Goal: Task Accomplishment & Management: Manage account settings

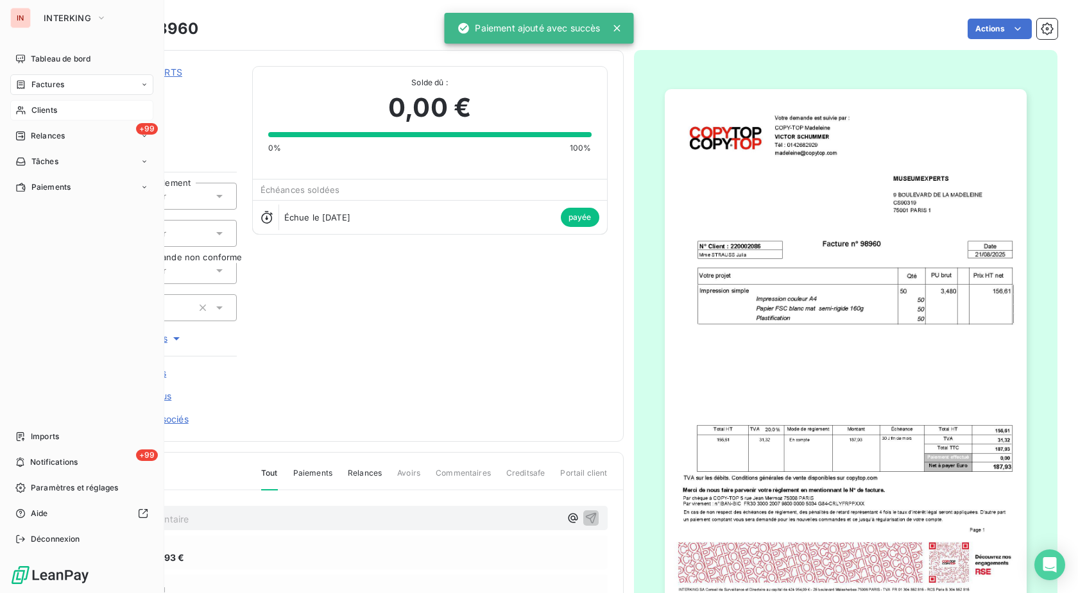
click at [28, 111] on div "Clients" at bounding box center [81, 110] width 143 height 21
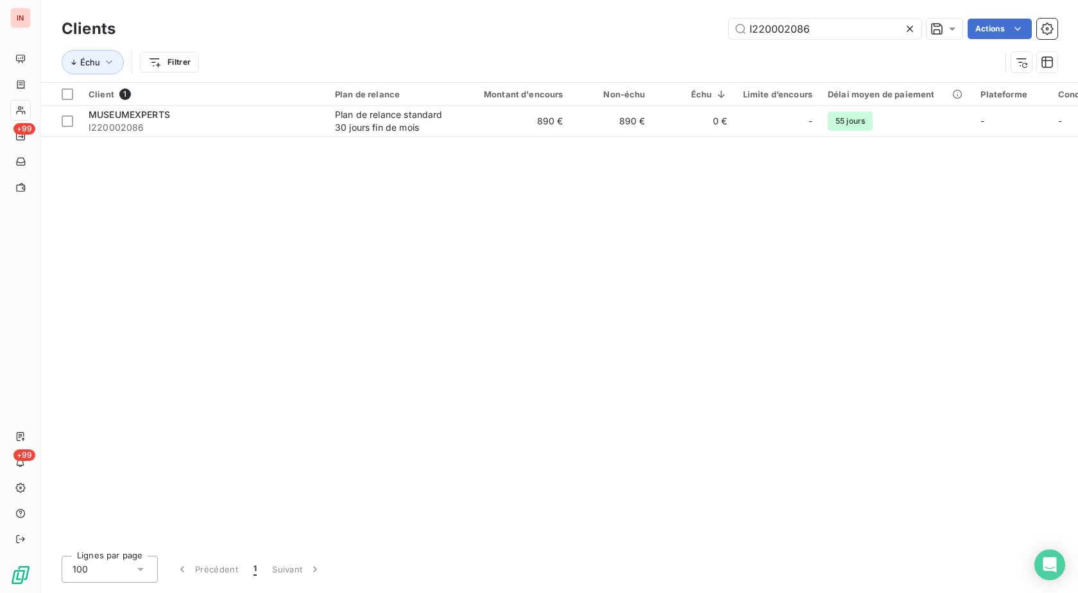
drag, startPoint x: 813, startPoint y: 28, endPoint x: 576, endPoint y: 30, distance: 236.7
click at [729, 24] on input "I220002086" at bounding box center [825, 29] width 192 height 21
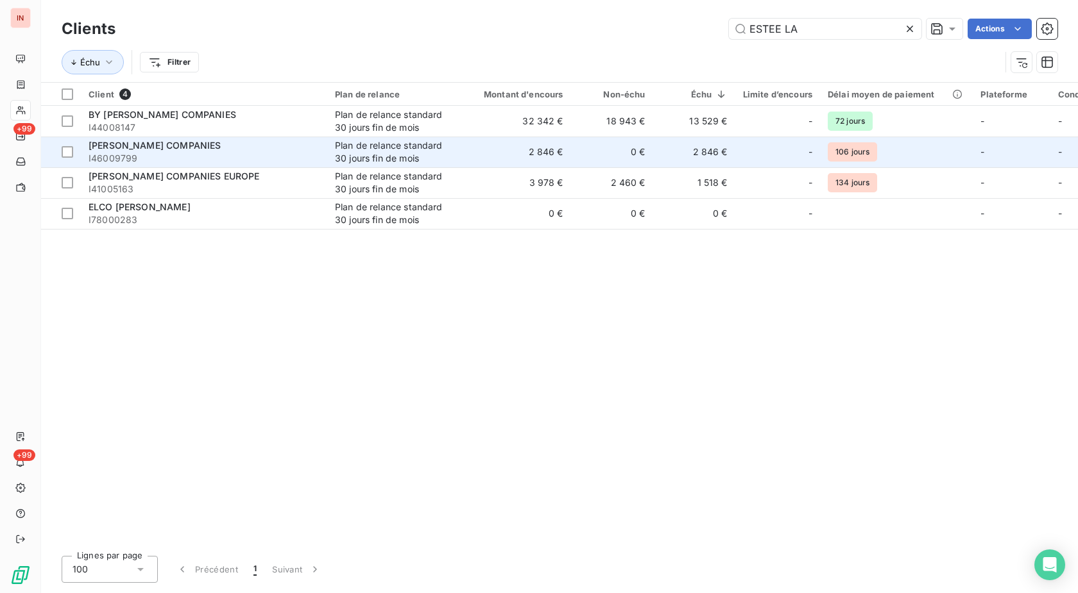
type input "ESTEE LA"
click at [322, 152] on td "[PERSON_NAME] COMPANIES I46009799" at bounding box center [204, 152] width 246 height 31
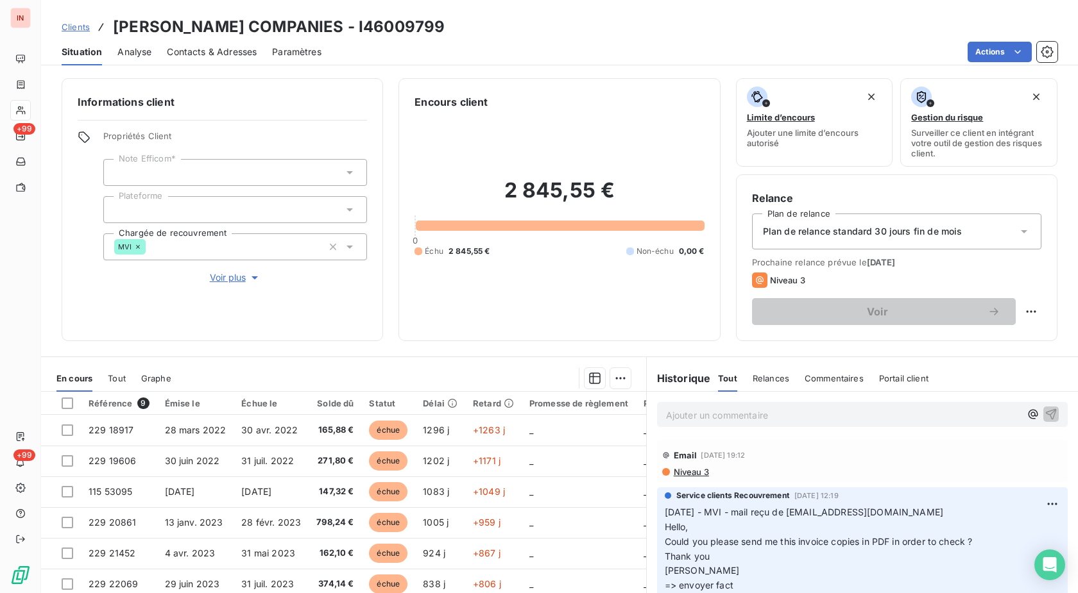
click at [219, 50] on span "Contacts & Adresses" at bounding box center [212, 52] width 90 height 13
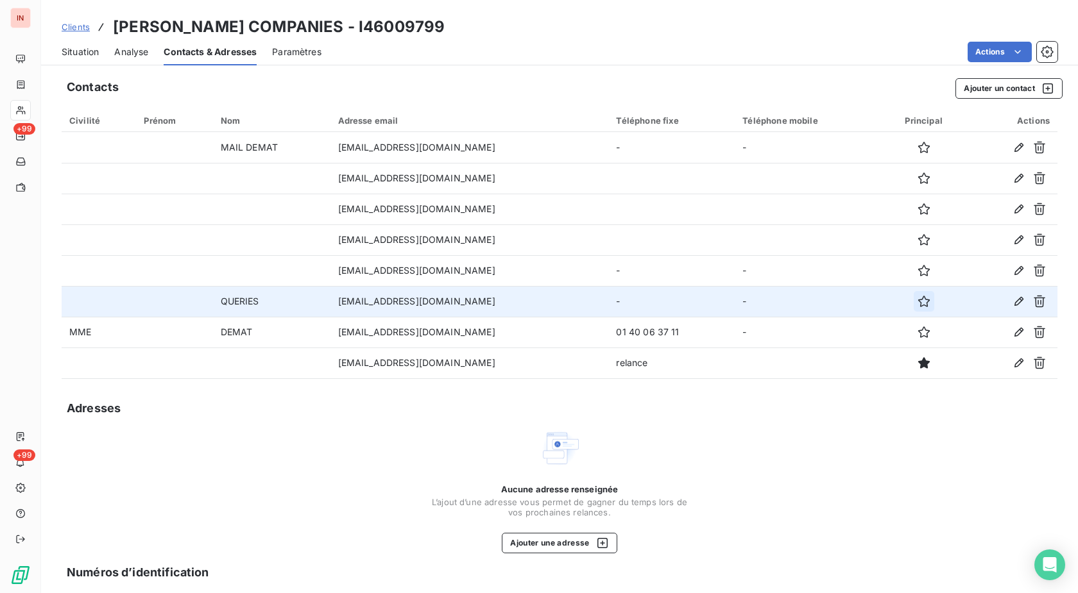
click at [917, 301] on icon "button" at bounding box center [923, 301] width 13 height 13
click at [89, 57] on span "Situation" at bounding box center [80, 52] width 37 height 13
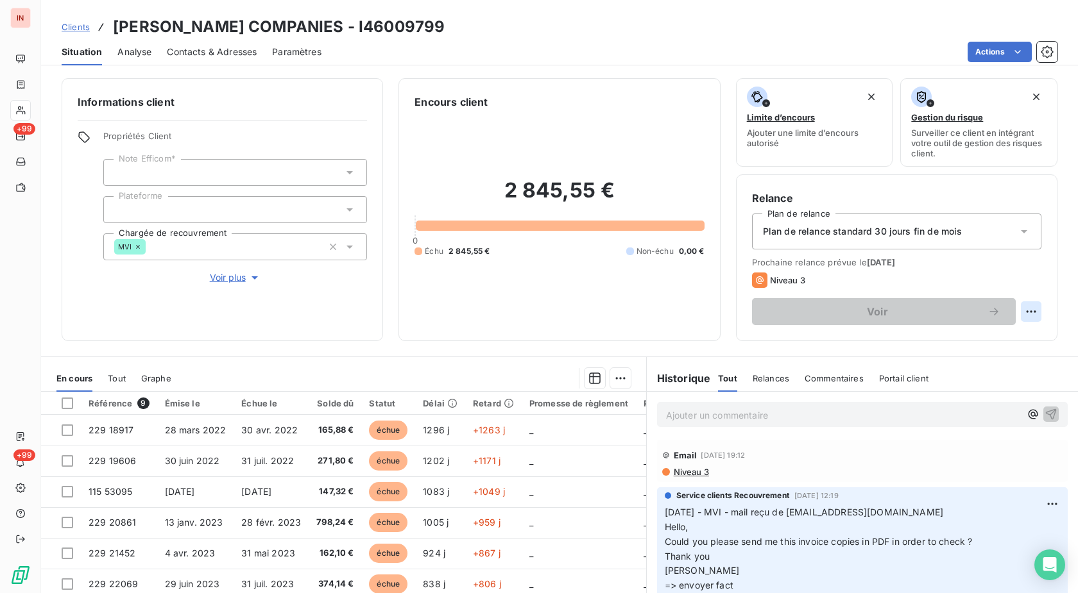
click at [1019, 308] on html "IN +99 +99 Clients [PERSON_NAME] COMPANIES - I46009799 Situation Analyse Contac…" at bounding box center [539, 296] width 1078 height 593
click at [963, 340] on div "Replanifier cette action" at bounding box center [966, 340] width 115 height 21
select select "9"
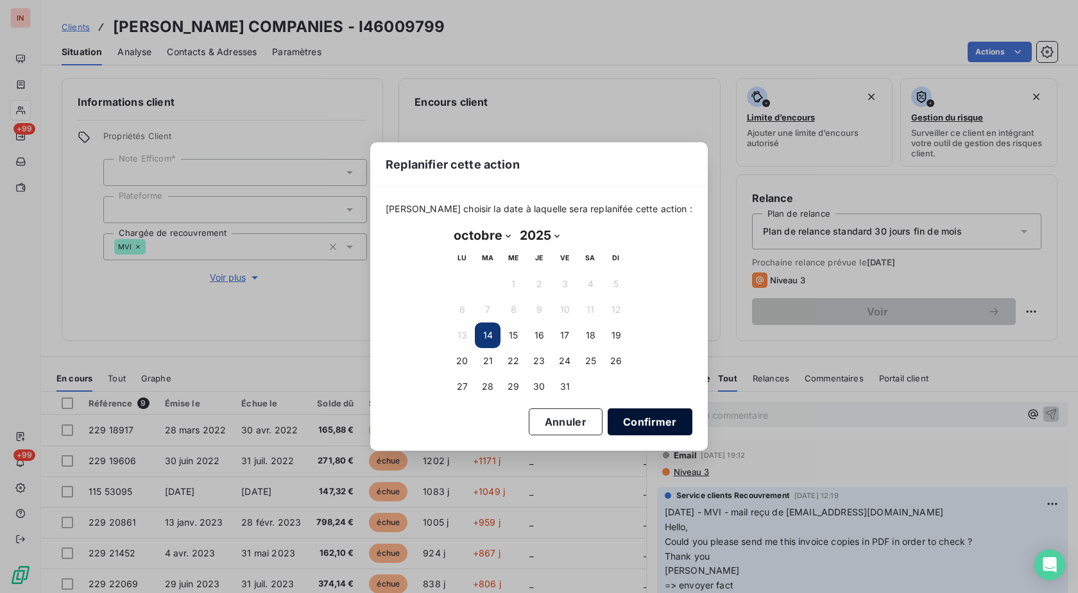
click at [618, 419] on button "Confirmer" at bounding box center [649, 422] width 85 height 27
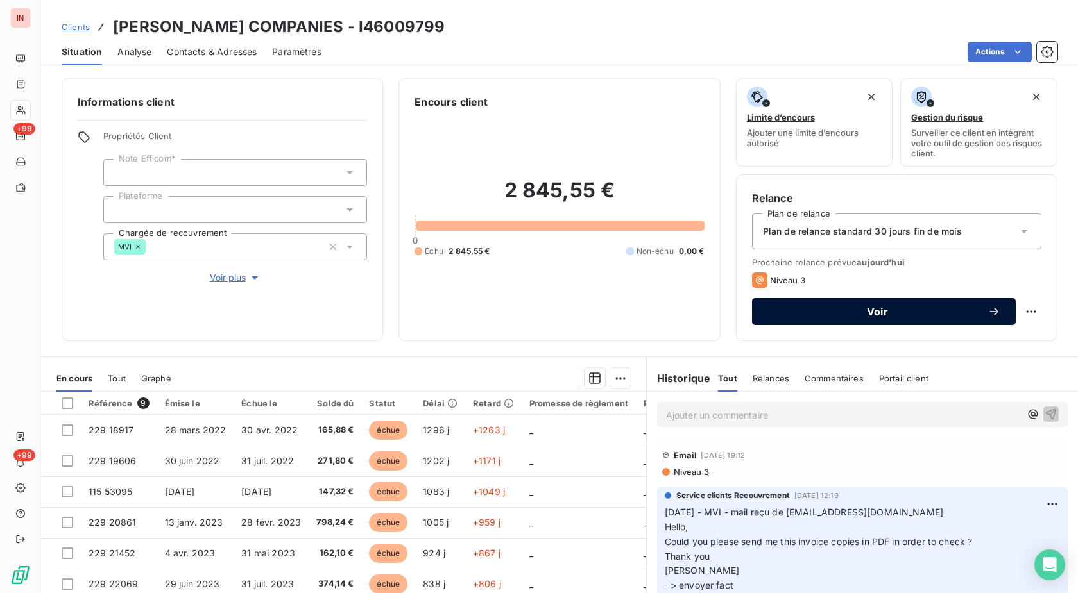
click at [835, 318] on button "Voir" at bounding box center [884, 311] width 264 height 27
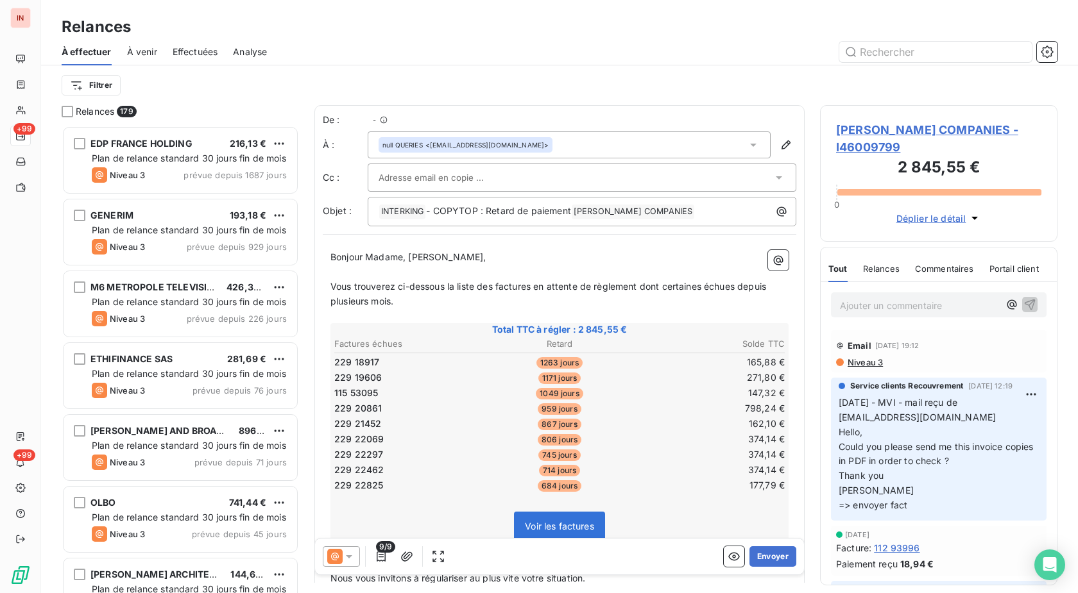
scroll to position [457, 226]
click at [756, 555] on button "Envoyer" at bounding box center [772, 556] width 47 height 21
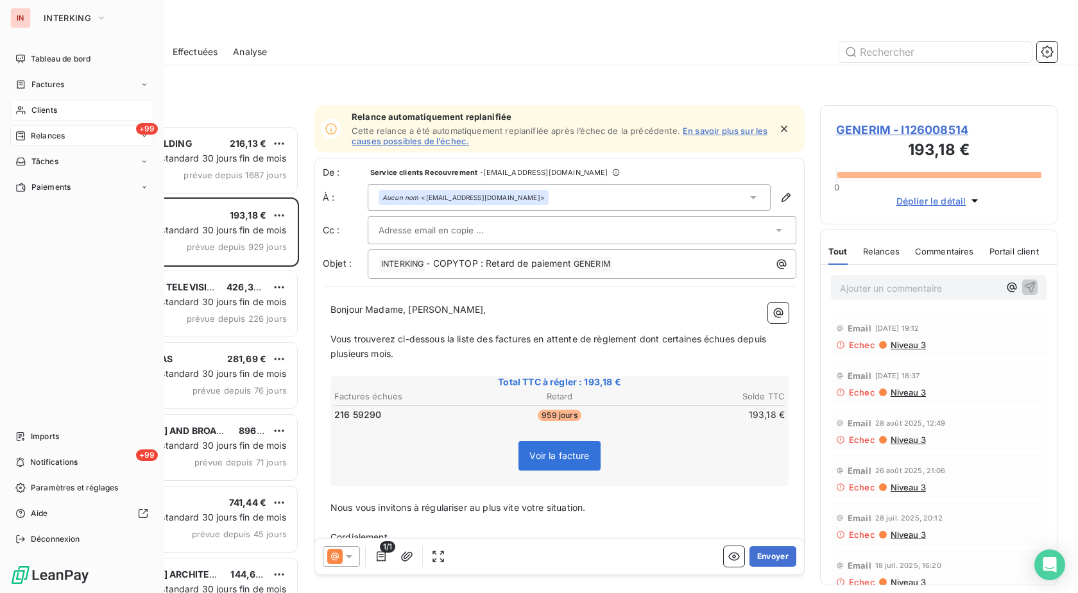
click at [32, 114] on span "Clients" at bounding box center [44, 111] width 26 height 12
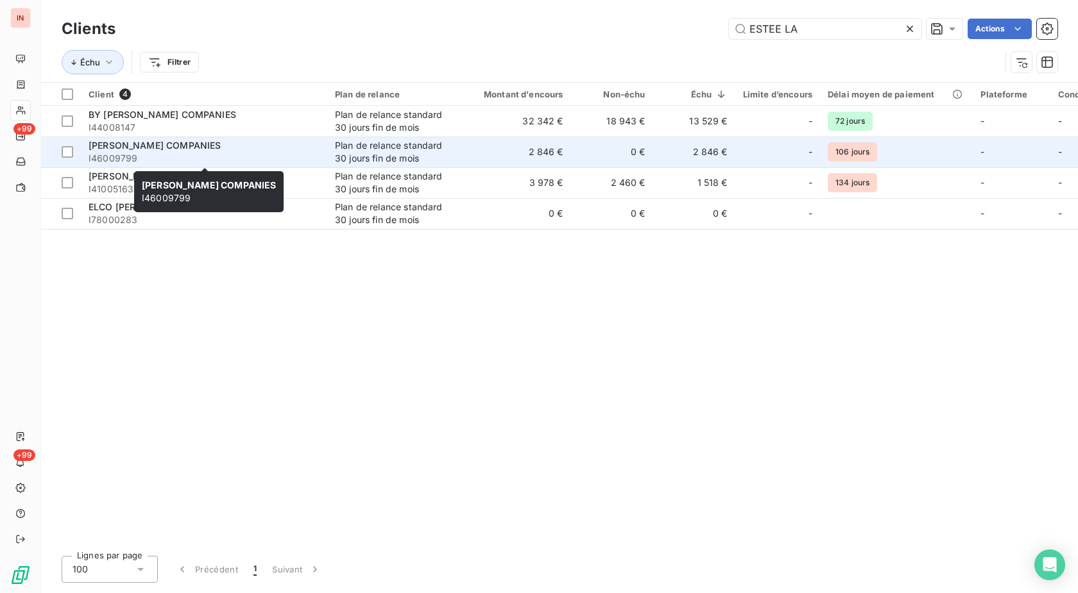
click at [248, 151] on div "[PERSON_NAME] COMPANIES" at bounding box center [204, 145] width 231 height 13
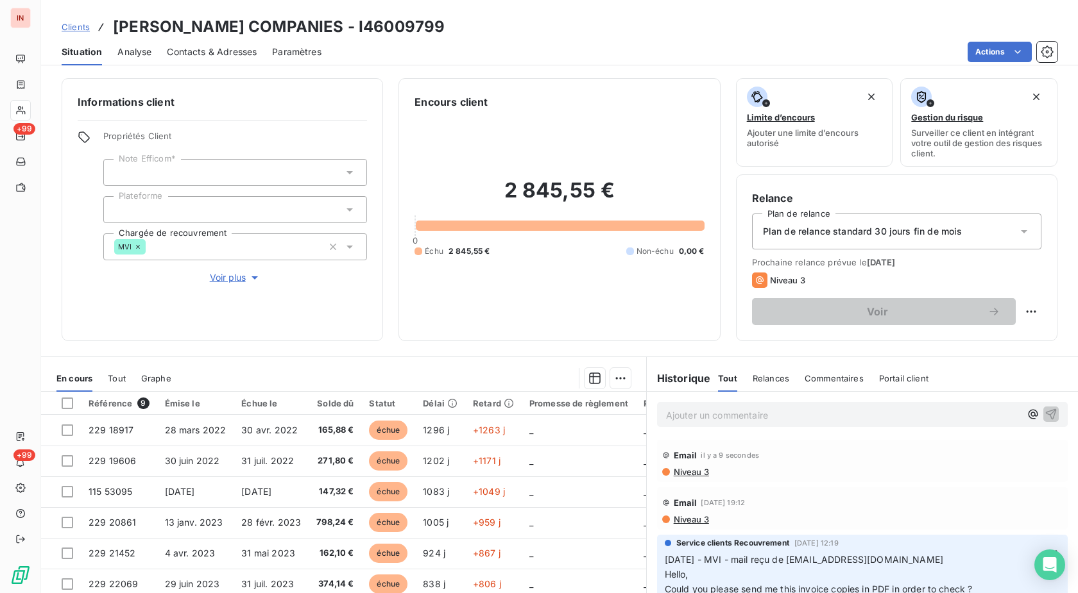
click at [747, 421] on p "Ajouter un commentaire ﻿" at bounding box center [843, 415] width 354 height 16
click at [693, 422] on p "[DATE] - MVI - mail reçu de [EMAIL_ADDRESS][DOMAIN_NAME]" at bounding box center [843, 414] width 354 height 15
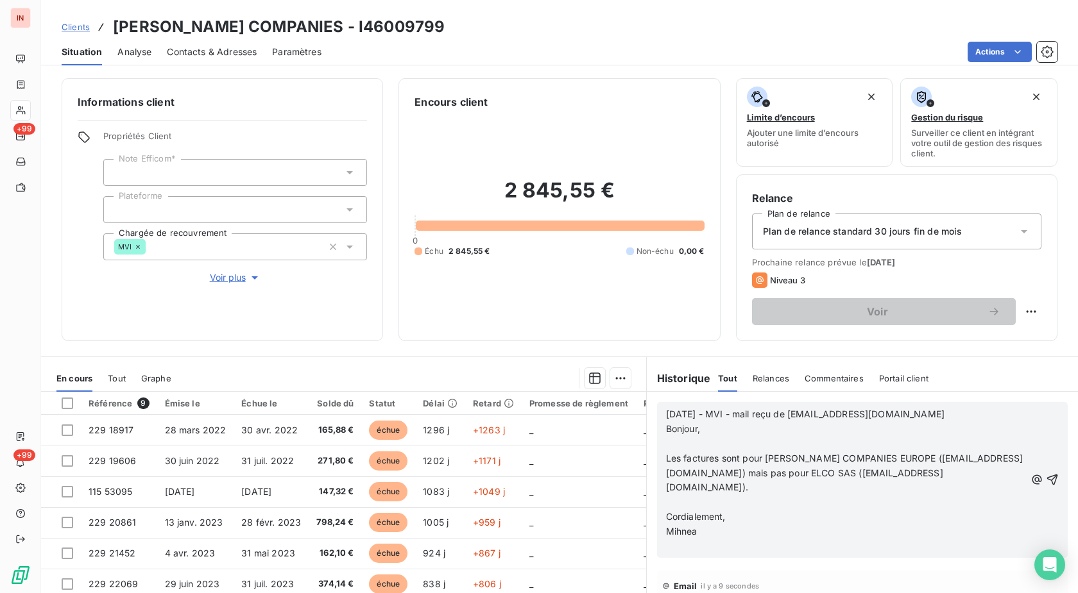
click at [678, 446] on p "﻿" at bounding box center [845, 444] width 359 height 15
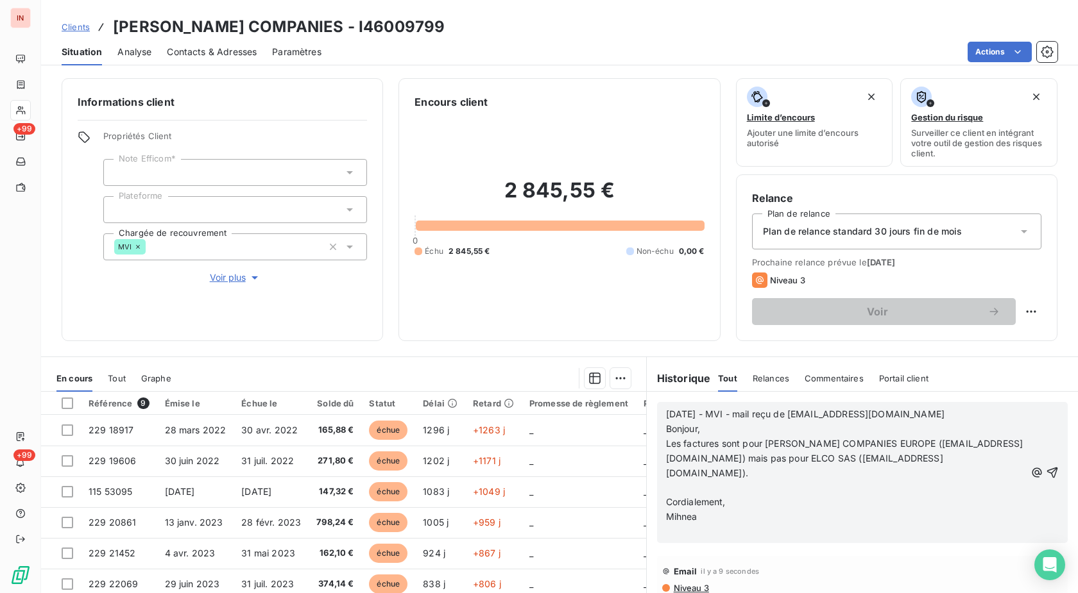
click at [675, 489] on p "﻿" at bounding box center [845, 487] width 359 height 15
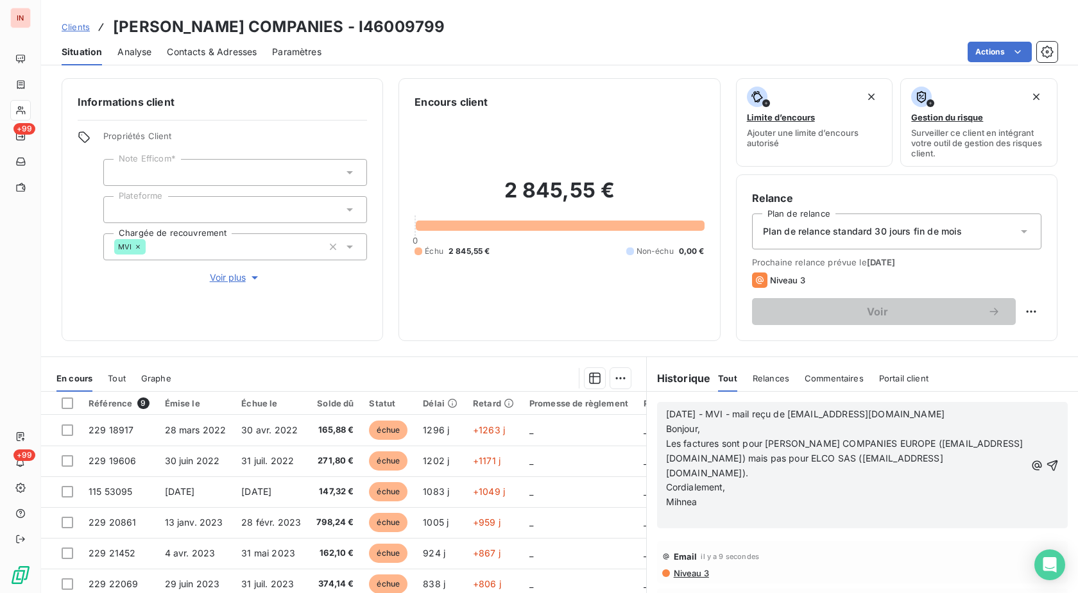
click at [680, 527] on div "[DATE] - MVI - mail reçu de [EMAIL_ADDRESS][DOMAIN_NAME] Bonjour, Les factures …" at bounding box center [862, 465] width 410 height 126
click at [680, 518] on p "﻿" at bounding box center [845, 517] width 359 height 15
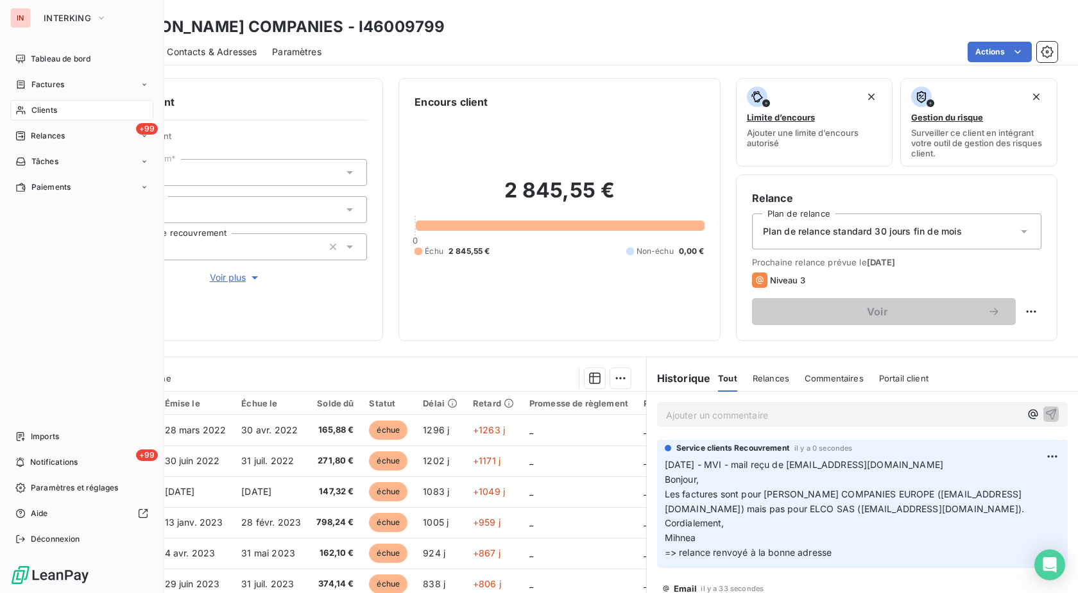
click at [30, 111] on div "Clients" at bounding box center [81, 110] width 143 height 21
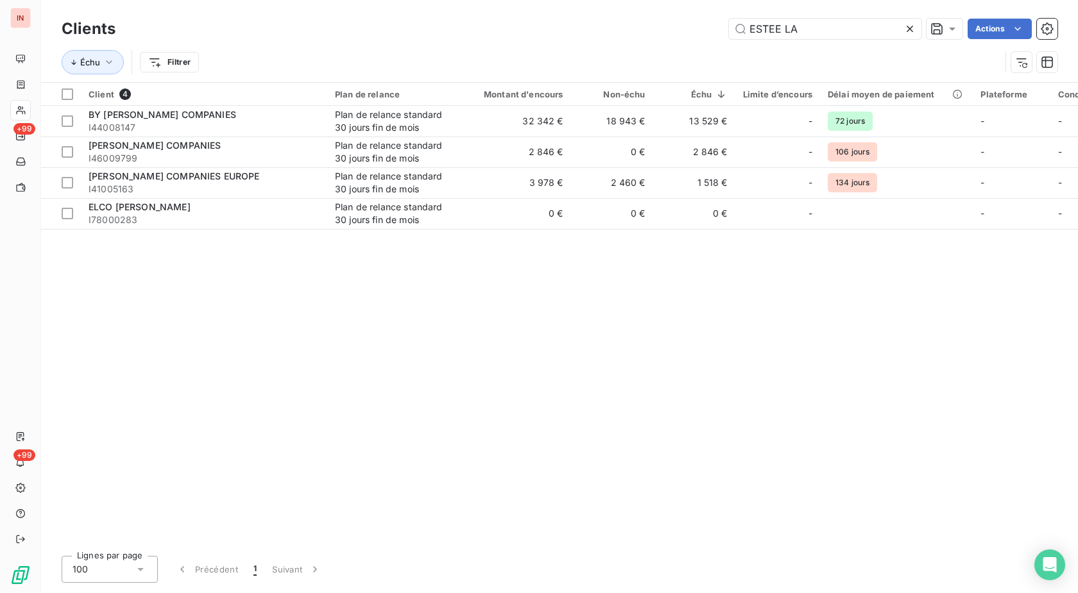
drag, startPoint x: 842, startPoint y: 33, endPoint x: 511, endPoint y: 55, distance: 331.7
click at [729, 39] on input "ESTEE LA" at bounding box center [825, 29] width 192 height 21
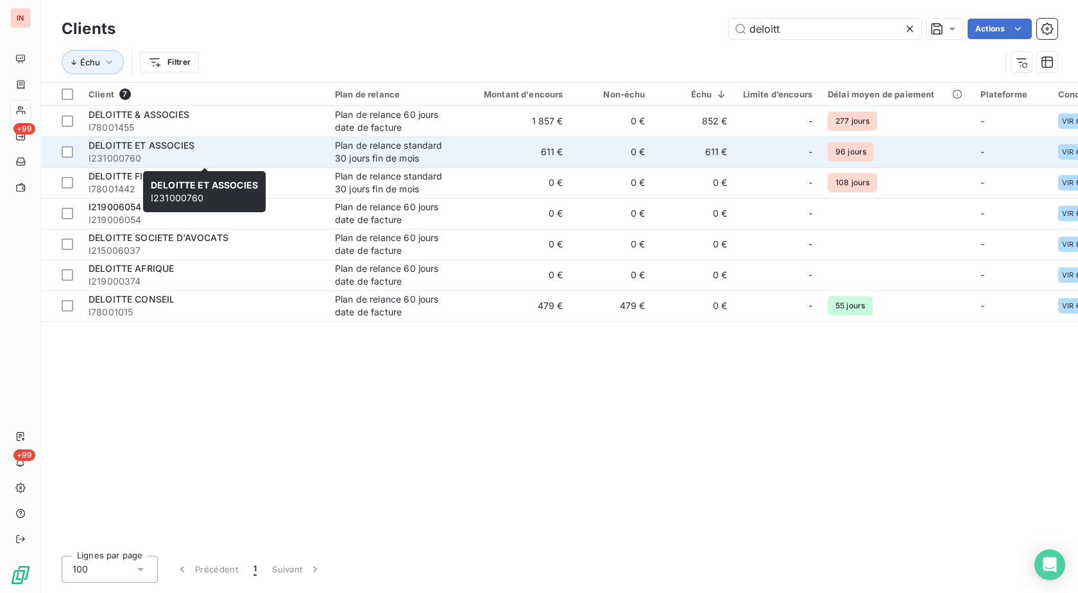
type input "deloitt"
click at [314, 148] on div "DELOITTE ET ASSOCIES" at bounding box center [204, 145] width 231 height 13
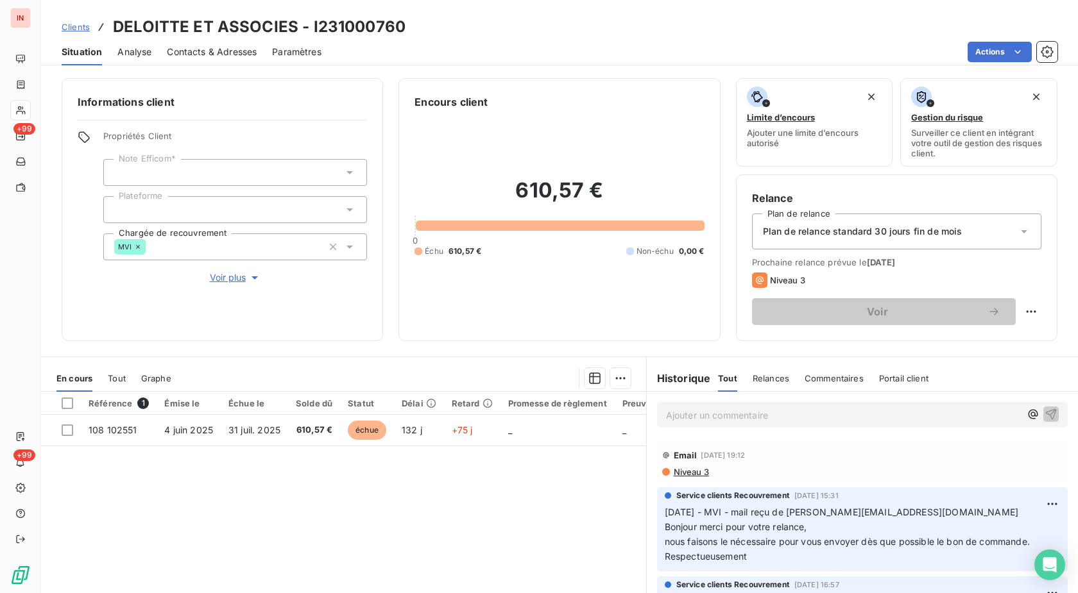
drag, startPoint x: 584, startPoint y: 554, endPoint x: 781, endPoint y: 518, distance: 200.2
click at [588, 552] on div "Référence 1 Émise le Échue le Solde dû Statut Délai Retard Promesse de règlemen…" at bounding box center [343, 515] width 605 height 247
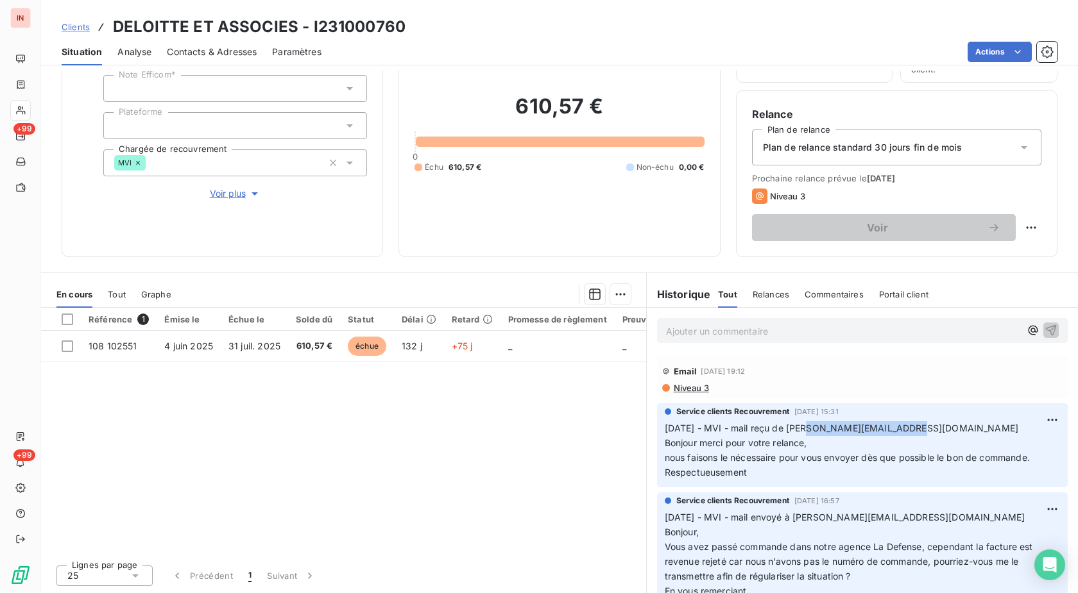
drag, startPoint x: 890, startPoint y: 428, endPoint x: 799, endPoint y: 434, distance: 91.3
click at [799, 434] on p "[DATE] - MVI - mail reçu de [PERSON_NAME][EMAIL_ADDRESS][DOMAIN_NAME] Bonjour m…" at bounding box center [861, 450] width 395 height 59
copy span "[EMAIL_ADDRESS][DOMAIN_NAME]"
click at [396, 38] on h3 "DELOITTE ET ASSOCIES - I231000760" at bounding box center [259, 26] width 292 height 23
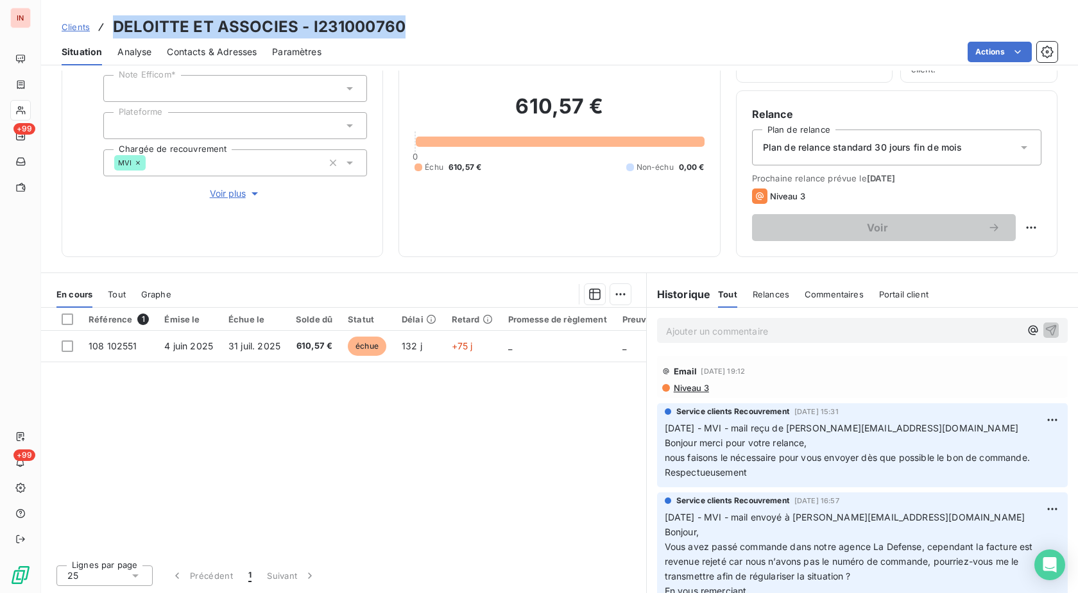
drag, startPoint x: 408, startPoint y: 26, endPoint x: 112, endPoint y: 26, distance: 296.3
click at [112, 26] on div "Clients DELOITTE ET ASSOCIES - I231000760" at bounding box center [559, 26] width 1036 height 23
copy h3 "DELOITTE ET ASSOCIES - I231000760"
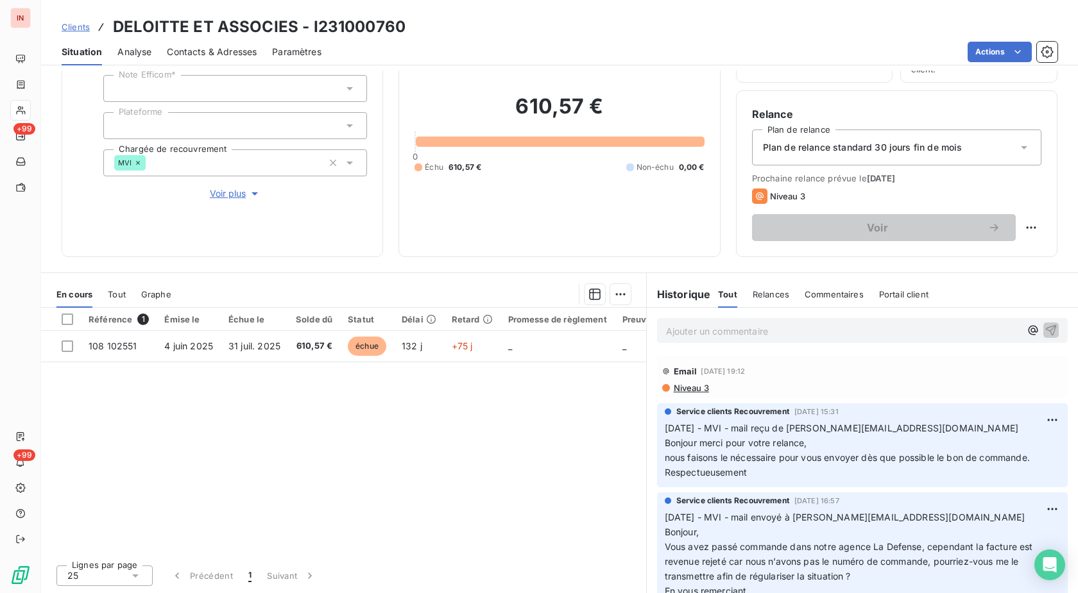
click at [764, 330] on p "Ajouter un commentaire ﻿" at bounding box center [843, 331] width 354 height 16
click at [833, 335] on p "[DATE] - MVI -" at bounding box center [843, 330] width 354 height 15
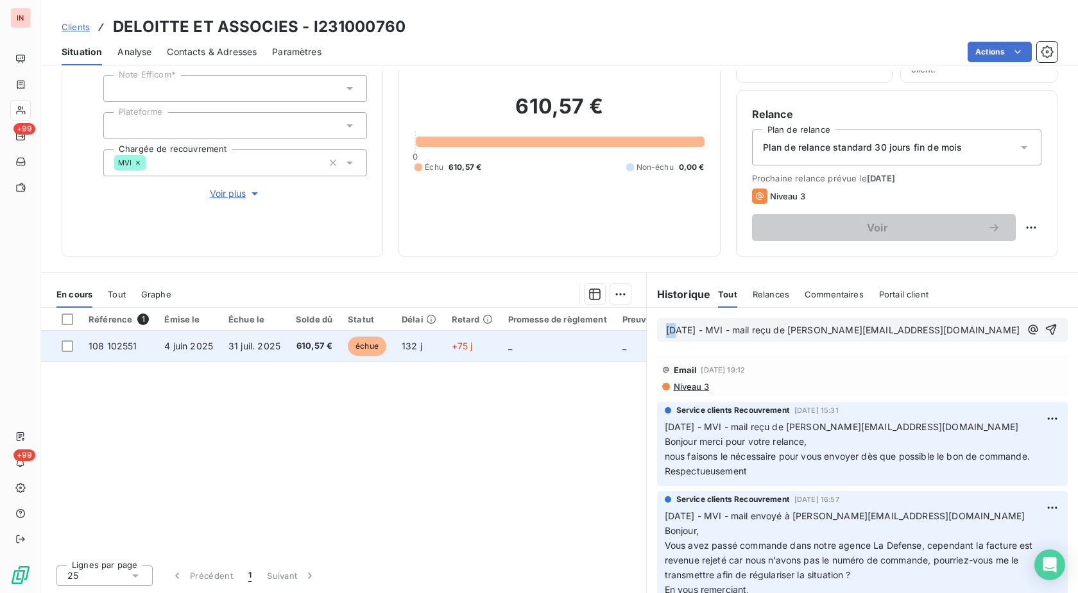
drag, startPoint x: 670, startPoint y: 331, endPoint x: 587, endPoint y: 351, distance: 85.7
click at [647, 331] on div "[DATE] - MVI - mail reçu de [PERSON_NAME][EMAIL_ADDRESS][DOMAIN_NAME] Email [DA…" at bounding box center [862, 450] width 431 height 285
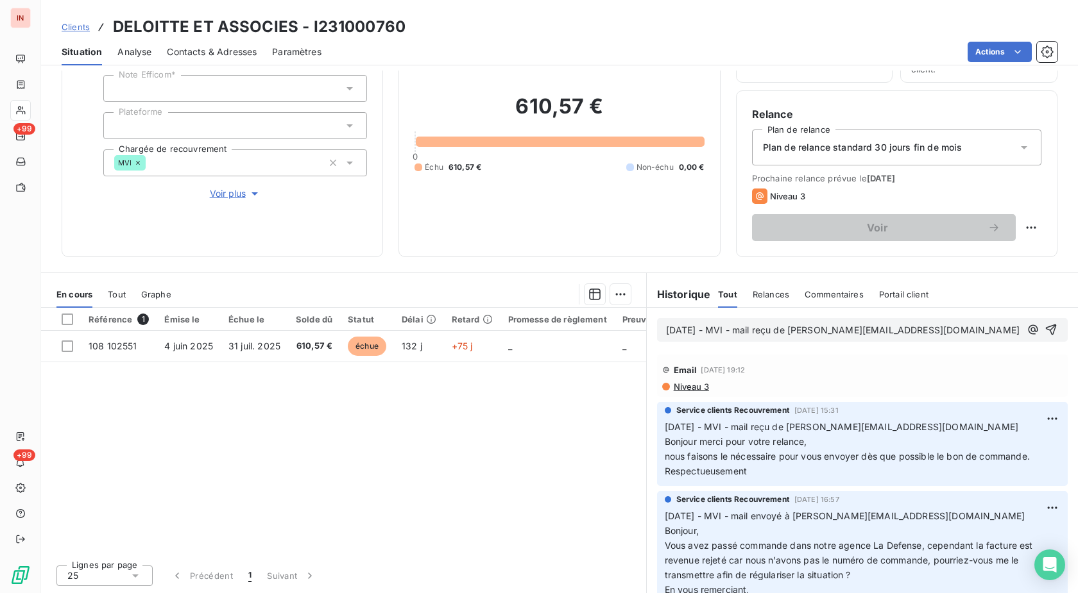
click at [918, 332] on p "[DATE] - MVI - mail reçu de [PERSON_NAME][EMAIL_ADDRESS][DOMAIN_NAME]" at bounding box center [843, 330] width 354 height 15
click at [764, 338] on p "[DATE] - MVI - mail reçu de [PERSON_NAME][EMAIL_ADDRESS][DOMAIN_NAME]" at bounding box center [843, 330] width 354 height 15
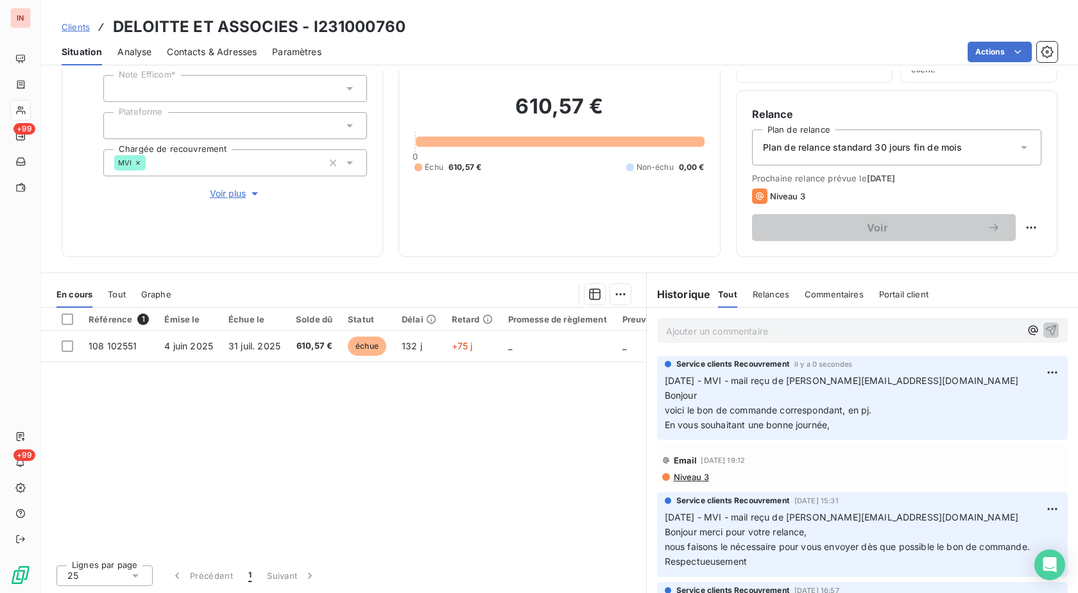
click at [831, 334] on p "Ajouter un commentaire ﻿" at bounding box center [843, 331] width 354 height 16
click at [773, 338] on p "[DATE] - MVI - mail reçu de [PERSON_NAME][EMAIL_ADDRESS][DOMAIN_NAME]" at bounding box center [843, 330] width 354 height 15
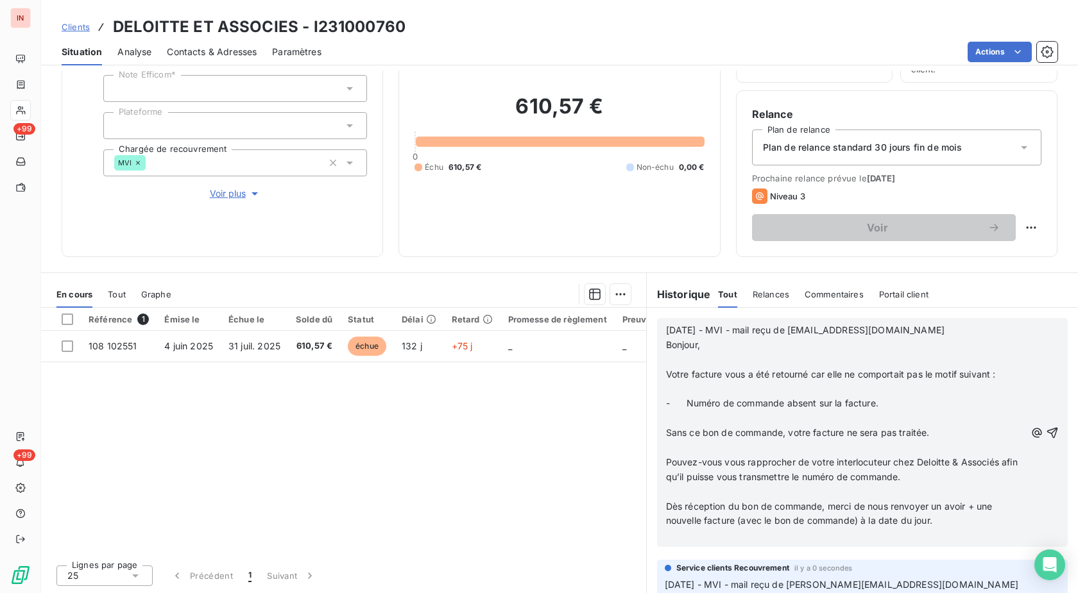
click at [678, 365] on p "﻿" at bounding box center [845, 360] width 359 height 15
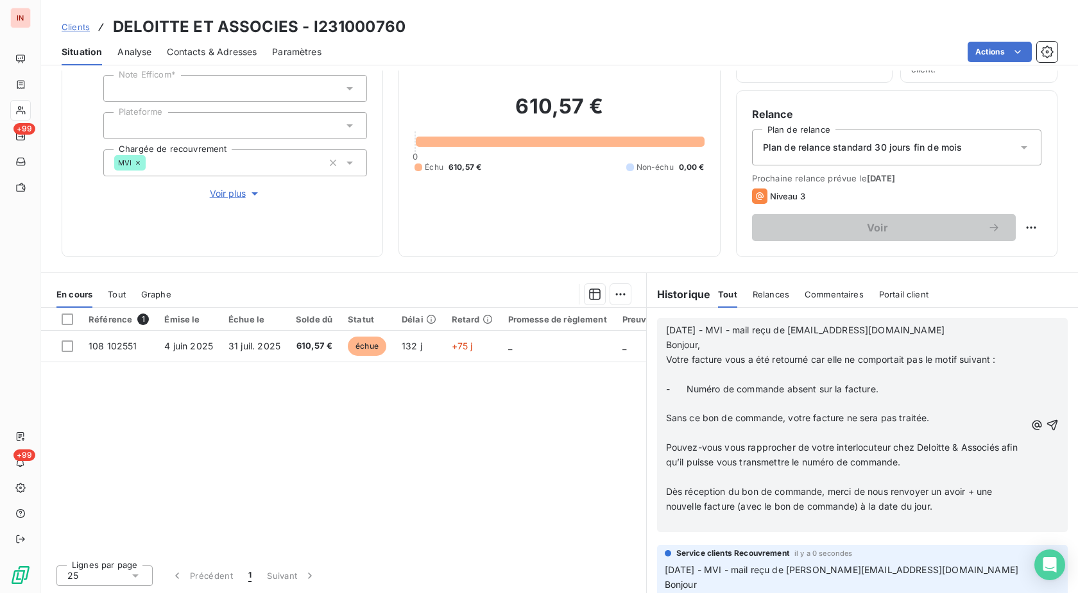
click at [680, 369] on p "﻿" at bounding box center [845, 375] width 359 height 15
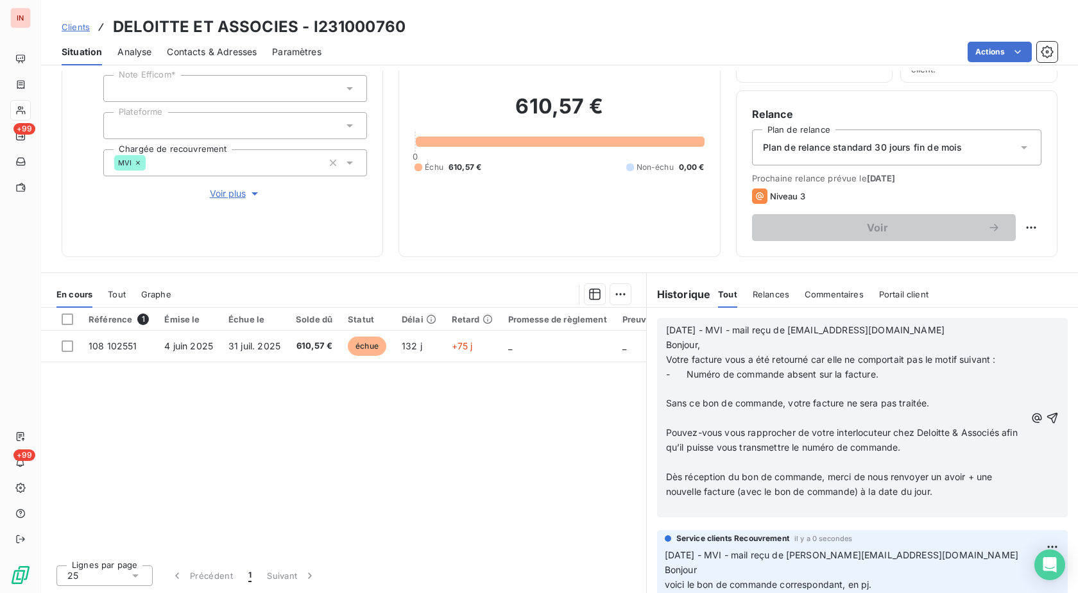
click at [680, 388] on p "﻿" at bounding box center [845, 389] width 359 height 15
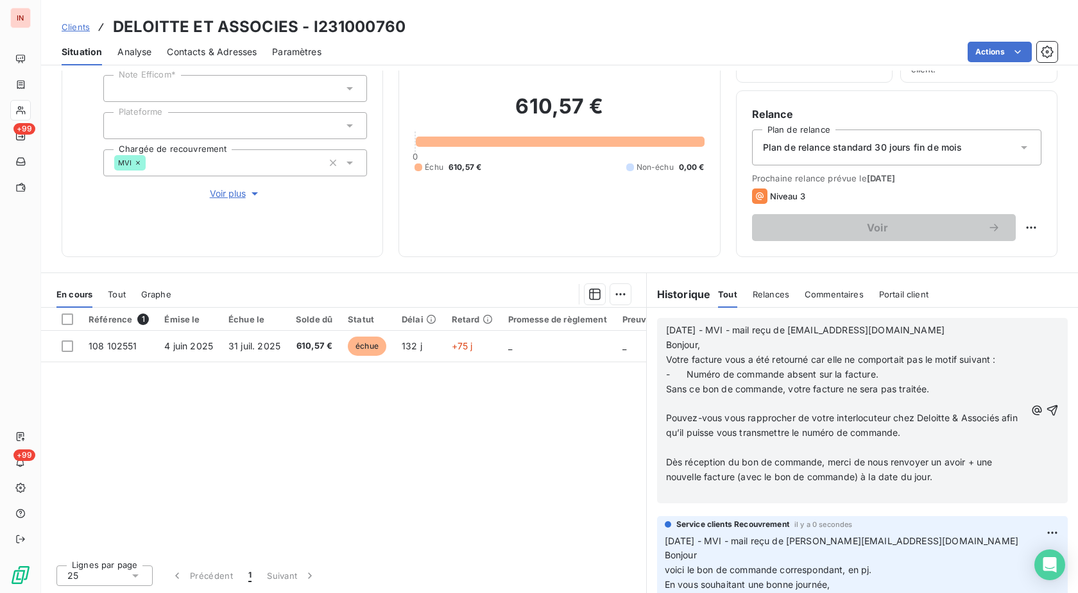
click at [677, 400] on p "﻿" at bounding box center [845, 403] width 359 height 15
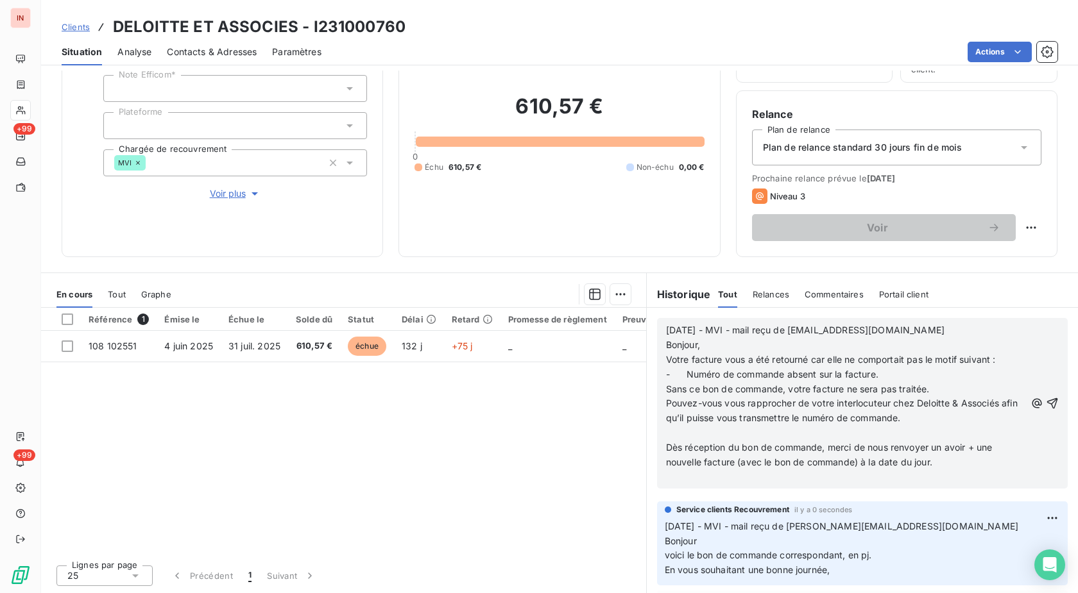
click at [682, 437] on p "﻿" at bounding box center [845, 433] width 359 height 15
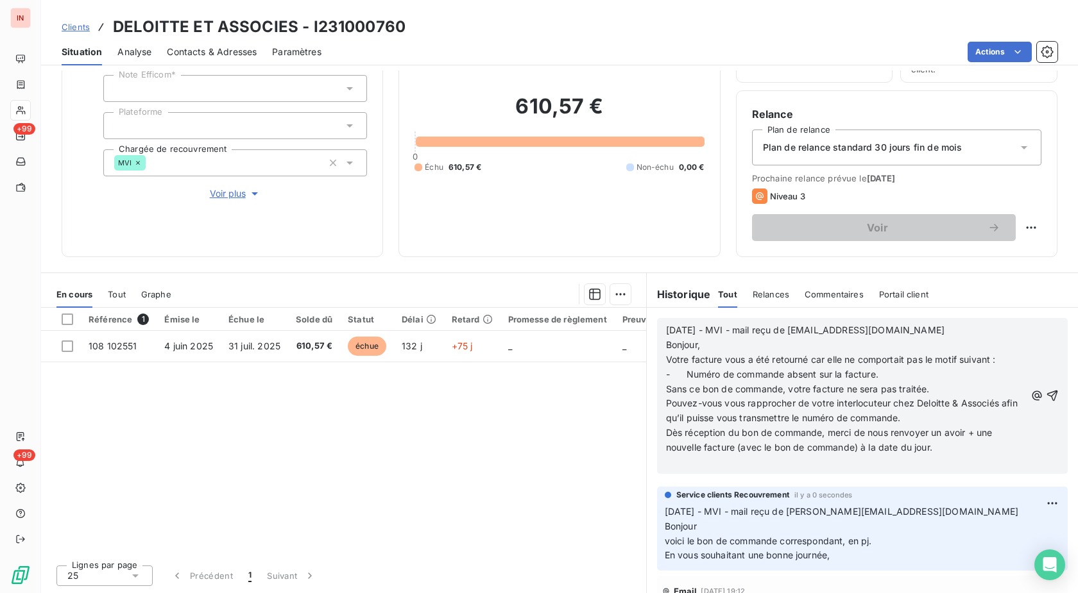
click at [682, 463] on p "﻿" at bounding box center [845, 462] width 359 height 15
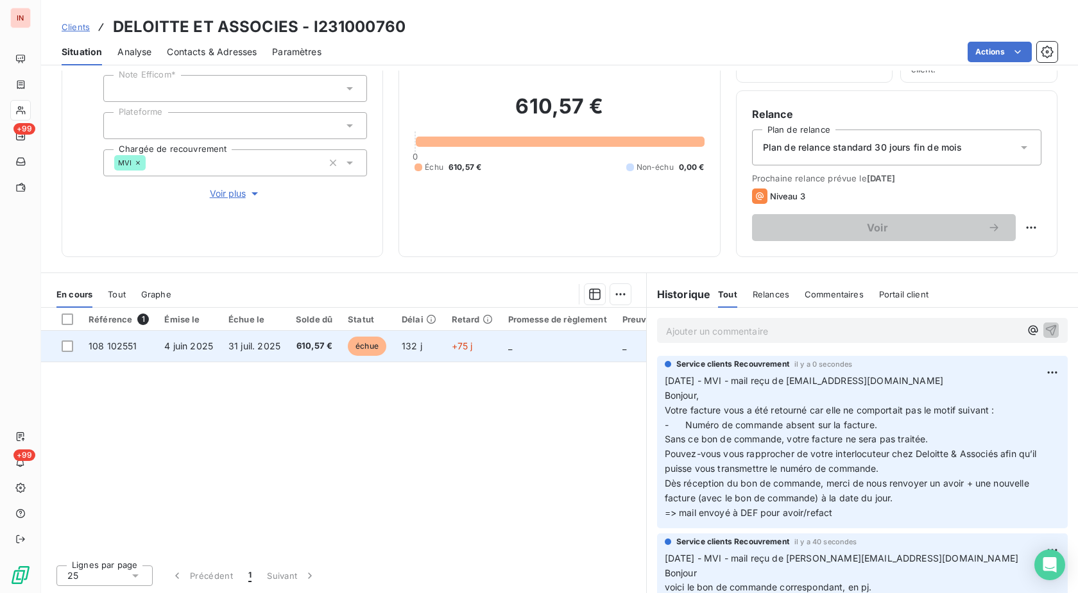
click at [468, 339] on td "+75 j" at bounding box center [472, 346] width 56 height 31
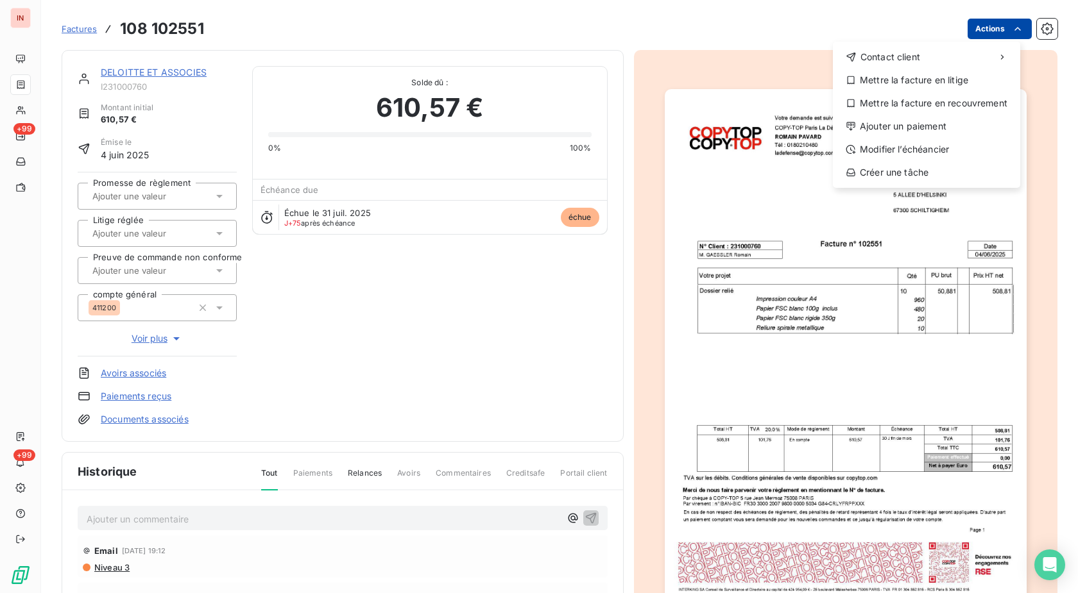
click at [970, 31] on html "IN +99 +99 Factures [PHONE_NUMBER] Actions Contact client Mettre la facture en …" at bounding box center [539, 296] width 1078 height 593
click at [931, 81] on div "Mettre la facture en litige" at bounding box center [926, 80] width 177 height 21
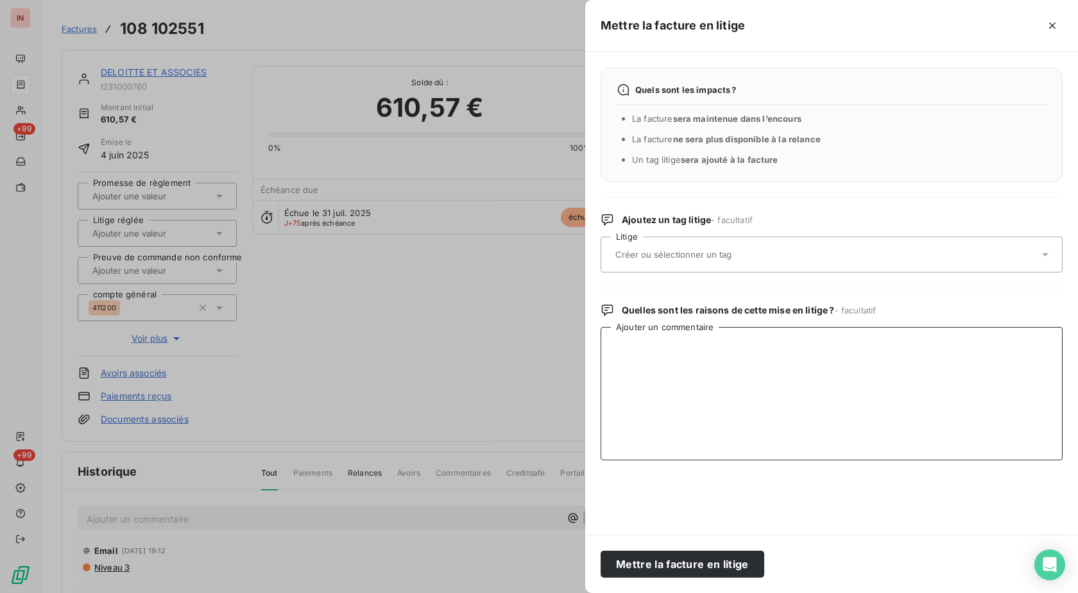
click at [712, 350] on textarea "Ajouter un commentaire" at bounding box center [831, 393] width 462 height 133
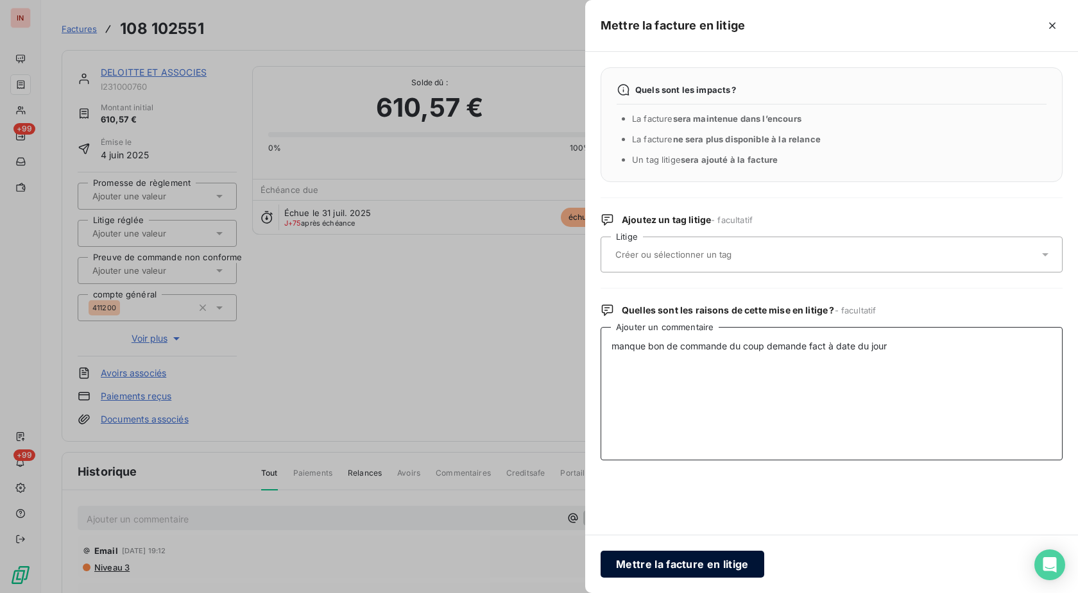
type textarea "manque bon de commande du coup demande fact à date du jour"
click at [715, 556] on button "Mettre la facture en litige" at bounding box center [682, 564] width 164 height 27
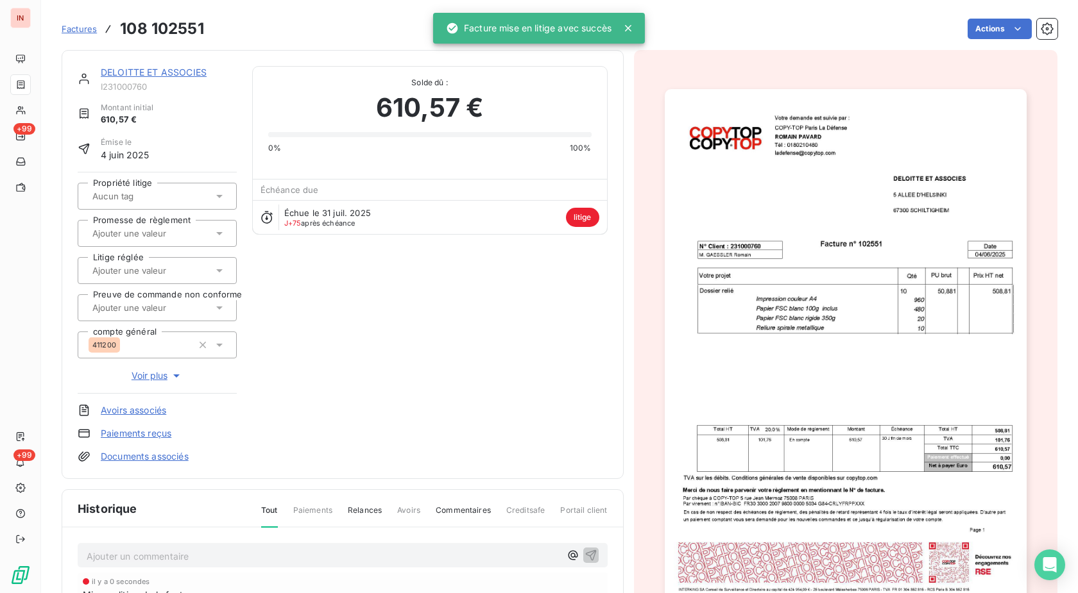
click at [153, 376] on span "Voir plus" at bounding box center [156, 375] width 51 height 13
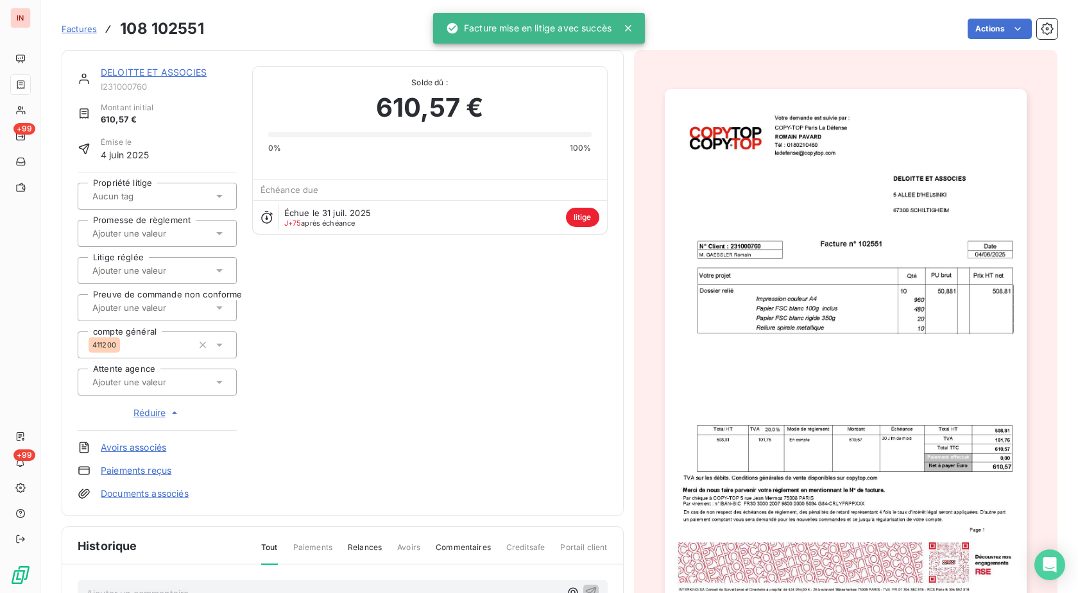
click at [141, 380] on input "text" at bounding box center [155, 382] width 129 height 12
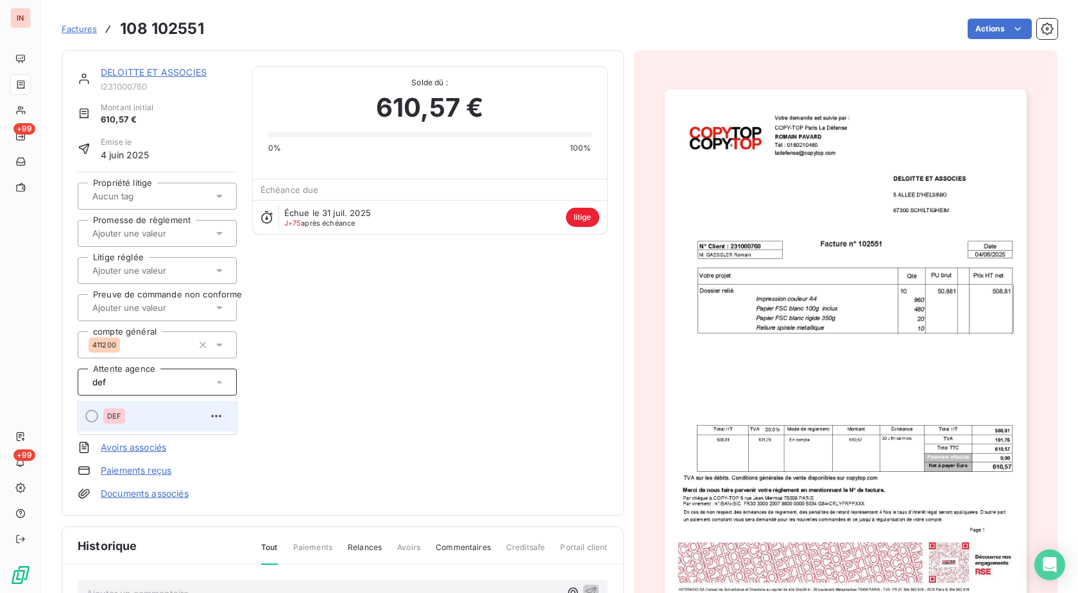
type input "def"
click at [122, 417] on div "DEF" at bounding box center [114, 416] width 22 height 15
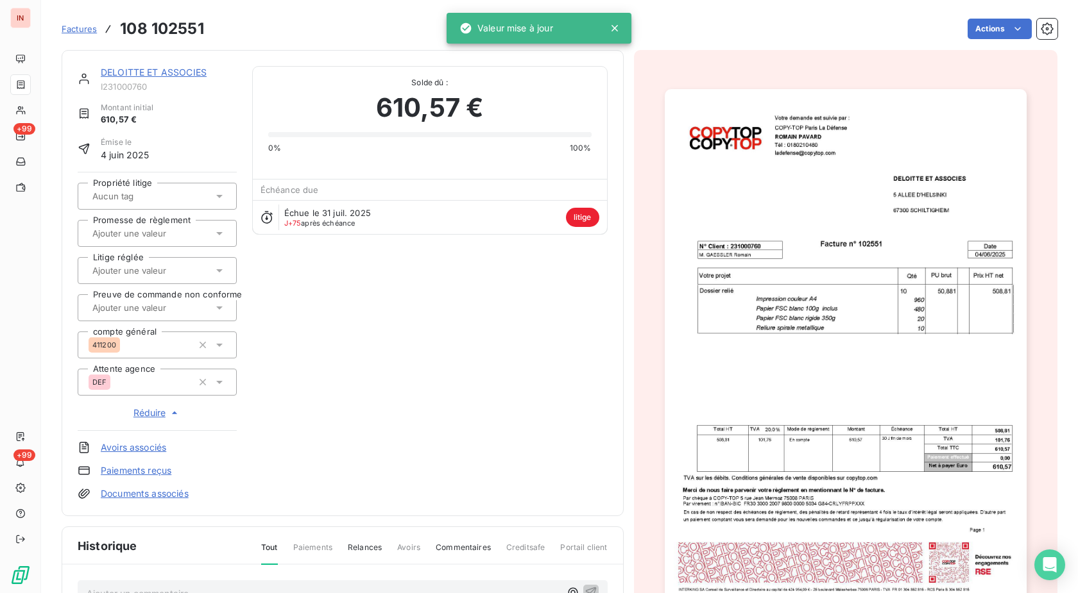
click at [262, 366] on div "DELOITTE ET ASSOCIES I231000760 Montant initial 610,57 € Émise le [DATE] Propri…" at bounding box center [343, 283] width 530 height 434
click at [127, 74] on link "DELOITTE ET ASSOCIES" at bounding box center [154, 72] width 106 height 11
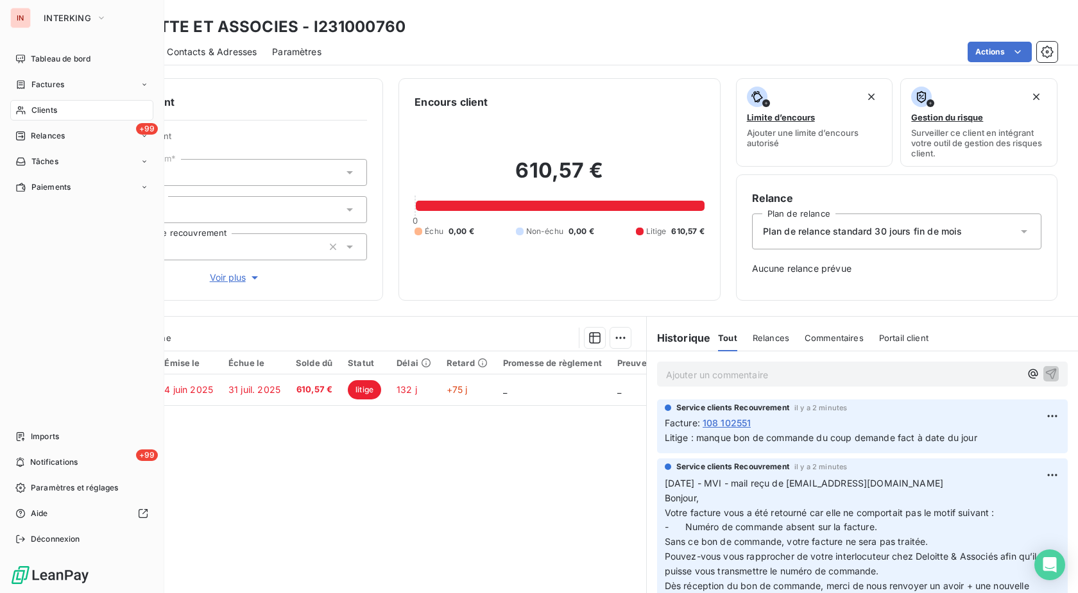
drag, startPoint x: 30, startPoint y: 114, endPoint x: 615, endPoint y: 94, distance: 585.9
click at [30, 114] on div "Clients" at bounding box center [81, 110] width 143 height 21
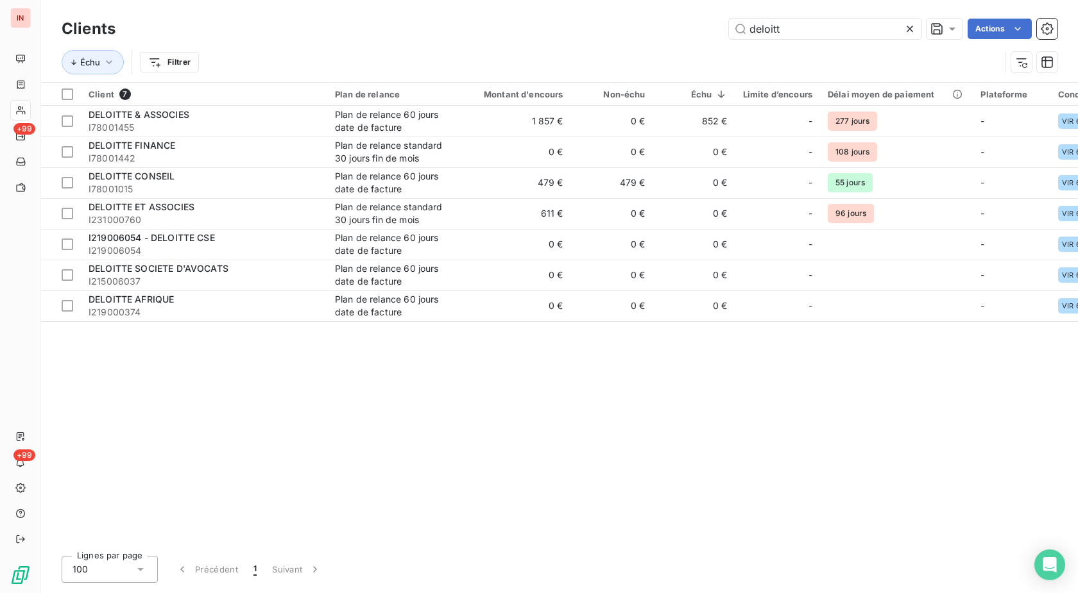
drag, startPoint x: 813, startPoint y: 35, endPoint x: 599, endPoint y: 43, distance: 213.7
click at [729, 39] on input "deloitt" at bounding box center [825, 29] width 192 height 21
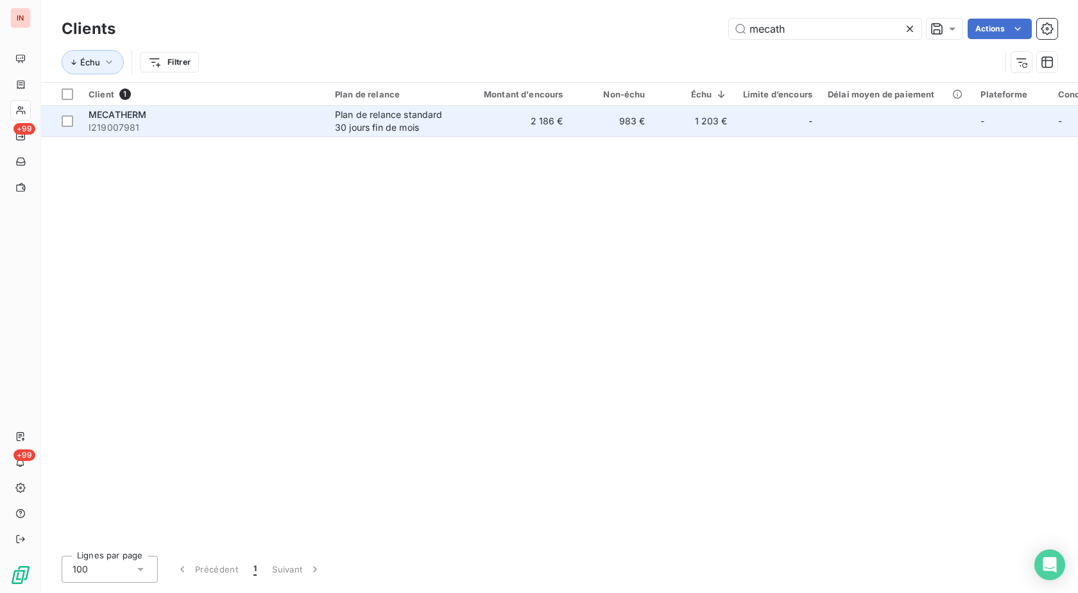
type input "mecath"
click at [505, 117] on td "2 186 €" at bounding box center [516, 121] width 110 height 31
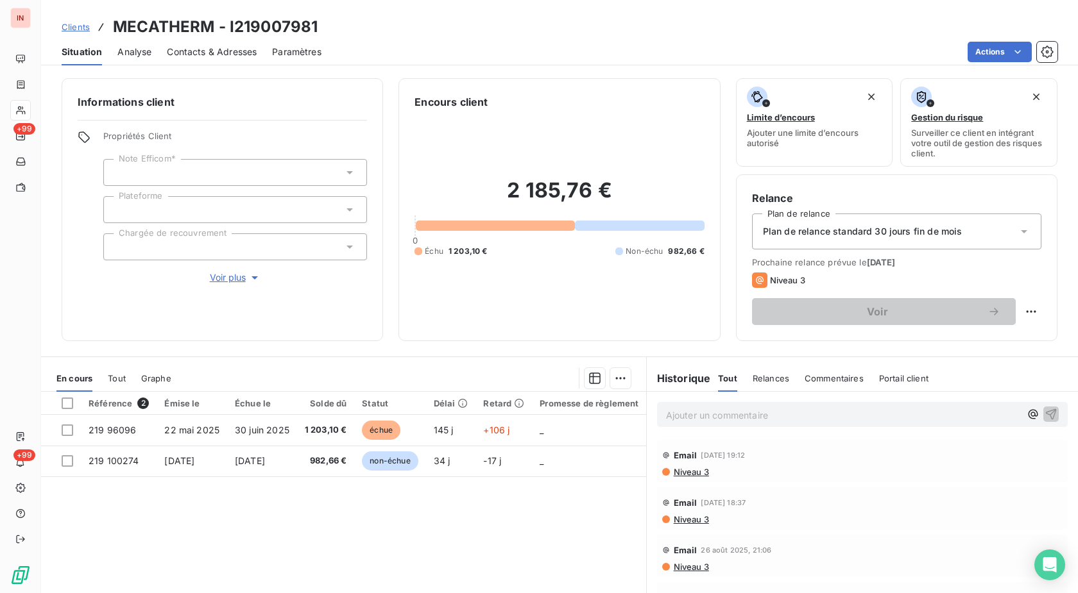
click at [242, 247] on div at bounding box center [235, 246] width 264 height 27
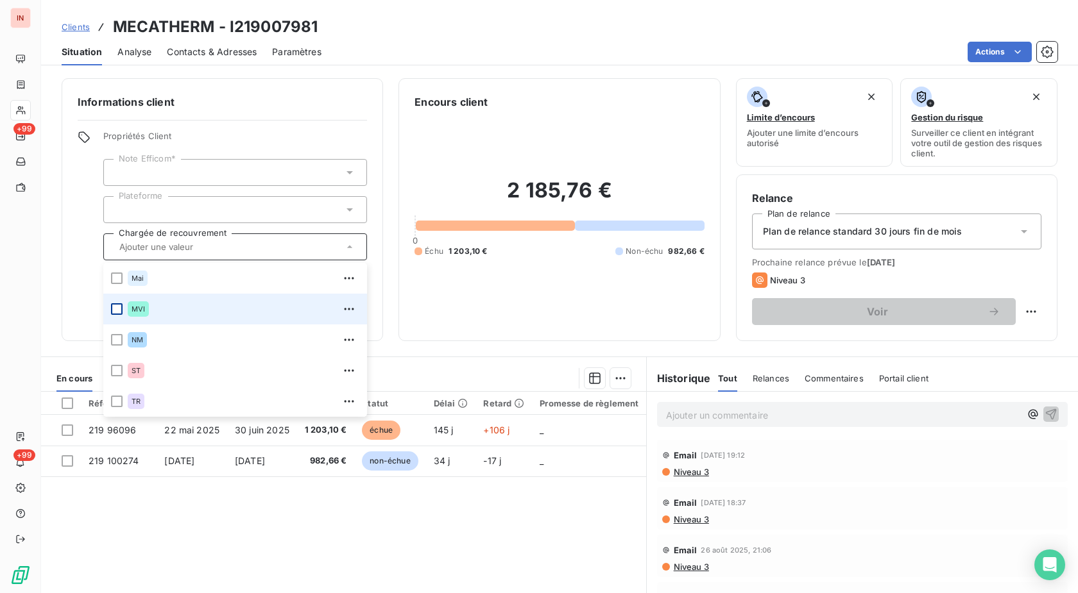
click at [117, 309] on div at bounding box center [117, 309] width 12 height 12
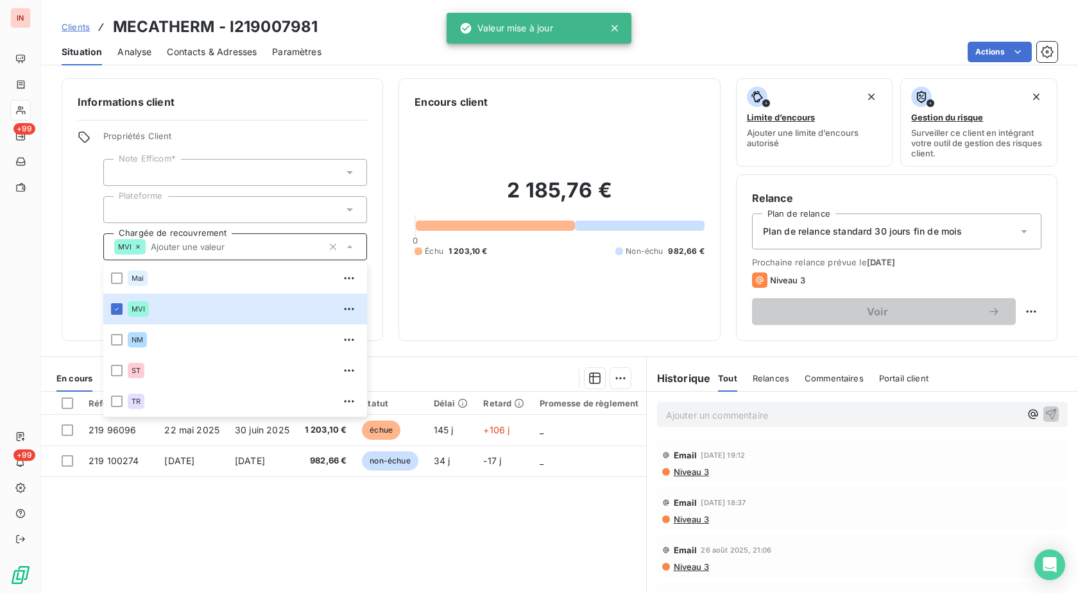
click at [704, 417] on p "Ajouter un commentaire ﻿" at bounding box center [843, 415] width 354 height 16
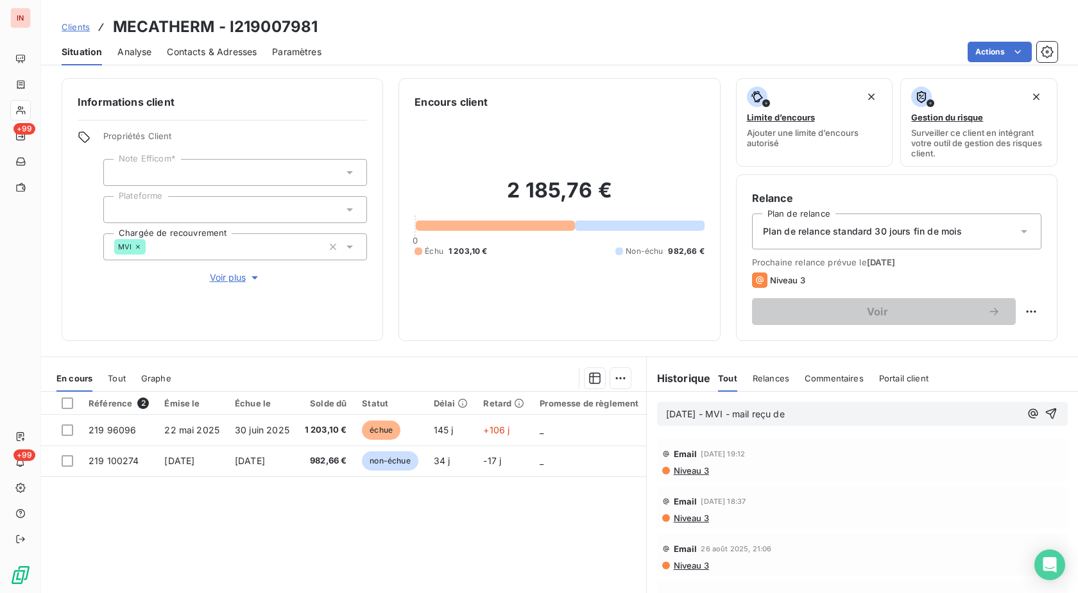
click at [868, 418] on p "[DATE] - MVI - mail reçu de" at bounding box center [843, 414] width 354 height 15
click at [725, 422] on p "[DATE] - MVI - mail reçu de [PERSON_NAME][EMAIL_ADDRESS][DOMAIN_NAME]" at bounding box center [843, 414] width 354 height 15
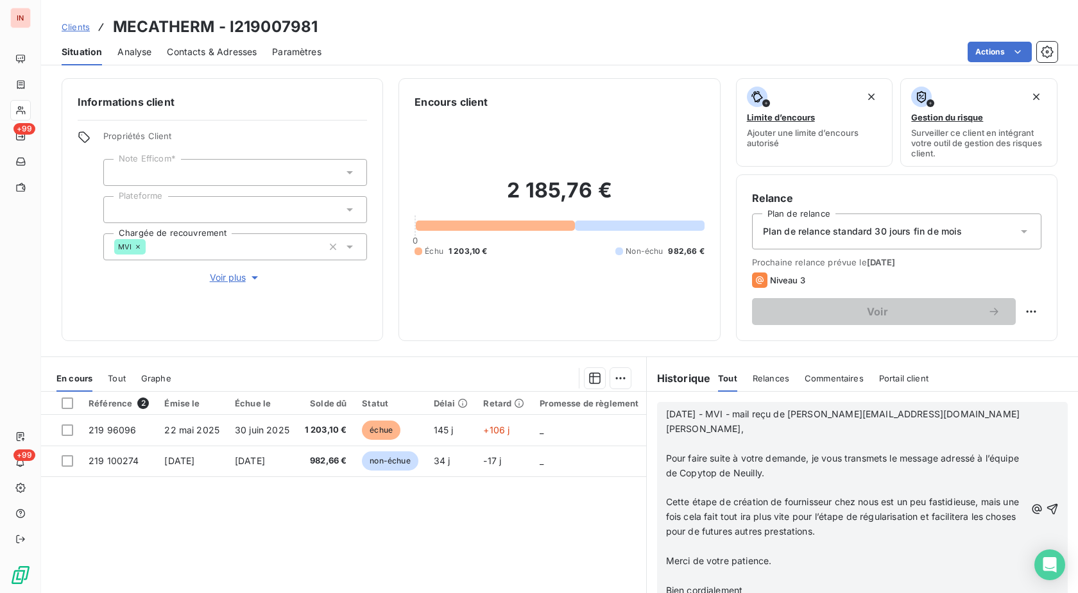
click at [704, 445] on p at bounding box center [845, 444] width 359 height 15
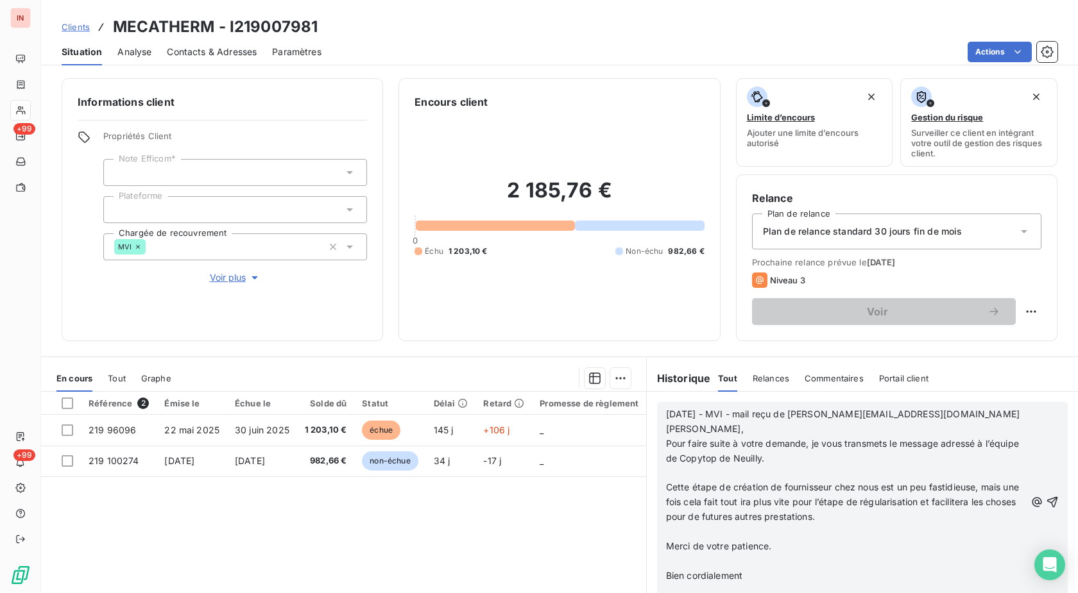
click at [696, 471] on p at bounding box center [845, 473] width 359 height 15
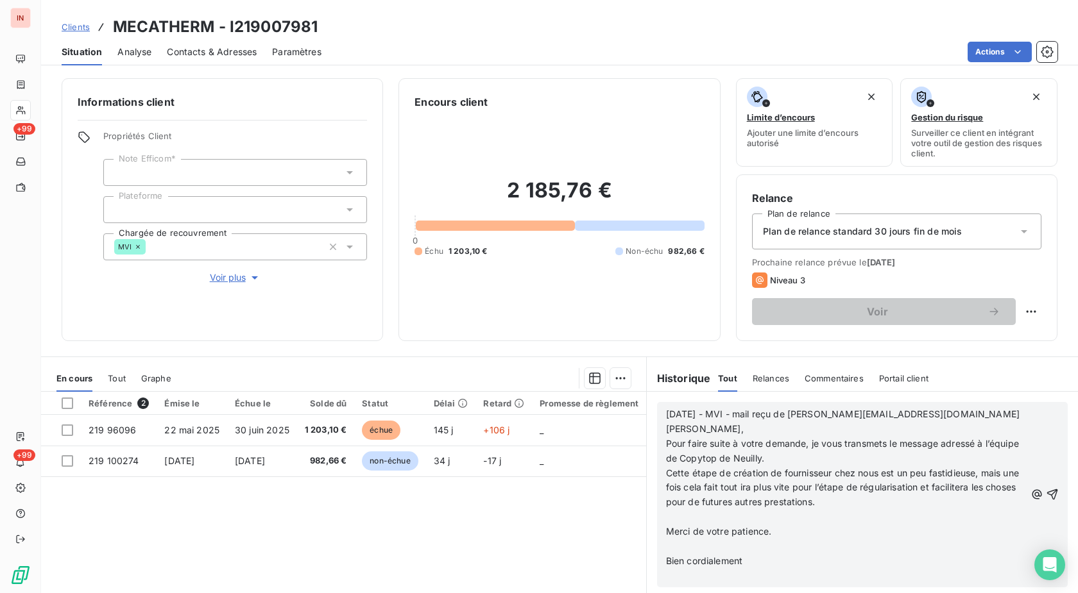
click at [692, 517] on p at bounding box center [845, 517] width 359 height 15
click at [689, 530] on p at bounding box center [845, 532] width 359 height 15
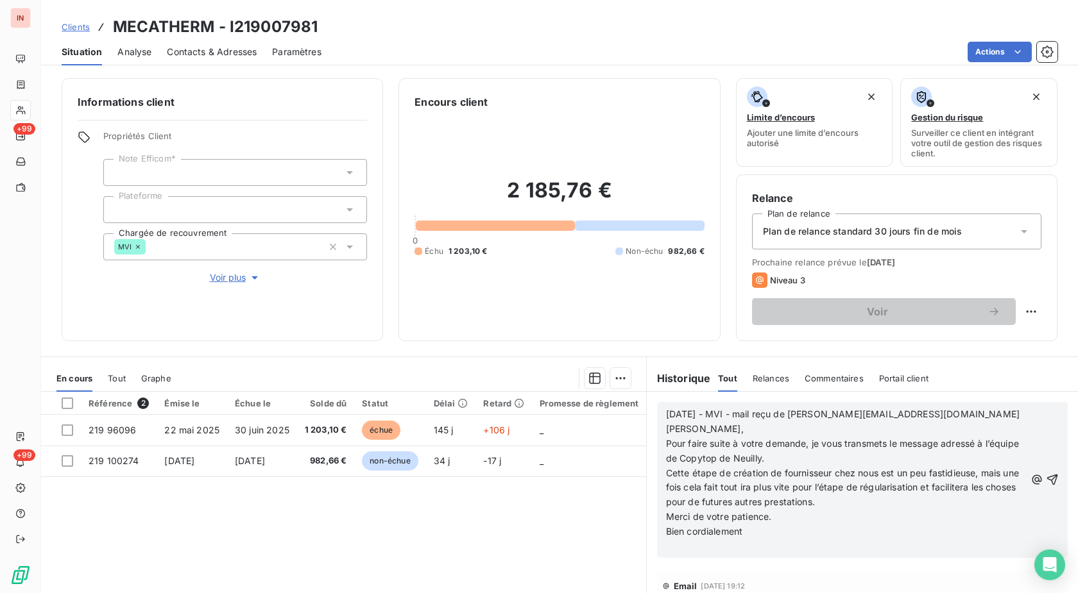
click at [686, 549] on p "﻿" at bounding box center [845, 546] width 359 height 15
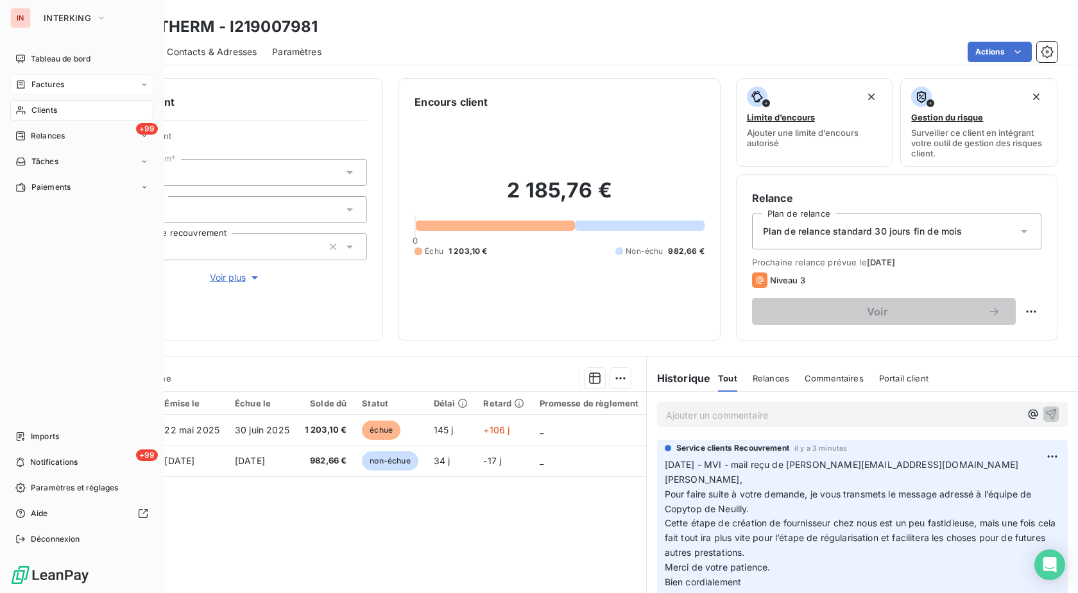
click at [27, 80] on div "Factures" at bounding box center [39, 85] width 49 height 12
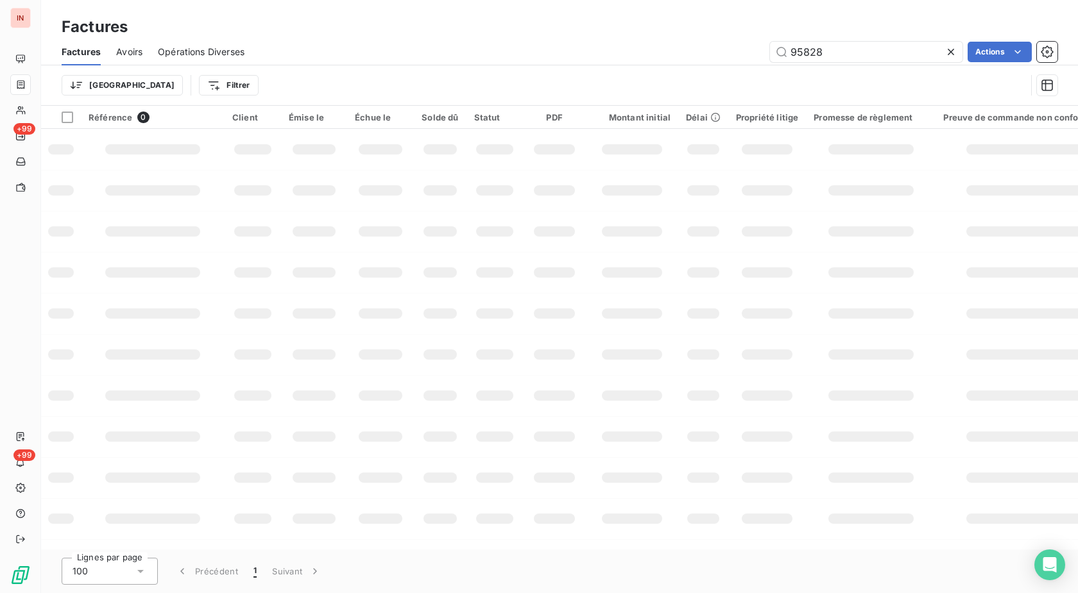
drag, startPoint x: 849, startPoint y: 52, endPoint x: 694, endPoint y: 53, distance: 154.6
click at [770, 50] on input "95828" at bounding box center [866, 52] width 192 height 21
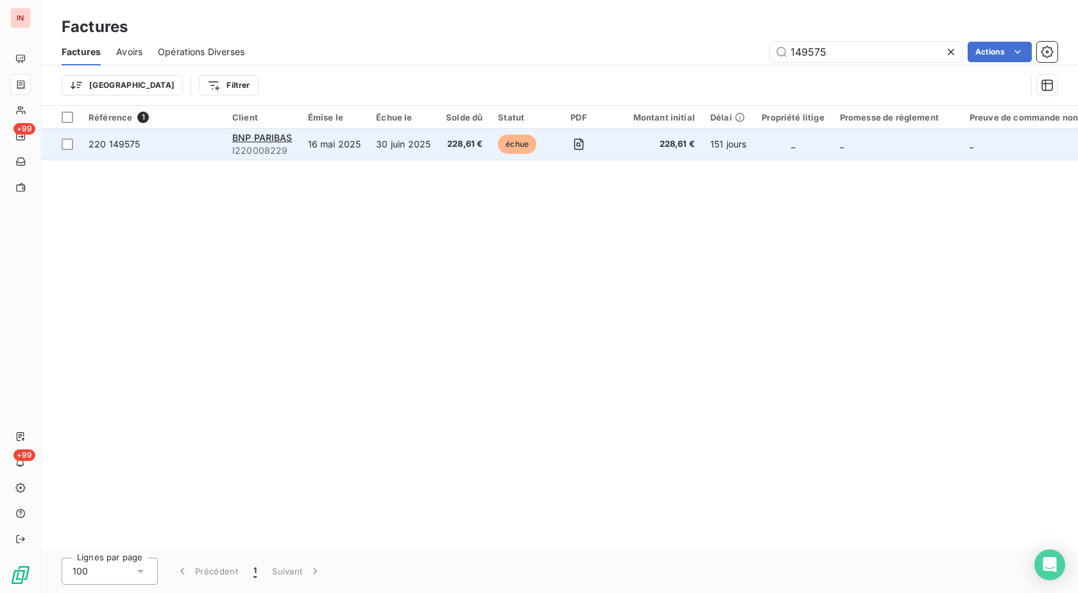
type input "149575"
click at [333, 142] on td "16 mai 2025" at bounding box center [334, 144] width 69 height 31
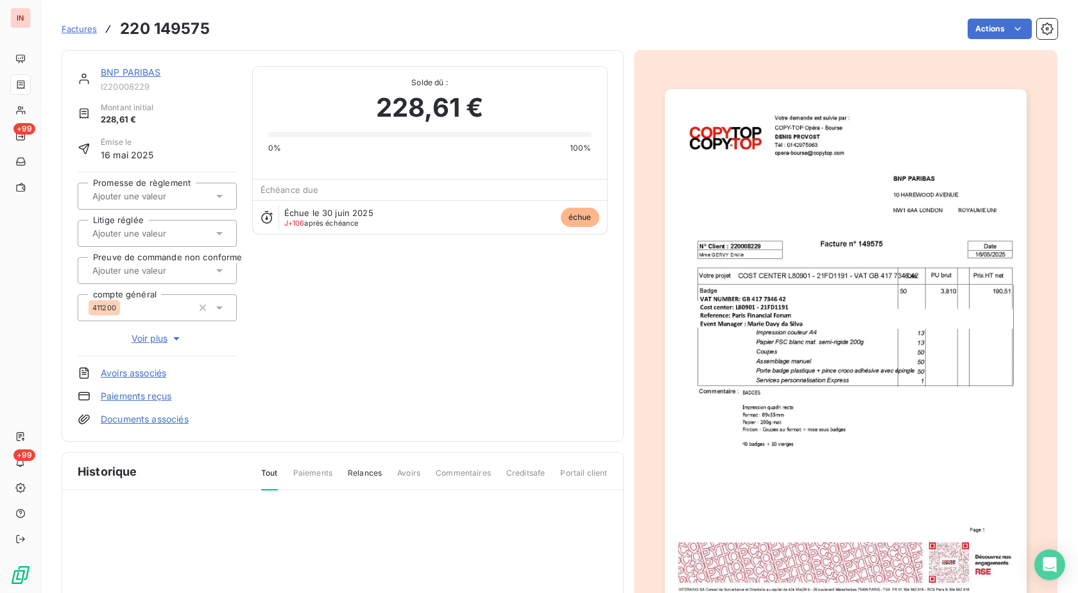
click at [838, 339] on img "button" at bounding box center [845, 344] width 362 height 511
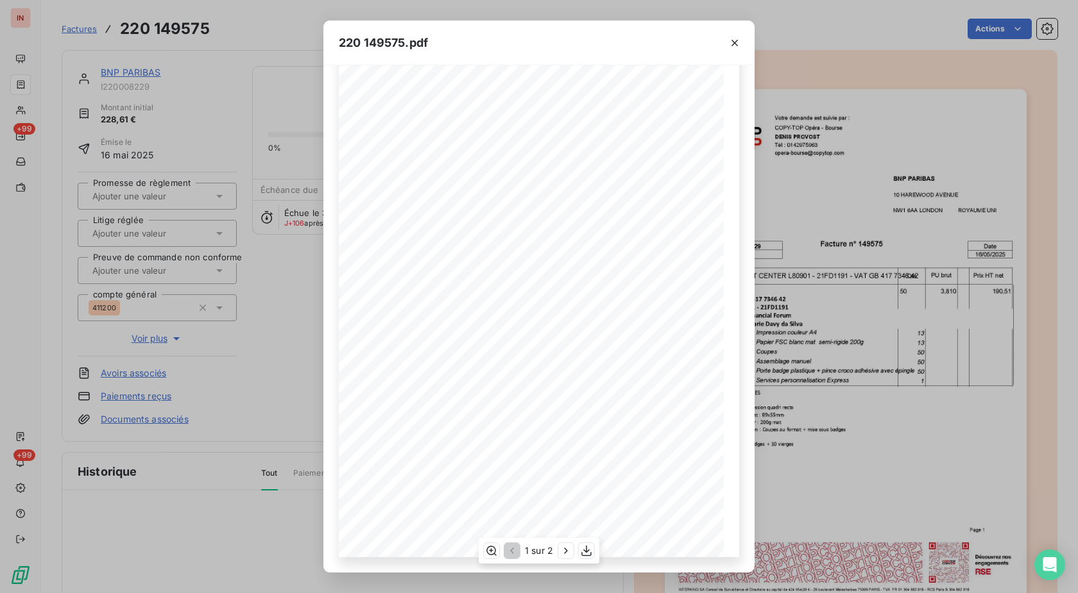
scroll to position [79, 0]
click at [560, 553] on icon "button" at bounding box center [565, 551] width 13 height 13
click at [269, 193] on div "220 149575.pdf [STREET_ADDRESS] [GEOGRAPHIC_DATA] BNP PARIBAS Tél : [PHONE_NUMB…" at bounding box center [539, 296] width 1078 height 593
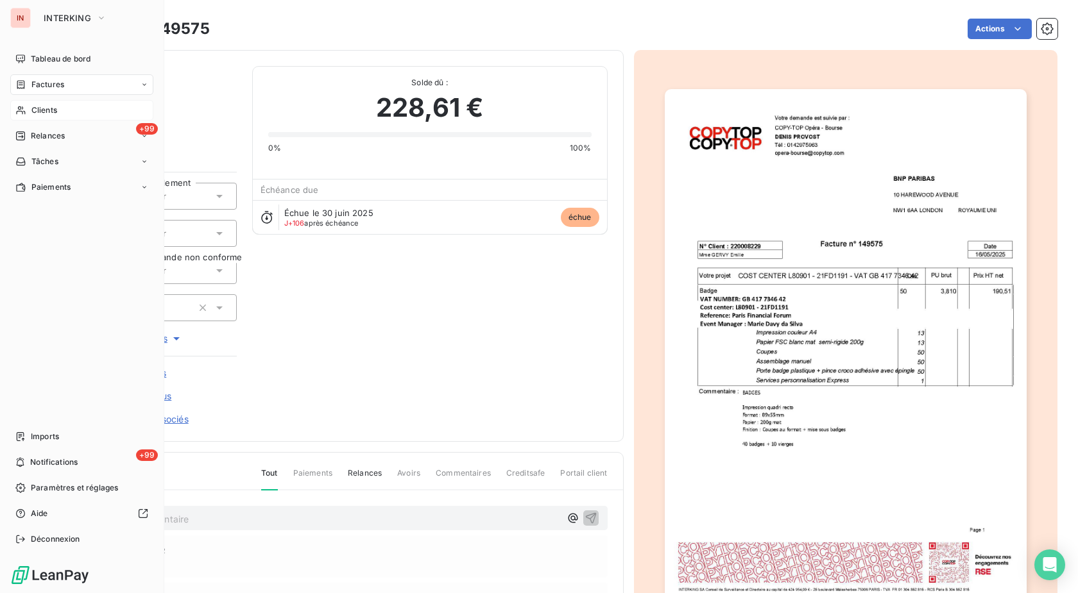
click at [42, 108] on span "Clients" at bounding box center [44, 111] width 26 height 12
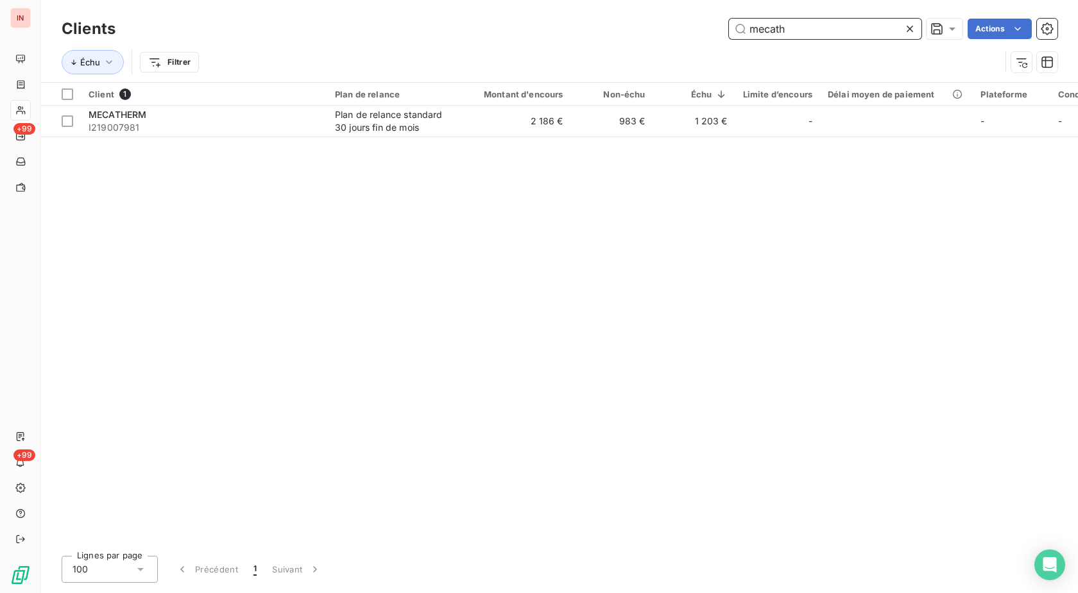
drag, startPoint x: 768, startPoint y: 28, endPoint x: 664, endPoint y: 31, distance: 104.0
click at [729, 30] on input "mecath" at bounding box center [825, 29] width 192 height 21
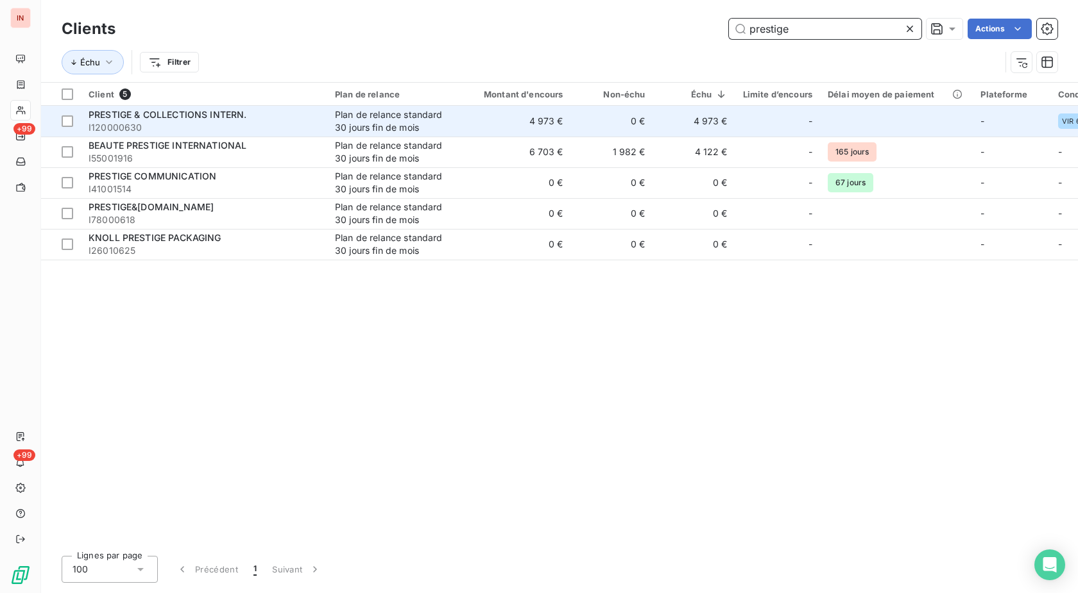
type input "prestige"
click at [323, 126] on td "PRESTIGE & COLLECTIONS INTERN. I120000630" at bounding box center [204, 121] width 246 height 31
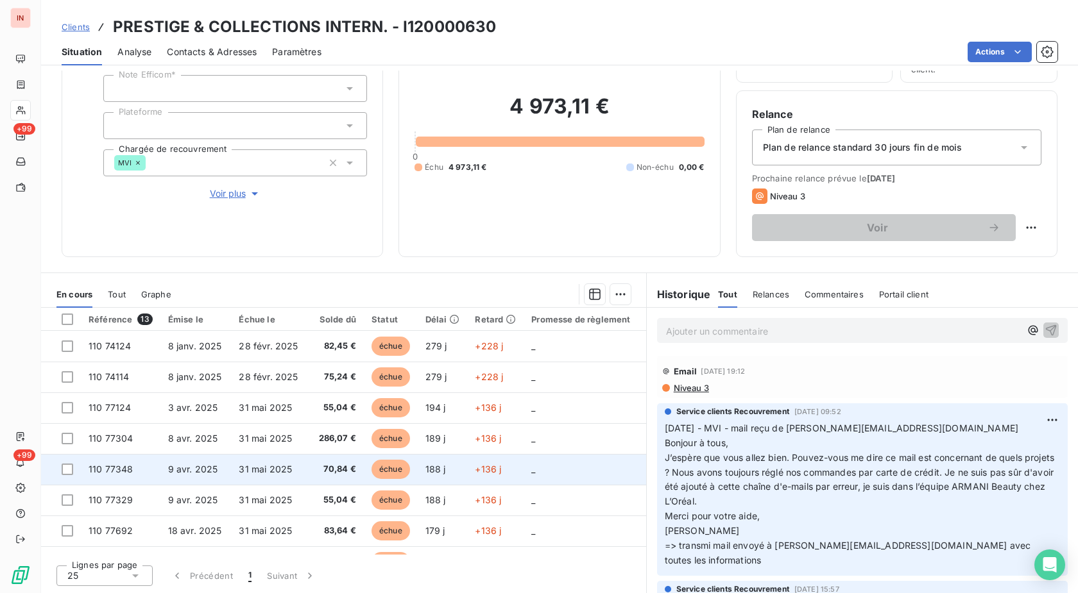
scroll to position [188, 0]
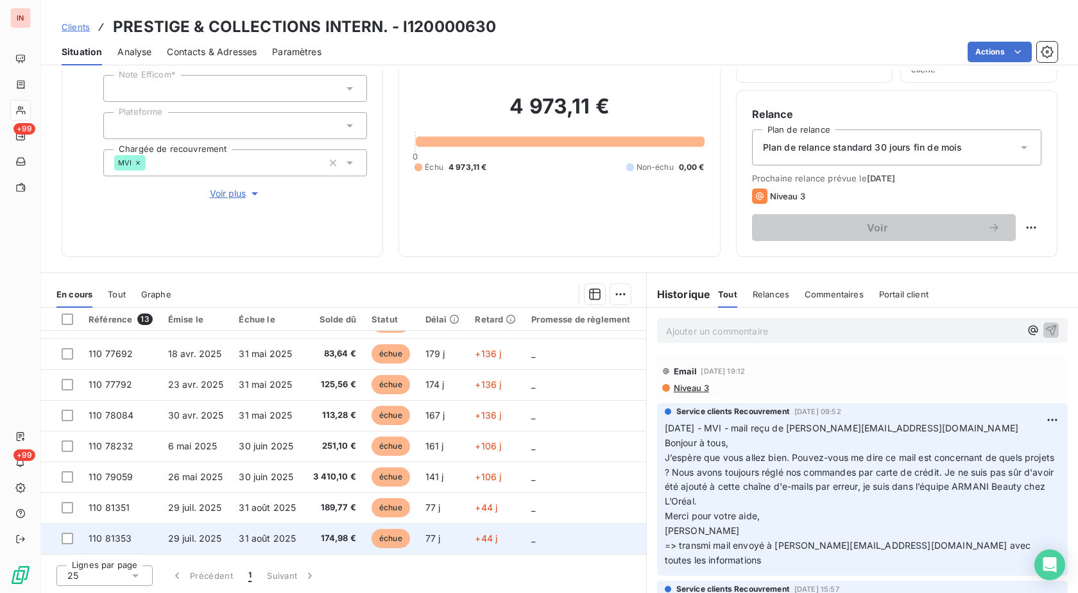
click at [406, 523] on td "échue" at bounding box center [391, 538] width 54 height 31
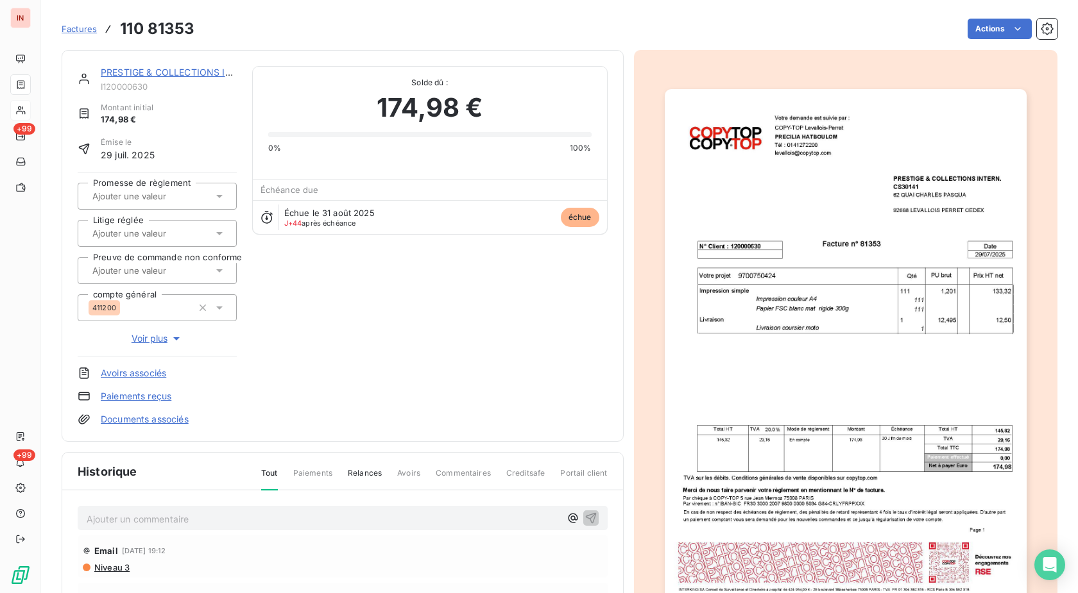
click at [160, 72] on link "PRESTIGE & COLLECTIONS INTERN." at bounding box center [180, 72] width 158 height 11
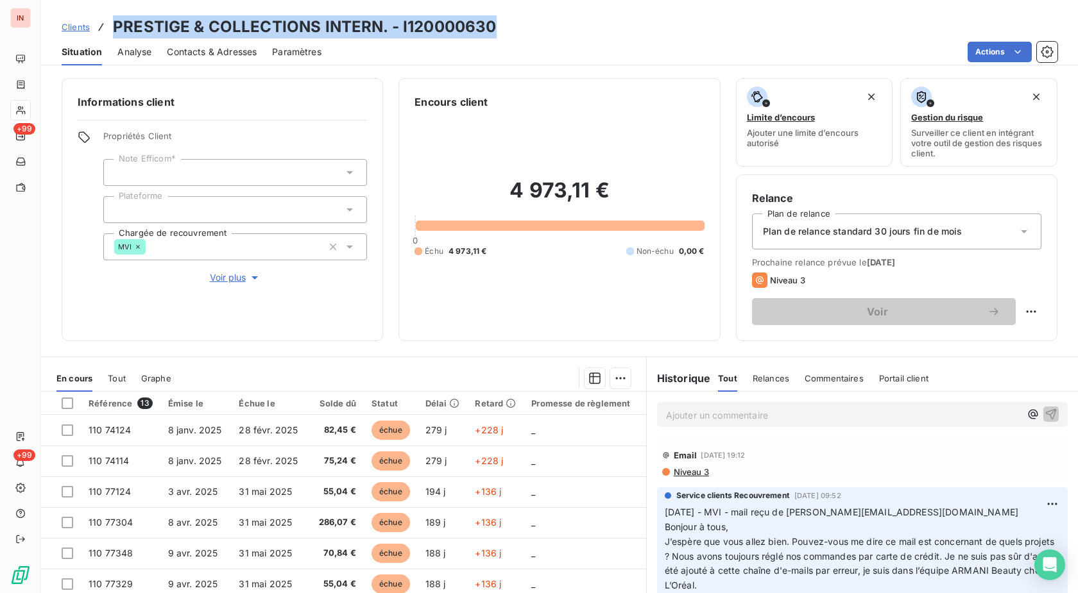
drag, startPoint x: 491, startPoint y: 25, endPoint x: 114, endPoint y: 20, distance: 377.8
click at [114, 20] on h3 "PRESTIGE & COLLECTIONS INTERN. - I120000630" at bounding box center [304, 26] width 383 height 23
copy h3 "PRESTIGE & COLLECTIONS INTERN. - I120000630"
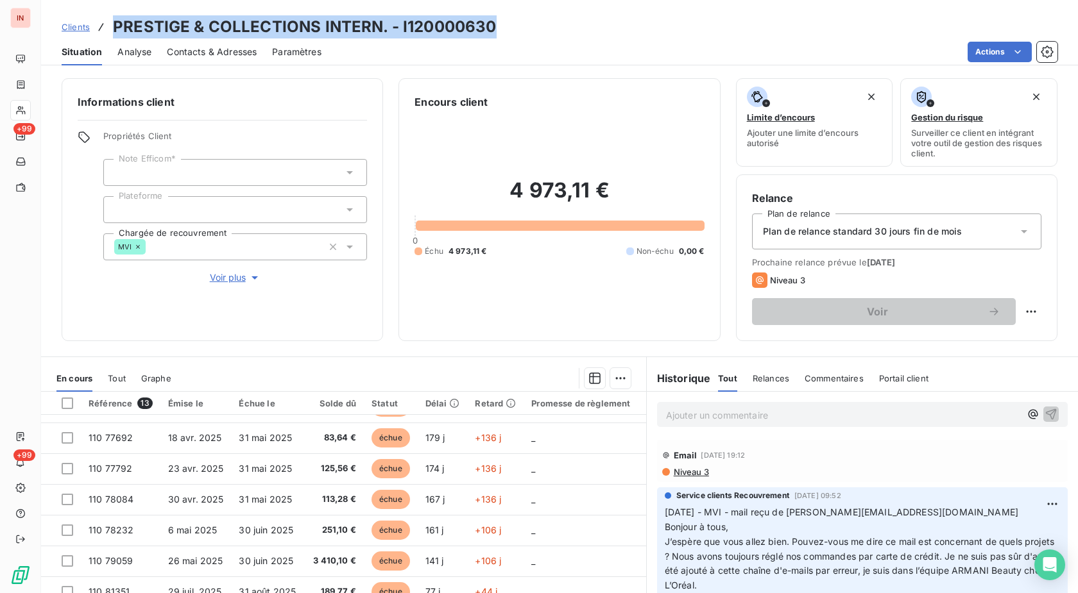
scroll to position [84, 0]
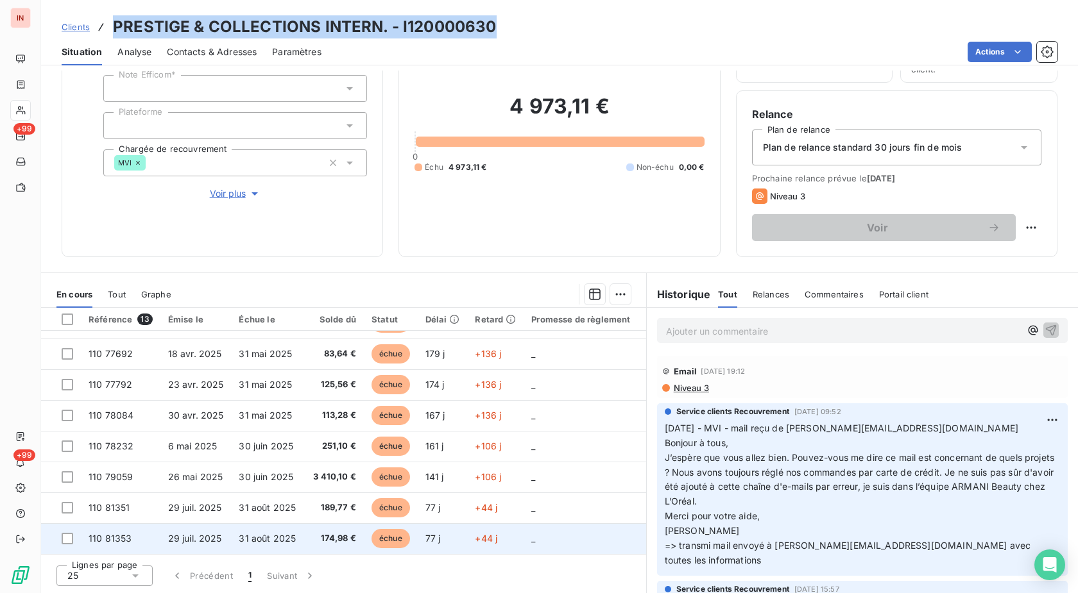
click at [477, 533] on span "+44 j" at bounding box center [486, 538] width 22 height 11
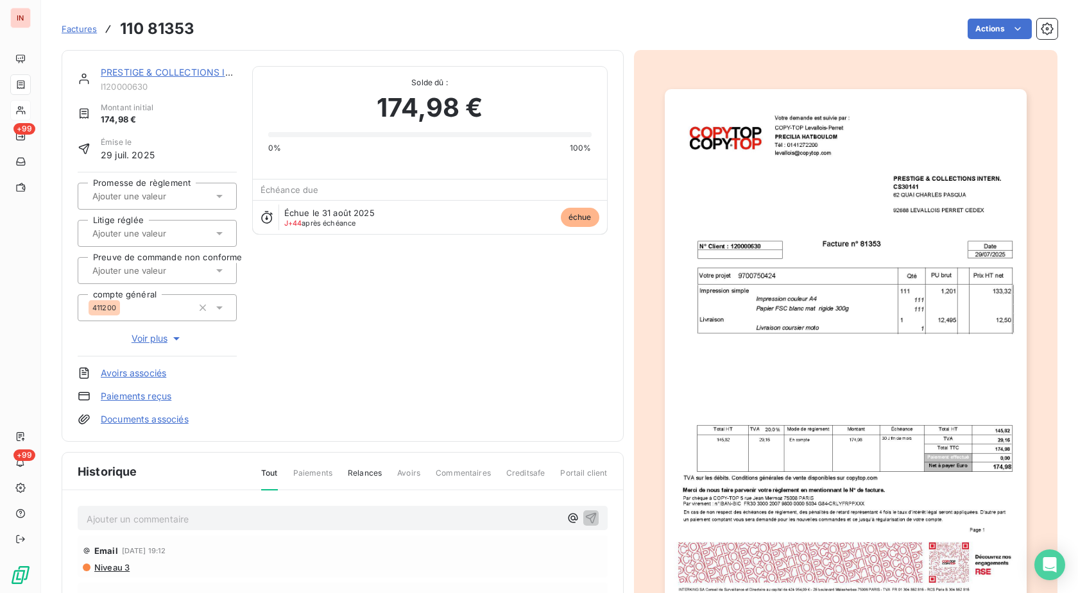
click at [246, 519] on p "Ajouter un commentaire ﻿" at bounding box center [323, 519] width 473 height 16
click at [260, 524] on p "[DATE] - MVI - mail reçu de" at bounding box center [323, 518] width 473 height 15
click at [225, 526] on p "[DATE] - MVI - mail reçu de [PERSON_NAME][EMAIL_ADDRESS][DOMAIN_NAME]" at bounding box center [323, 518] width 473 height 15
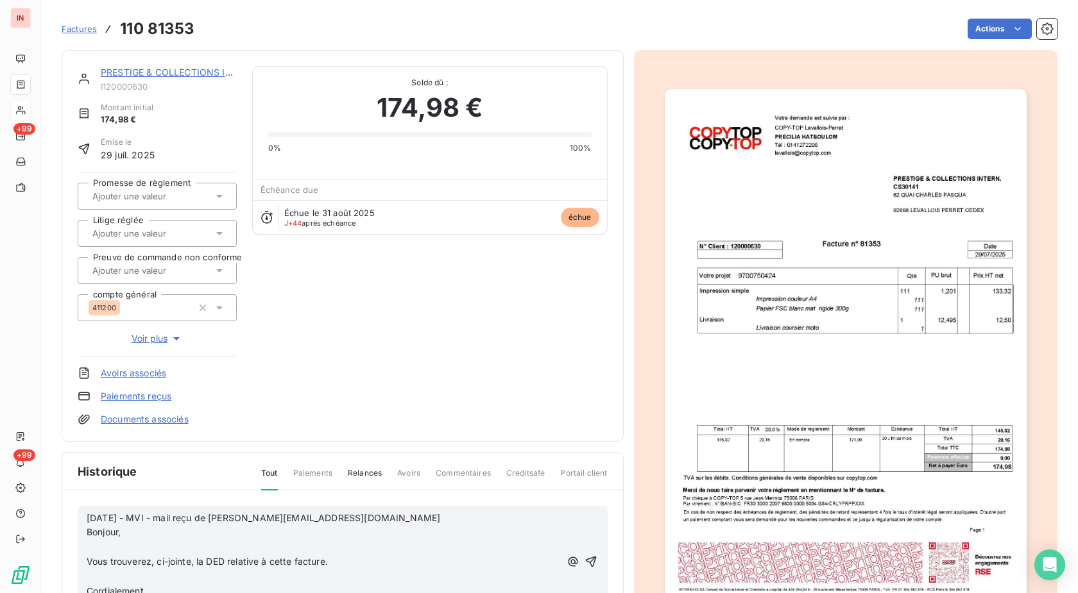
click at [137, 548] on p "﻿" at bounding box center [323, 547] width 473 height 15
click at [131, 562] on p "﻿" at bounding box center [323, 562] width 473 height 15
click at [125, 576] on p "﻿" at bounding box center [323, 577] width 473 height 15
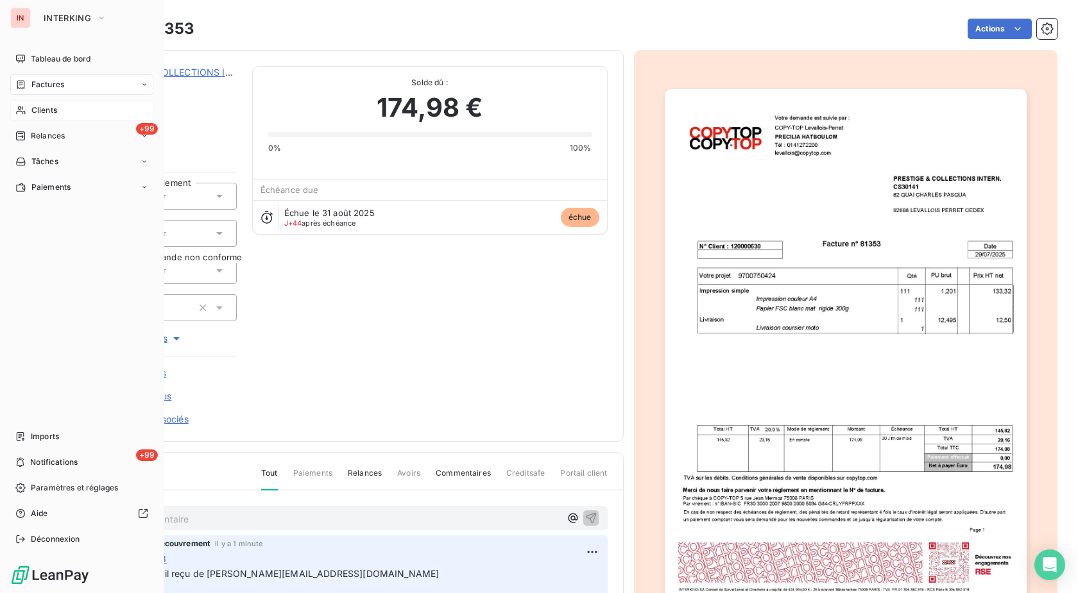
click at [21, 111] on icon at bounding box center [20, 110] width 9 height 8
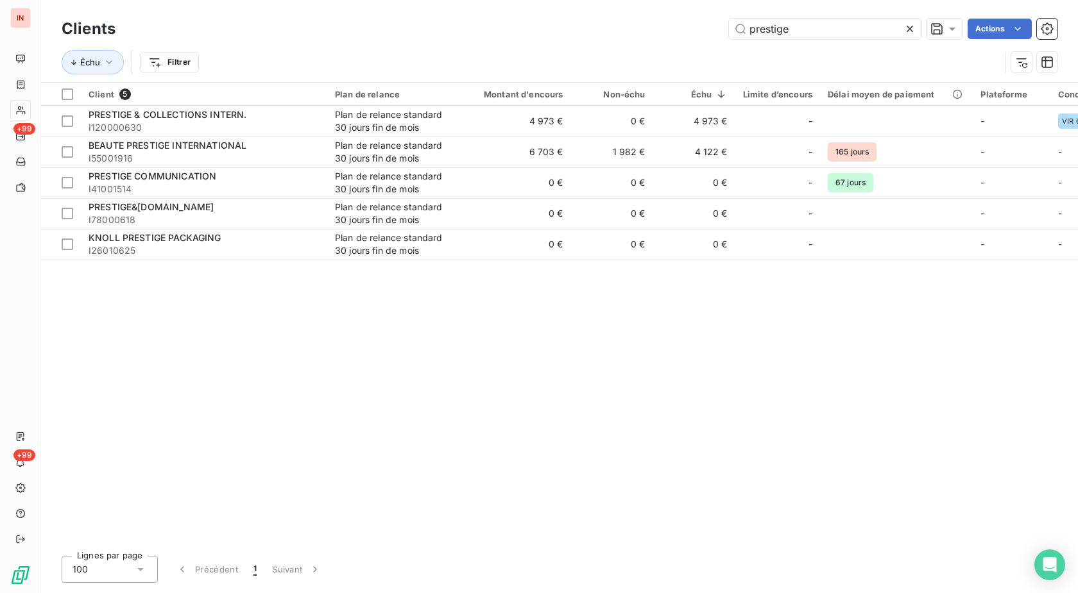
drag, startPoint x: 808, startPoint y: 27, endPoint x: 491, endPoint y: 41, distance: 317.8
click at [729, 26] on input "prestige" at bounding box center [825, 29] width 192 height 21
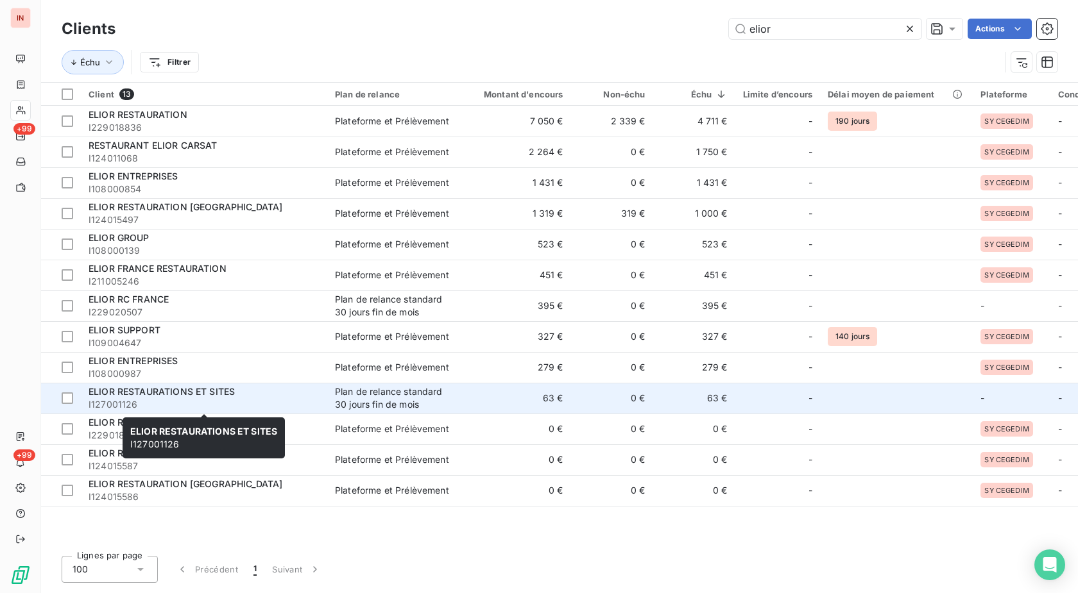
type input "elior"
click at [216, 394] on span "ELIOR RESTAURATIONS ET SITES" at bounding box center [162, 391] width 146 height 11
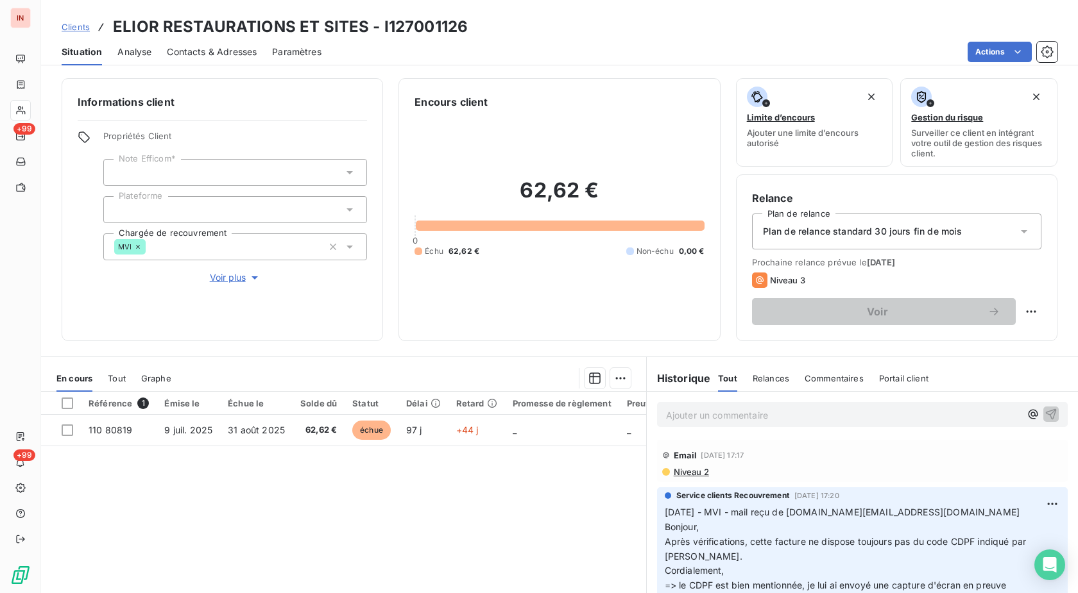
click at [216, 207] on div at bounding box center [235, 209] width 264 height 27
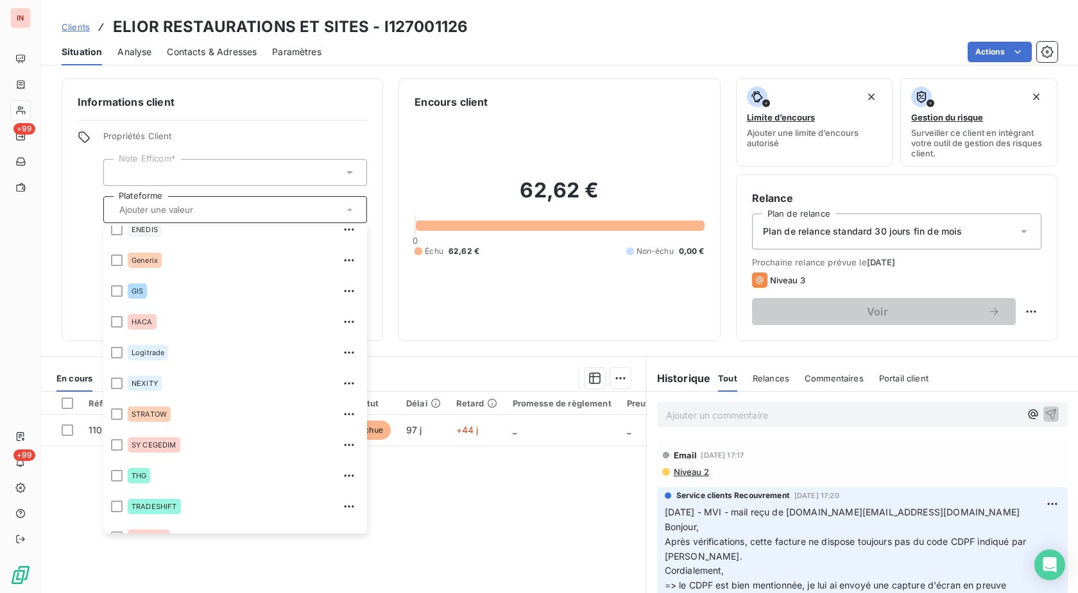
scroll to position [339, 0]
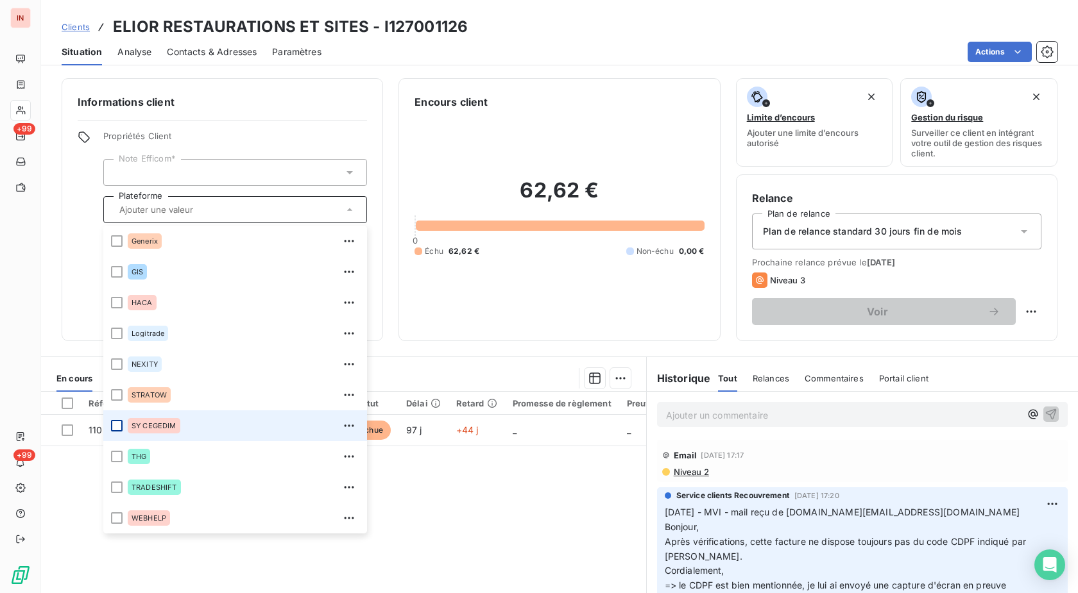
click at [119, 426] on div at bounding box center [117, 426] width 12 height 12
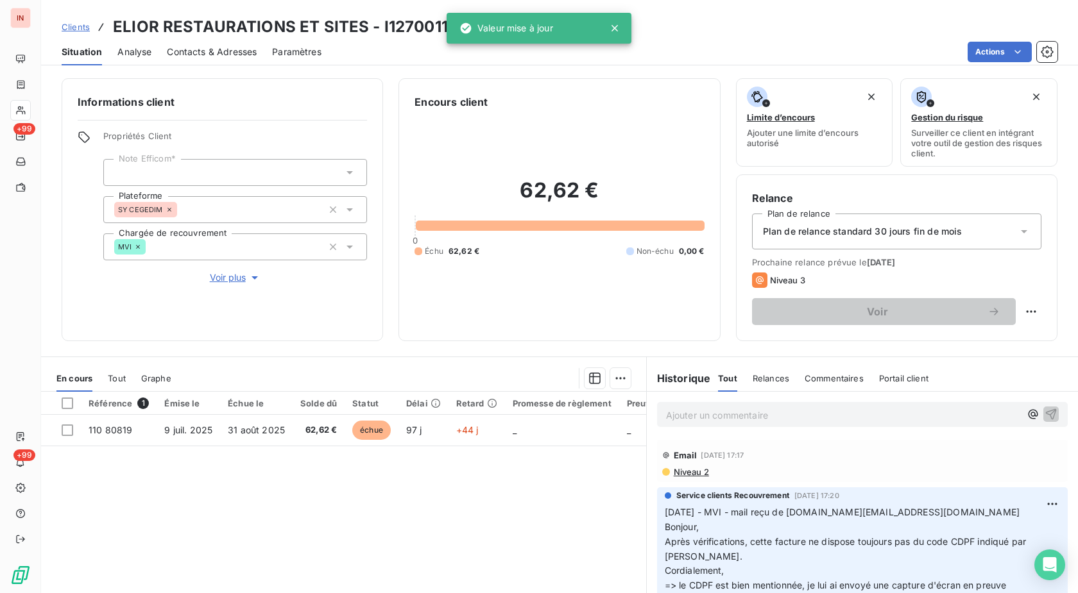
click at [443, 335] on div "Encours client 62,62 € 0 Échu 62,62 € Non-échu 0,00 €" at bounding box center [558, 209] width 321 height 263
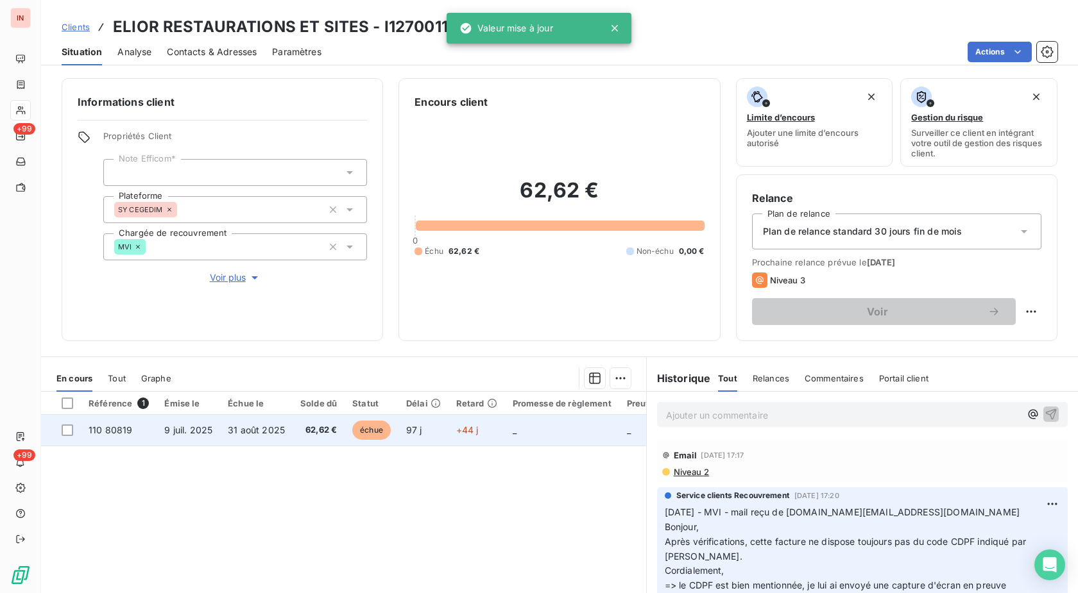
click at [191, 438] on td "9 juil. 2025" at bounding box center [187, 430] width 63 height 31
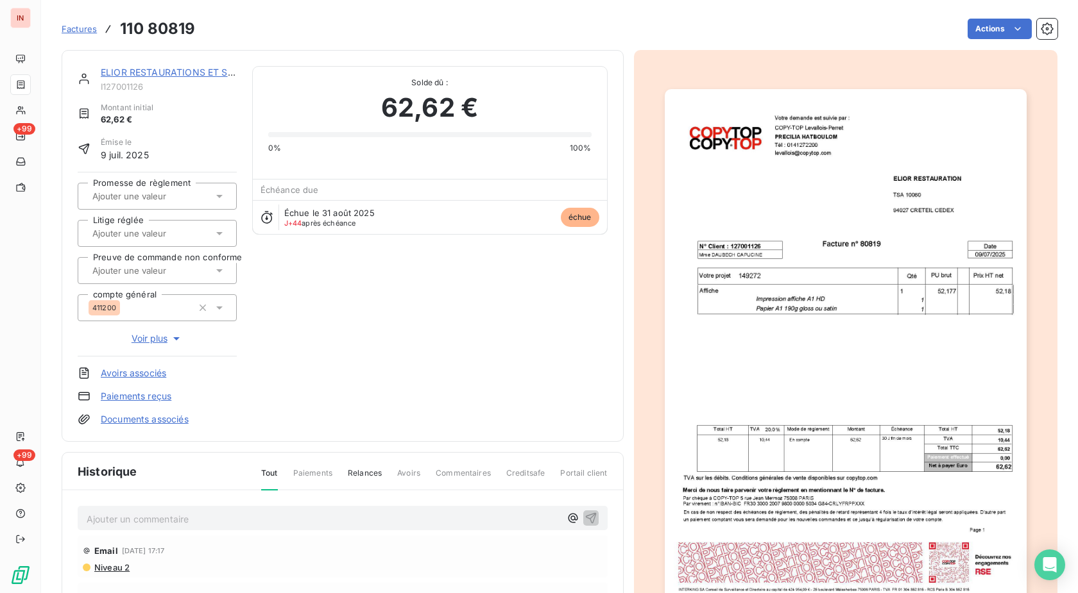
click at [131, 418] on link "Documents associés" at bounding box center [145, 419] width 88 height 13
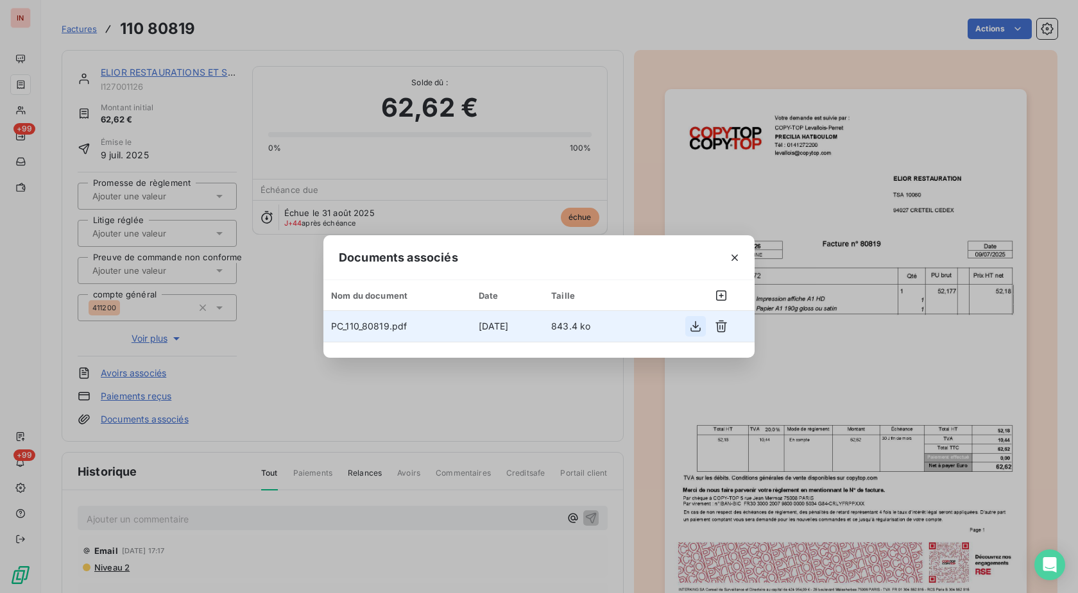
click at [700, 327] on icon "button" at bounding box center [695, 326] width 13 height 13
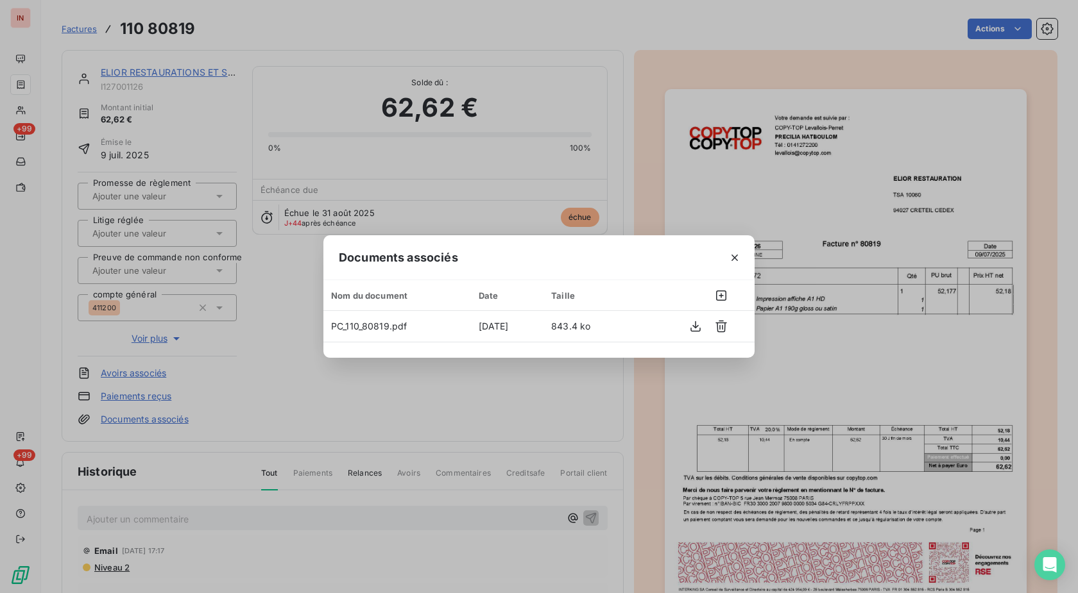
click at [325, 181] on div "Documents associés Nom du document Date Taille PC_110_80819.pdf [DATE] 843.4 ko" at bounding box center [539, 296] width 1078 height 593
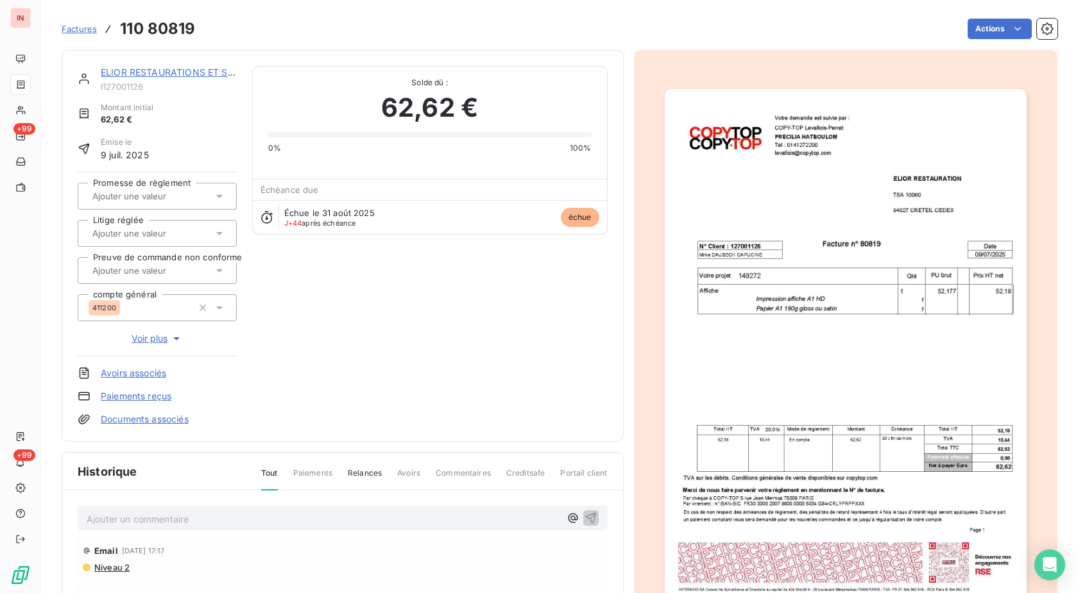
click at [165, 73] on link "ELIOR RESTAURATIONS ET SITES" at bounding box center [174, 72] width 146 height 11
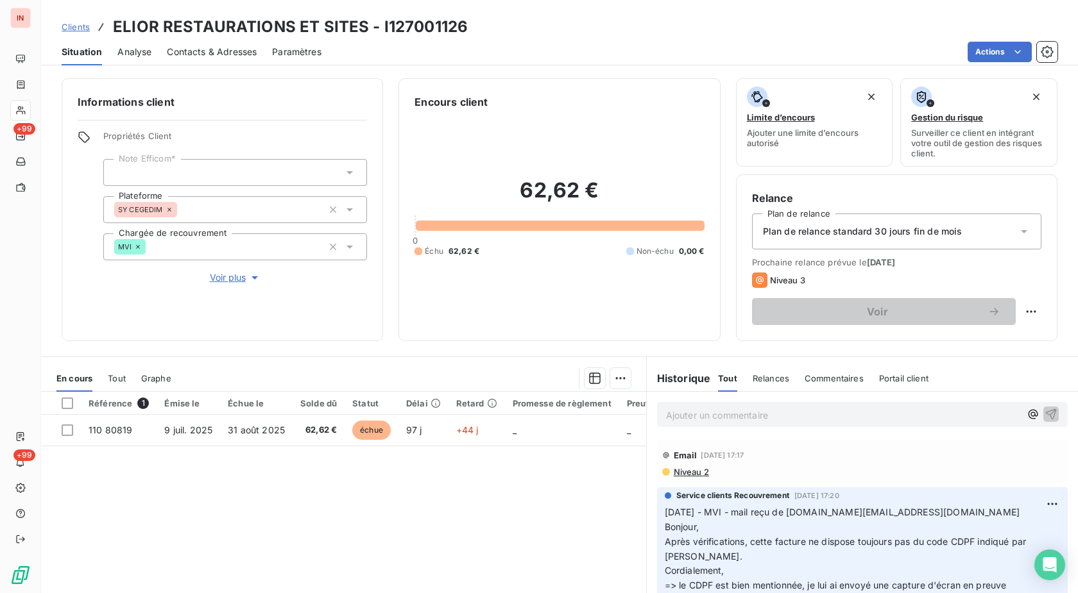
click at [690, 416] on p "Ajouter un commentaire ﻿" at bounding box center [843, 415] width 354 height 16
click at [816, 418] on p "[DATE] - MVI -" at bounding box center [843, 414] width 354 height 15
click at [743, 412] on span "[DATE] - MVI - [DOMAIN_NAME][EMAIL_ADDRESS][DOMAIN_NAME]" at bounding box center [816, 414] width 300 height 11
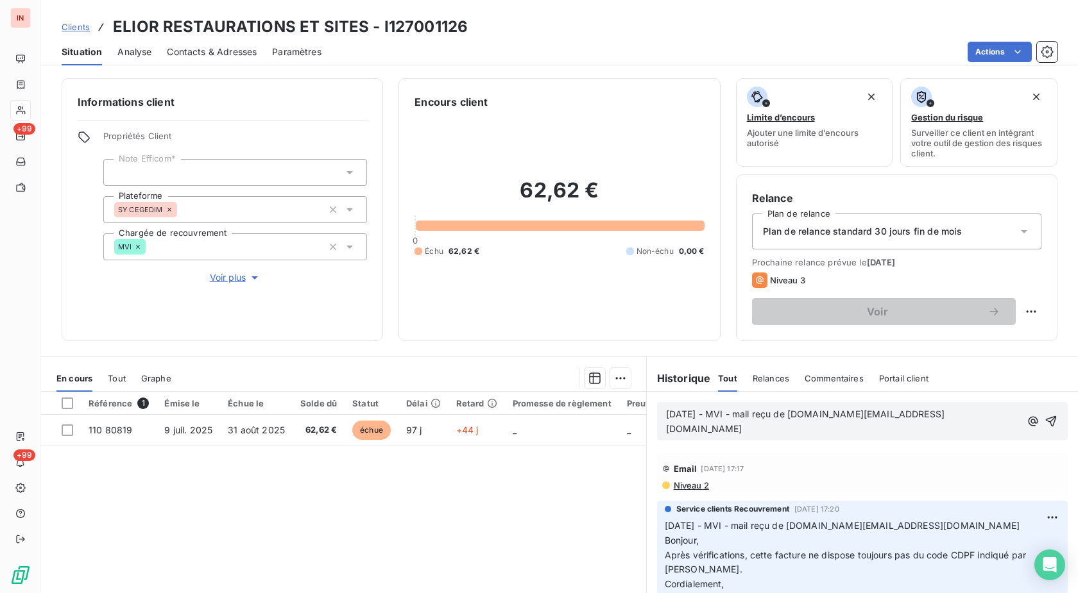
click at [933, 419] on p "[DATE] - MVI - mail reçu de [DOMAIN_NAME][EMAIL_ADDRESS][DOMAIN_NAME]" at bounding box center [843, 422] width 354 height 30
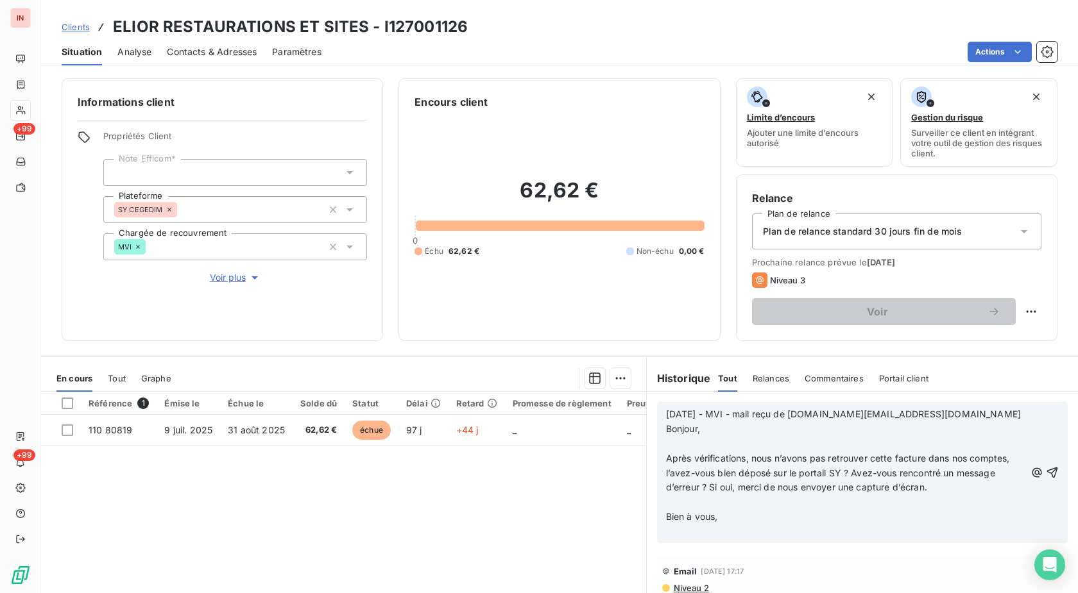
click at [709, 444] on p at bounding box center [845, 444] width 359 height 15
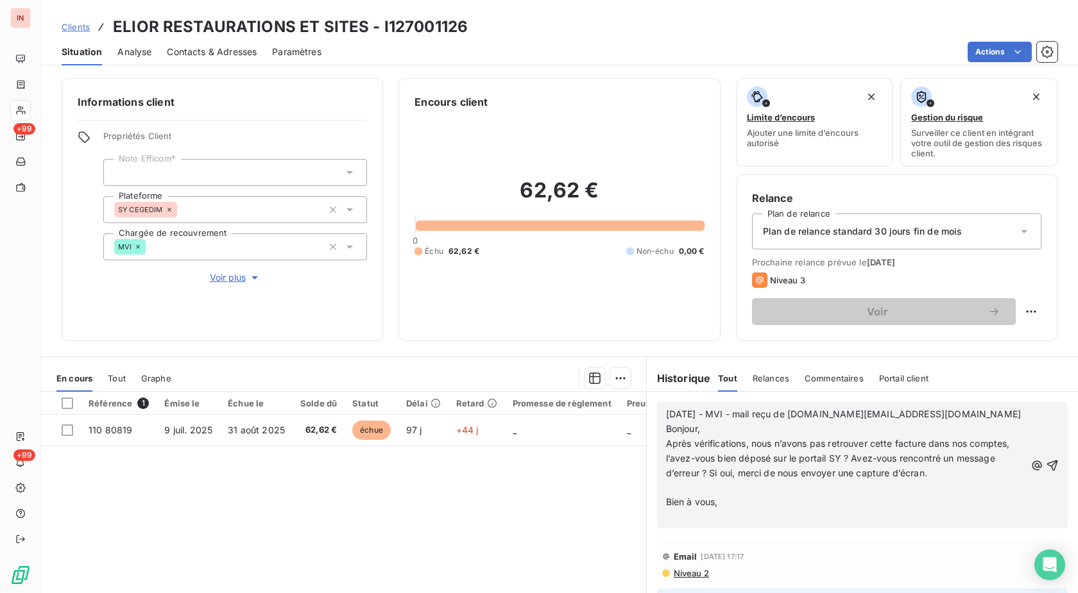
click at [672, 482] on p at bounding box center [845, 487] width 359 height 15
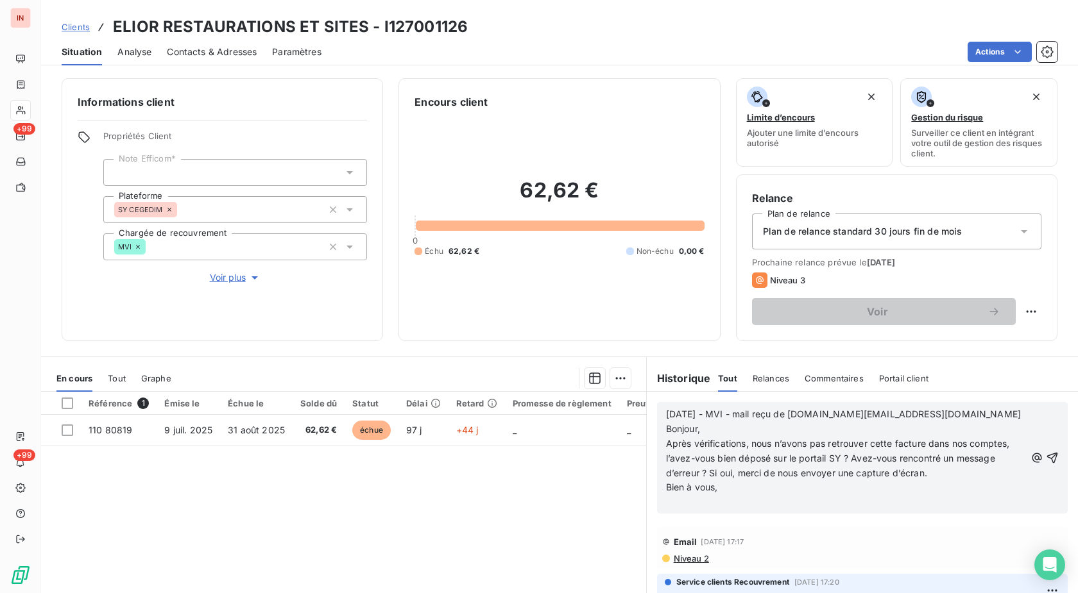
click at [672, 503] on p "﻿" at bounding box center [845, 502] width 359 height 15
click at [677, 496] on p "﻿" at bounding box center [845, 502] width 359 height 15
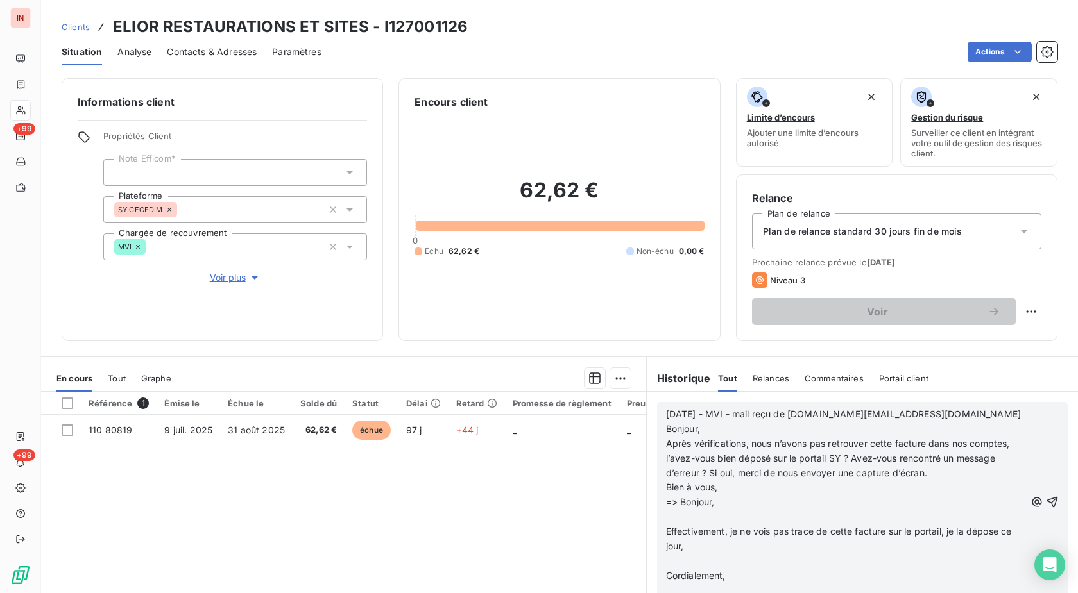
click at [675, 522] on p "﻿" at bounding box center [845, 517] width 359 height 15
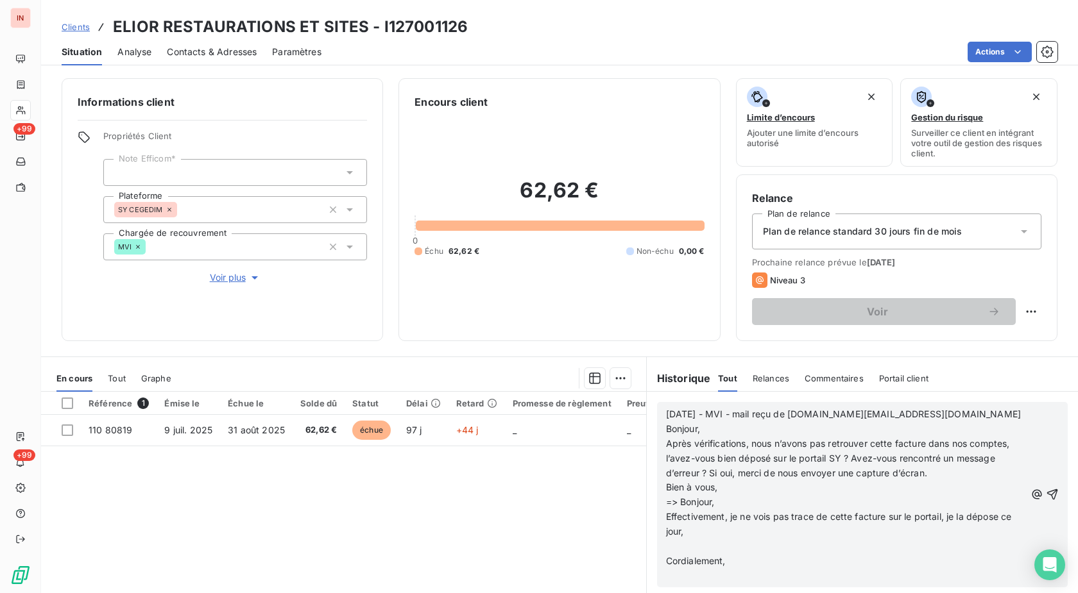
click at [674, 552] on p "﻿" at bounding box center [845, 546] width 359 height 15
click at [675, 566] on p "﻿" at bounding box center [845, 561] width 359 height 15
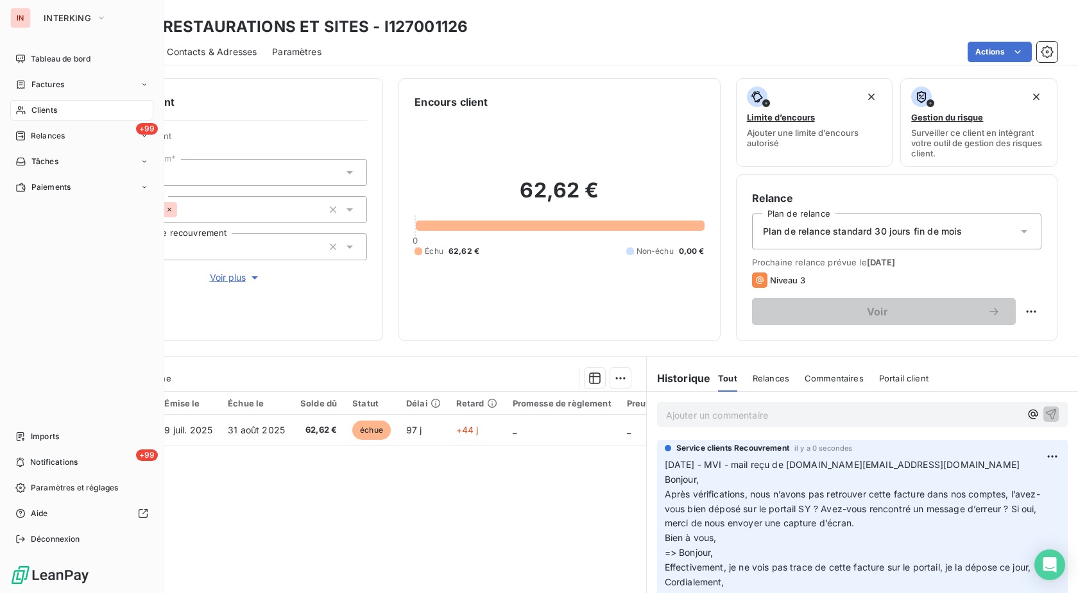
click at [54, 110] on span "Clients" at bounding box center [44, 111] width 26 height 12
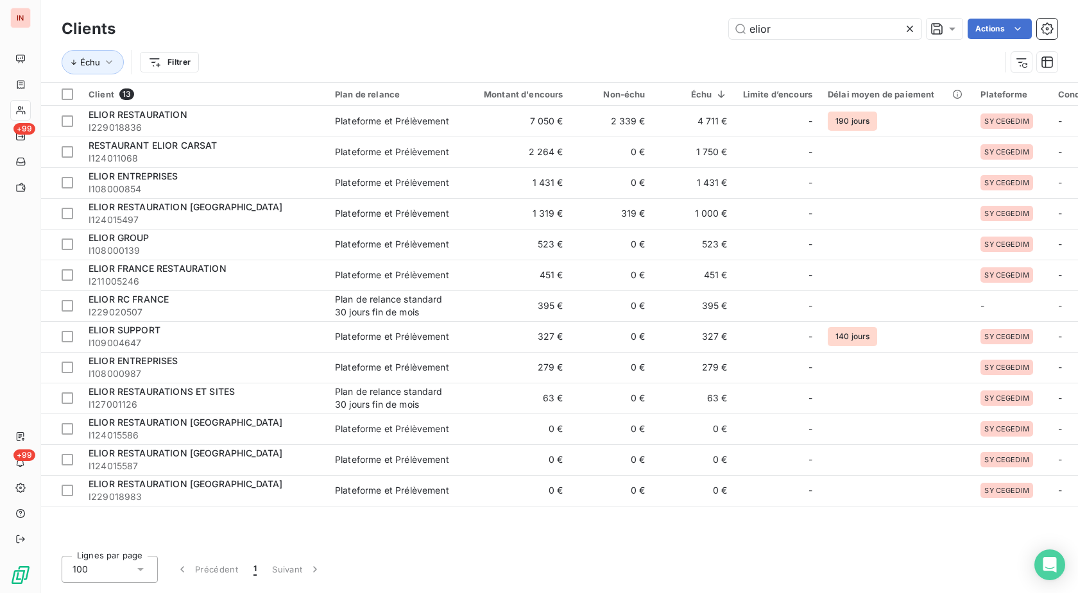
drag, startPoint x: 782, startPoint y: 33, endPoint x: 577, endPoint y: 33, distance: 205.9
click at [729, 30] on input "elior" at bounding box center [825, 29] width 192 height 21
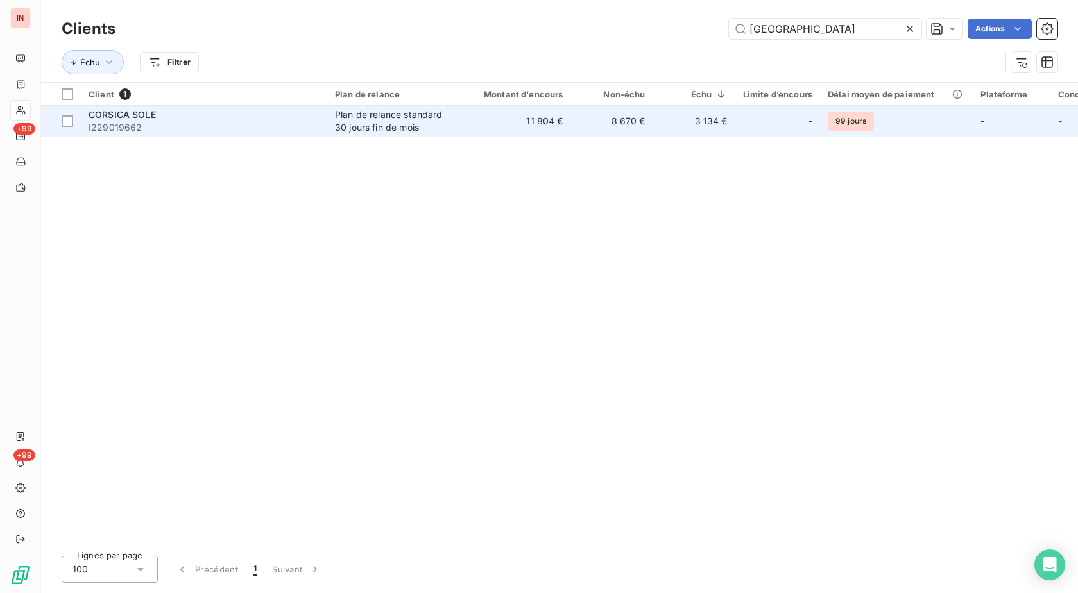
type input "[GEOGRAPHIC_DATA]"
click at [434, 123] on div "Plan de relance standard 30 jours fin de mois" at bounding box center [394, 121] width 118 height 26
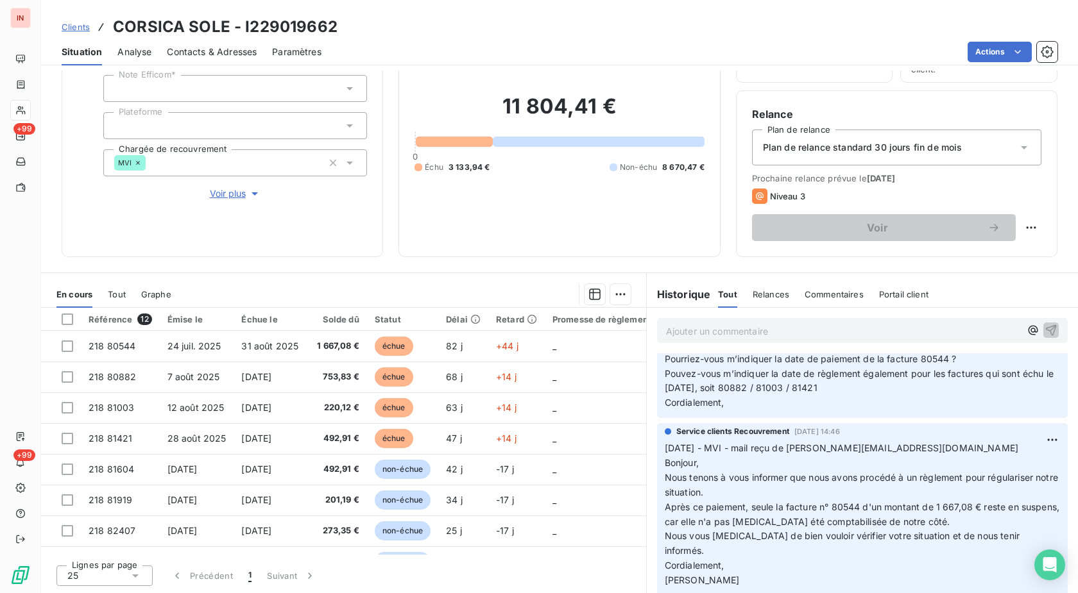
scroll to position [131, 0]
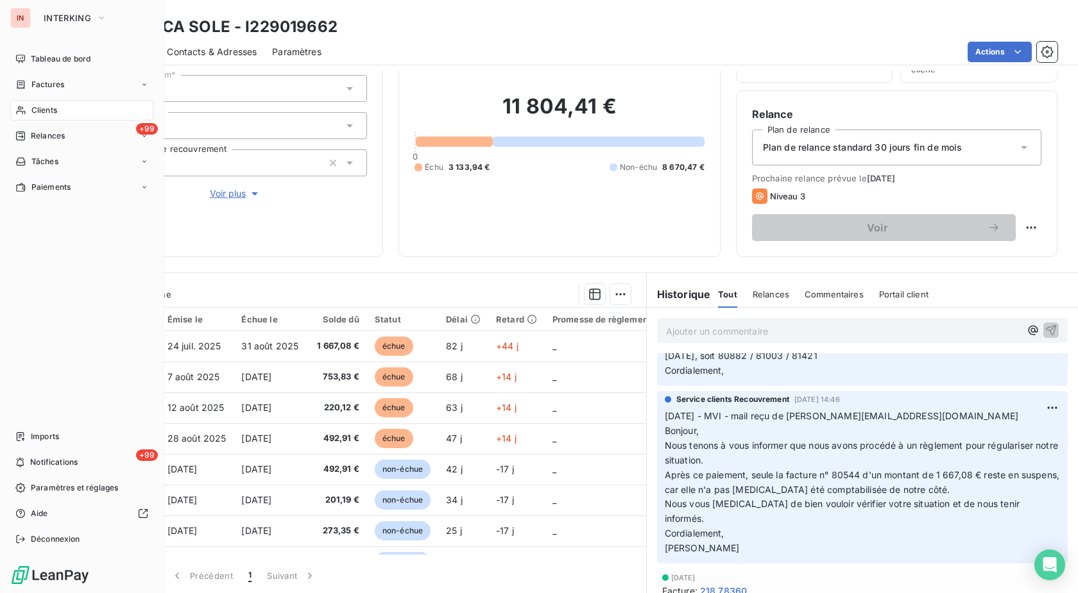
click at [18, 111] on icon at bounding box center [20, 110] width 9 height 8
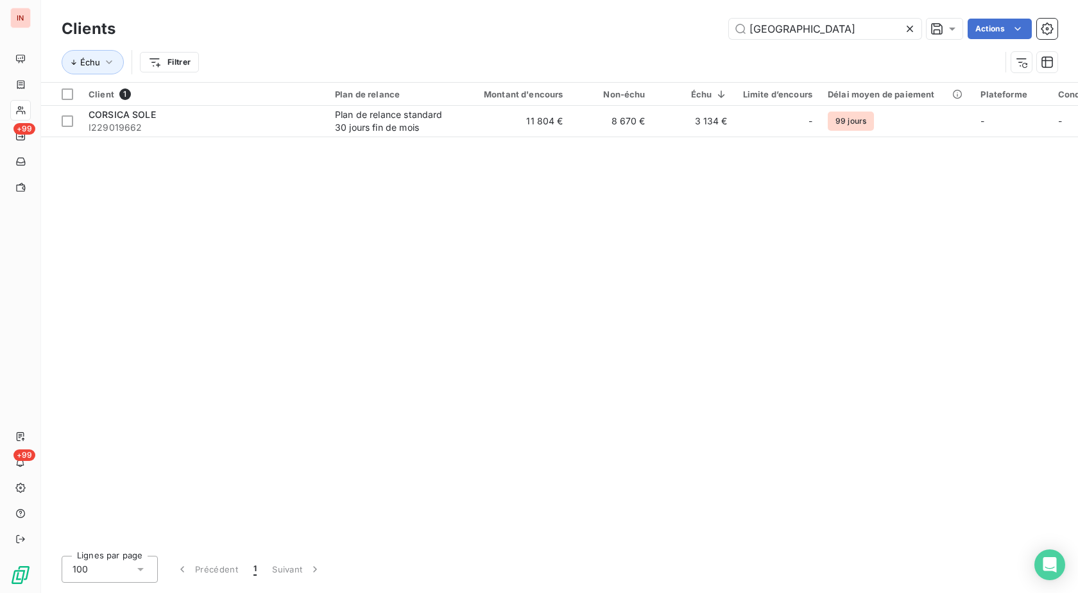
drag, startPoint x: 811, startPoint y: 35, endPoint x: 641, endPoint y: 42, distance: 170.7
click at [729, 39] on input "[GEOGRAPHIC_DATA]" at bounding box center [825, 29] width 192 height 21
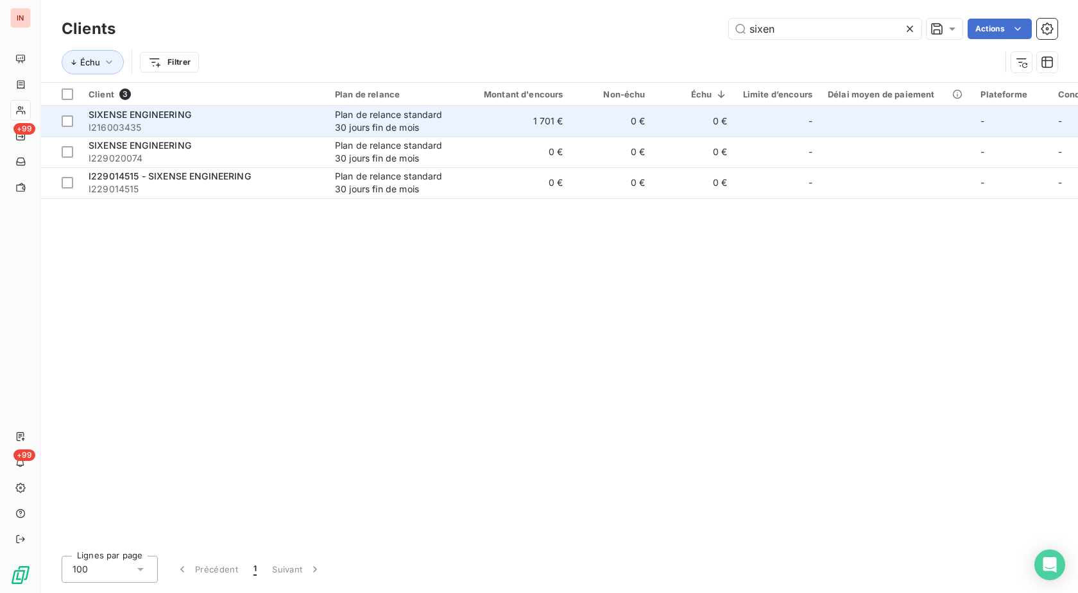
type input "sixen"
click at [382, 111] on div "Plan de relance standard 30 jours fin de mois" at bounding box center [394, 121] width 118 height 26
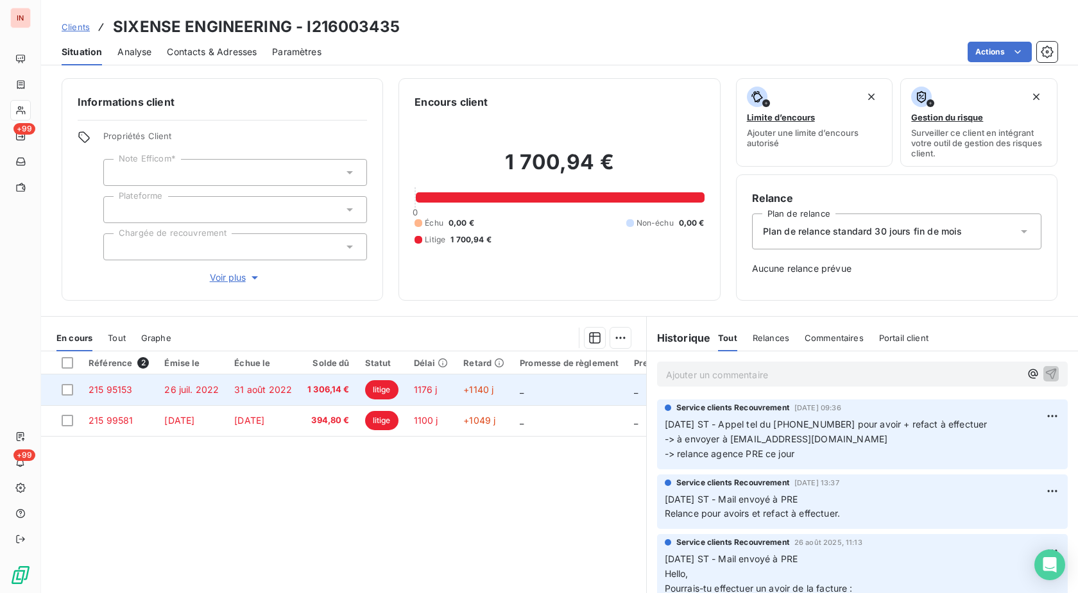
click at [360, 391] on td "litige" at bounding box center [381, 390] width 49 height 31
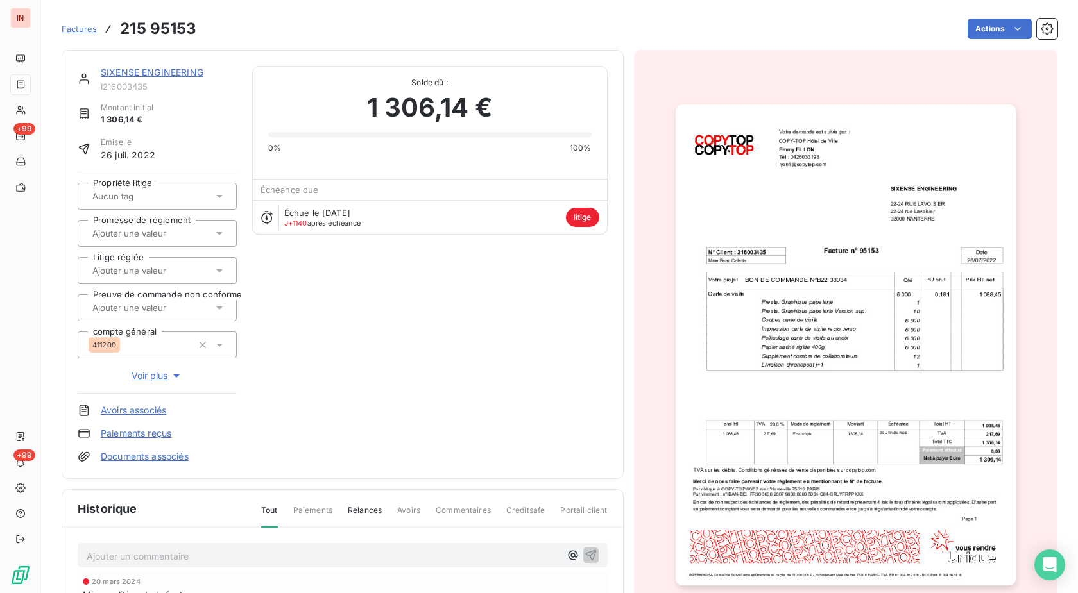
click at [151, 70] on link "SIXENSE ENGINEERING" at bounding box center [152, 72] width 103 height 11
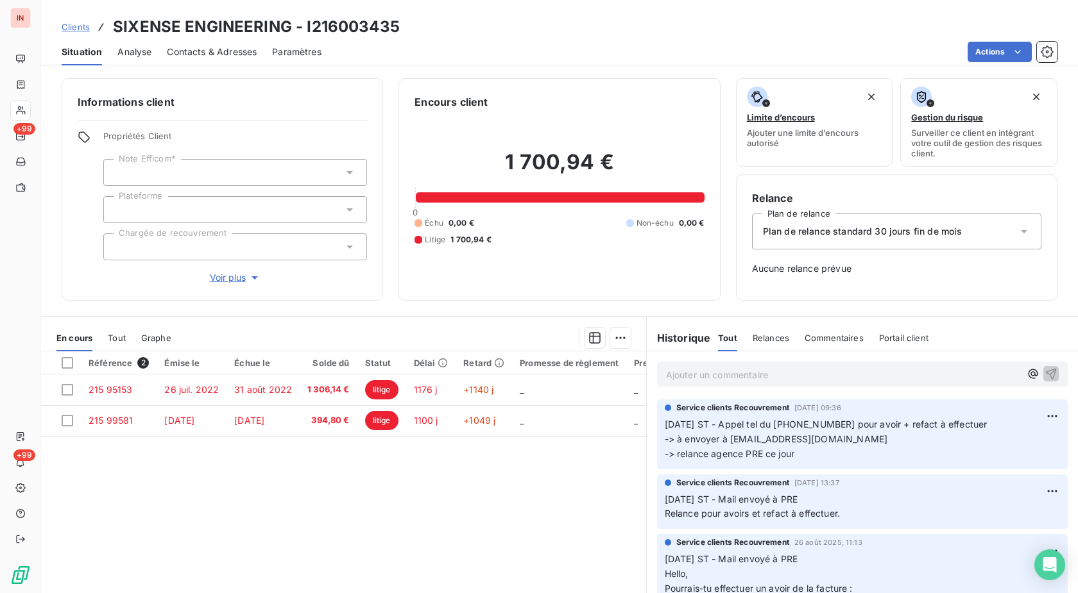
click at [333, 29] on h3 "SIXENSE ENGINEERING - I216003435" at bounding box center [256, 26] width 287 height 23
drag, startPoint x: 314, startPoint y: 24, endPoint x: 391, endPoint y: 24, distance: 77.0
click at [391, 24] on h3 "SIXENSE ENGINEERING - I216003435" at bounding box center [256, 26] width 287 height 23
click at [400, 28] on div "Clients SIXENSE ENGINEERING - I216003435" at bounding box center [559, 26] width 1036 height 23
drag, startPoint x: 396, startPoint y: 22, endPoint x: 310, endPoint y: 20, distance: 86.6
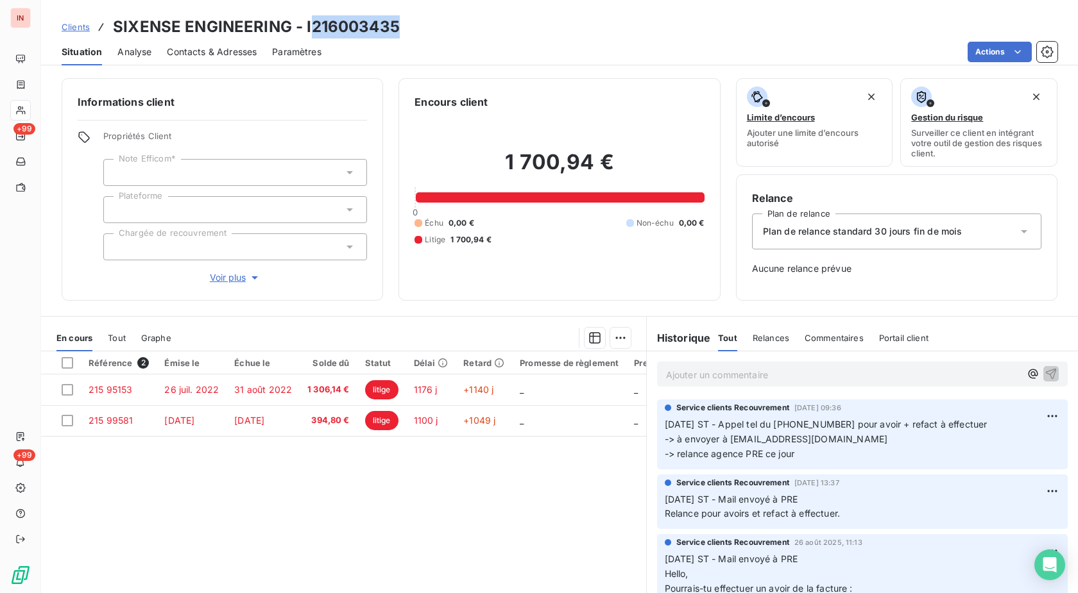
click at [310, 20] on div "Clients SIXENSE ENGINEERING - I216003435" at bounding box center [559, 26] width 1036 height 23
copy h3 "216003435"
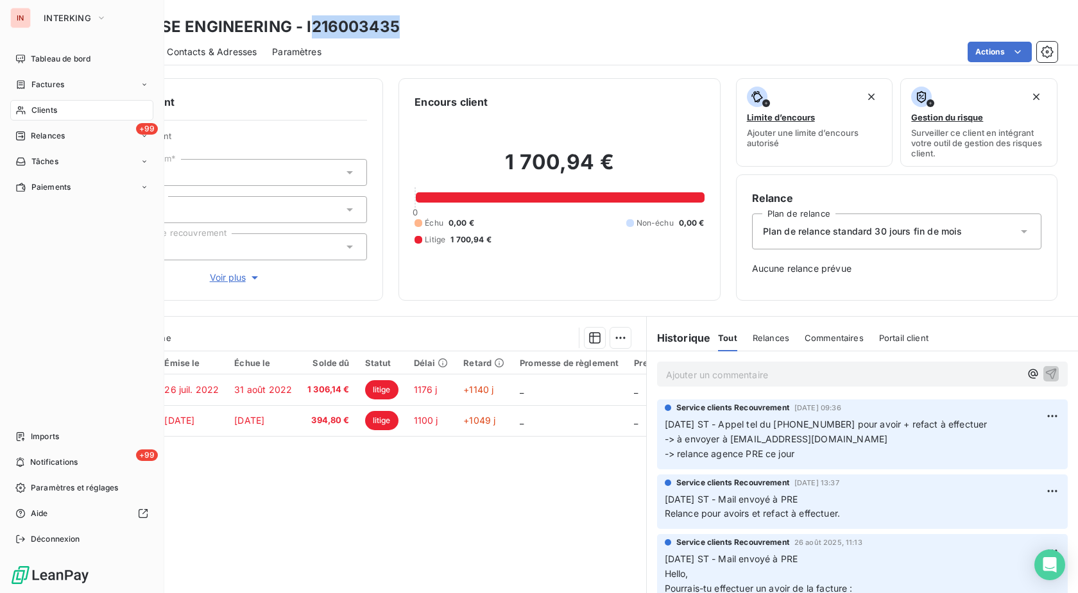
click at [53, 117] on div "Clients" at bounding box center [81, 110] width 143 height 21
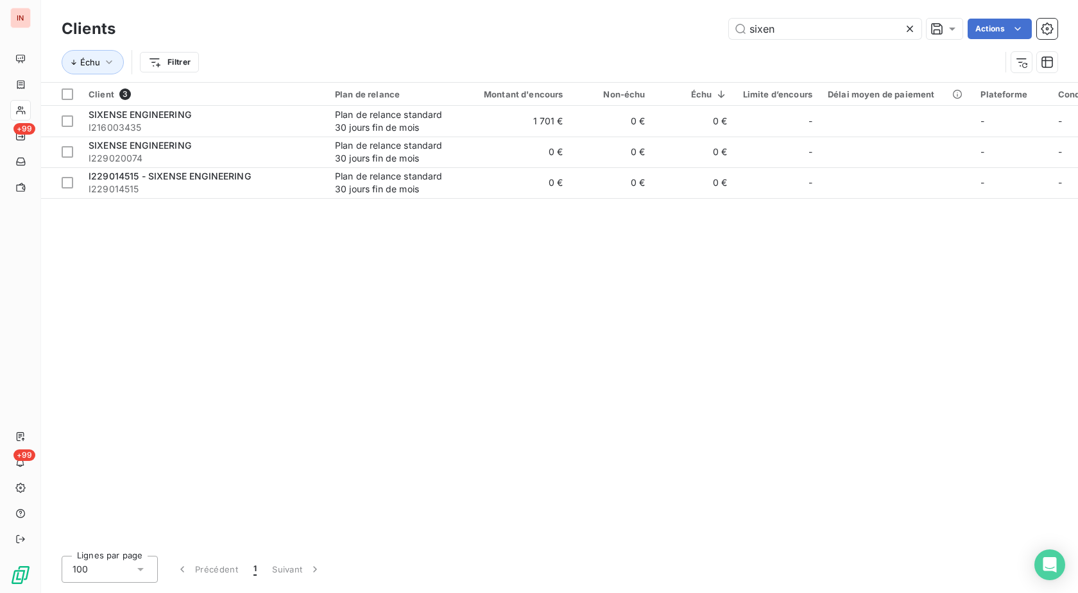
click at [765, 14] on div "Clients sixen Actions Échu Filtrer" at bounding box center [559, 41] width 1036 height 82
drag, startPoint x: 791, startPoint y: 22, endPoint x: 627, endPoint y: 31, distance: 163.8
click at [729, 30] on input "sixen" at bounding box center [825, 29] width 192 height 21
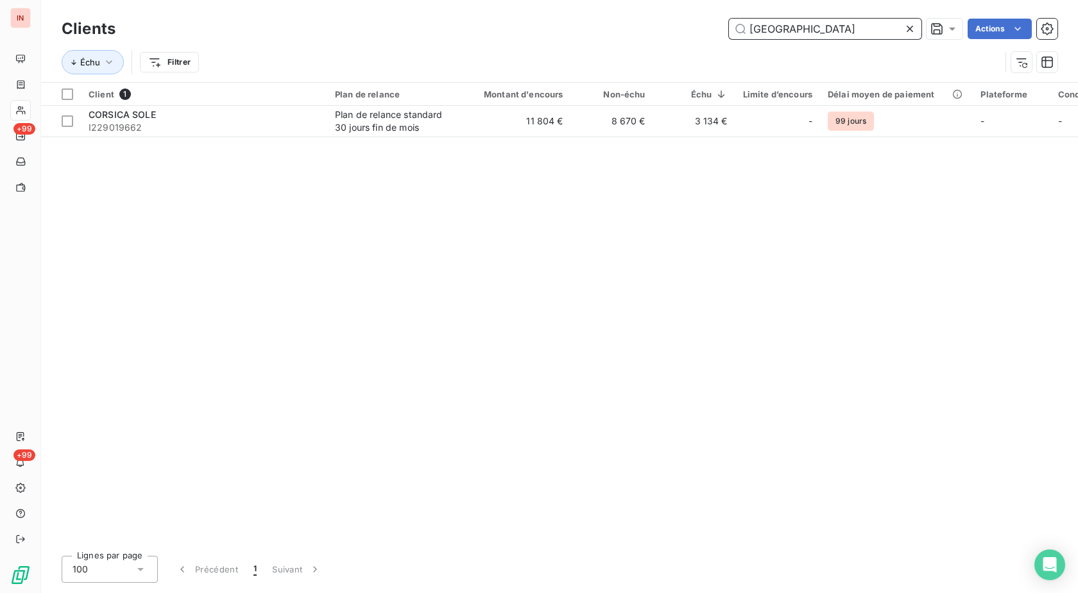
type input "[GEOGRAPHIC_DATA]"
click at [405, 143] on div "Client 1 Plan de relance Montant d'encours Non-échu Échu Limite d’encours Délai…" at bounding box center [559, 314] width 1036 height 463
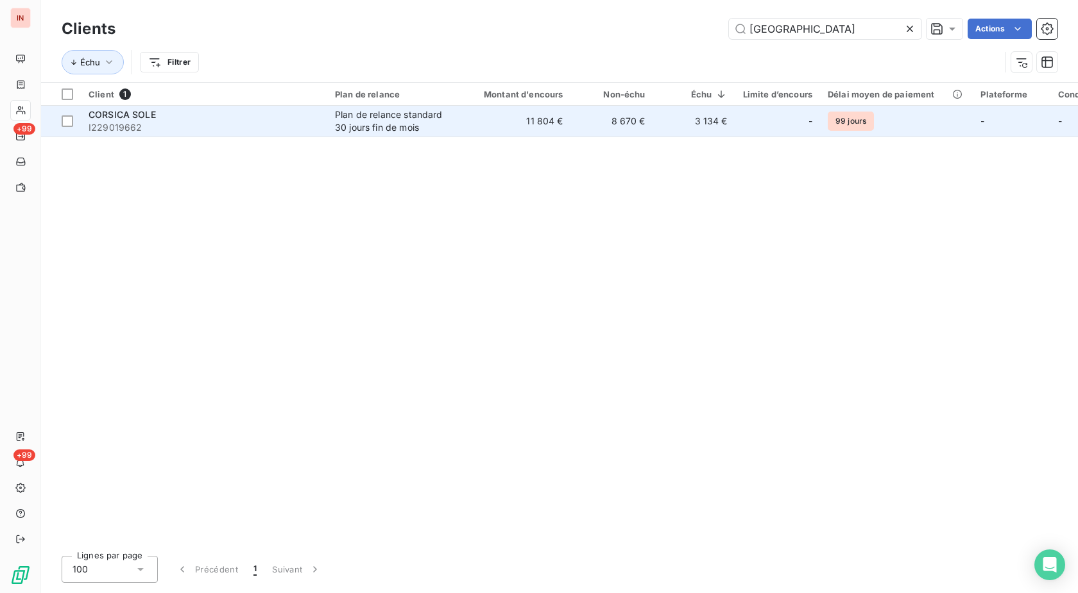
click at [421, 127] on div "Plan de relance standard 30 jours fin de mois" at bounding box center [394, 121] width 118 height 26
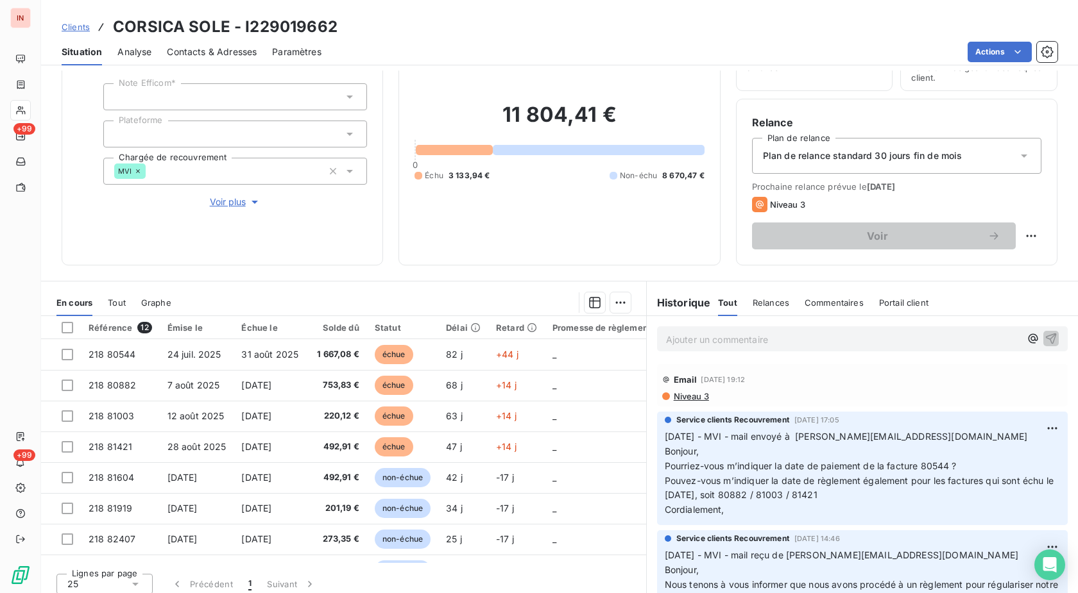
scroll to position [84, 0]
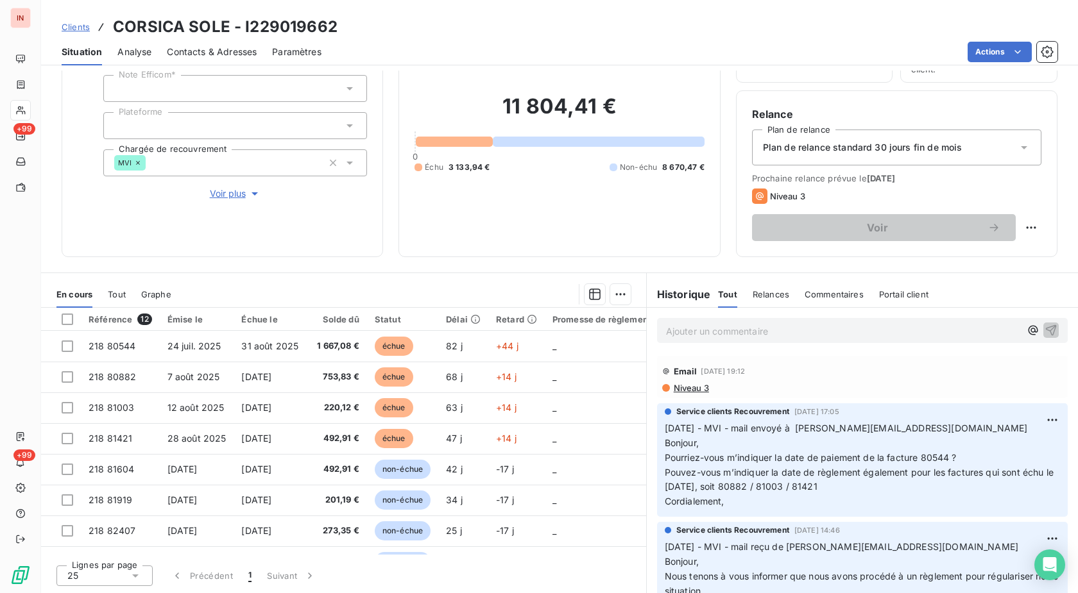
click at [221, 46] on span "Contacts & Adresses" at bounding box center [212, 52] width 90 height 13
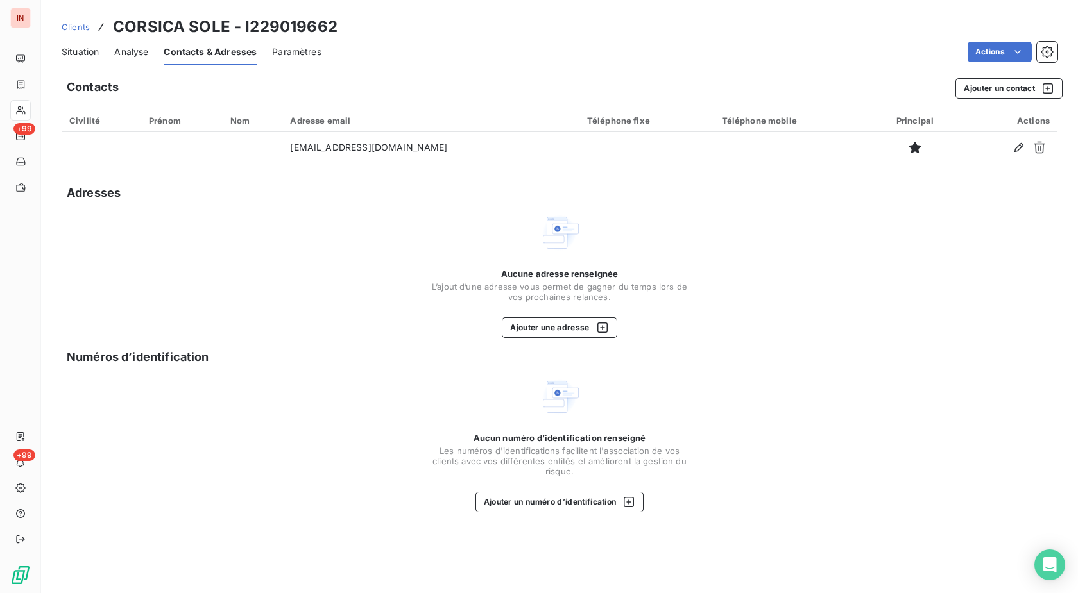
click at [92, 52] on span "Situation" at bounding box center [80, 52] width 37 height 13
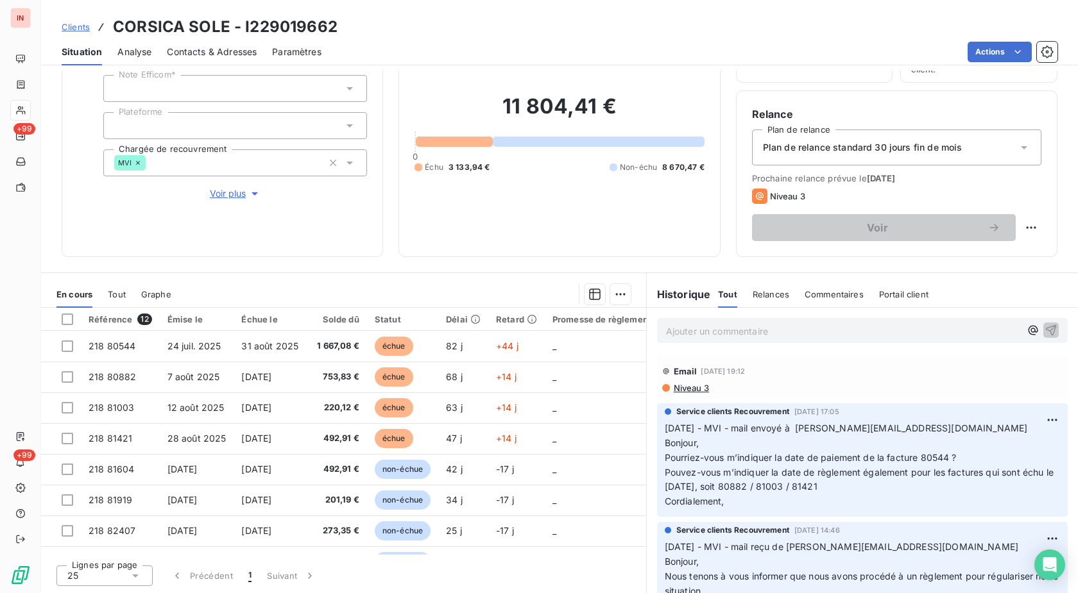
click at [720, 332] on p "Ajouter un commentaire ﻿" at bounding box center [843, 331] width 354 height 16
click at [869, 326] on p "[DATE] - MVI - mail reçu de" at bounding box center [843, 330] width 354 height 15
click at [732, 338] on p "[DATE] - MVI - mail reçu de [PERSON_NAME][EMAIL_ADDRESS][DOMAIN_NAME]" at bounding box center [843, 330] width 354 height 15
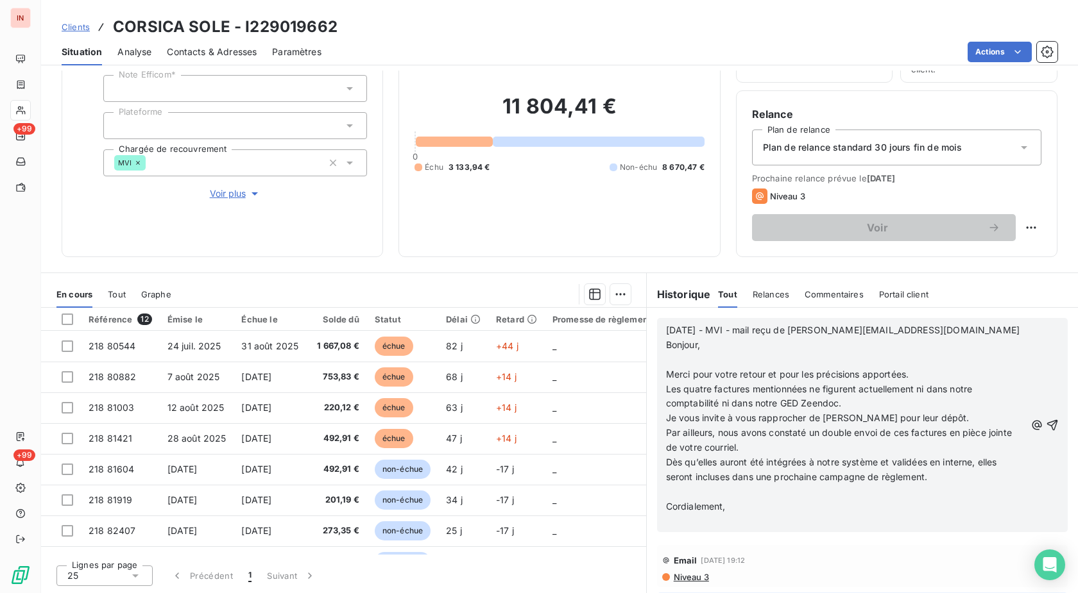
click at [675, 363] on p "﻿" at bounding box center [845, 360] width 359 height 15
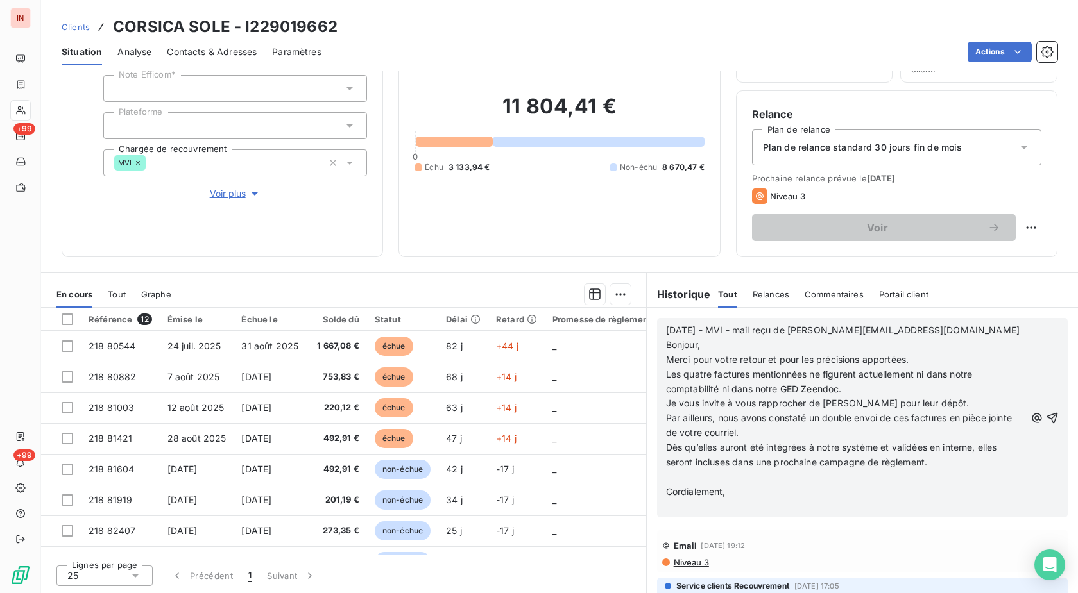
click at [688, 475] on p "﻿" at bounding box center [845, 477] width 359 height 15
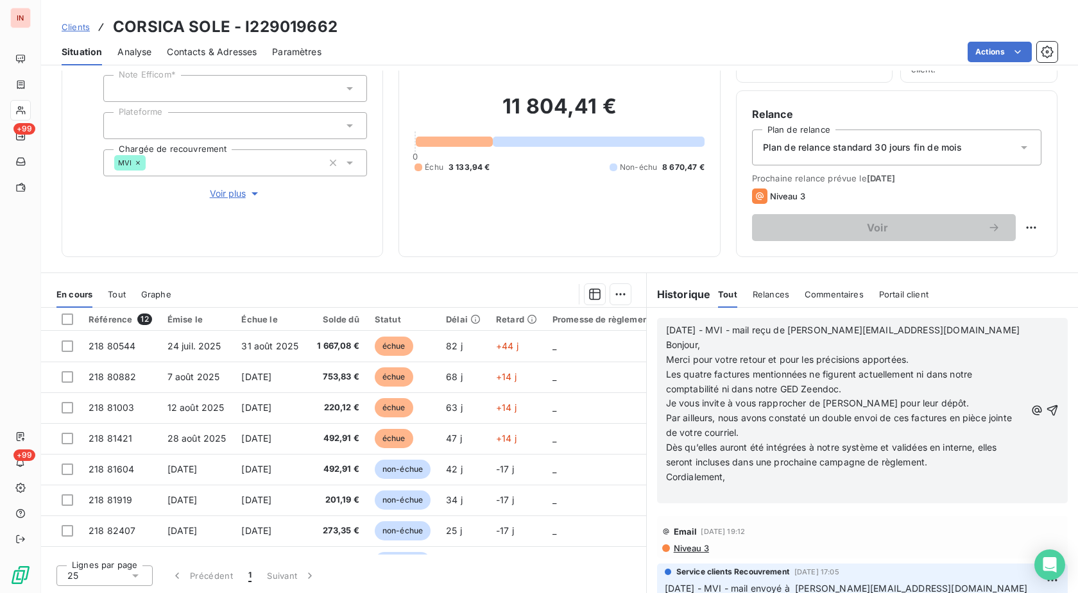
click at [683, 490] on p "﻿" at bounding box center [845, 492] width 359 height 15
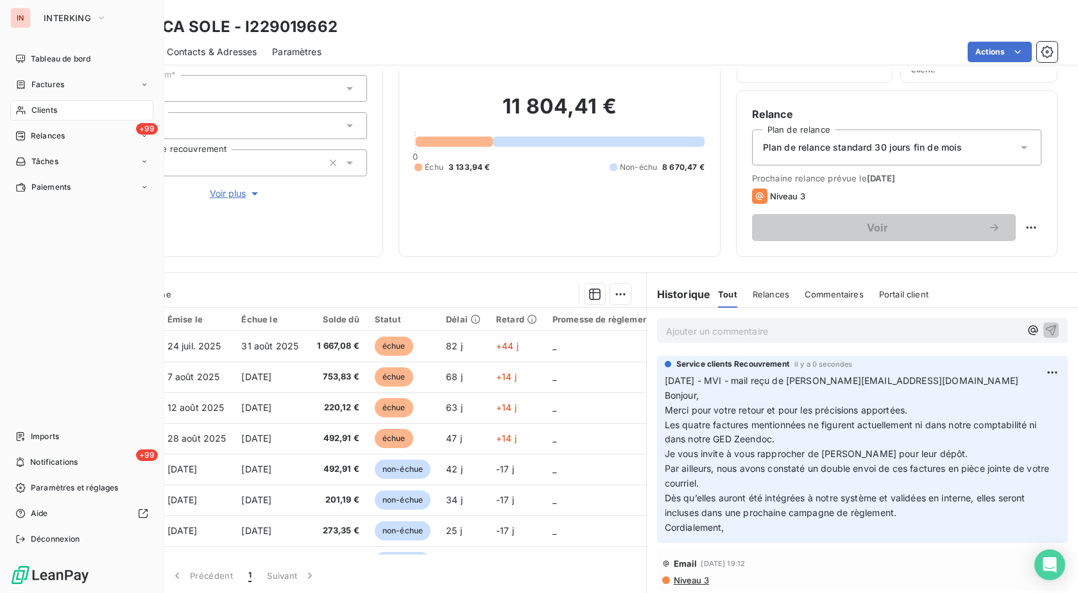
click at [71, 114] on div "Clients" at bounding box center [81, 110] width 143 height 21
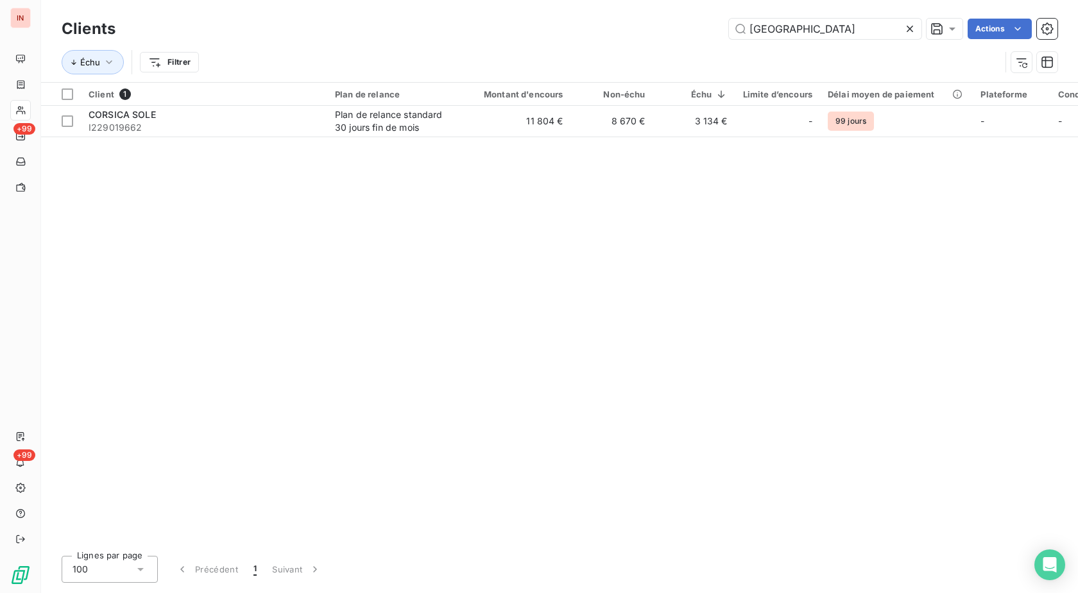
drag, startPoint x: 856, startPoint y: 33, endPoint x: 550, endPoint y: 40, distance: 306.7
click at [729, 39] on input "[GEOGRAPHIC_DATA]" at bounding box center [825, 29] width 192 height 21
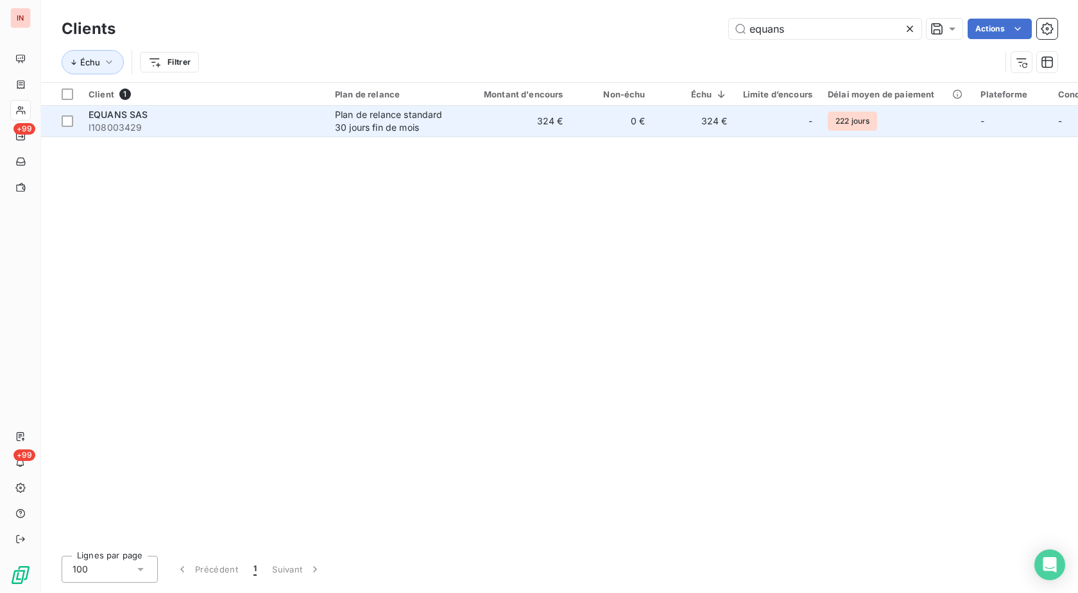
type input "equans"
click at [489, 122] on td "324 €" at bounding box center [516, 121] width 110 height 31
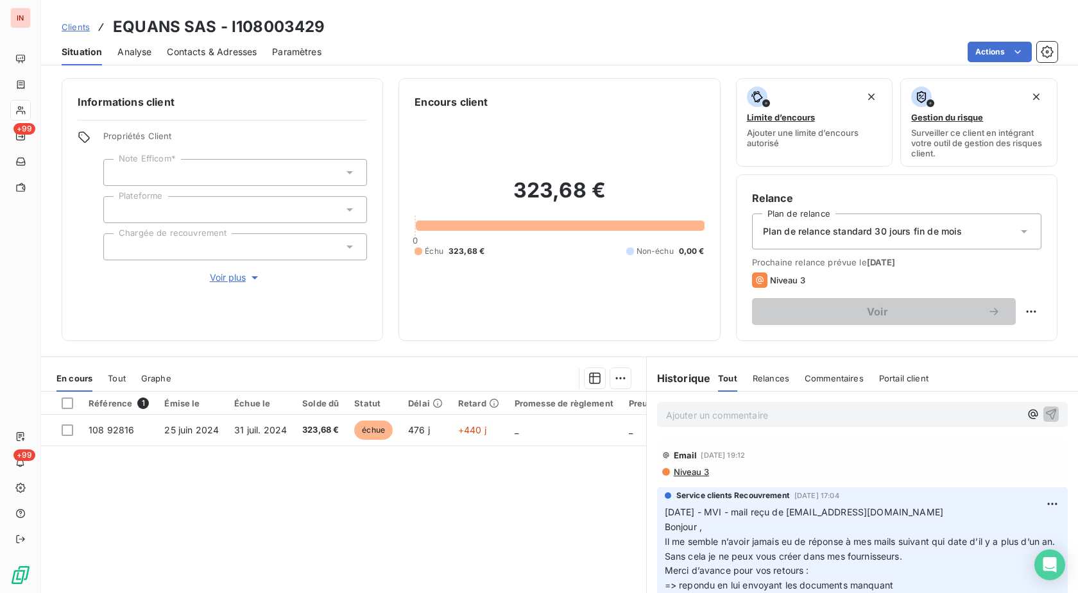
click at [234, 278] on span "Voir plus" at bounding box center [235, 277] width 51 height 13
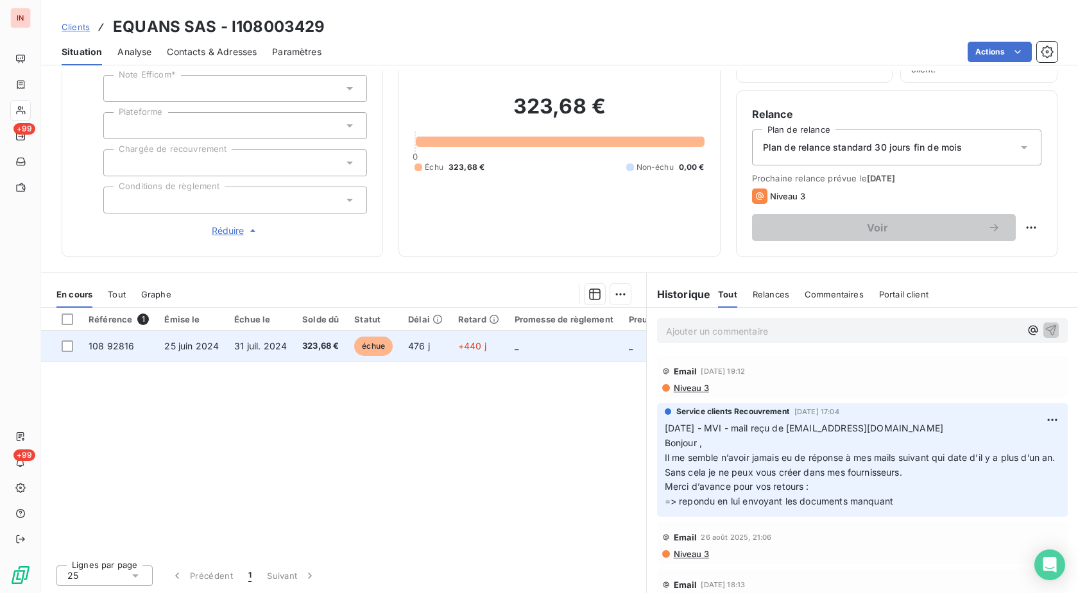
click at [368, 344] on span "échue" at bounding box center [373, 346] width 38 height 19
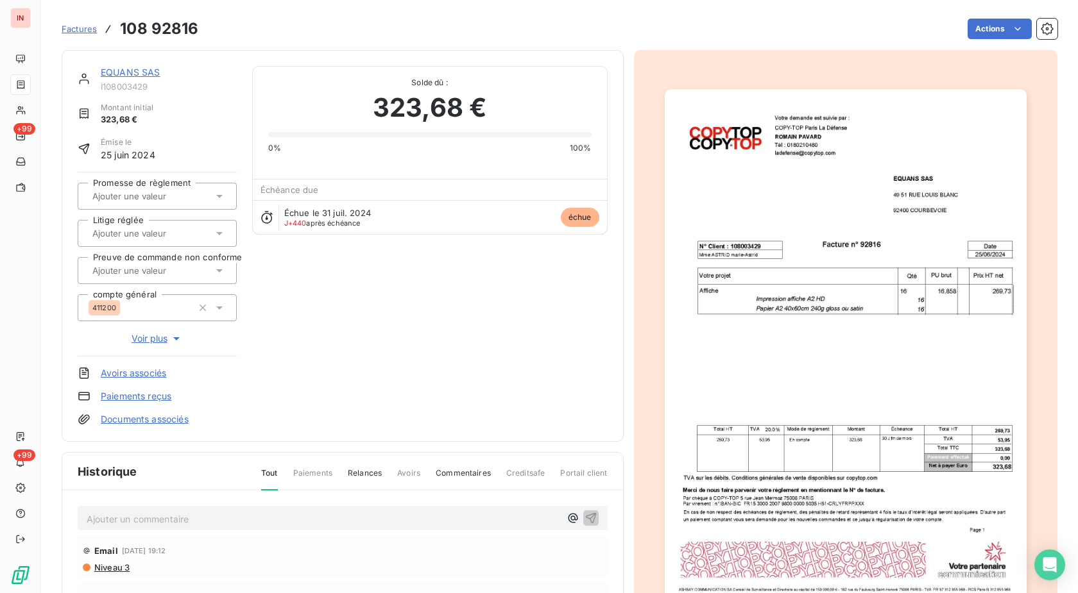
click at [987, 12] on div "Factures 108 92816 Actions" at bounding box center [559, 21] width 995 height 42
click at [995, 38] on html "IN +99 +99 Factures 108 92816 Actions EQUANS SAS I108003429 Montant initial 323…" at bounding box center [539, 296] width 1078 height 593
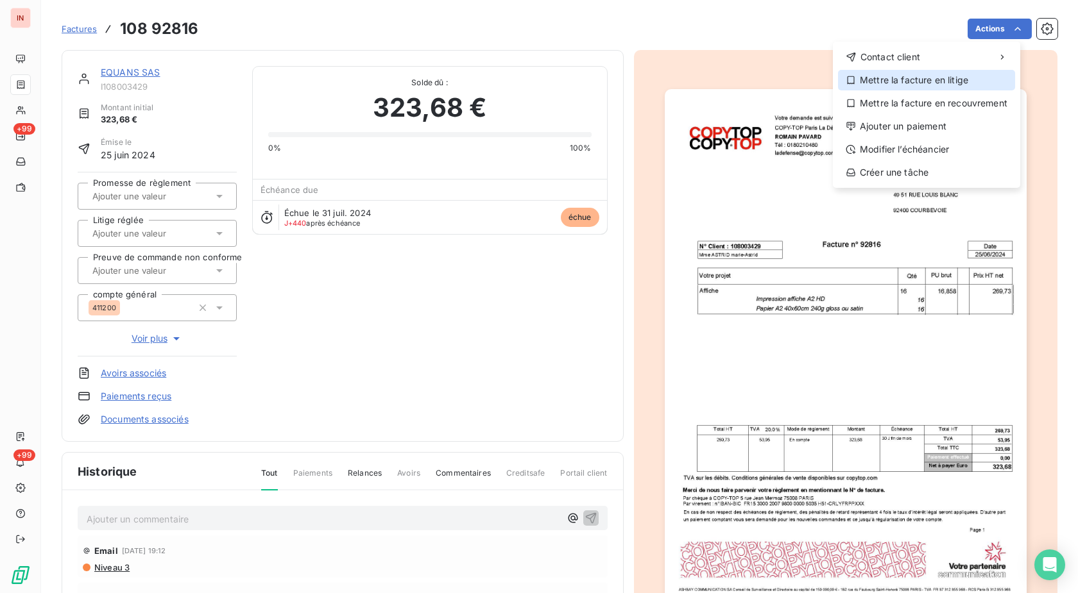
click at [926, 82] on div "Mettre la facture en litige" at bounding box center [926, 80] width 177 height 21
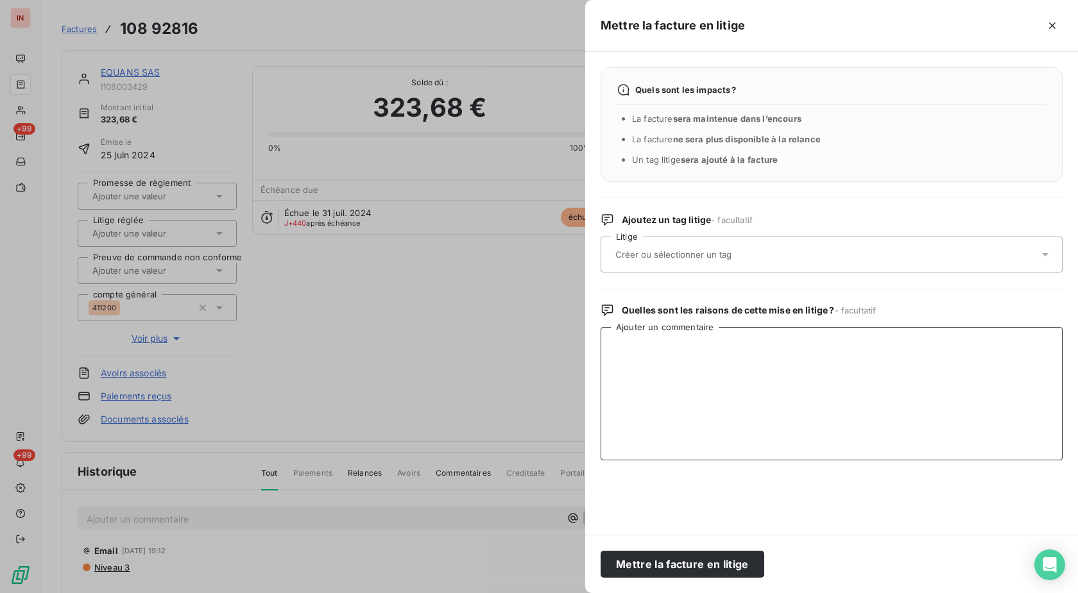
click at [678, 364] on textarea "Ajouter un commentaire" at bounding box center [831, 393] width 462 height 133
click at [662, 363] on textarea "Ajouter un commentaire" at bounding box center [831, 393] width 462 height 133
click at [238, 69] on div at bounding box center [539, 296] width 1078 height 593
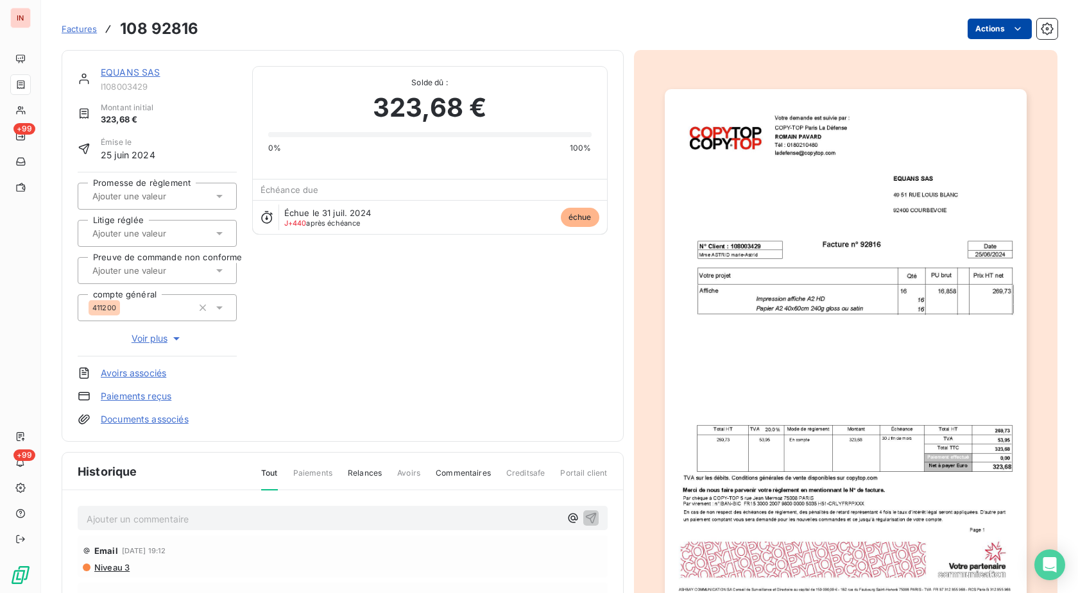
click at [995, 33] on html "IN +99 +99 Factures 108 92816 Actions EQUANS SAS I108003429 Montant initial 323…" at bounding box center [539, 296] width 1078 height 593
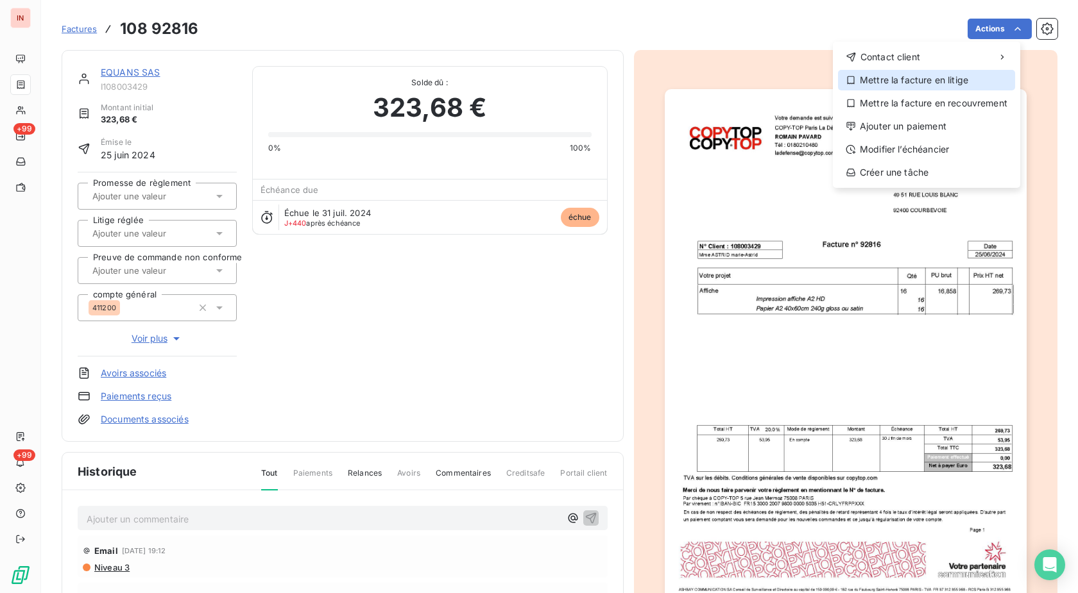
click at [928, 86] on div "Mettre la facture en litige" at bounding box center [926, 80] width 177 height 21
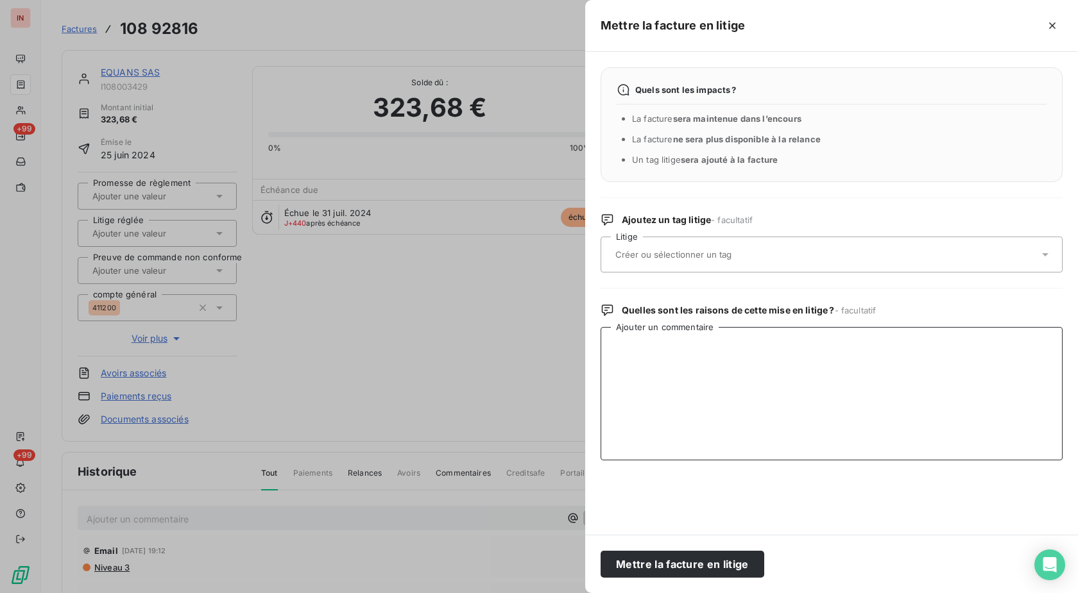
click at [673, 352] on textarea "Ajouter un commentaire" at bounding box center [831, 393] width 462 height 133
paste textarea "[EMAIL_ADDRESS][DOMAIN_NAME]"
click at [761, 390] on textarea "[DATE] - MVI - mail reçu de [EMAIL_ADDRESS][DOMAIN_NAME]" at bounding box center [831, 393] width 462 height 133
paste textarea "[EMAIL_ADDRESS][DOMAIN_NAME]"
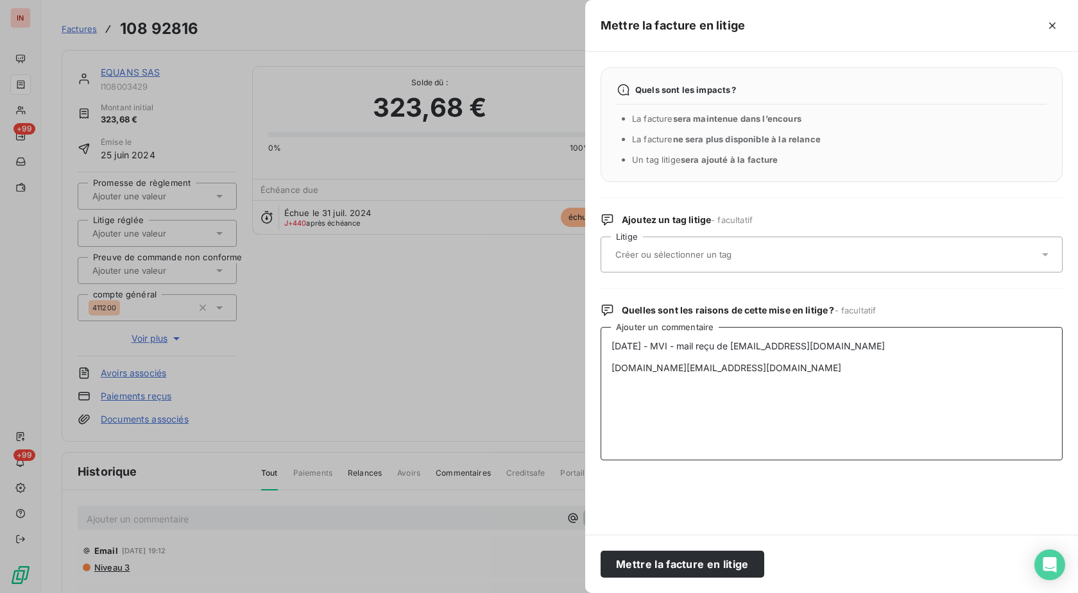
drag, startPoint x: 768, startPoint y: 373, endPoint x: 604, endPoint y: 373, distance: 164.8
click at [604, 373] on textarea "[DATE] - MVI - mail reçu de [EMAIL_ADDRESS][DOMAIN_NAME] [DOMAIN_NAME][EMAIL_AD…" at bounding box center [831, 393] width 462 height 133
click at [651, 386] on textarea "[DATE] - MVI - mail reçu de [EMAIL_ADDRESS][DOMAIN_NAME]" at bounding box center [831, 393] width 462 height 133
paste textarea "Bonjour, Vous trouverez en PJ notre bon de commande pour l’impression de nos im…"
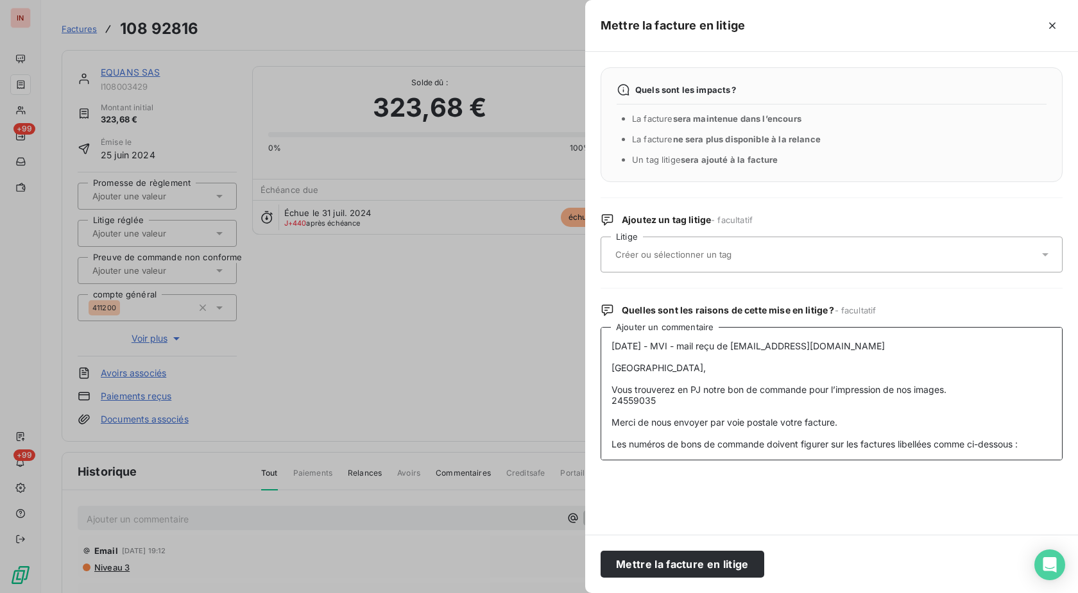
scroll to position [164, 0]
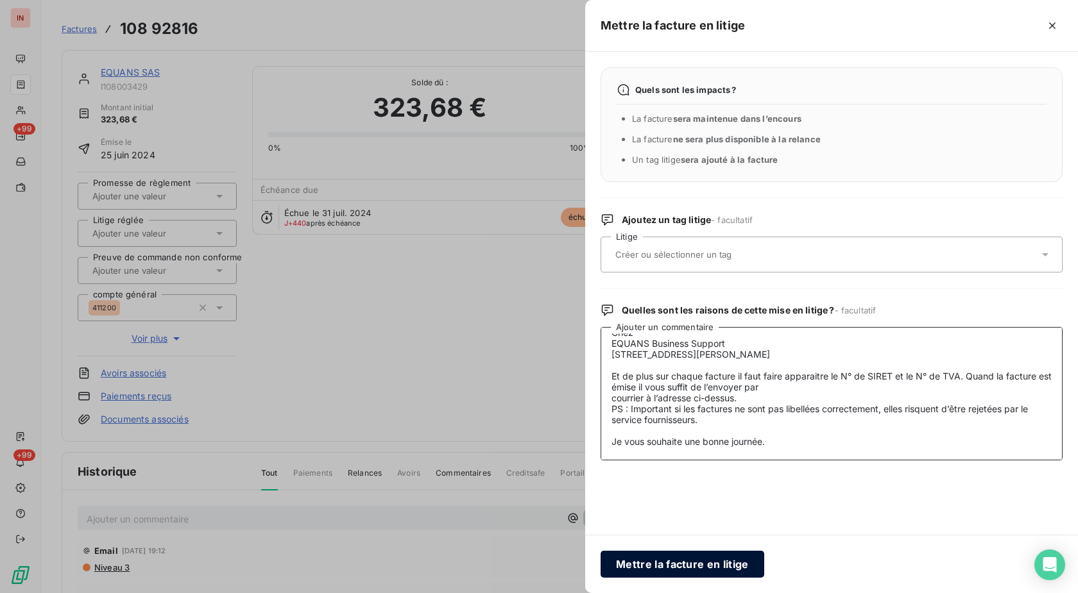
type textarea "[DATE] - MVI - mail reçu de [EMAIL_ADDRESS][DOMAIN_NAME] [GEOGRAPHIC_DATA], Vou…"
click at [681, 568] on button "Mettre la facture en litige" at bounding box center [682, 564] width 164 height 27
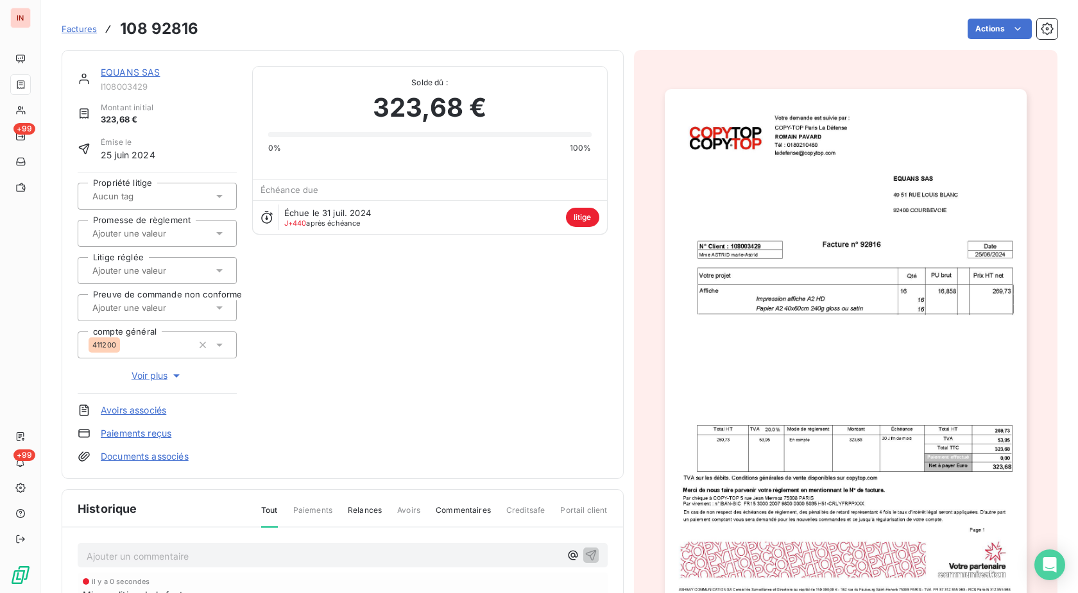
click at [143, 374] on span "Voir plus" at bounding box center [156, 375] width 51 height 13
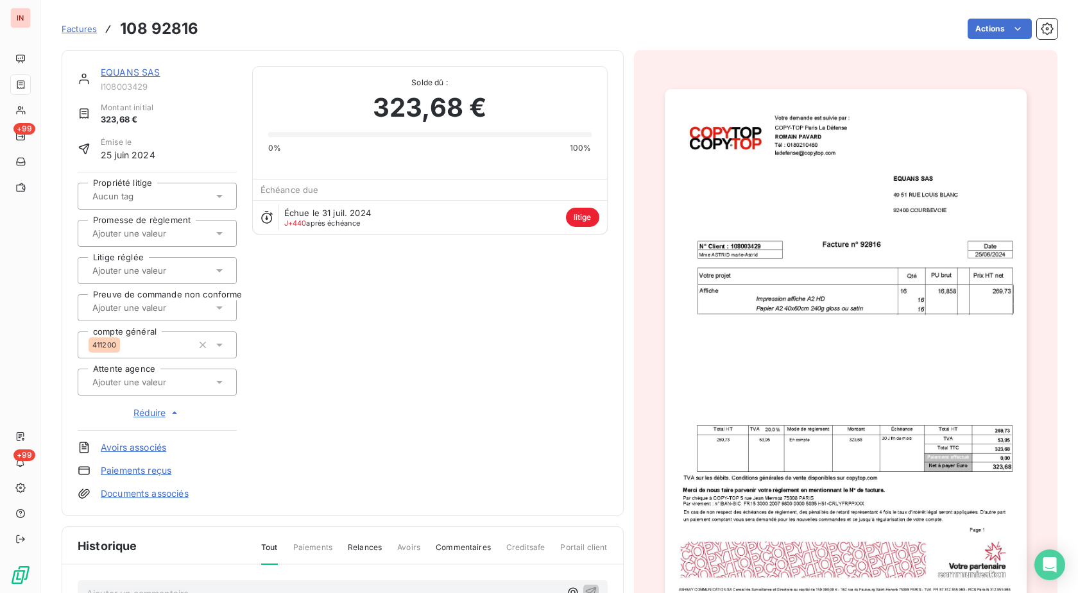
click at [135, 380] on input "text" at bounding box center [155, 382] width 129 height 12
type input "def"
click at [135, 409] on div "DEF" at bounding box center [164, 416] width 123 height 21
click at [125, 76] on link "EQUANS SAS" at bounding box center [131, 72] width 60 height 11
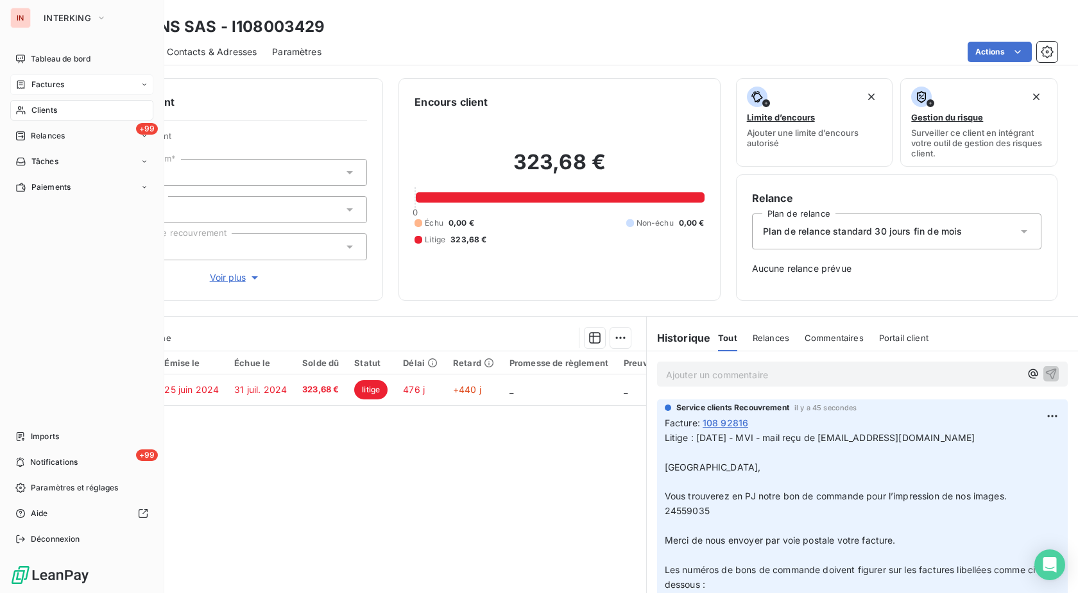
click at [29, 87] on div "Factures" at bounding box center [39, 85] width 49 height 12
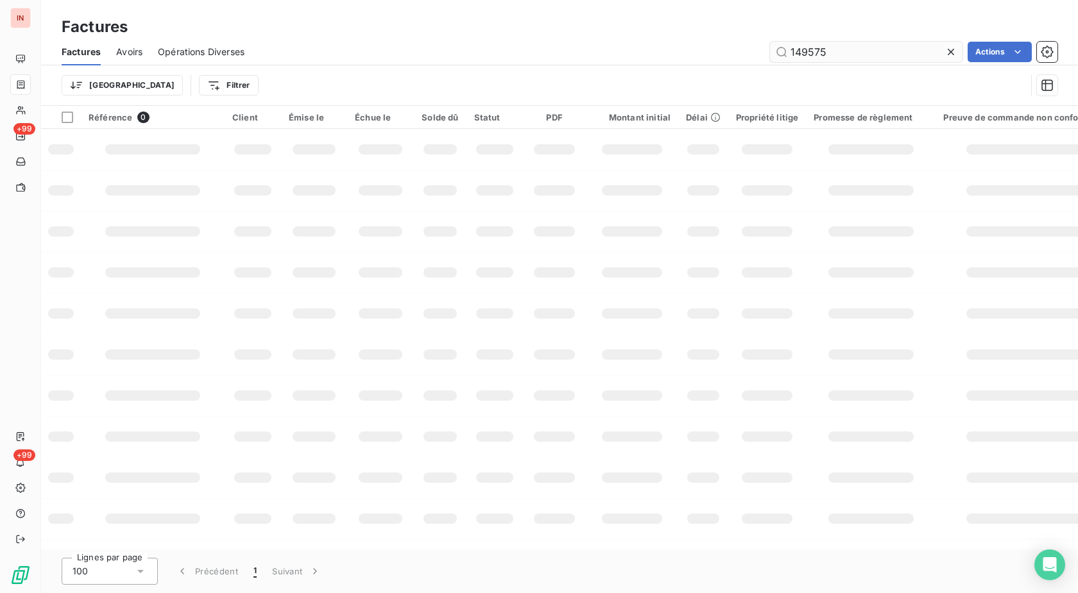
drag, startPoint x: 864, startPoint y: 58, endPoint x: 596, endPoint y: 63, distance: 268.1
click at [770, 62] on input "149575" at bounding box center [866, 52] width 192 height 21
drag, startPoint x: 834, startPoint y: 57, endPoint x: 711, endPoint y: 54, distance: 122.5
click at [770, 54] on input "71660" at bounding box center [866, 52] width 192 height 21
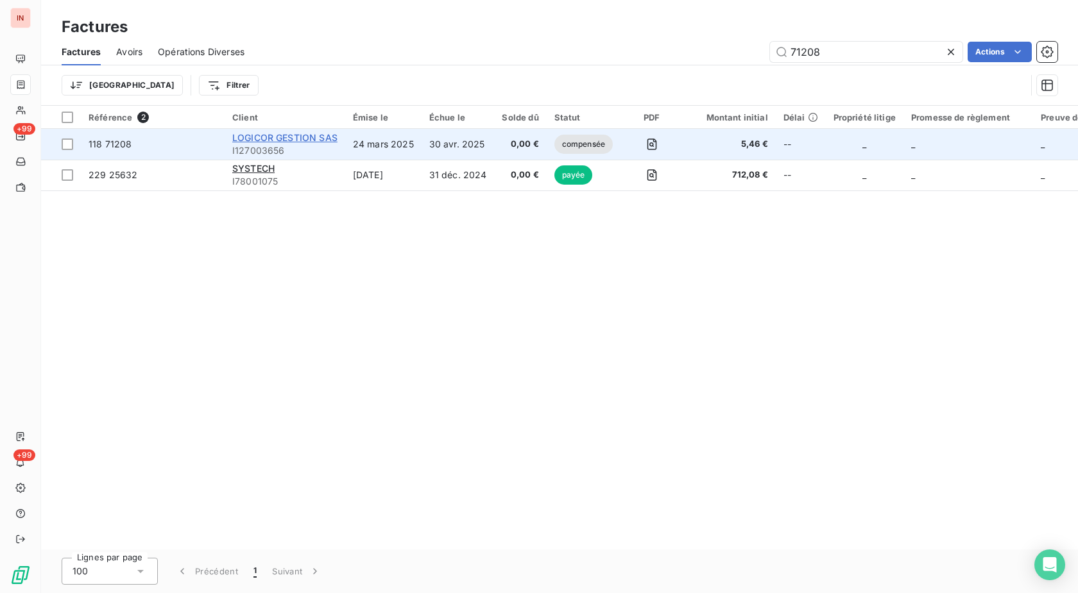
type input "71208"
click at [304, 141] on span "LOGICOR GESTION SAS" at bounding box center [284, 137] width 105 height 11
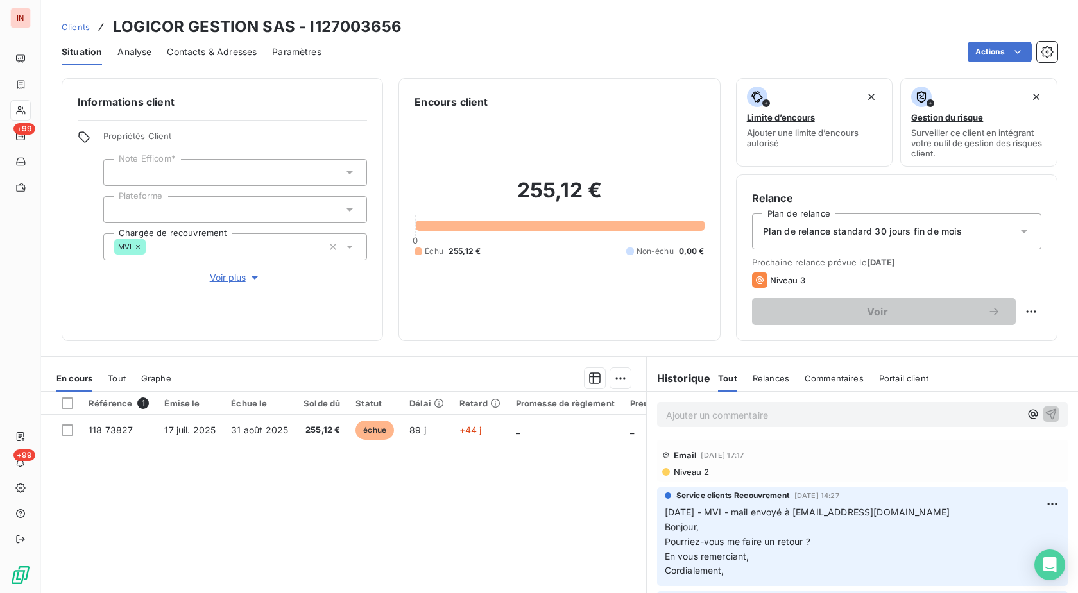
click at [766, 412] on p "Ajouter un commentaire ﻿" at bounding box center [843, 415] width 354 height 16
click at [910, 418] on p "[DATE] - MVI - mail reçu de" at bounding box center [843, 414] width 354 height 15
click at [757, 422] on p "[DATE] - MVI - mail reçu de [EMAIL_ADDRESS][DOMAIN_NAME]" at bounding box center [843, 414] width 354 height 15
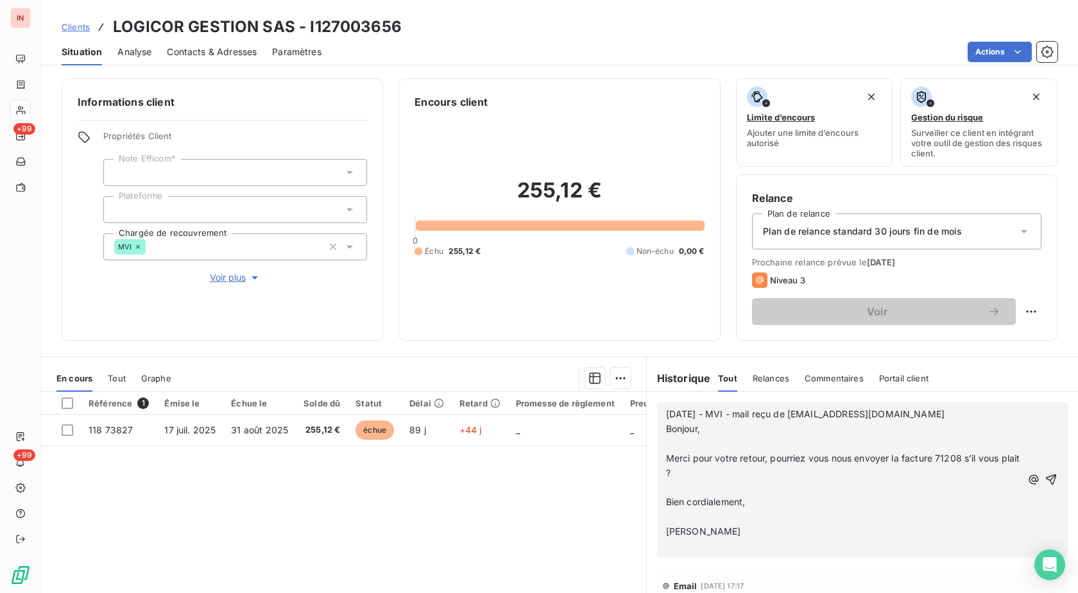
click at [659, 443] on div "[DATE] - MVI - mail reçu de [EMAIL_ADDRESS][DOMAIN_NAME] Bonjour, ﻿ Merci pour …" at bounding box center [862, 480] width 410 height 156
click at [666, 445] on p "﻿" at bounding box center [843, 444] width 355 height 15
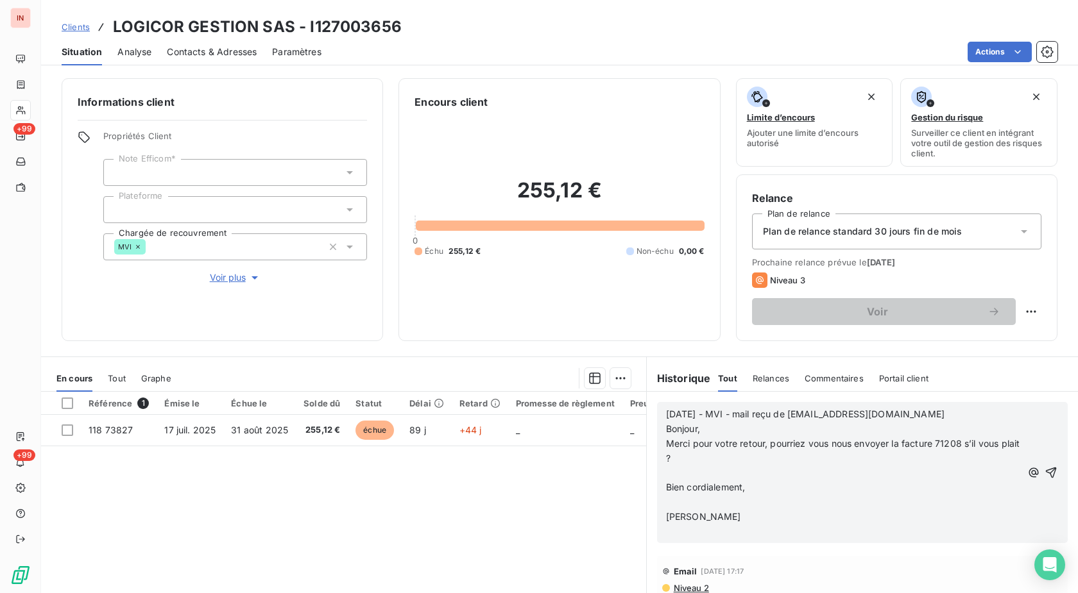
click at [670, 471] on p "﻿" at bounding box center [843, 473] width 355 height 15
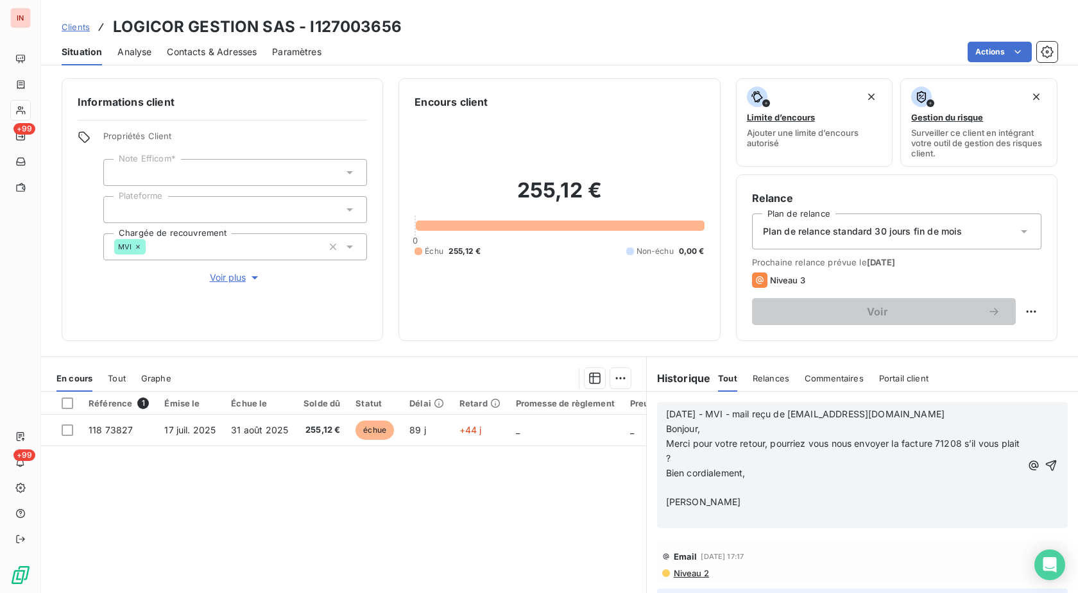
click at [676, 492] on p "﻿" at bounding box center [843, 487] width 355 height 15
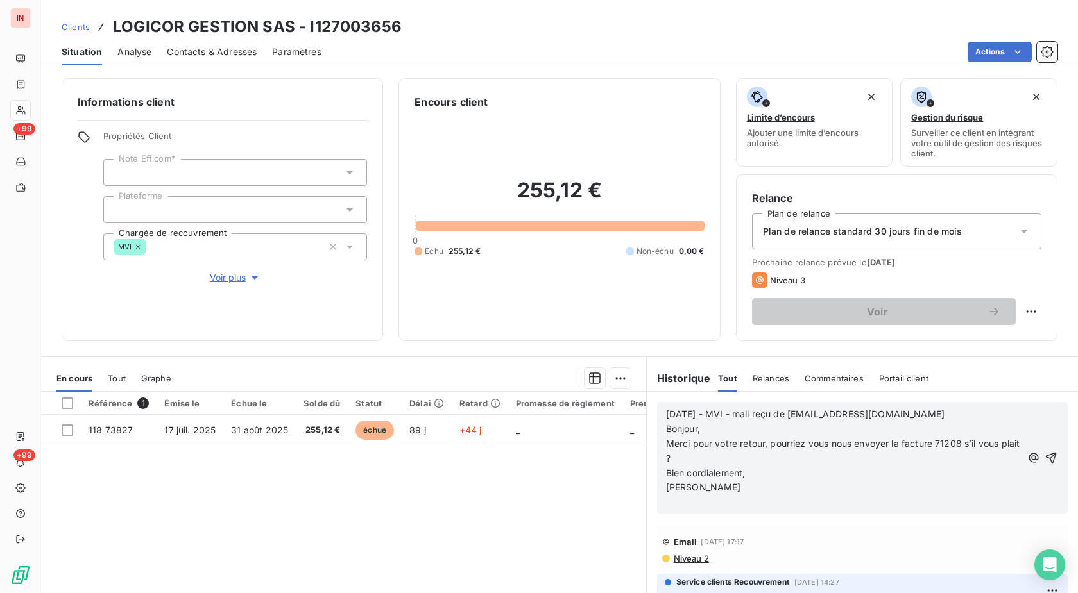
click at [676, 505] on p "﻿" at bounding box center [843, 502] width 355 height 15
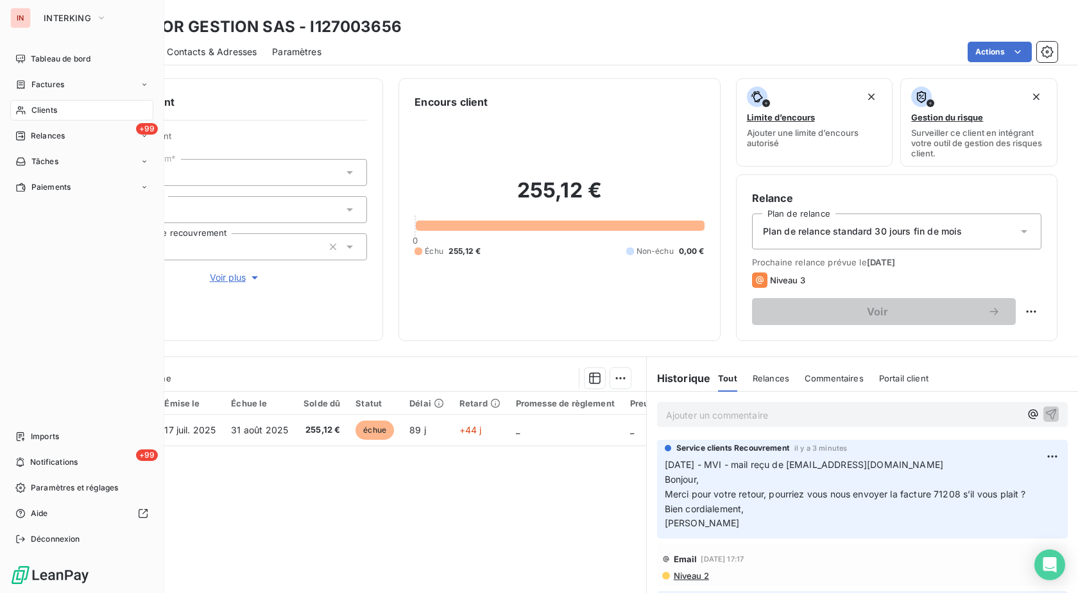
click at [44, 111] on span "Clients" at bounding box center [44, 111] width 26 height 12
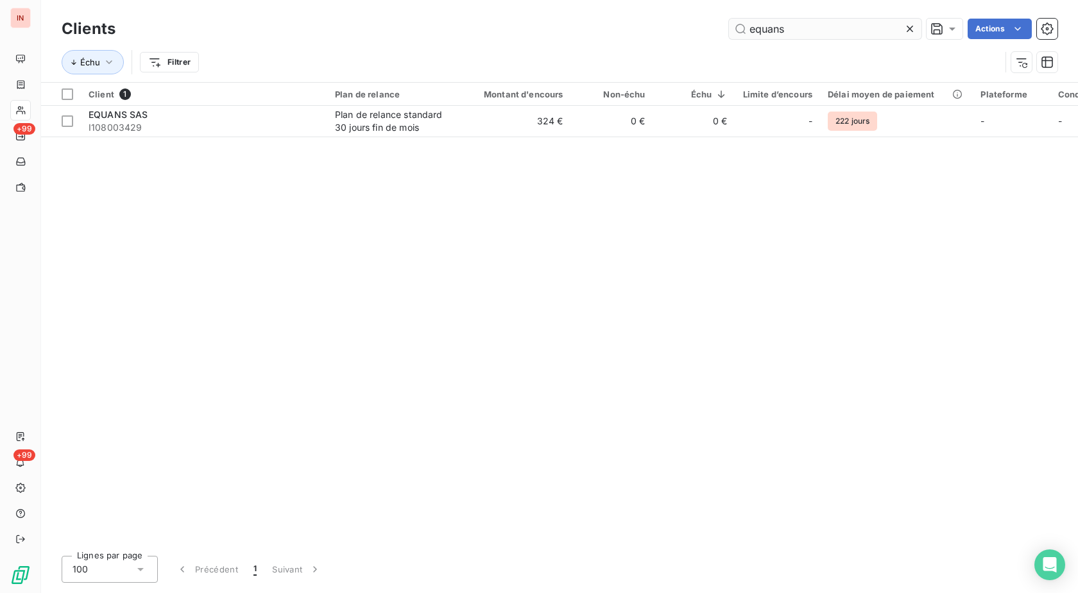
click at [729, 29] on input "equans" at bounding box center [825, 29] width 192 height 21
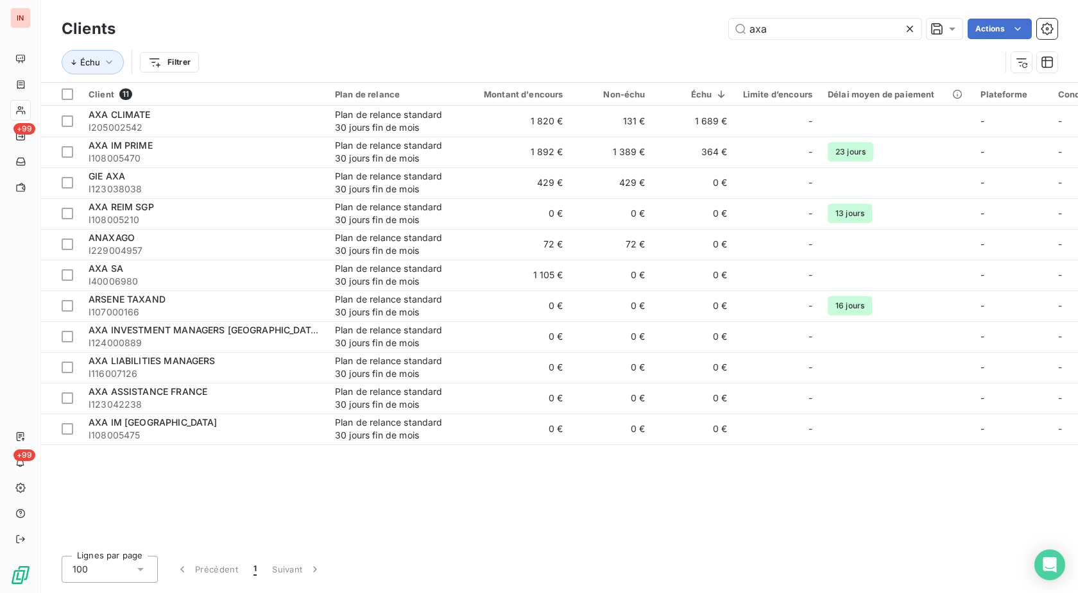
type input "axa"
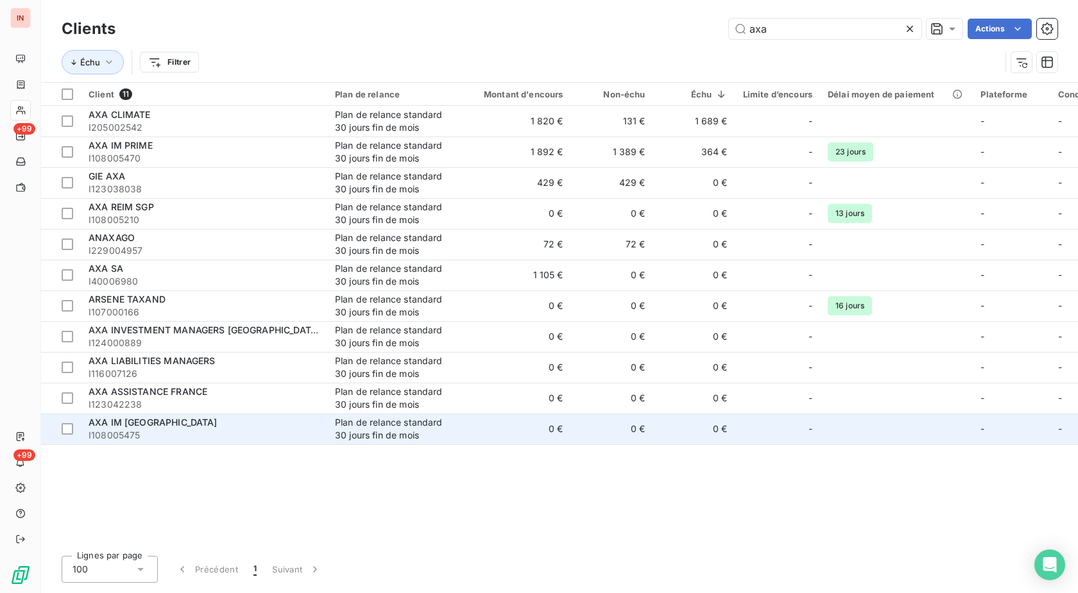
click at [448, 436] on div "Plan de relance standard 30 jours fin de mois" at bounding box center [394, 429] width 118 height 26
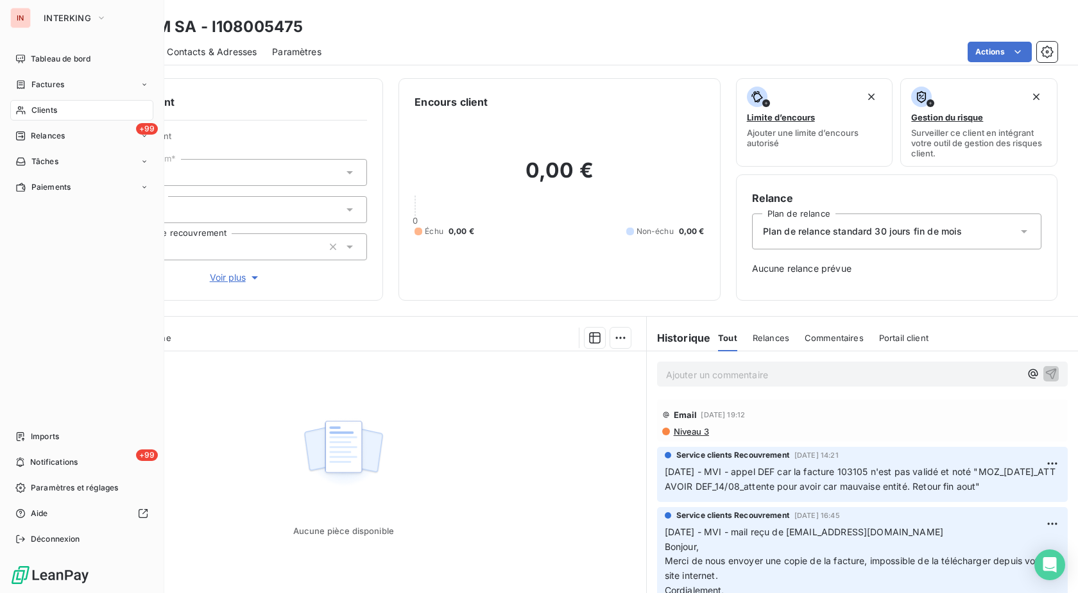
click at [19, 110] on icon at bounding box center [20, 110] width 9 height 8
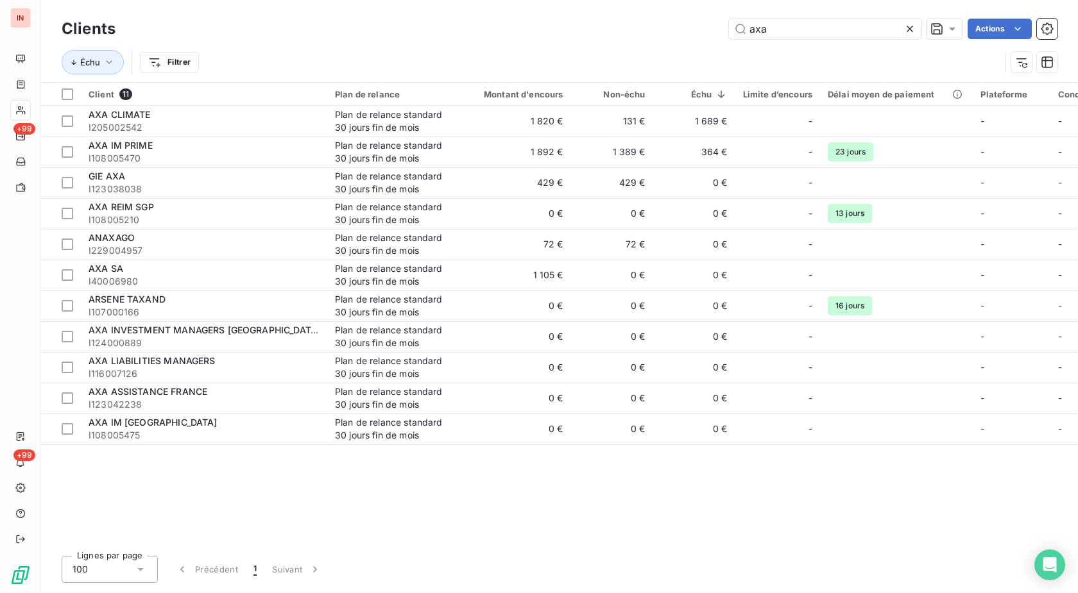
drag, startPoint x: 802, startPoint y: 26, endPoint x: 607, endPoint y: 37, distance: 195.9
click at [729, 37] on input "axa" at bounding box center [825, 29] width 192 height 21
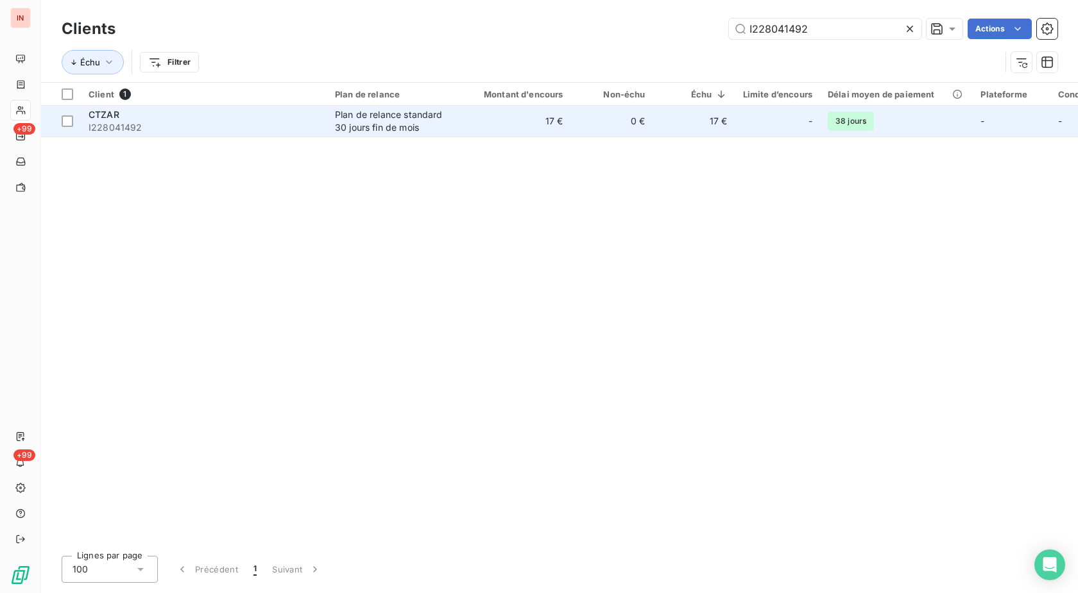
type input "I228041492"
click at [342, 133] on div "Plan de relance standard 30 jours fin de mois" at bounding box center [394, 121] width 118 height 26
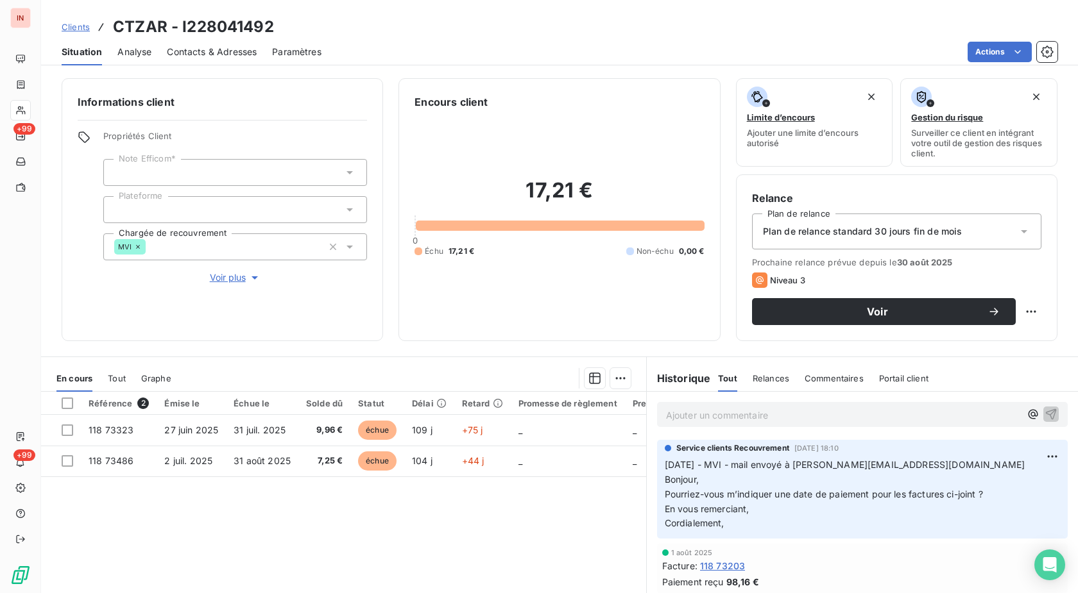
click at [781, 418] on p "Ajouter un commentaire ﻿" at bounding box center [843, 415] width 354 height 16
click at [782, 416] on span "[DATE] - MVI - mail envoyé à" at bounding box center [728, 414] width 125 height 11
drag, startPoint x: 807, startPoint y: 464, endPoint x: 933, endPoint y: 458, distance: 125.8
click at [933, 458] on p "[DATE] - MVI - mail envoyé à [PERSON_NAME][EMAIL_ADDRESS][DOMAIN_NAME] [PERSON_…" at bounding box center [861, 493] width 395 height 73
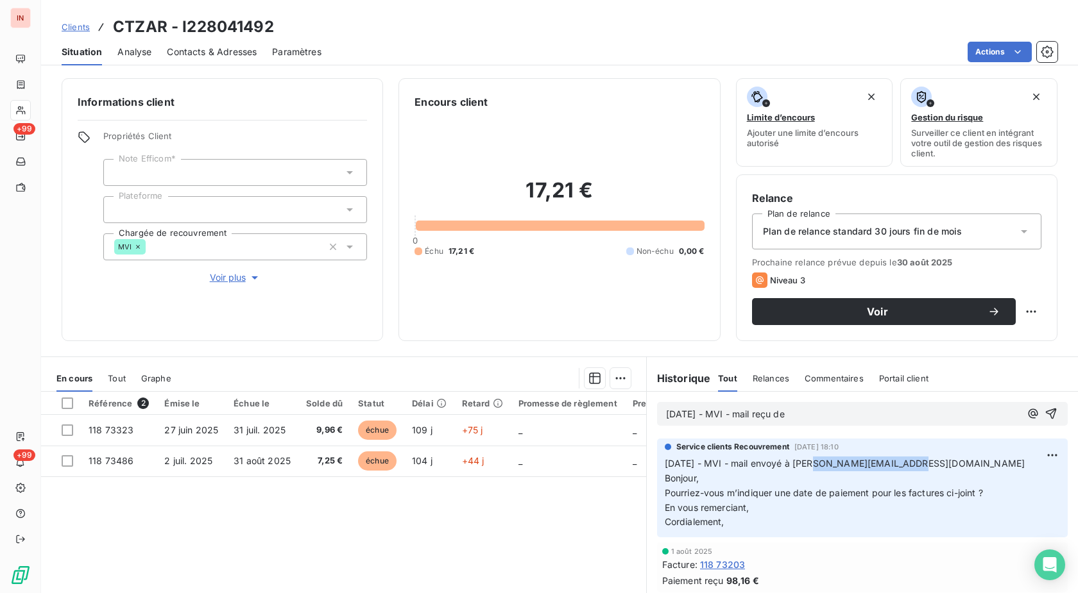
copy span "[PERSON_NAME][EMAIL_ADDRESS][DOMAIN_NAME]"
click at [815, 411] on p "[DATE] - MVI - mail reçu de" at bounding box center [843, 414] width 354 height 15
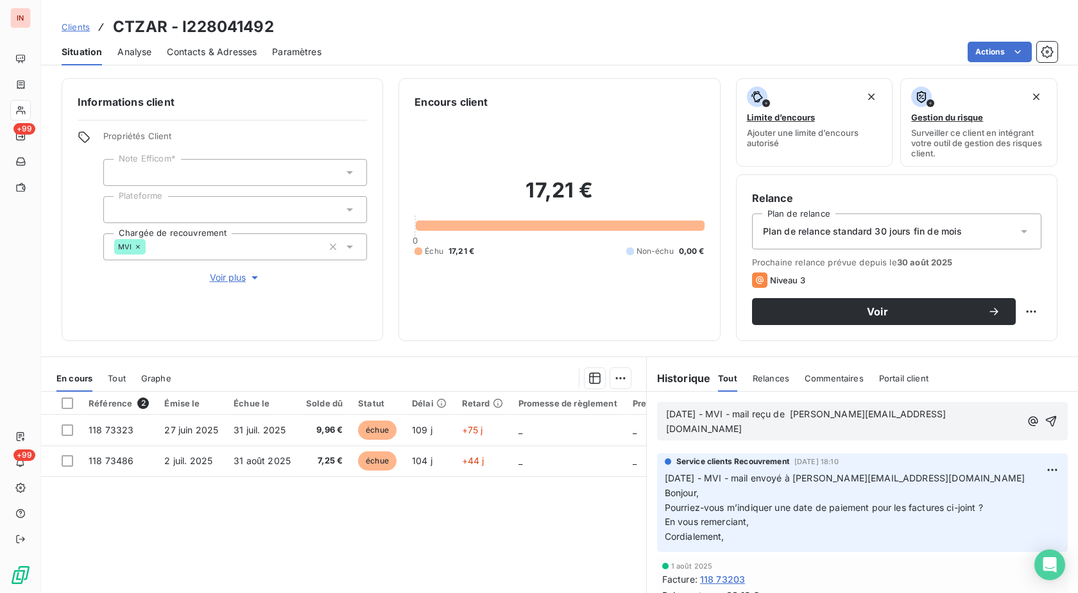
click at [678, 439] on div "[DATE] - MVI - mail reçu de [PERSON_NAME][EMAIL_ADDRESS][DOMAIN_NAME]" at bounding box center [862, 421] width 410 height 38
click at [679, 432] on p "[DATE] - MVI - mail reçu de [PERSON_NAME][EMAIL_ADDRESS][DOMAIN_NAME]" at bounding box center [843, 422] width 355 height 30
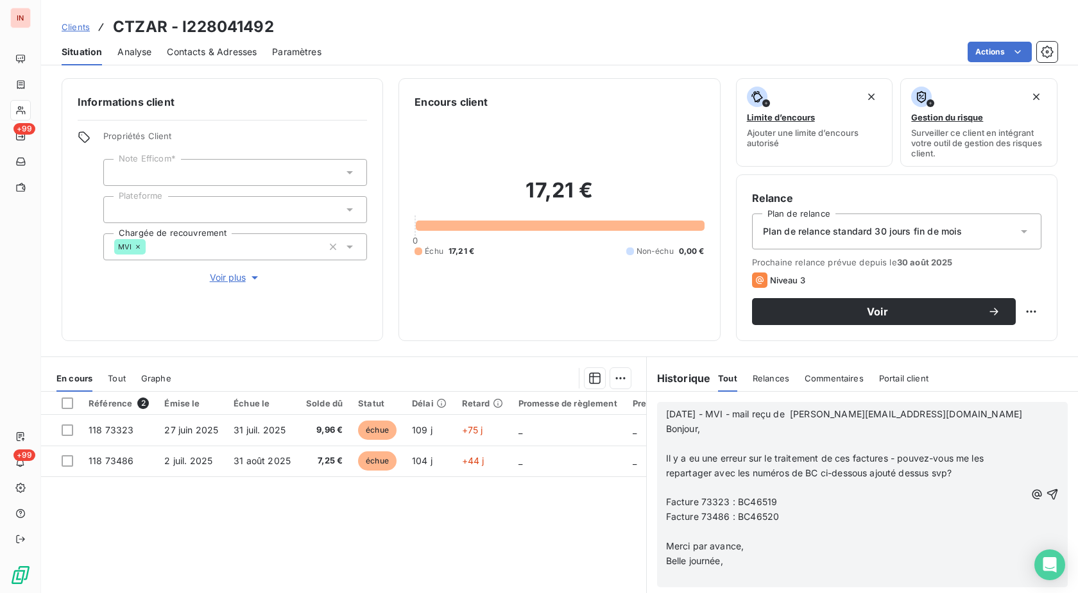
click at [682, 442] on p "﻿" at bounding box center [845, 444] width 359 height 15
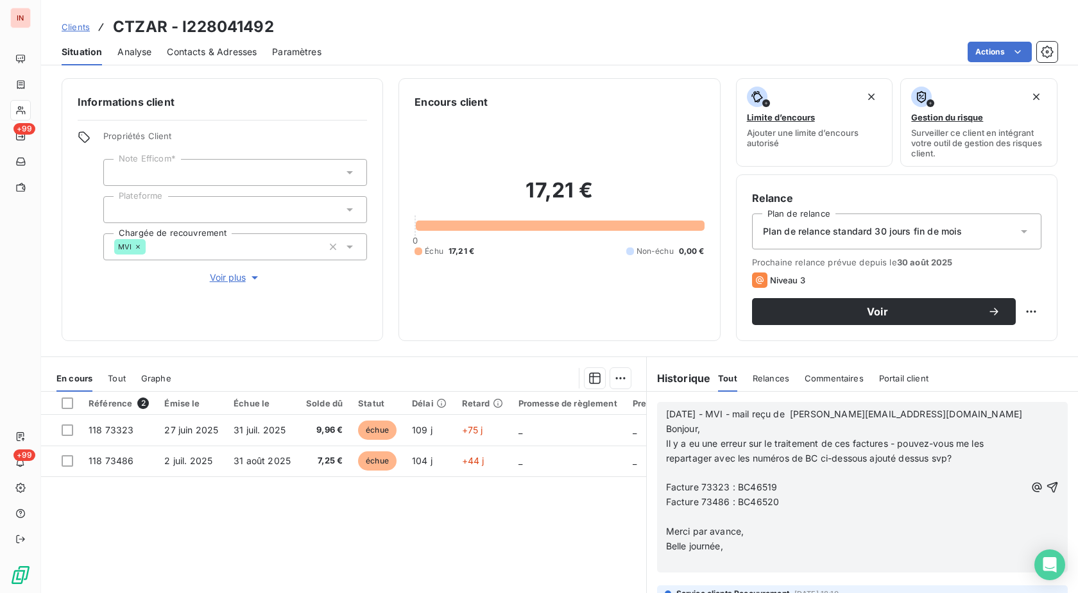
click at [682, 477] on p "﻿" at bounding box center [845, 473] width 359 height 15
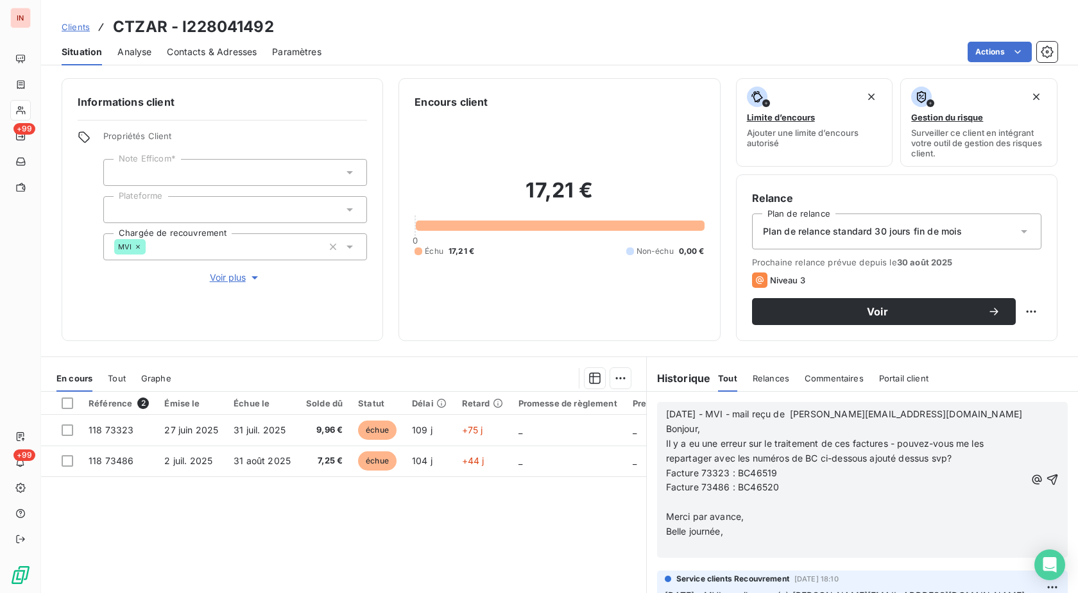
click at [680, 499] on p "﻿" at bounding box center [845, 502] width 359 height 15
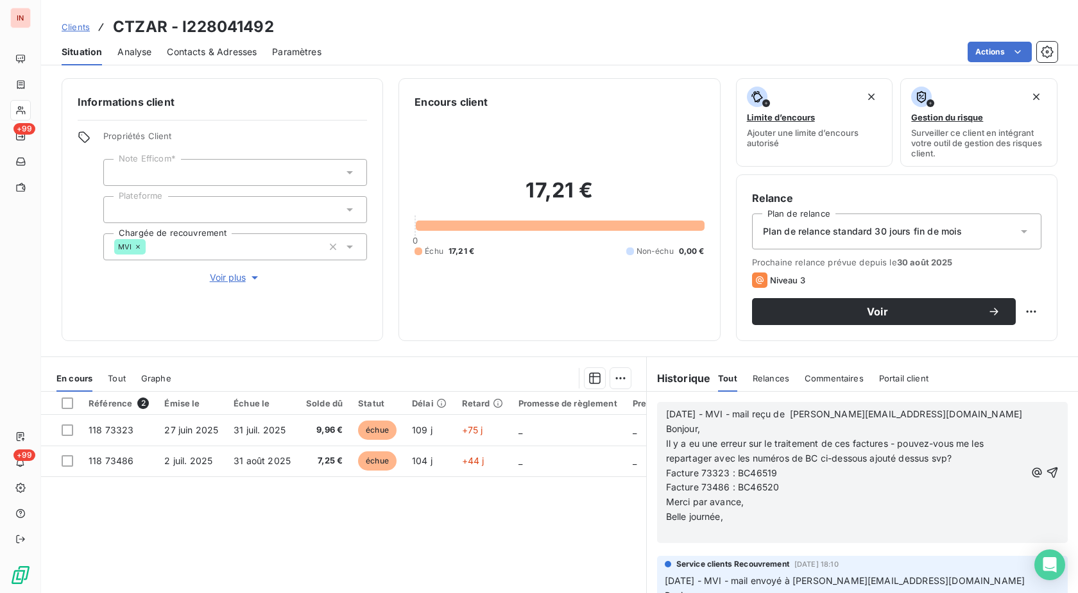
click at [685, 534] on p "﻿" at bounding box center [845, 532] width 359 height 15
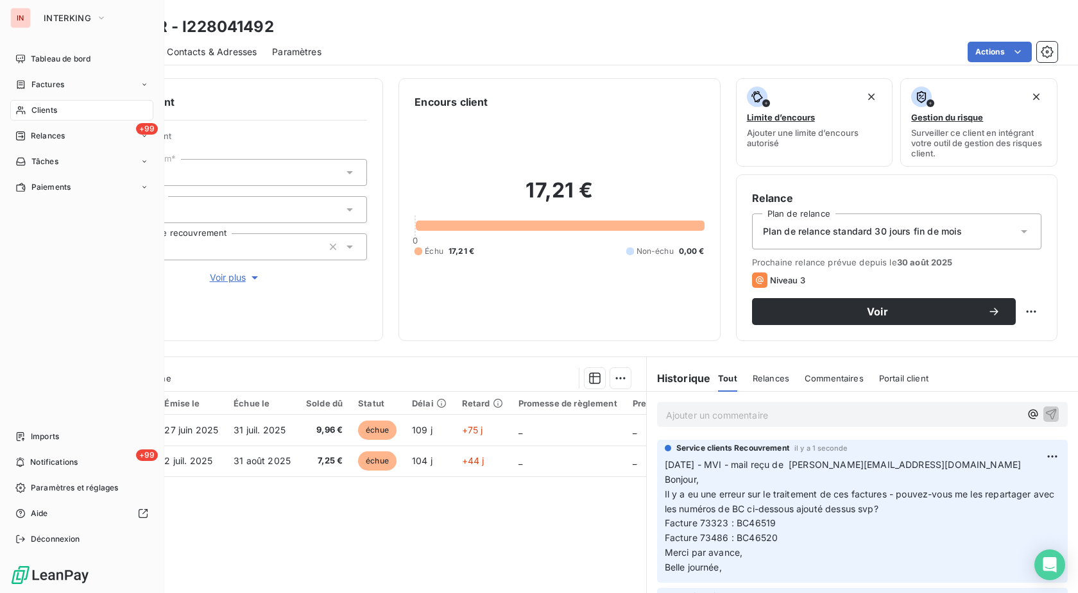
click at [38, 107] on span "Clients" at bounding box center [44, 111] width 26 height 12
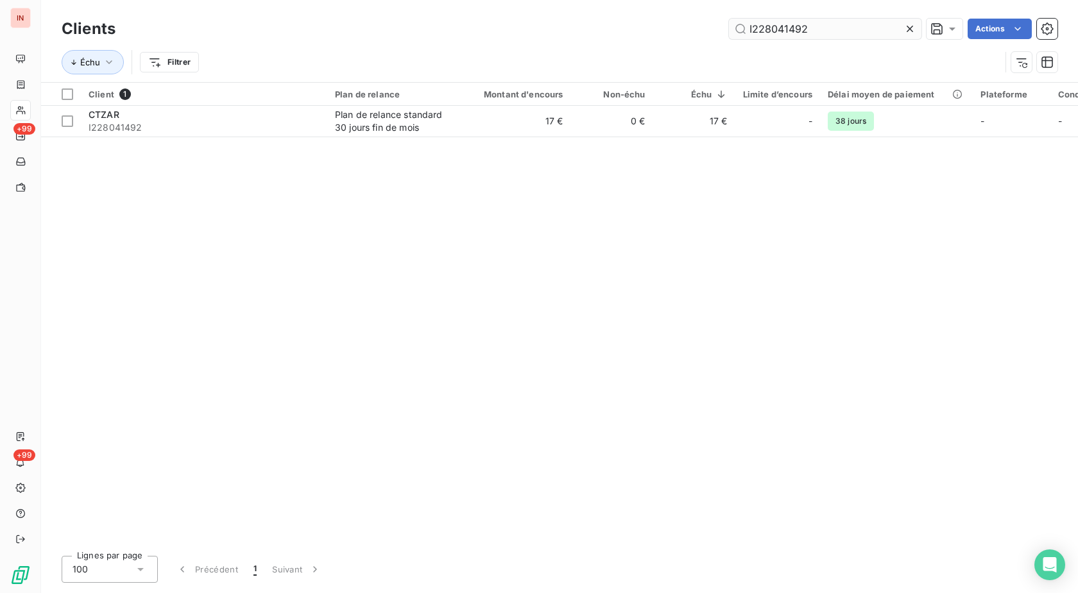
drag, startPoint x: 836, startPoint y: 25, endPoint x: 527, endPoint y: 34, distance: 309.3
click at [729, 34] on input "I228041492" at bounding box center [825, 29] width 192 height 21
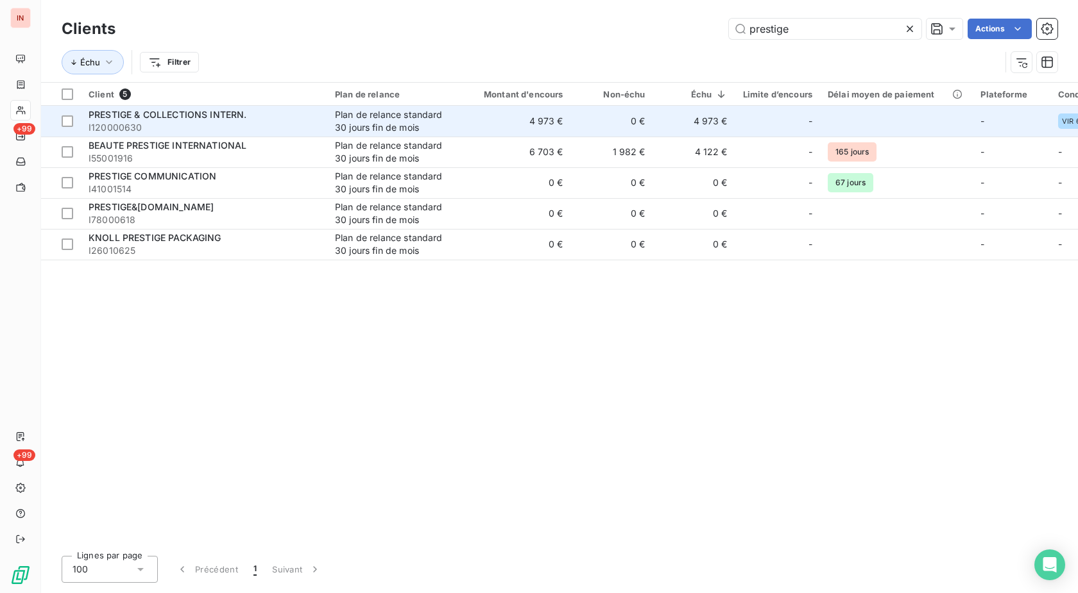
type input "prestige"
click at [326, 123] on td "PRESTIGE & COLLECTIONS INTERN. I120000630" at bounding box center [204, 121] width 246 height 31
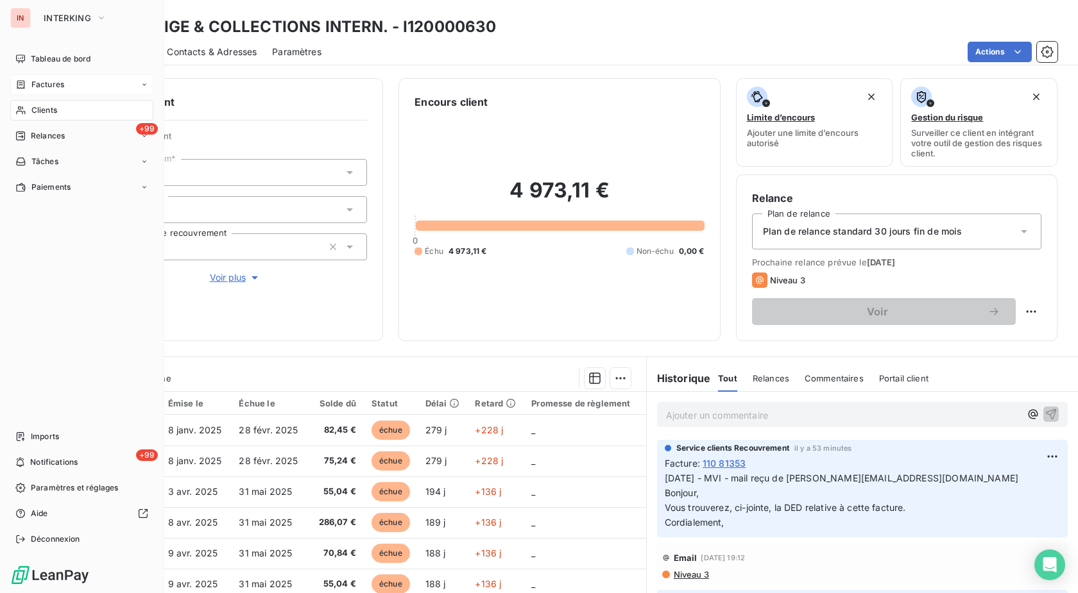
click at [24, 89] on icon at bounding box center [21, 84] width 8 height 8
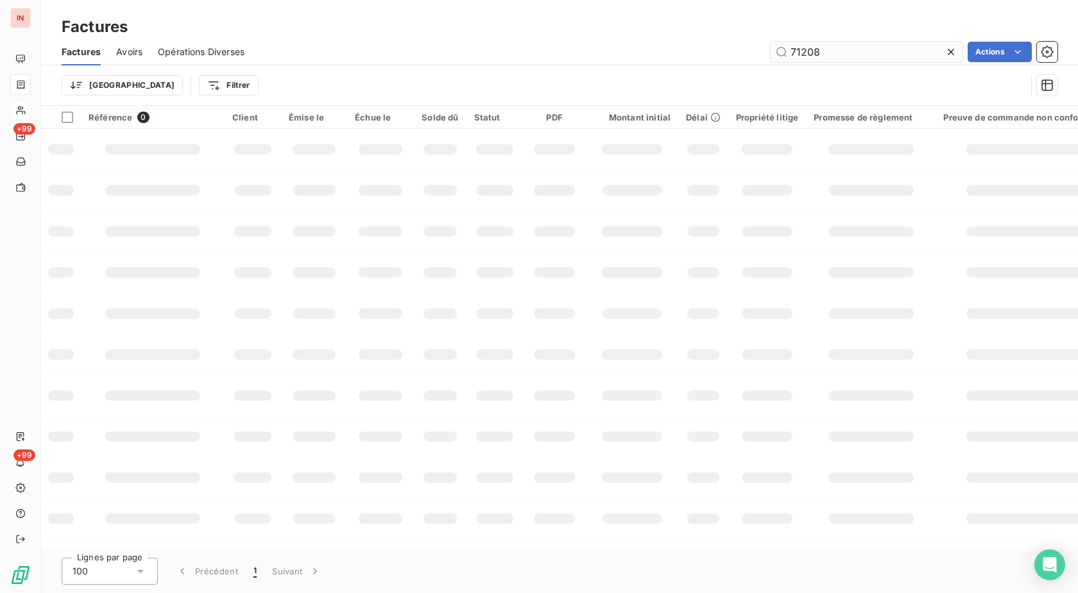
click at [770, 61] on input "71208" at bounding box center [866, 52] width 192 height 21
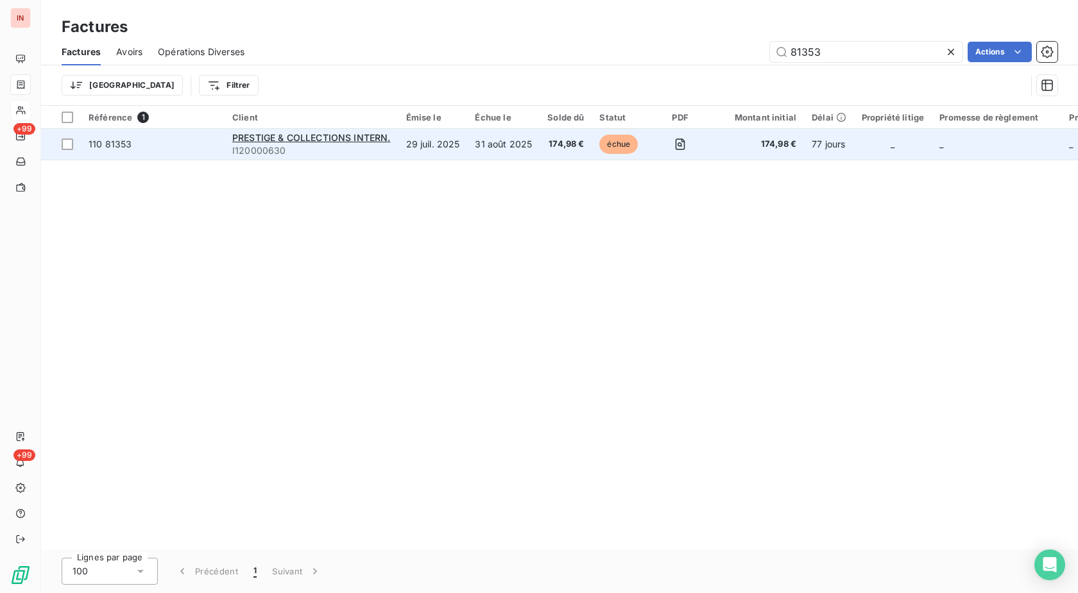
type input "81353"
click at [469, 146] on td "31 août 2025" at bounding box center [503, 144] width 72 height 31
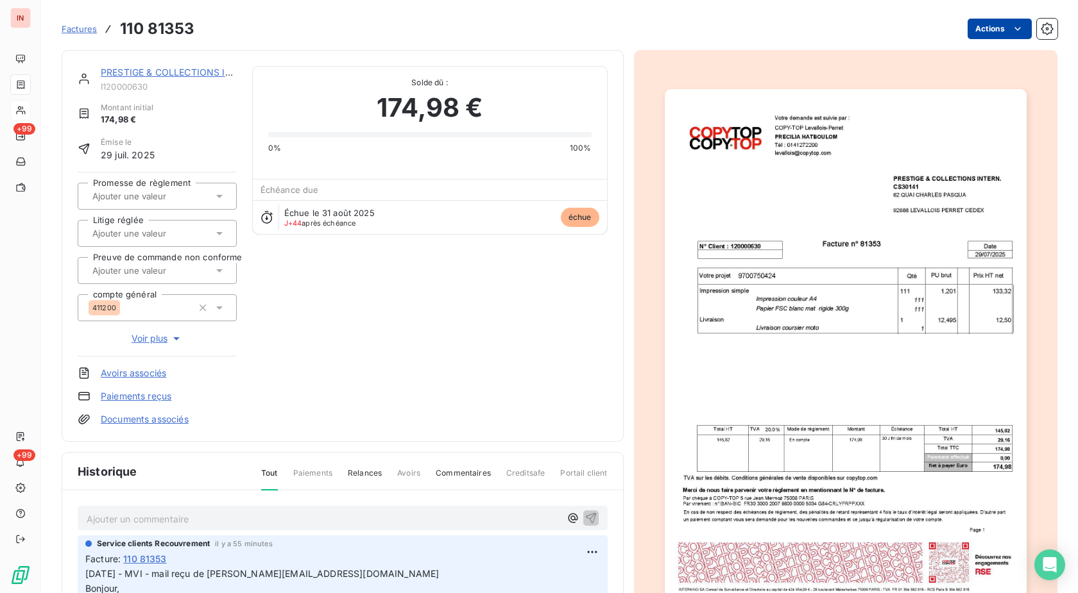
click at [966, 31] on html "IN +99 +99 Factures 110 81353 Actions PRESTIGE & COLLECTIONS INTERN. I120000630…" at bounding box center [539, 296] width 1078 height 593
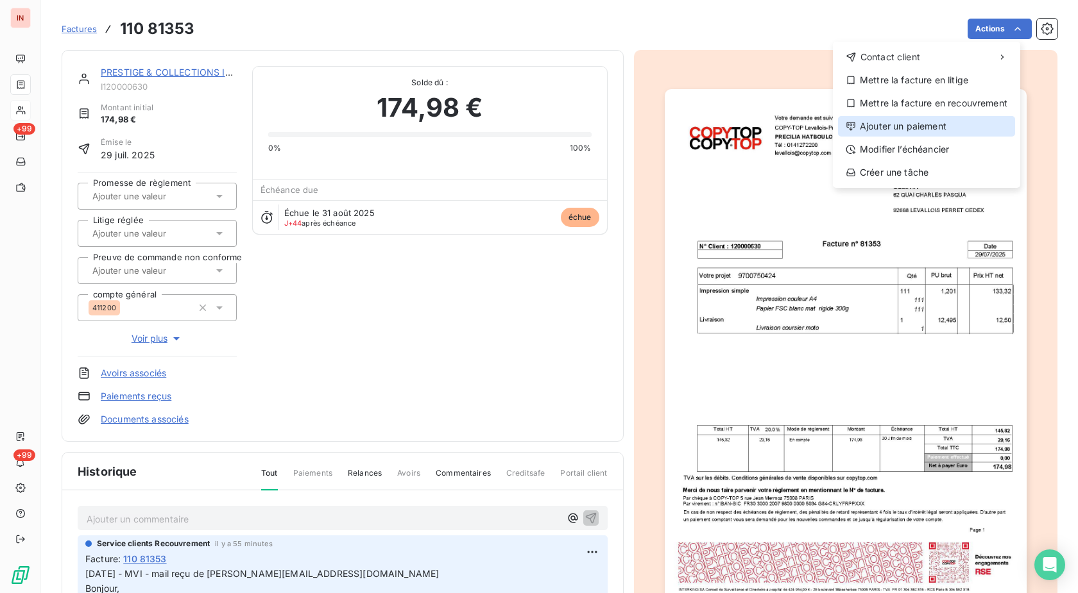
click at [915, 119] on div "Ajouter un paiement" at bounding box center [926, 126] width 177 height 21
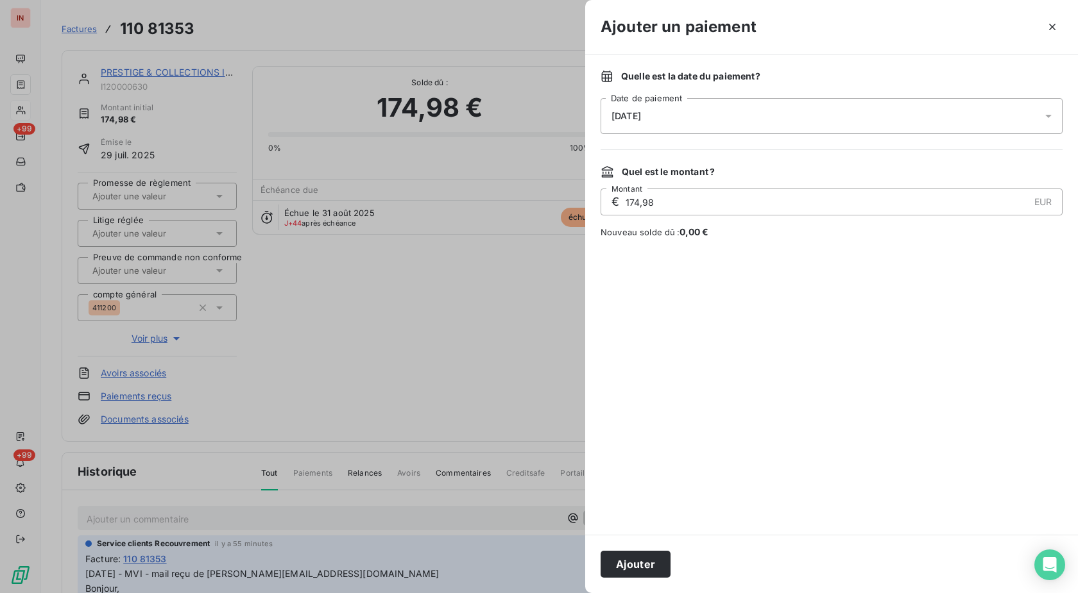
click at [836, 126] on div "[DATE]" at bounding box center [831, 116] width 462 height 36
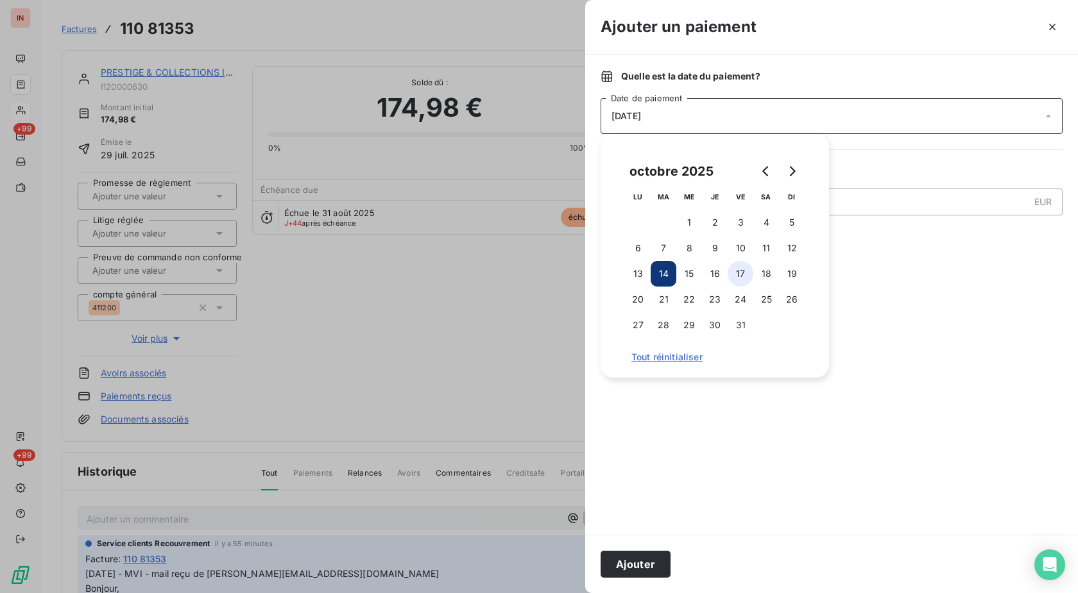
click at [743, 283] on button "17" at bounding box center [740, 274] width 26 height 26
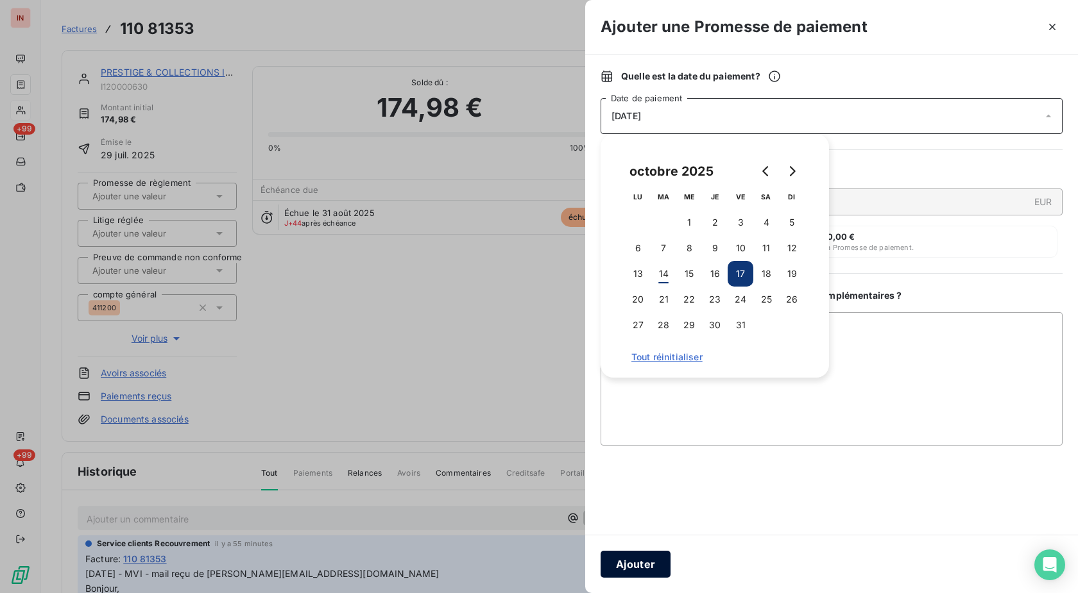
click at [643, 567] on button "Ajouter" at bounding box center [635, 564] width 70 height 27
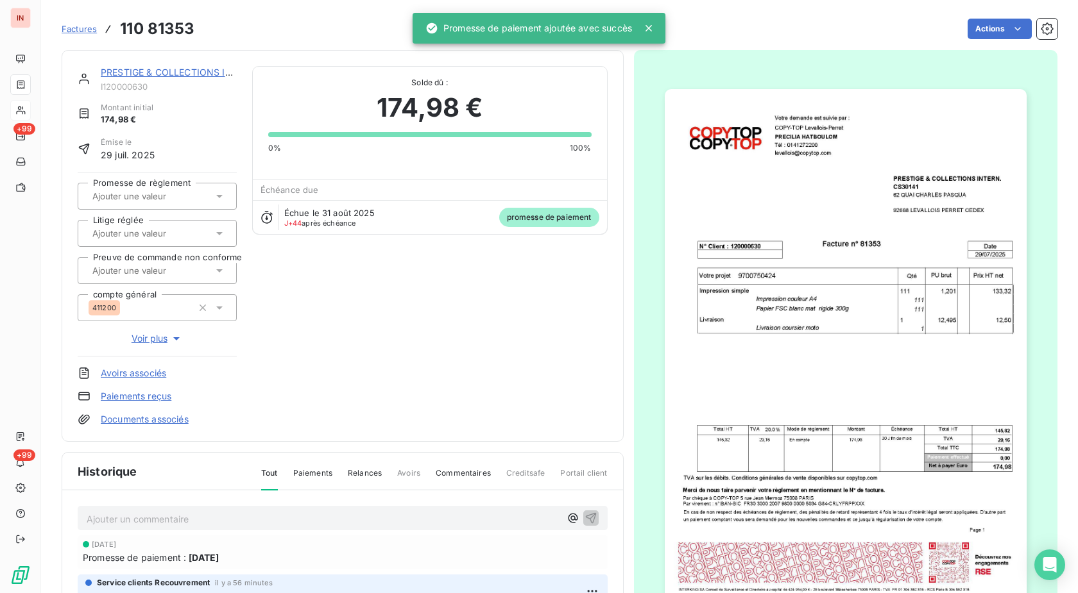
click at [181, 197] on input "text" at bounding box center [155, 196] width 129 height 12
click at [175, 221] on div "Oui" at bounding box center [164, 230] width 123 height 21
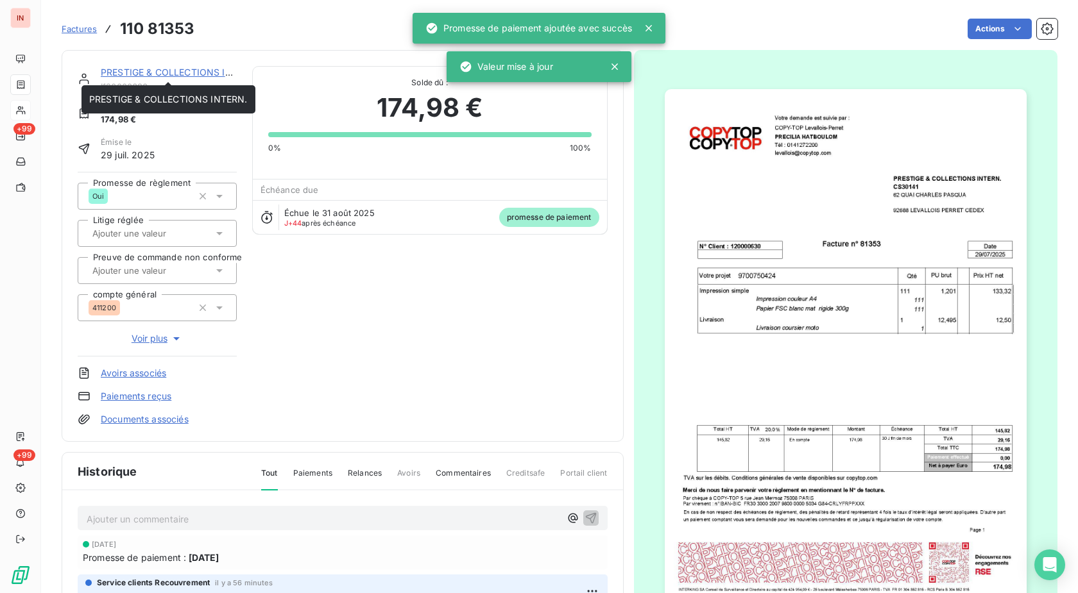
click at [165, 72] on link "PRESTIGE & COLLECTIONS INTERN." at bounding box center [180, 72] width 158 height 11
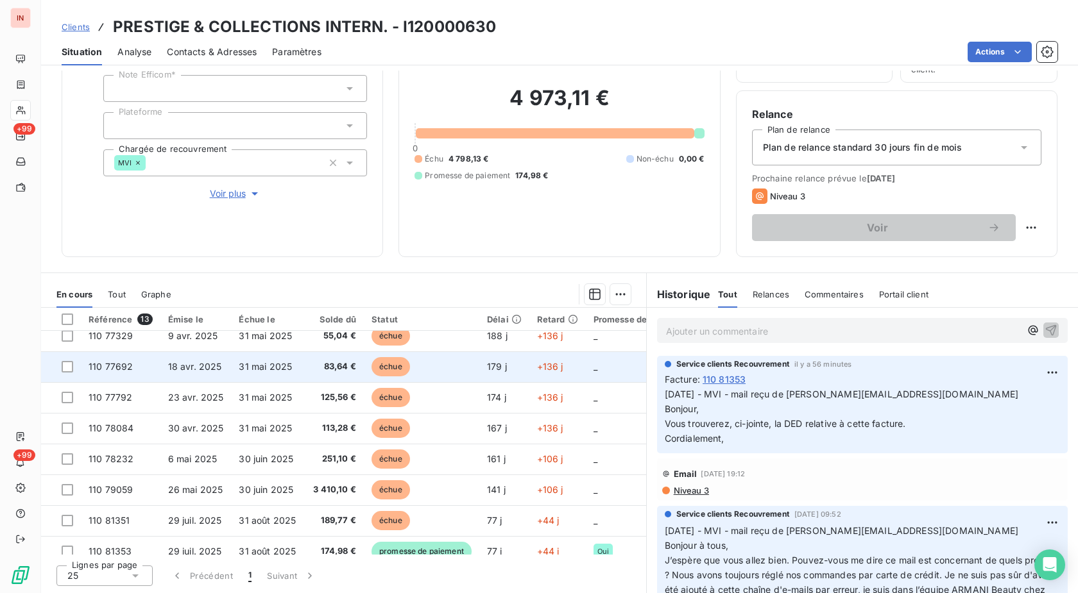
scroll to position [188, 0]
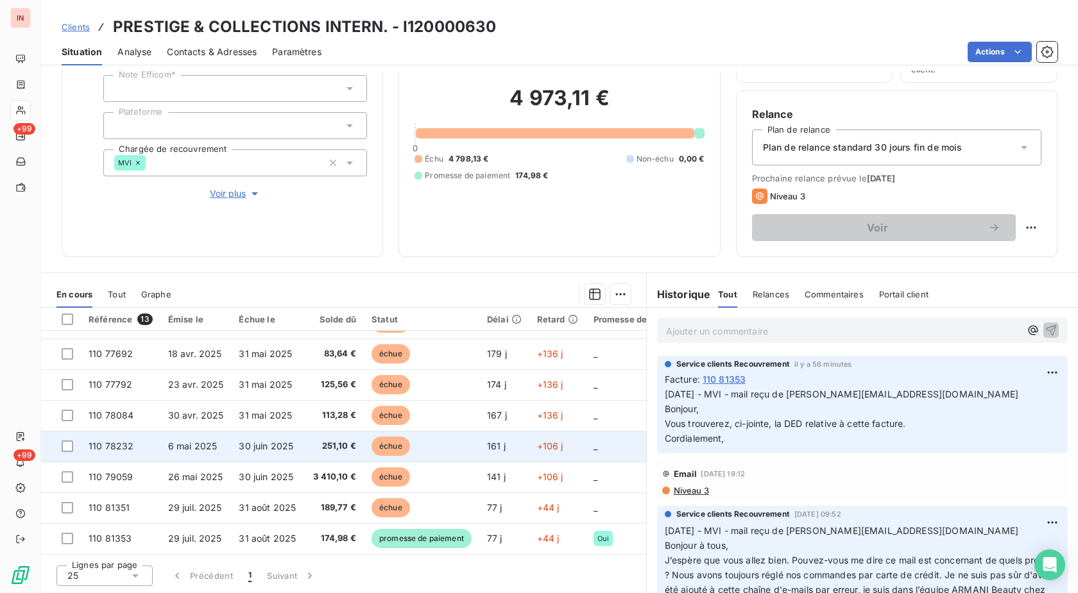
click at [278, 441] on span "30 juin 2025" at bounding box center [266, 446] width 55 height 11
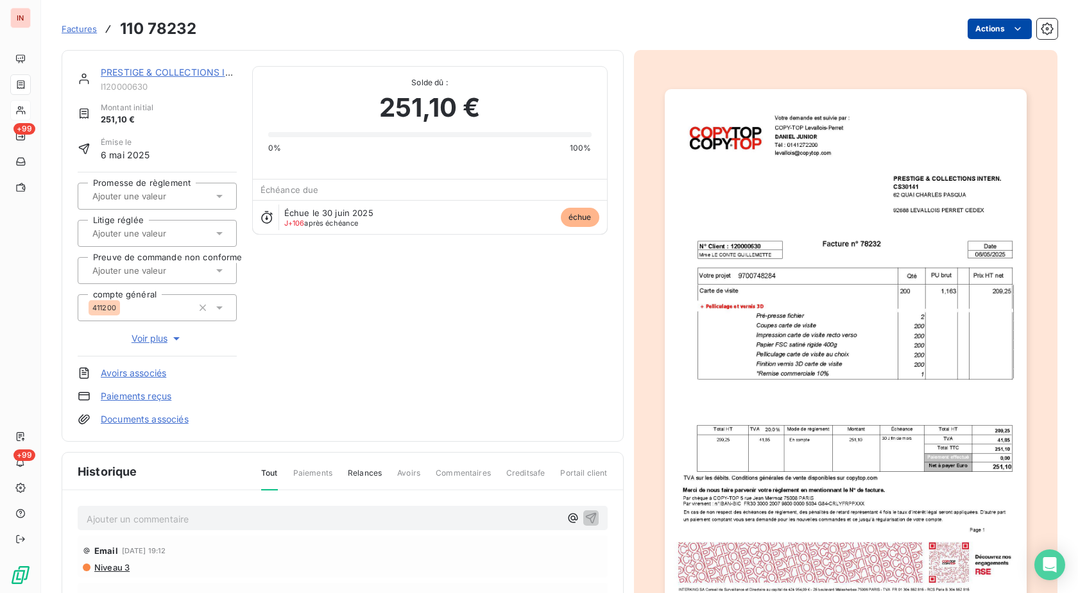
click at [999, 30] on html "IN +99 +99 Factures 110 78232 Actions PRESTIGE & COLLECTIONS INTERN. I120000630…" at bounding box center [539, 296] width 1078 height 593
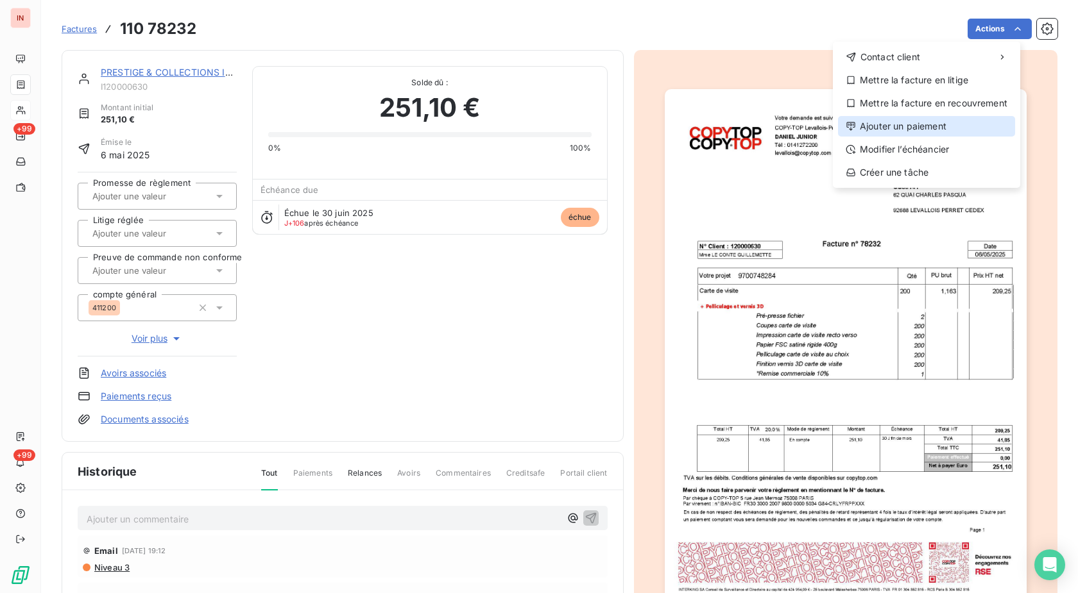
click at [912, 135] on div "Ajouter un paiement" at bounding box center [926, 126] width 177 height 21
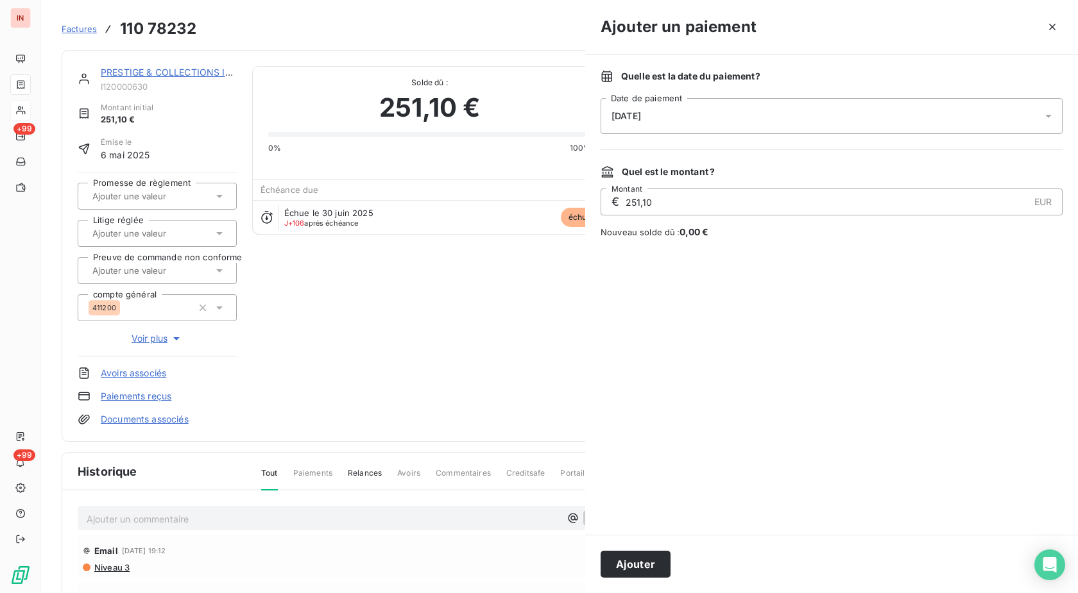
click at [862, 121] on div "[DATE]" at bounding box center [831, 116] width 462 height 36
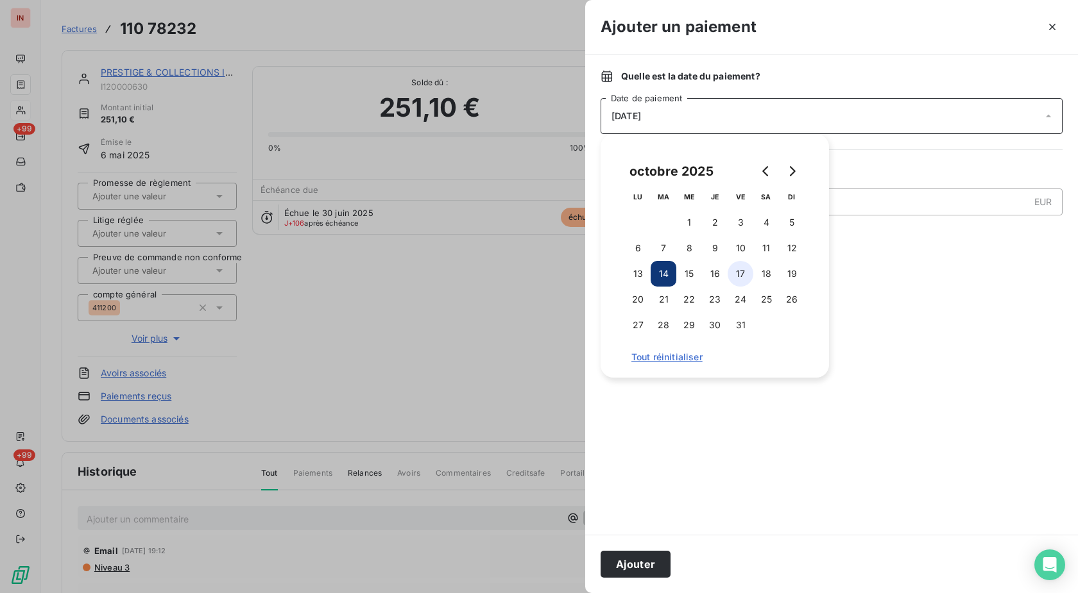
click at [743, 265] on button "17" at bounding box center [740, 274] width 26 height 26
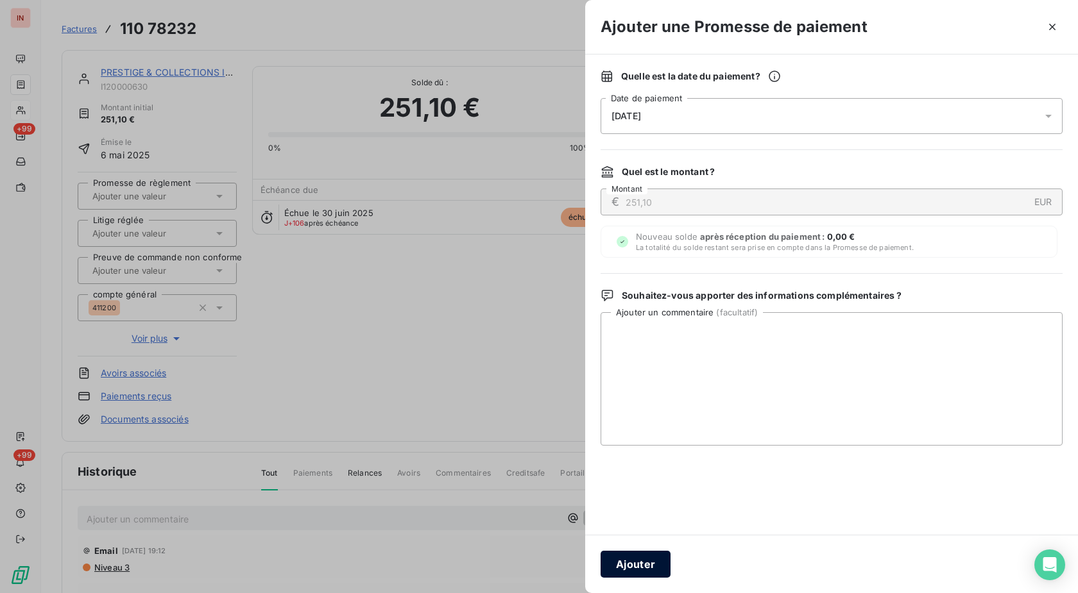
click at [655, 566] on button "Ajouter" at bounding box center [635, 564] width 70 height 27
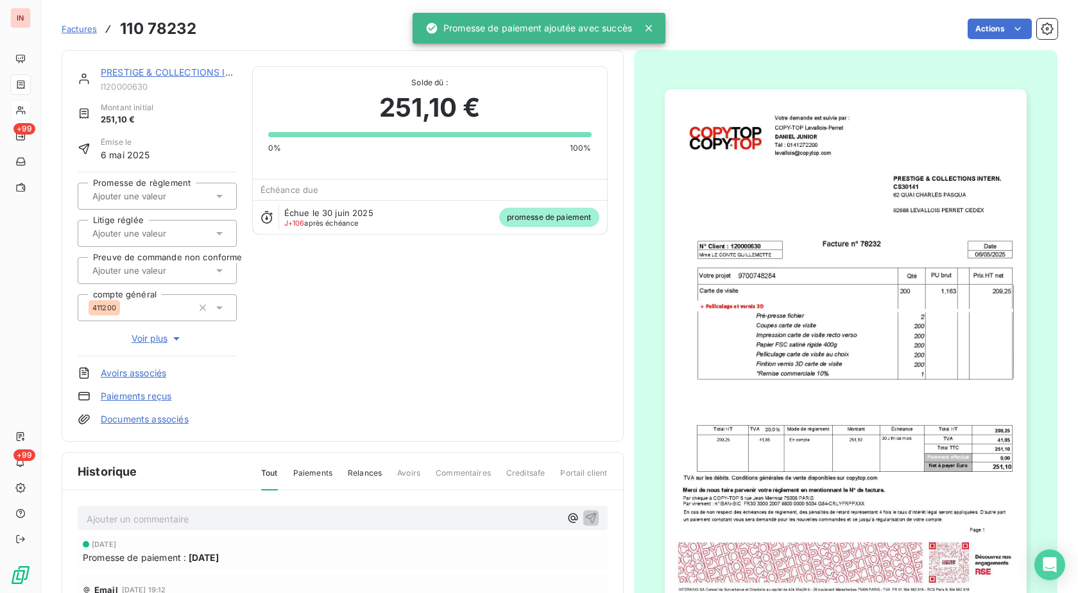
click at [178, 195] on input "text" at bounding box center [155, 196] width 129 height 12
click at [162, 232] on div "Oui" at bounding box center [164, 230] width 123 height 21
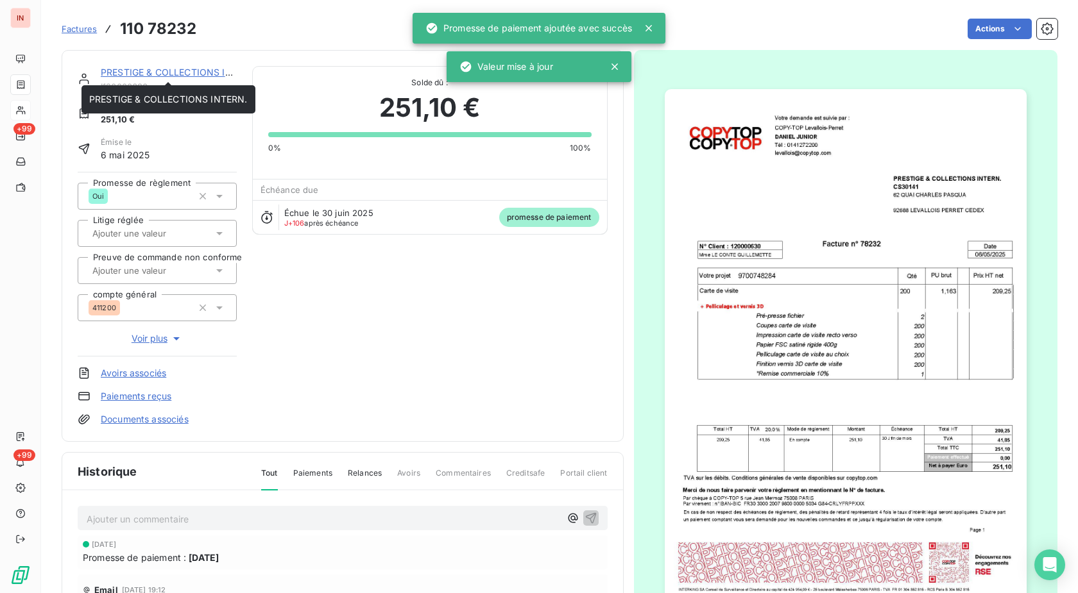
click at [166, 71] on link "PRESTIGE & COLLECTIONS INTERN." at bounding box center [180, 72] width 158 height 11
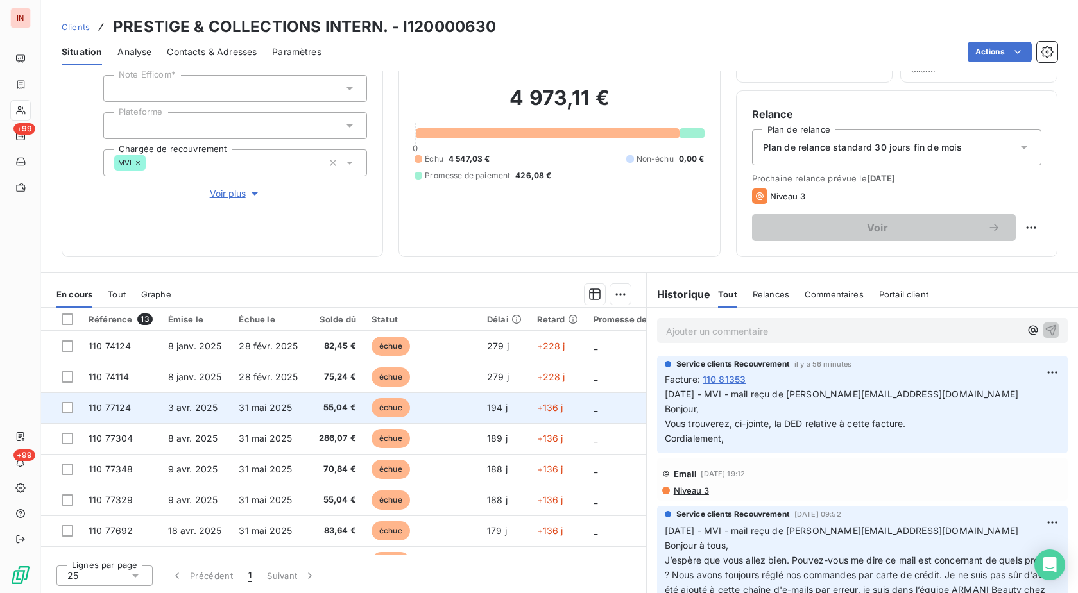
scroll to position [188, 0]
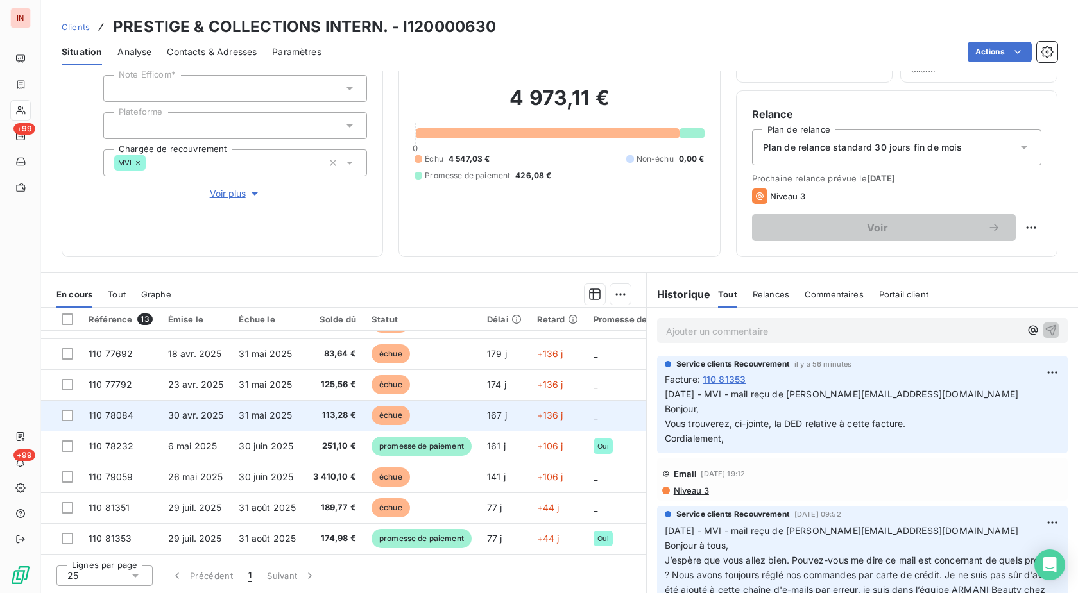
click at [429, 407] on td "échue" at bounding box center [421, 415] width 115 height 31
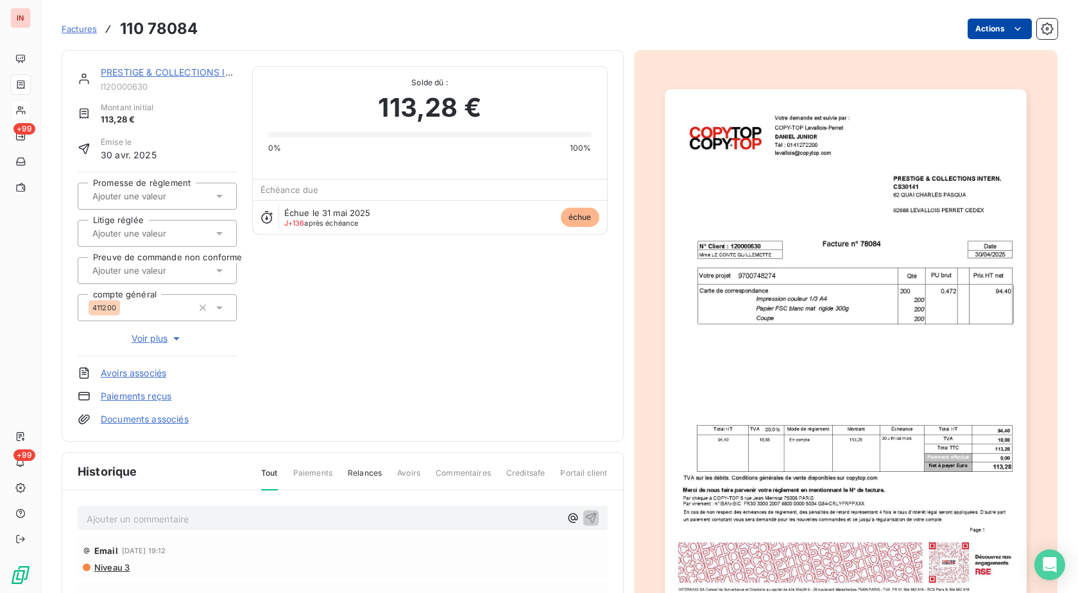
click at [974, 37] on html "IN +99 +99 Factures 110 78084 Actions PRESTIGE & COLLECTIONS INTERN. I120000630…" at bounding box center [539, 296] width 1078 height 593
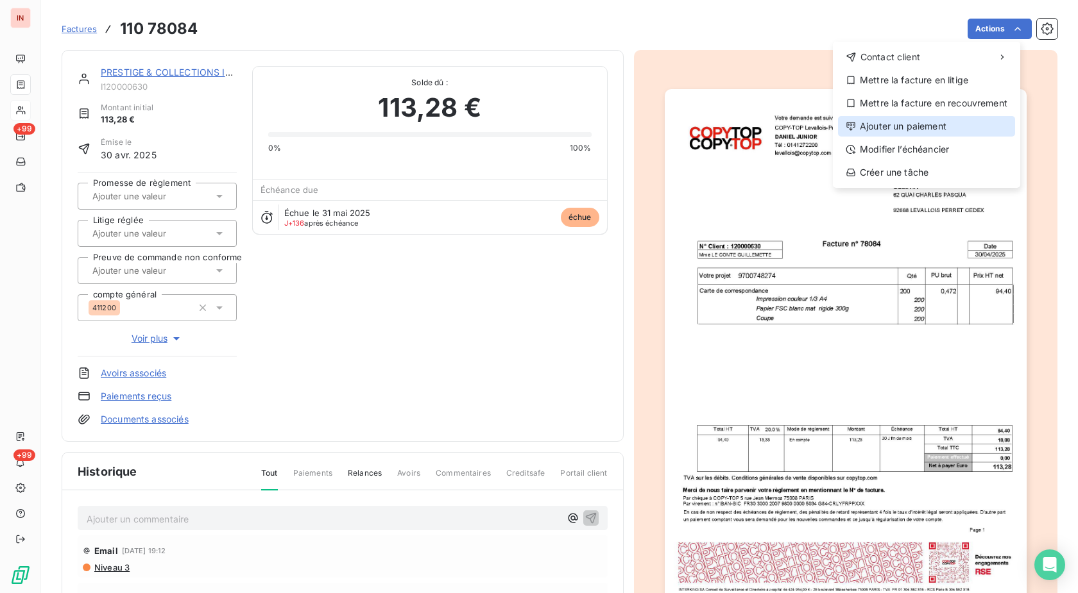
click at [934, 121] on div "Ajouter un paiement" at bounding box center [926, 126] width 177 height 21
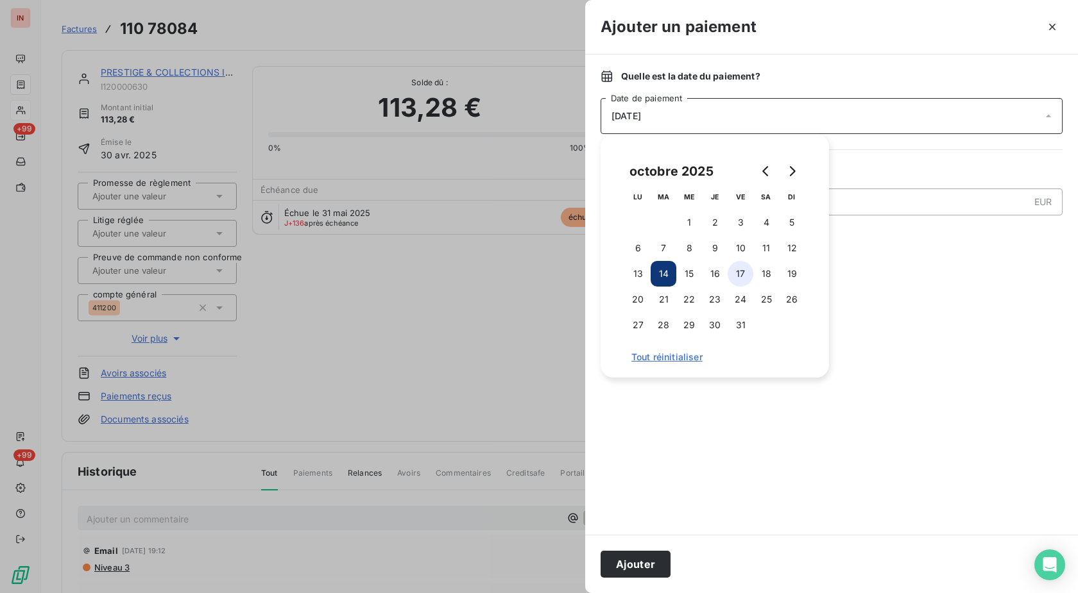
click at [735, 278] on button "17" at bounding box center [740, 274] width 26 height 26
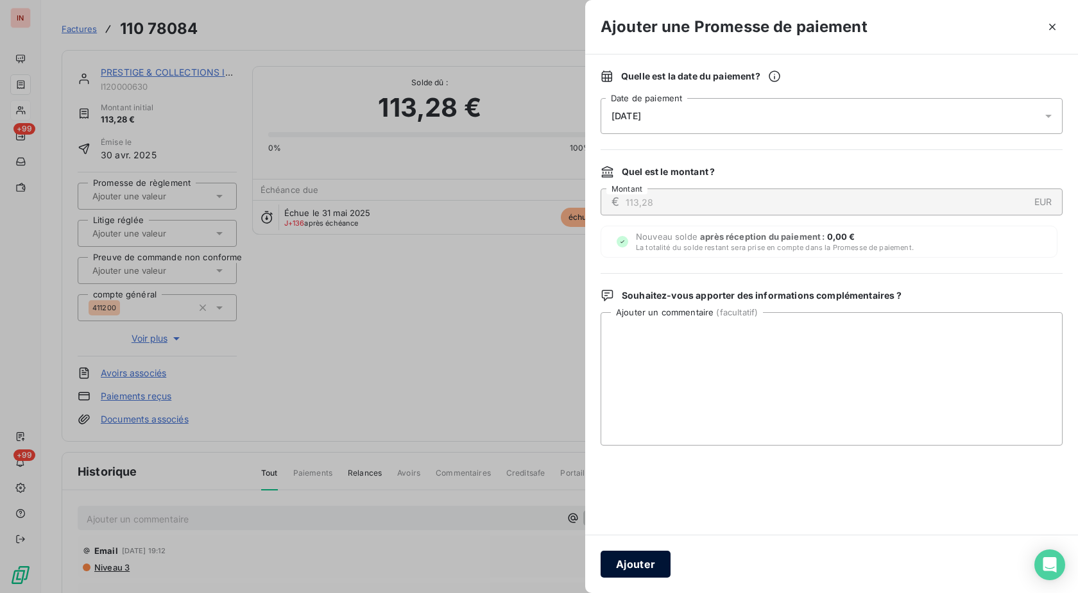
click at [642, 555] on button "Ajouter" at bounding box center [635, 564] width 70 height 27
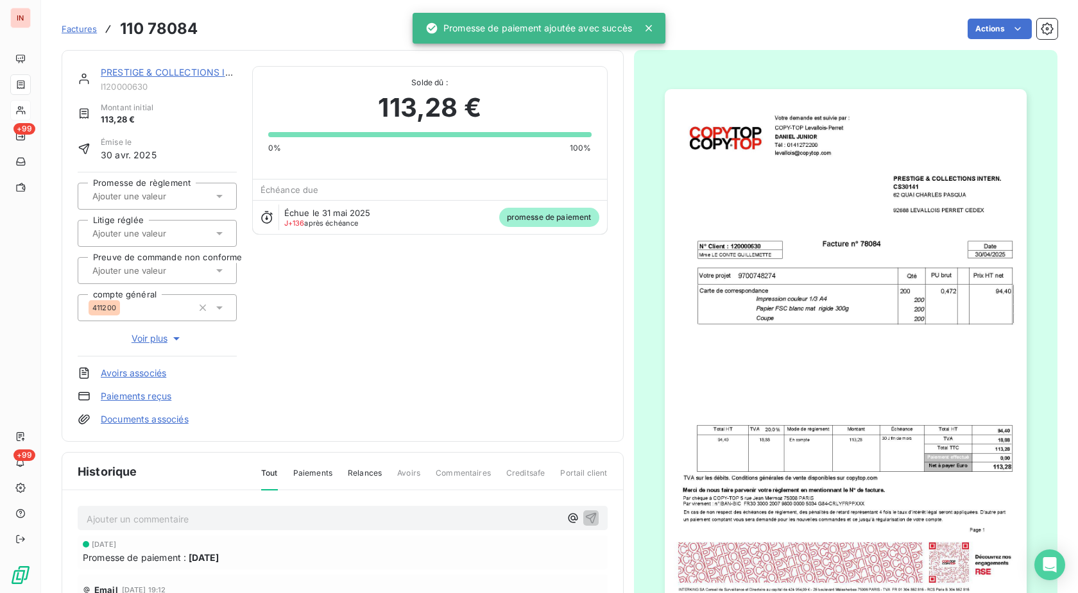
click at [176, 189] on div at bounding box center [151, 196] width 124 height 17
click at [147, 230] on div "Oui" at bounding box center [164, 230] width 123 height 21
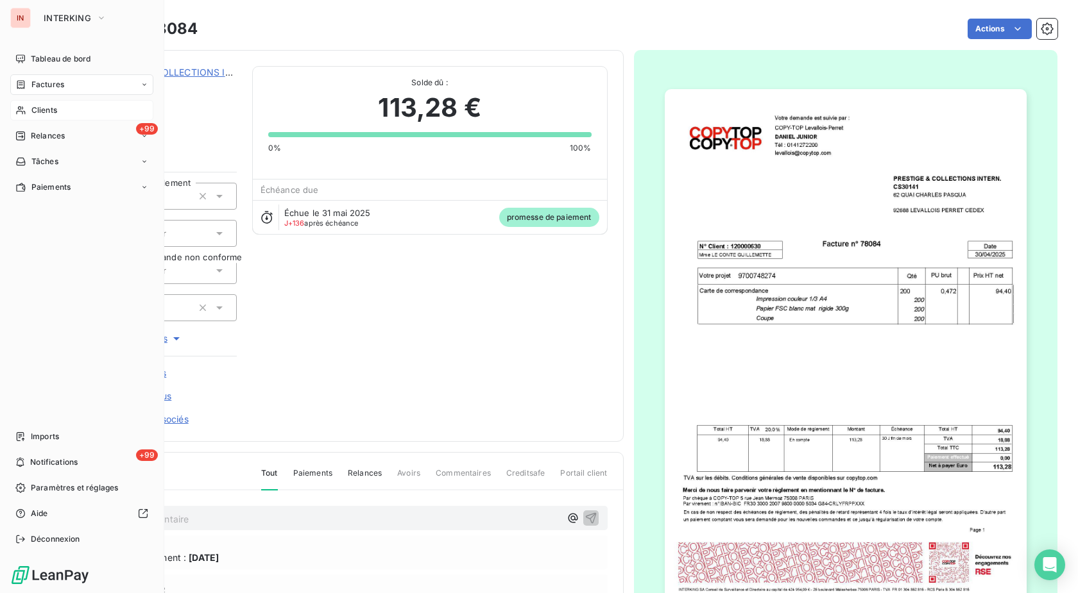
click at [33, 117] on div "Clients" at bounding box center [81, 110] width 143 height 21
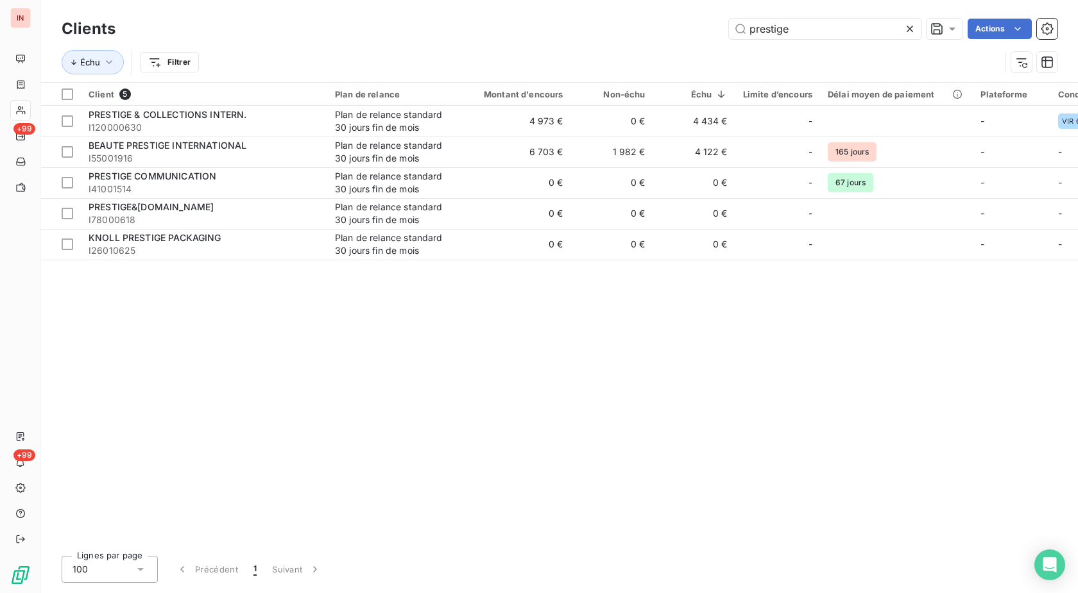
click at [909, 27] on icon at bounding box center [909, 28] width 13 height 13
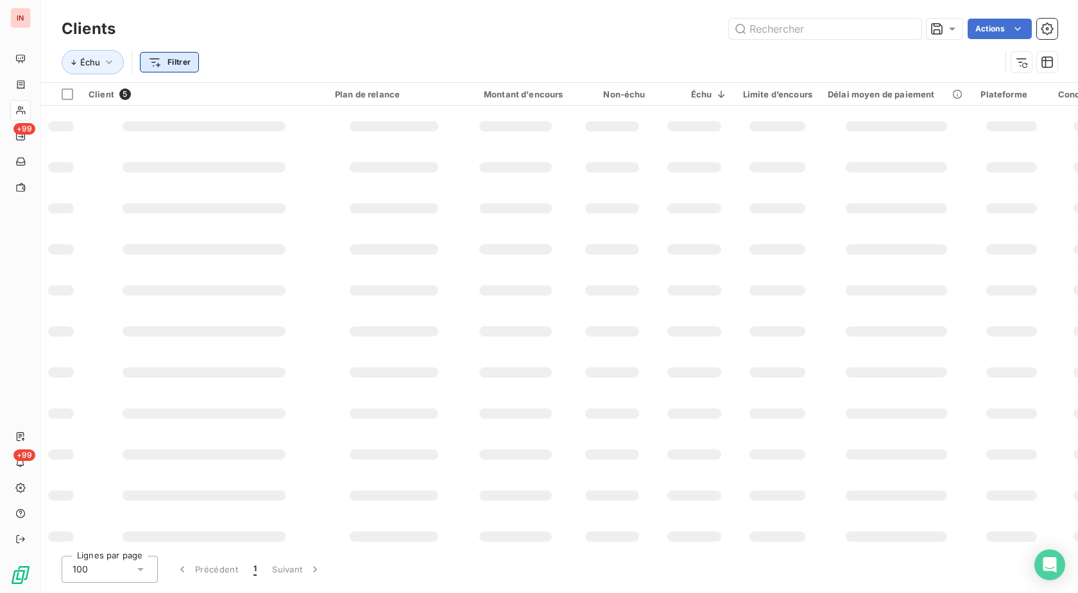
click at [171, 56] on html "IN +99 +99 Clients Actions Échu Filtrer Client 5 Plan de relance Montant d'enco…" at bounding box center [539, 296] width 1078 height 593
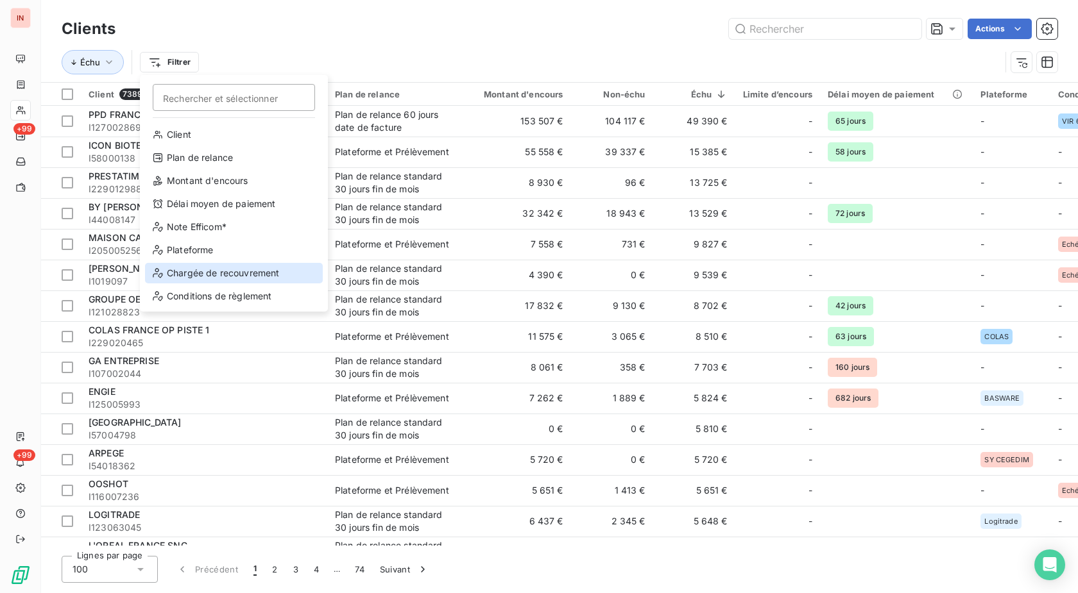
click at [233, 276] on div "Chargée de recouvrement" at bounding box center [234, 273] width 178 height 21
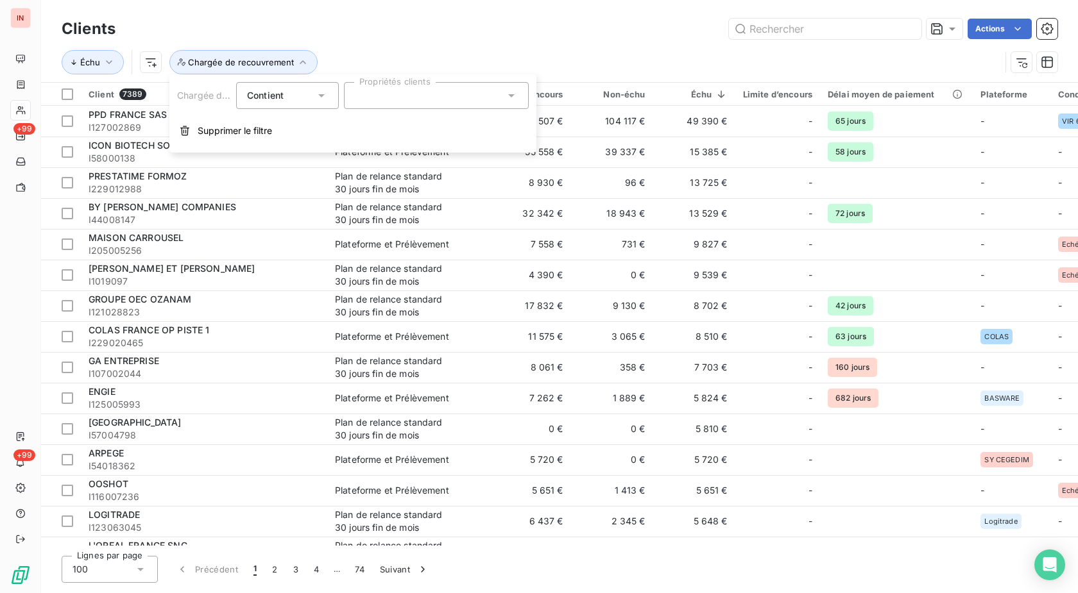
click at [376, 103] on div at bounding box center [436, 95] width 185 height 27
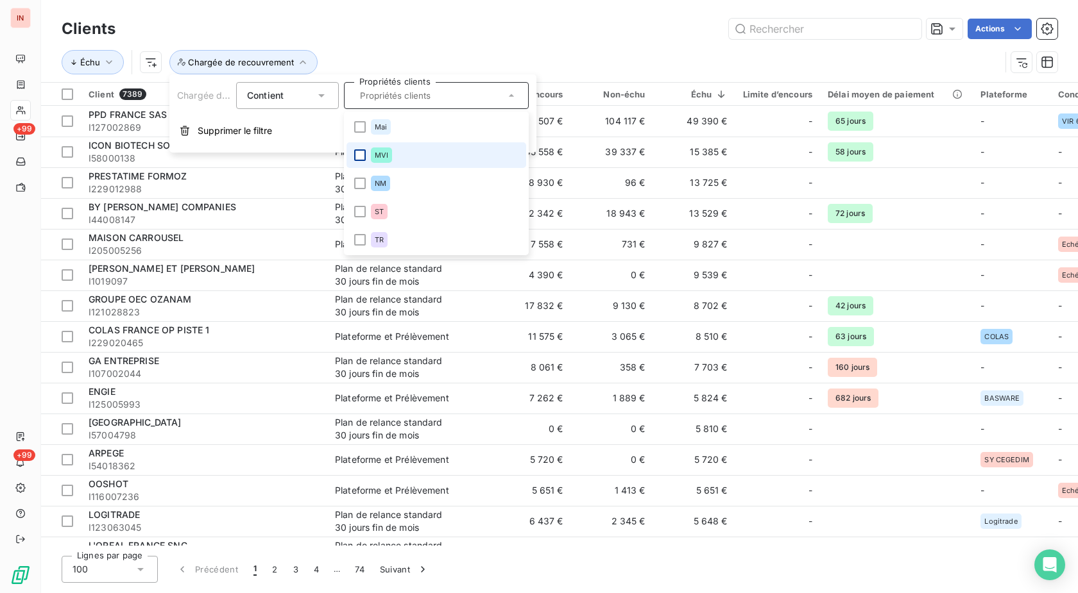
click at [359, 159] on div at bounding box center [360, 155] width 12 height 12
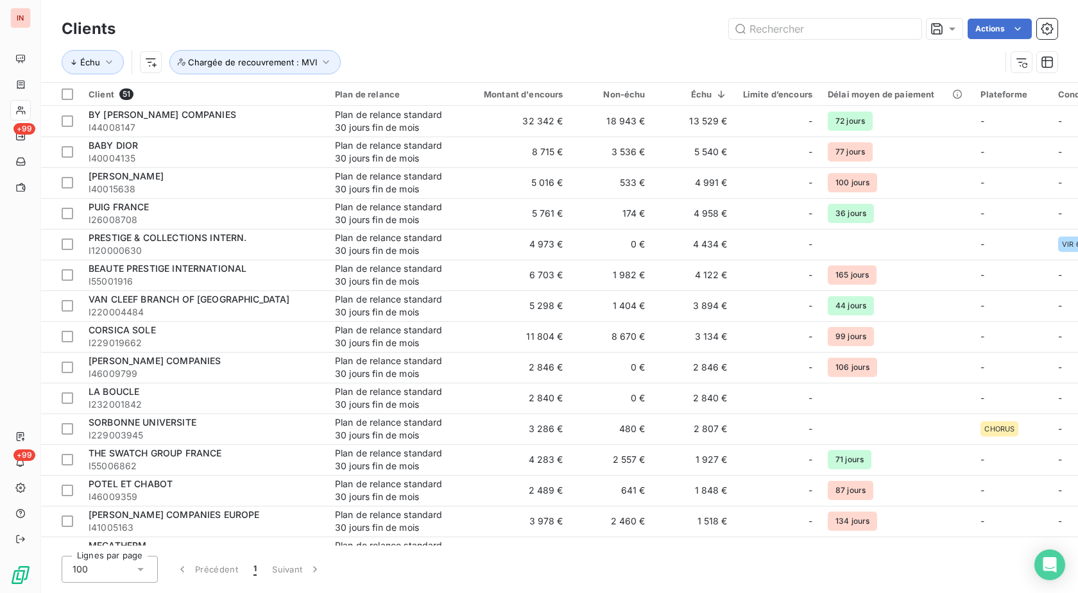
click at [546, 49] on div "Échu Chargée de recouvrement : MVI" at bounding box center [559, 62] width 995 height 40
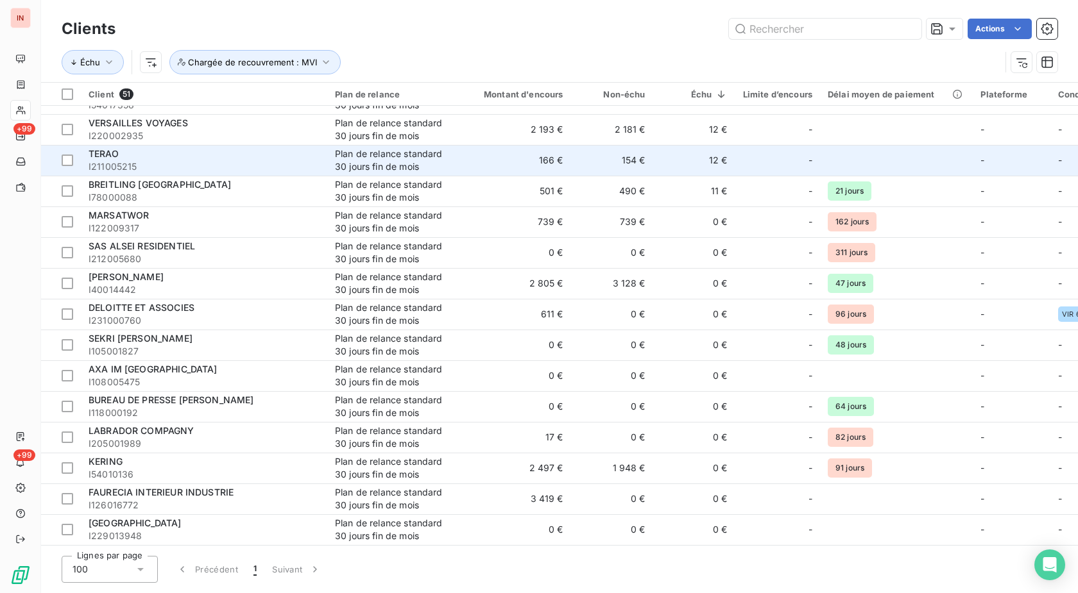
scroll to position [1142, 0]
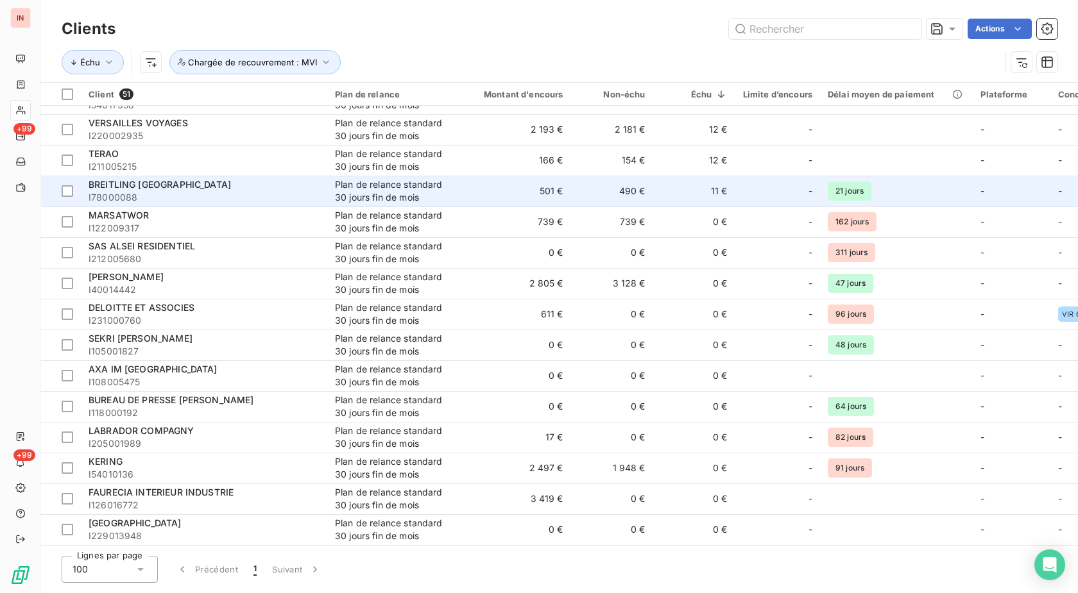
click at [714, 184] on td "11 €" at bounding box center [694, 191] width 82 height 31
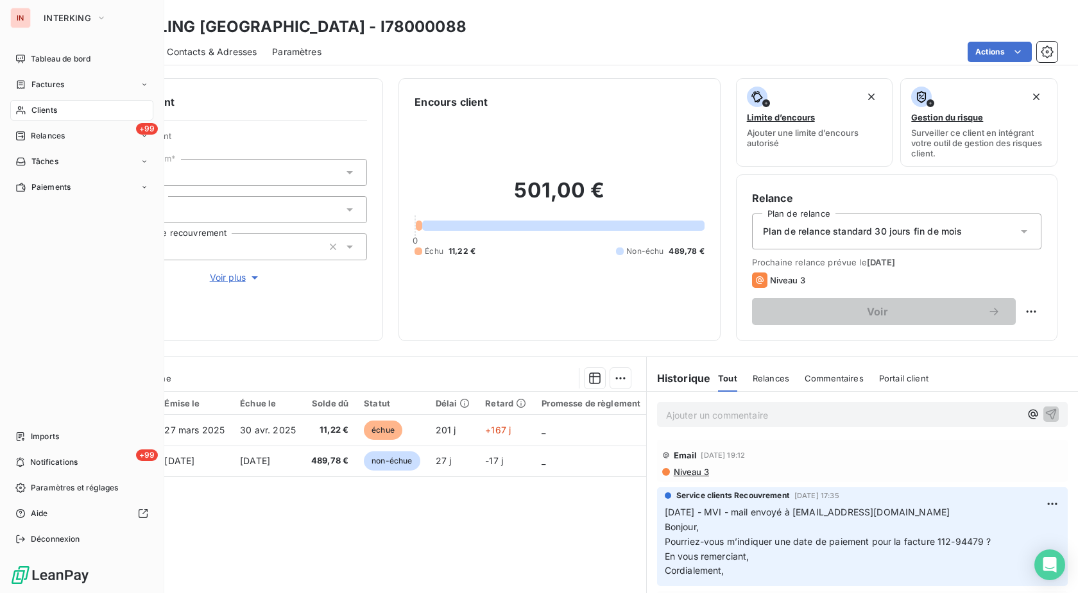
click at [24, 108] on icon at bounding box center [20, 110] width 11 height 10
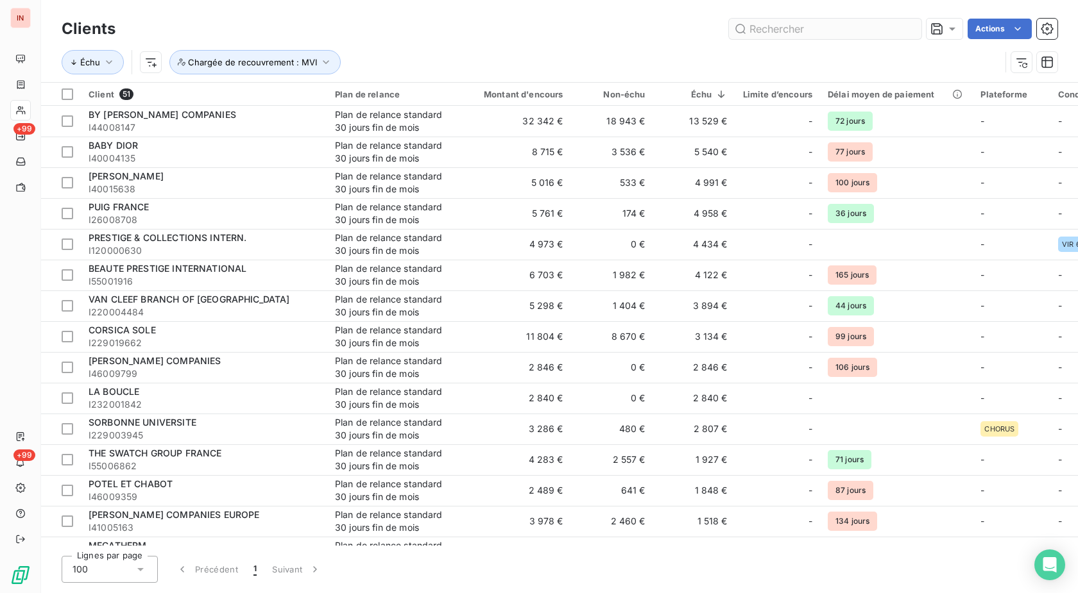
click at [892, 25] on input "text" at bounding box center [825, 29] width 192 height 21
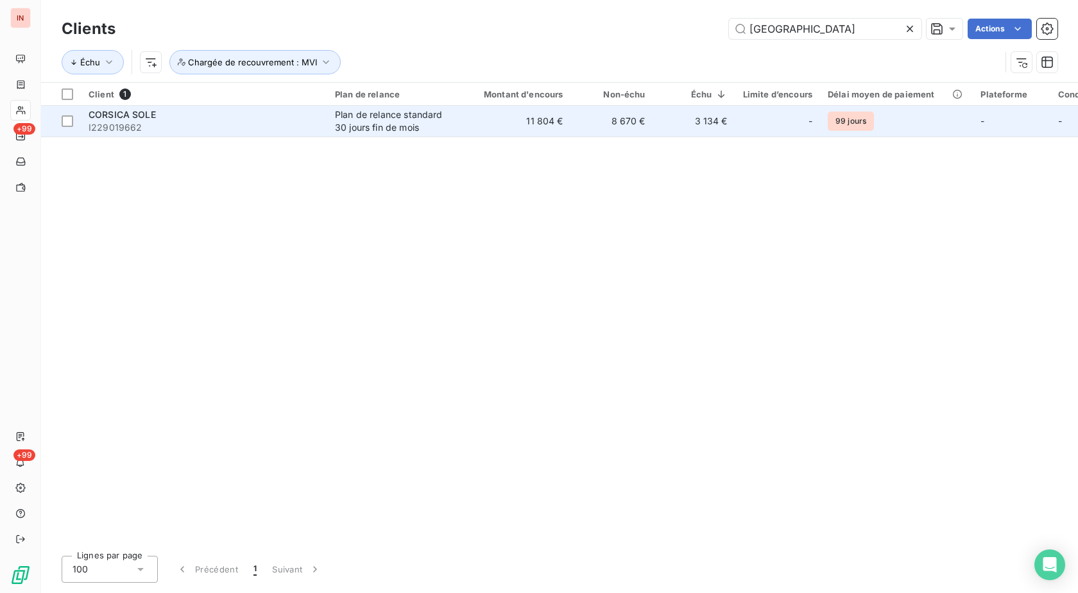
type input "[GEOGRAPHIC_DATA]"
click at [508, 113] on td "11 804 €" at bounding box center [516, 121] width 110 height 31
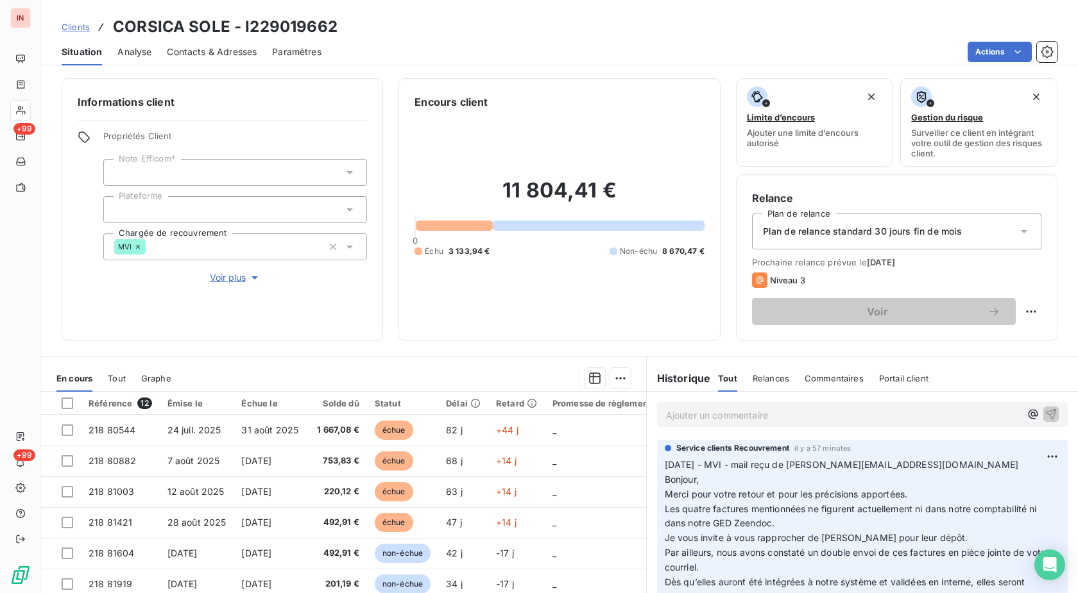
click at [726, 414] on p "Ajouter un commentaire ﻿" at bounding box center [843, 415] width 354 height 16
drag, startPoint x: 799, startPoint y: 465, endPoint x: 923, endPoint y: 470, distance: 123.9
click at [923, 470] on p "[DATE] - MVI - mail reçu de [PERSON_NAME][EMAIL_ADDRESS][DOMAIN_NAME] Bonjour, …" at bounding box center [861, 538] width 395 height 162
copy span "[PERSON_NAME][EMAIL_ADDRESS][DOMAIN_NAME]"
click at [879, 418] on p "[DATE] - MVI - Mail reçu de" at bounding box center [843, 414] width 354 height 15
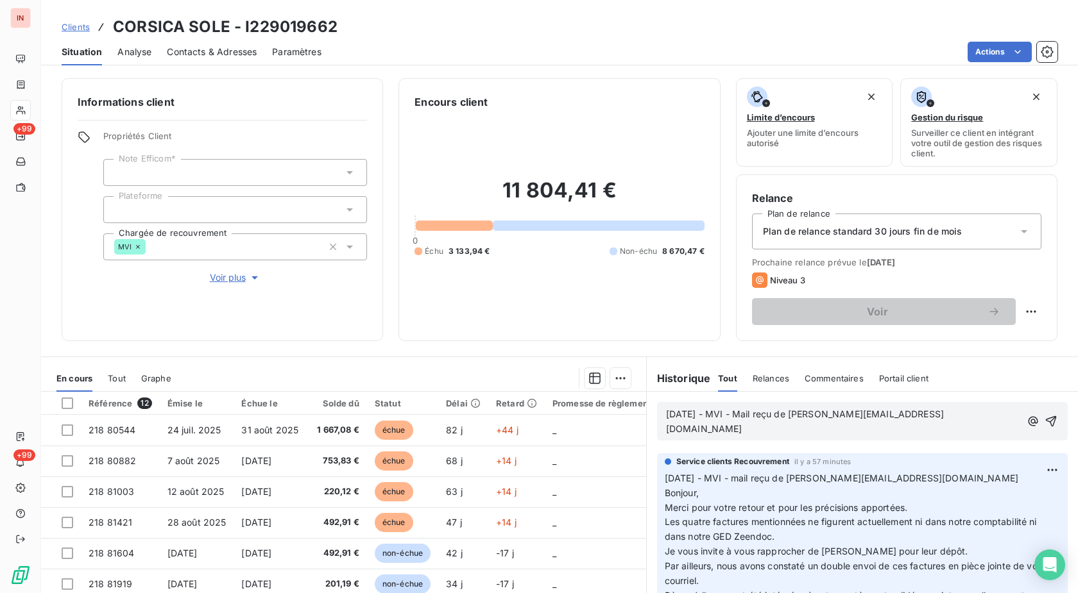
click at [666, 427] on p "[DATE] - MVI - Mail reçu de [PERSON_NAME][EMAIL_ADDRESS][DOMAIN_NAME]" at bounding box center [843, 422] width 354 height 30
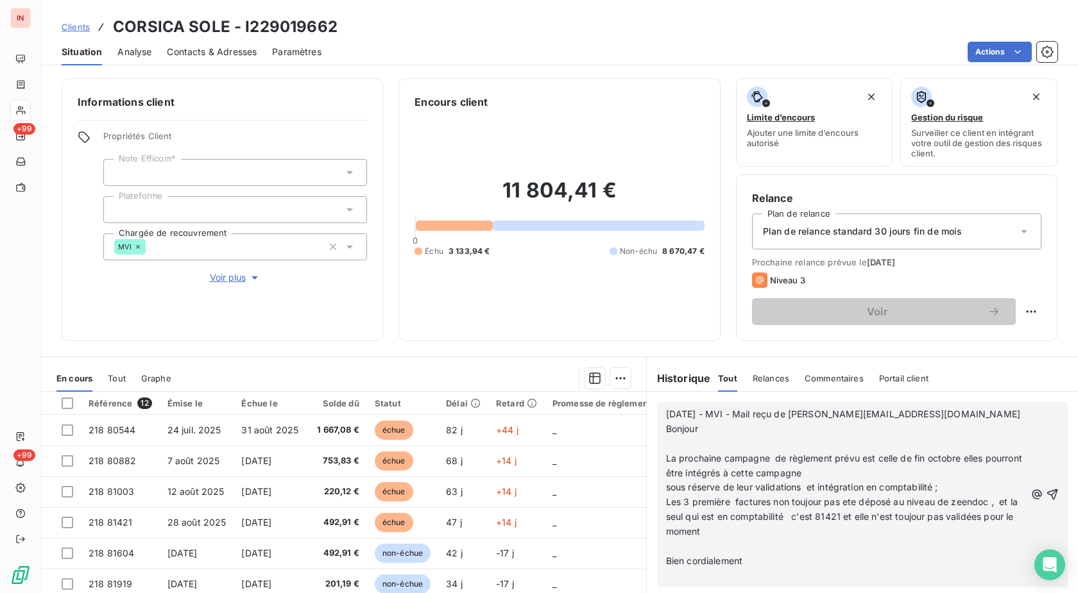
click at [670, 442] on p "﻿" at bounding box center [845, 444] width 359 height 15
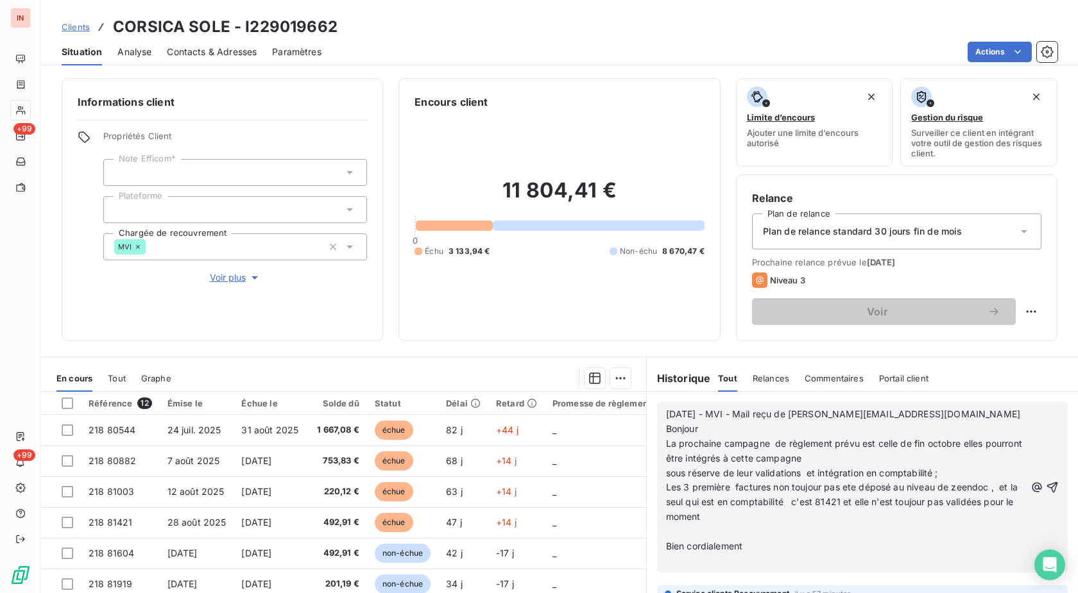
click at [721, 537] on p "﻿" at bounding box center [845, 532] width 359 height 15
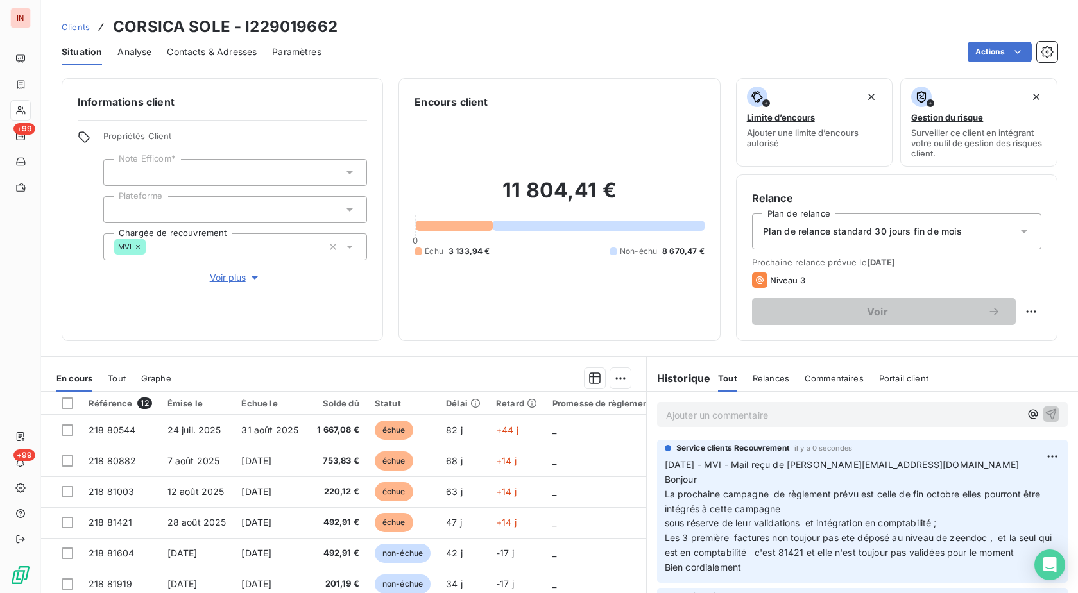
click at [705, 420] on p "Ajouter un commentaire ﻿" at bounding box center [843, 415] width 354 height 16
drag, startPoint x: 799, startPoint y: 469, endPoint x: 924, endPoint y: 471, distance: 125.1
click at [924, 471] on p "[DATE] - MVI - Mail reçu de [PERSON_NAME][EMAIL_ADDRESS][DOMAIN_NAME] Bonjour L…" at bounding box center [861, 515] width 395 height 117
copy span "[PERSON_NAME][EMAIL_ADDRESS][DOMAIN_NAME]"
click at [888, 419] on p "[DATE] - MVI - mail reçu de" at bounding box center [843, 414] width 354 height 15
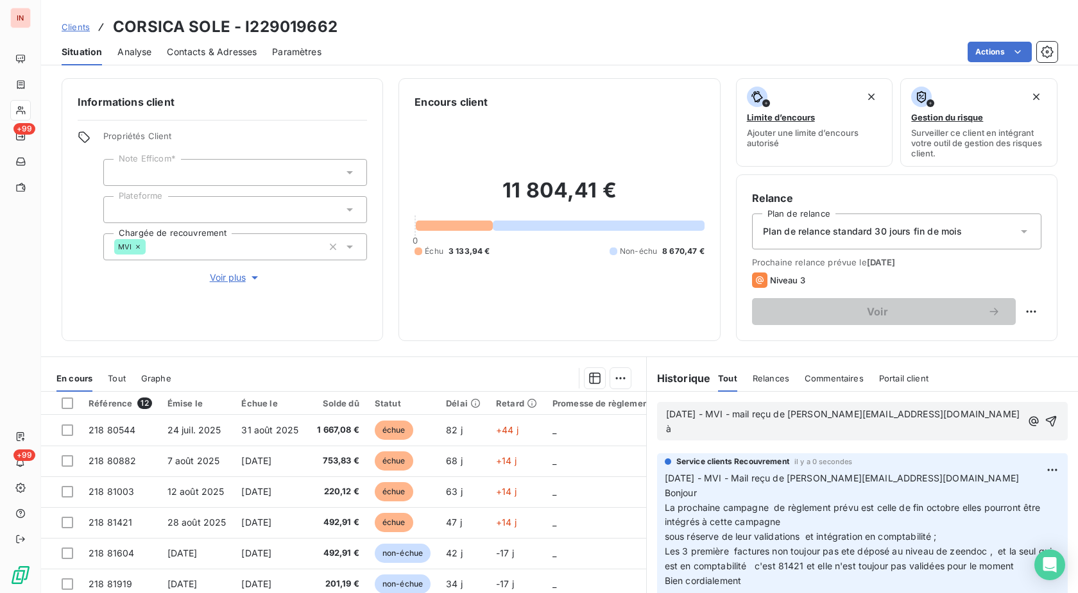
click at [972, 412] on p "[DATE] - MVI - mail reçu de [PERSON_NAME][EMAIL_ADDRESS][DOMAIN_NAME] à" at bounding box center [843, 422] width 355 height 30
click at [706, 437] on p "[DATE] - MVI - mail reçu de [PERSON_NAME][EMAIL_ADDRESS][DOMAIN_NAME] à [DOMAIN…" at bounding box center [845, 422] width 359 height 30
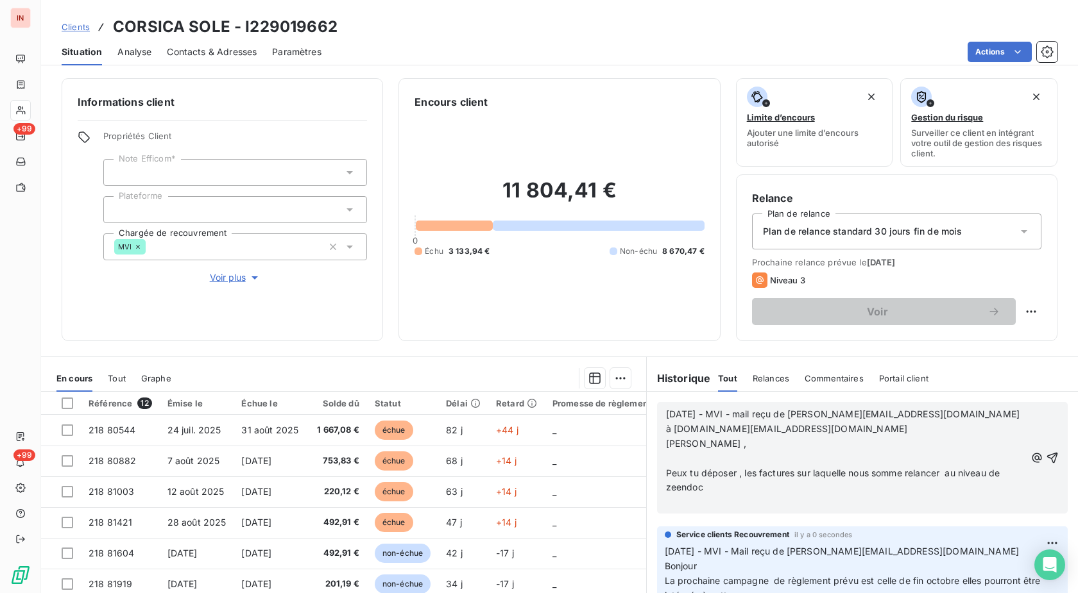
click at [691, 455] on p "﻿" at bounding box center [845, 459] width 359 height 15
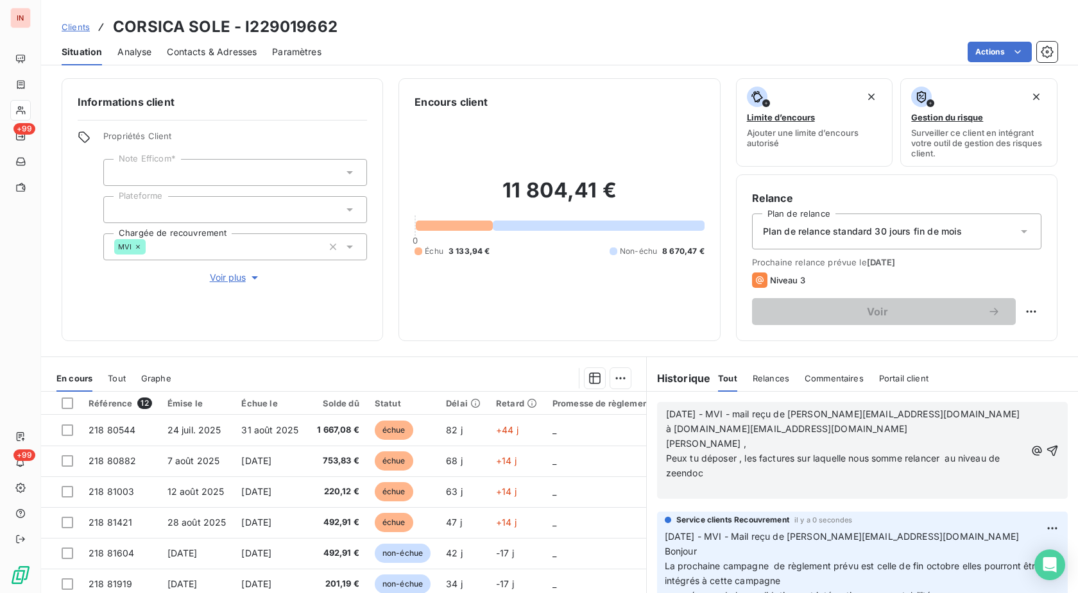
click at [685, 491] on p "﻿" at bounding box center [845, 487] width 359 height 15
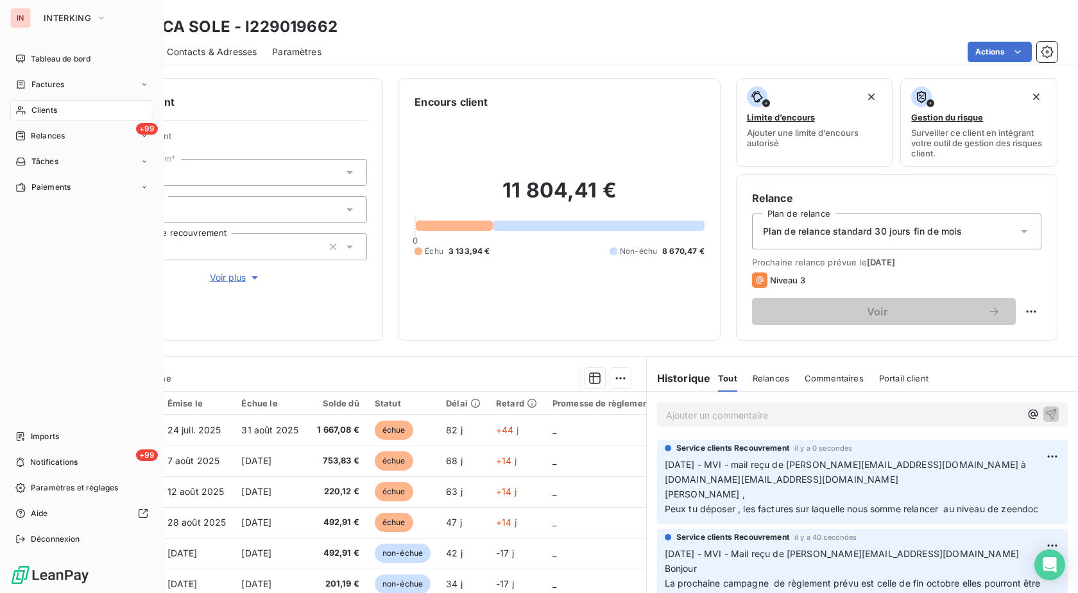
click at [33, 115] on span "Clients" at bounding box center [44, 111] width 26 height 12
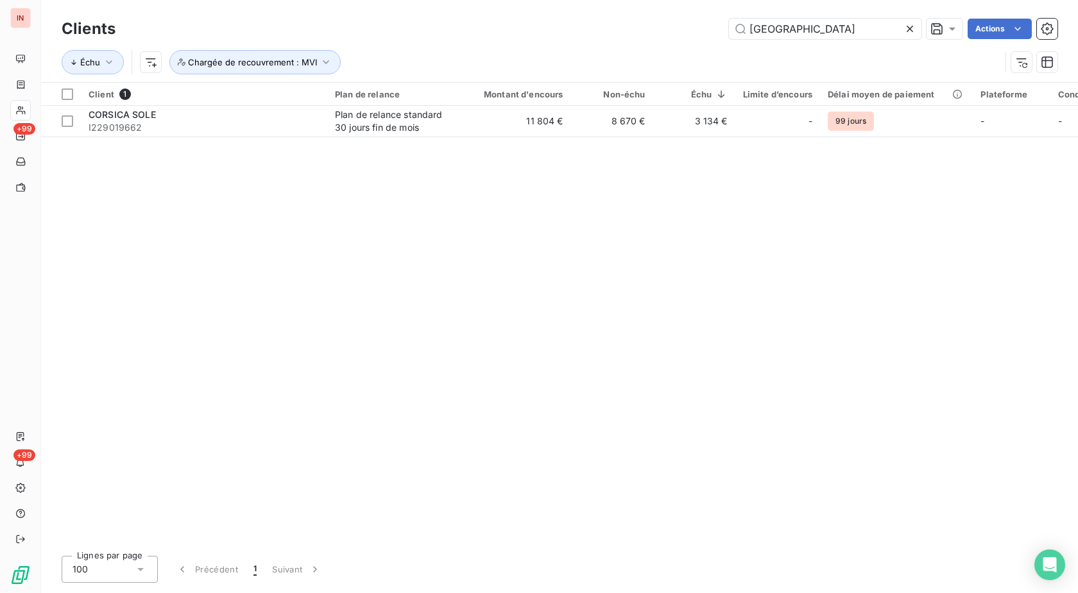
drag, startPoint x: 746, startPoint y: 19, endPoint x: 482, endPoint y: 30, distance: 264.4
click at [729, 30] on input "[GEOGRAPHIC_DATA]" at bounding box center [825, 29] width 192 height 21
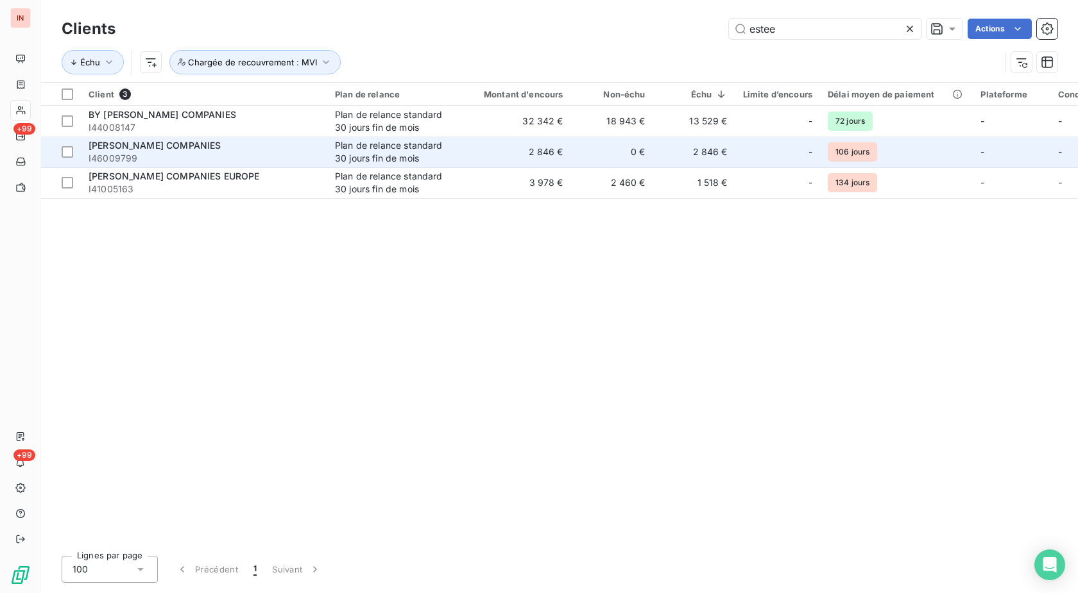
type input "estee"
click at [385, 144] on div "Plan de relance standard 30 jours fin de mois" at bounding box center [394, 152] width 118 height 26
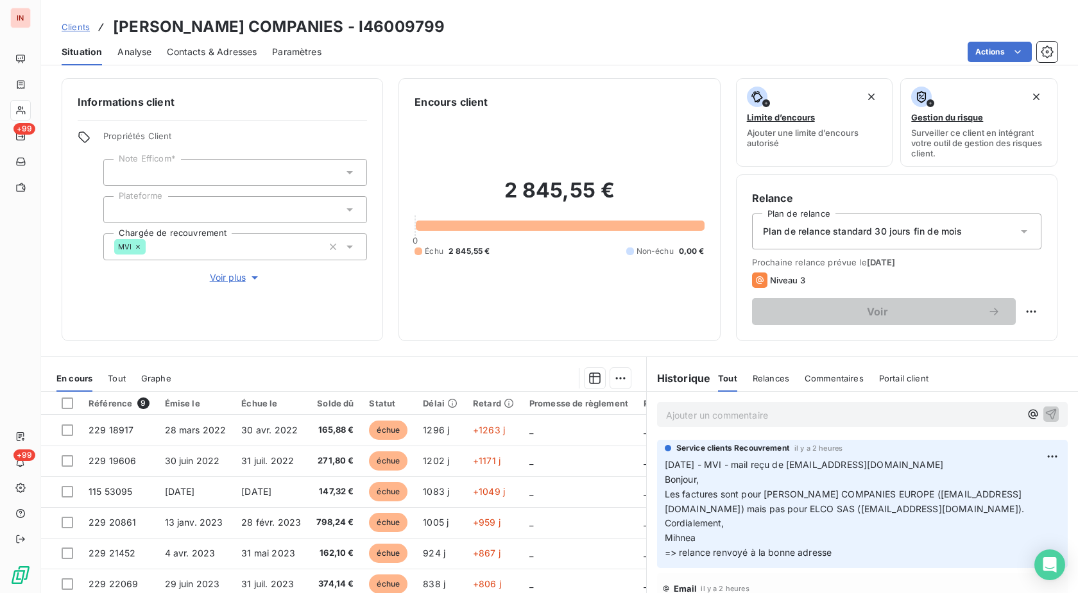
click at [369, 30] on h3 "[PERSON_NAME] COMPANIES - I46009799" at bounding box center [279, 26] width 332 height 23
copy h3 "I46009799"
click at [399, 44] on div "Actions" at bounding box center [697, 52] width 720 height 21
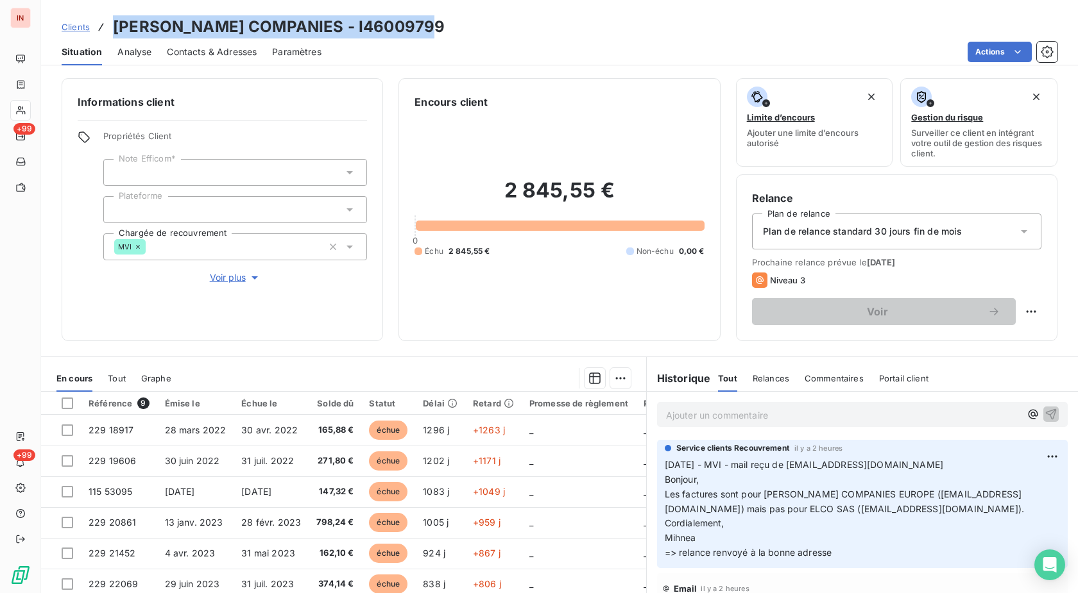
drag, startPoint x: 422, startPoint y: 28, endPoint x: 99, endPoint y: 26, distance: 323.3
click at [99, 26] on div "Clients [PERSON_NAME] COMPANIES - I46009799" at bounding box center [253, 26] width 383 height 23
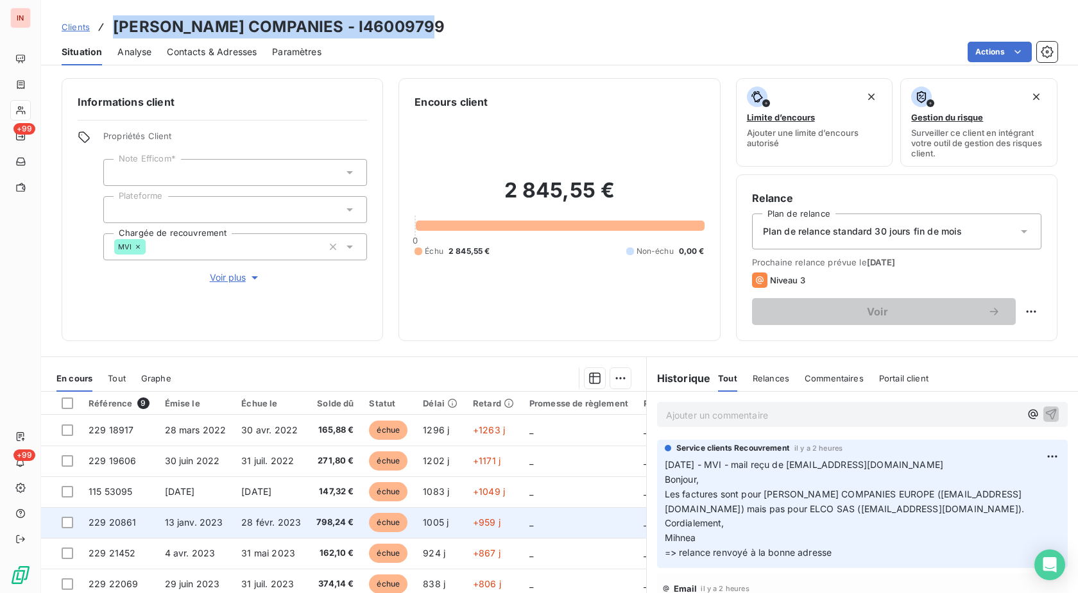
copy div "[PERSON_NAME] COMPANIES - I46009799"
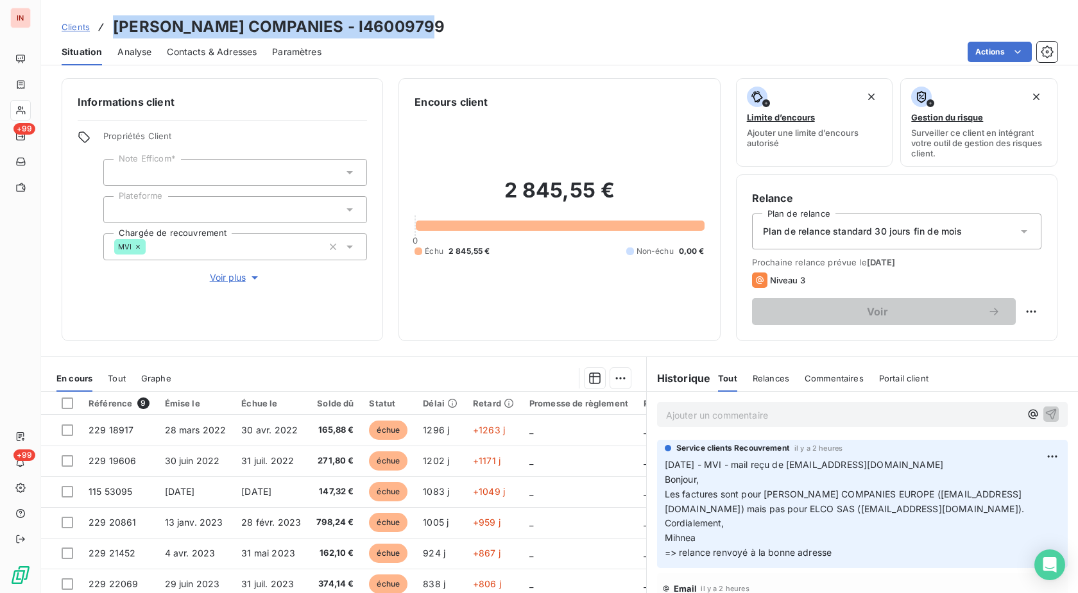
click at [700, 410] on p "Ajouter un commentaire ﻿" at bounding box center [843, 415] width 354 height 16
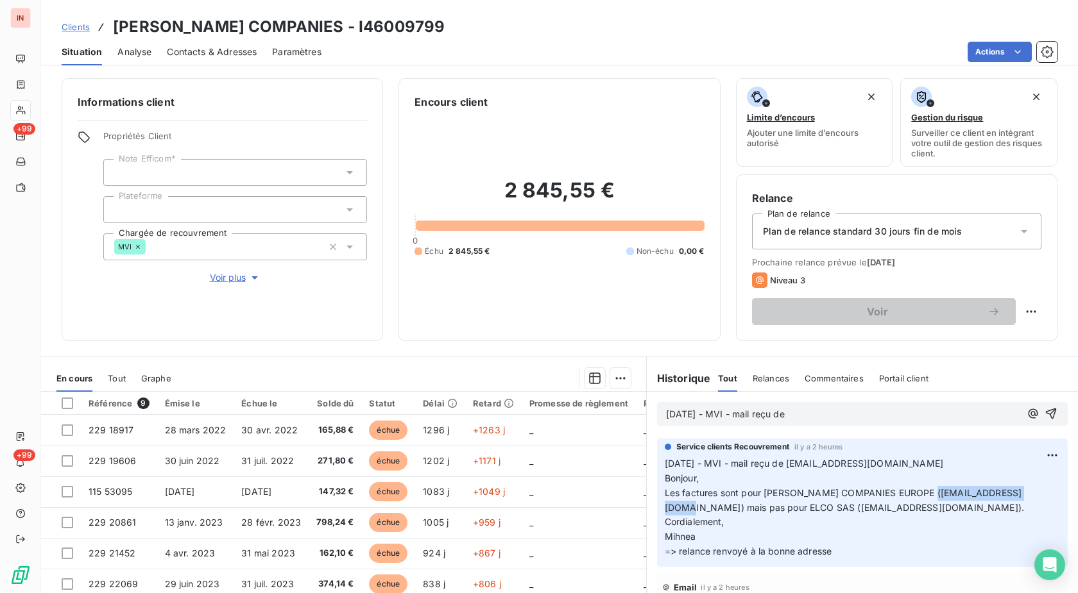
drag, startPoint x: 927, startPoint y: 495, endPoint x: 1031, endPoint y: 495, distance: 103.3
click at [1024, 495] on span "Les factures sont pour [PERSON_NAME] COMPANIES EUROPE ([EMAIL_ADDRESS][DOMAIN_N…" at bounding box center [843, 500] width 359 height 26
copy span "[EMAIL_ADDRESS][DOMAIN_NAME]"
click at [928, 408] on p "[DATE] - MVI - mail reçu de" at bounding box center [843, 414] width 354 height 15
click at [759, 422] on p "[DATE] - MVI - mail reçu de [EMAIL_ADDRESS][DOMAIN_NAME]" at bounding box center [843, 414] width 354 height 15
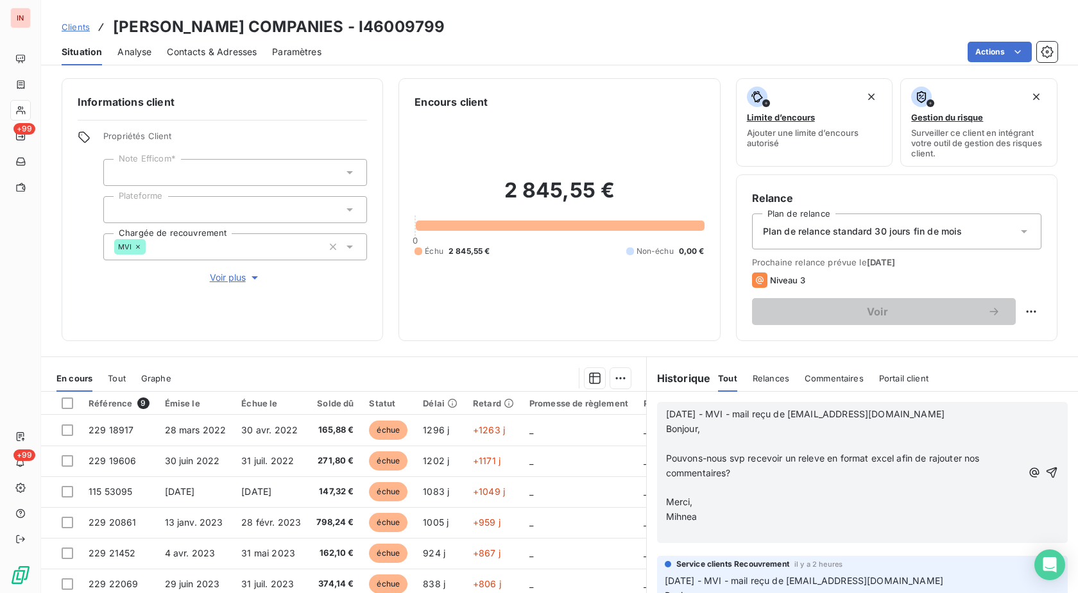
click at [702, 440] on p "﻿" at bounding box center [844, 444] width 356 height 15
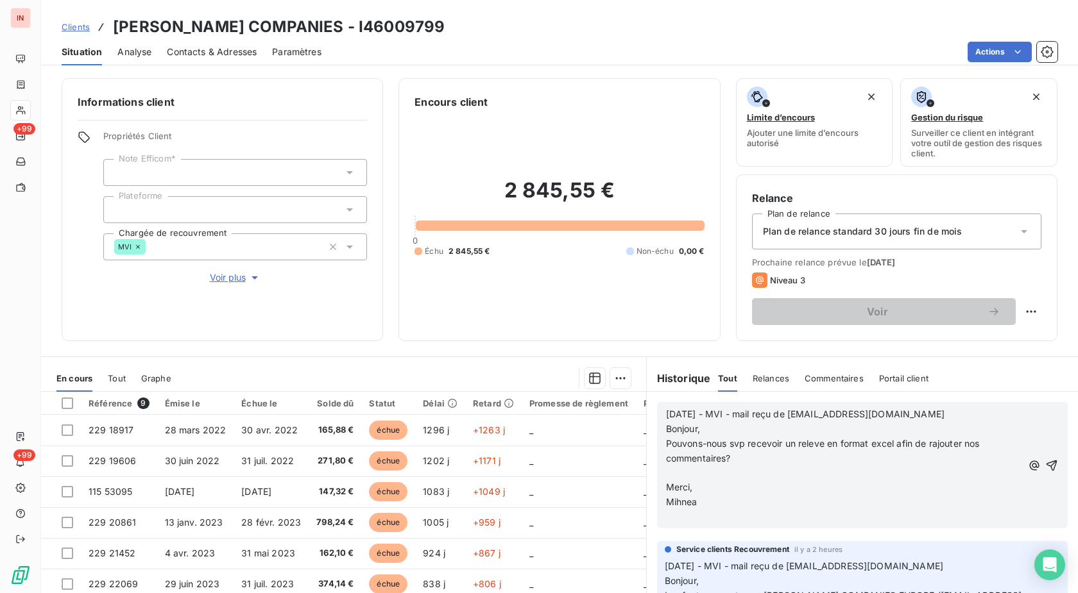
click at [672, 470] on p "﻿" at bounding box center [844, 473] width 356 height 15
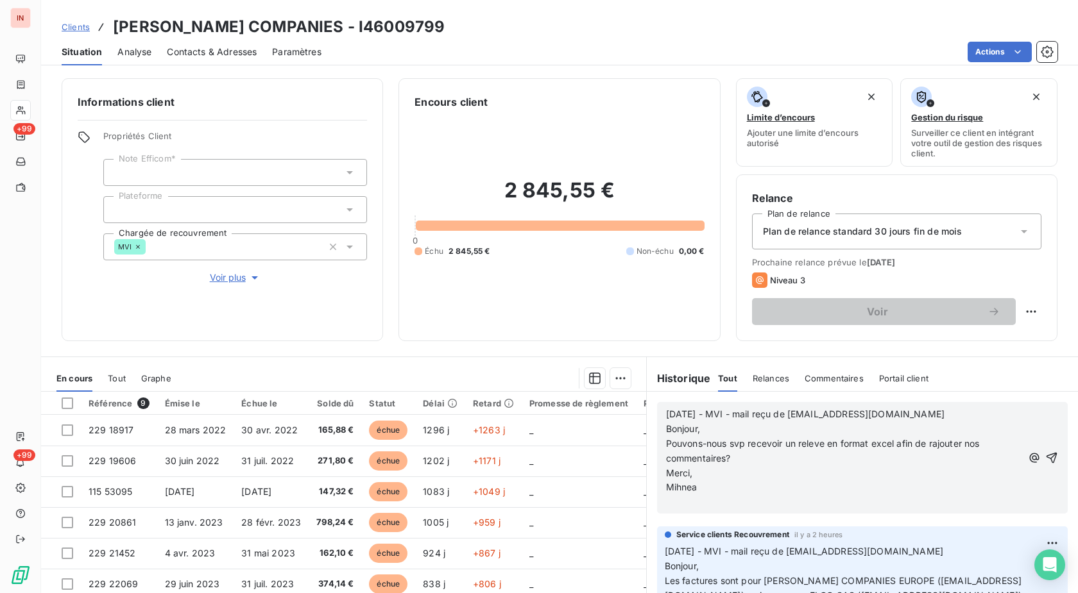
click at [675, 500] on p "﻿" at bounding box center [844, 502] width 356 height 15
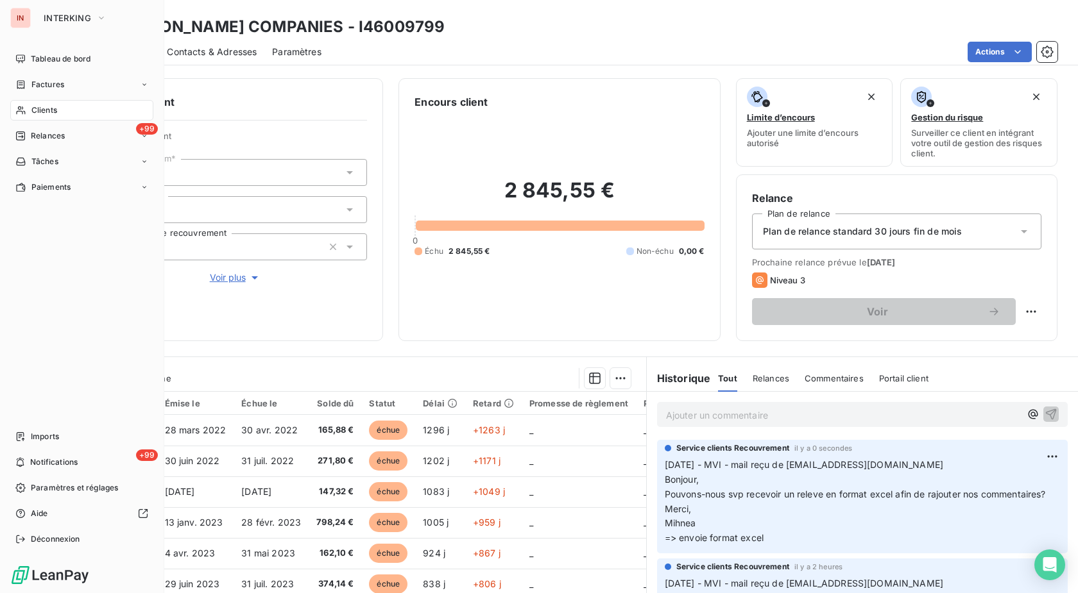
click at [24, 108] on icon at bounding box center [20, 110] width 11 height 10
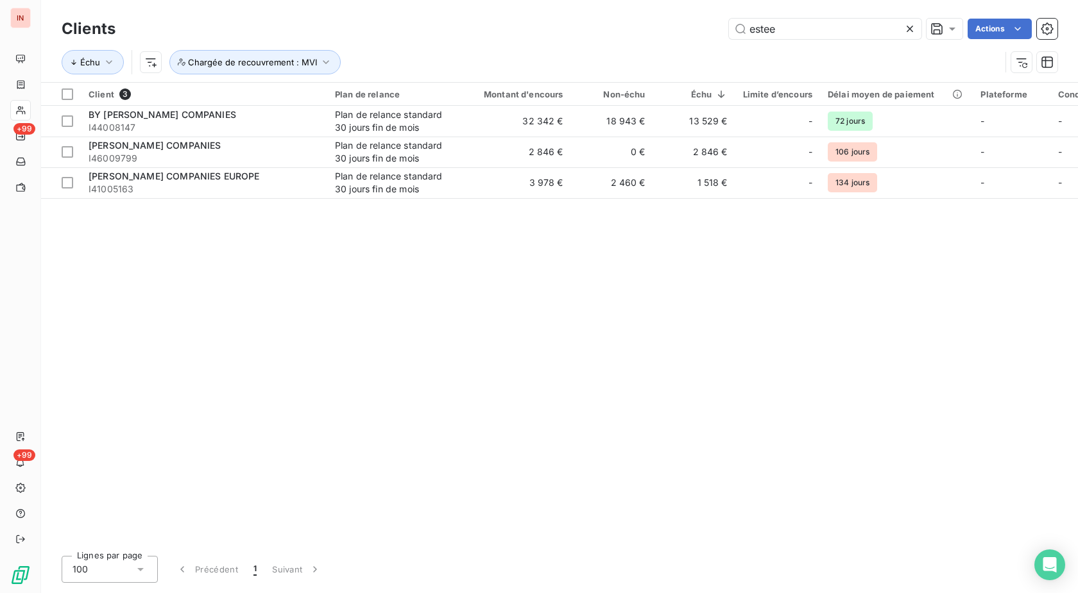
click at [909, 28] on icon at bounding box center [909, 29] width 6 height 6
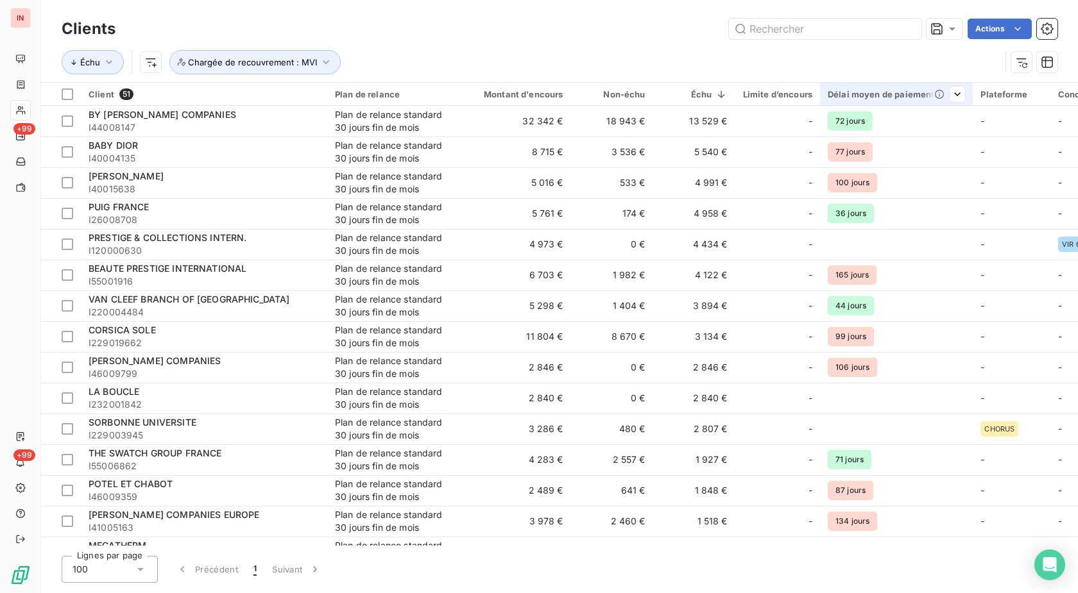
click at [886, 94] on div "Délai moyen de paiement" at bounding box center [895, 94] width 137 height 10
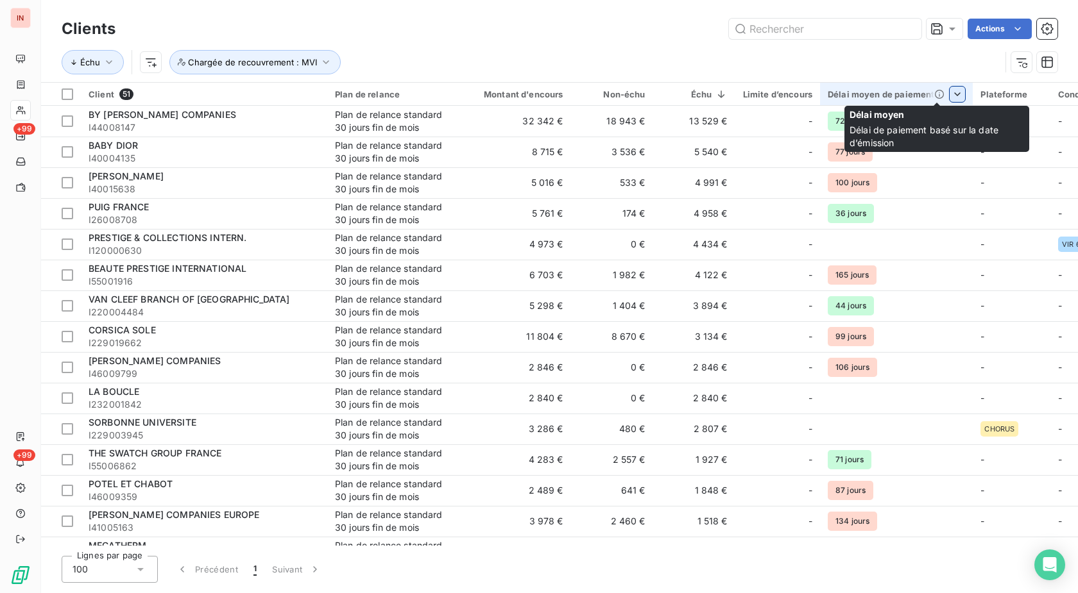
click at [951, 94] on html "IN +99 +99 Clients Actions Échu Chargée de recouvrement : MVI Client 51 Plan de…" at bounding box center [539, 296] width 1078 height 593
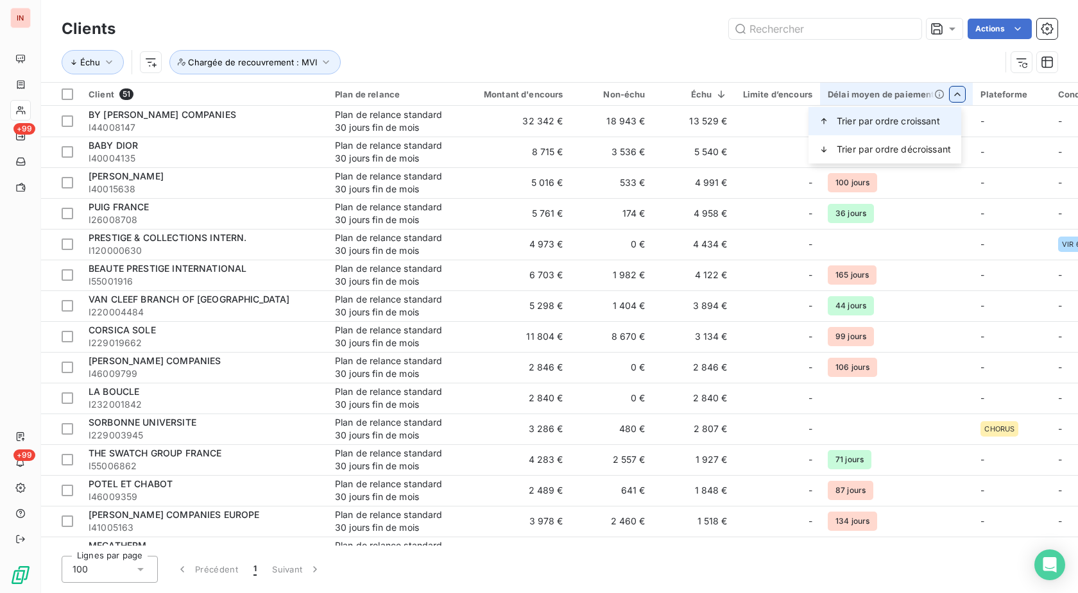
click at [918, 126] on span "Trier par ordre croissant" at bounding box center [887, 121] width 103 height 13
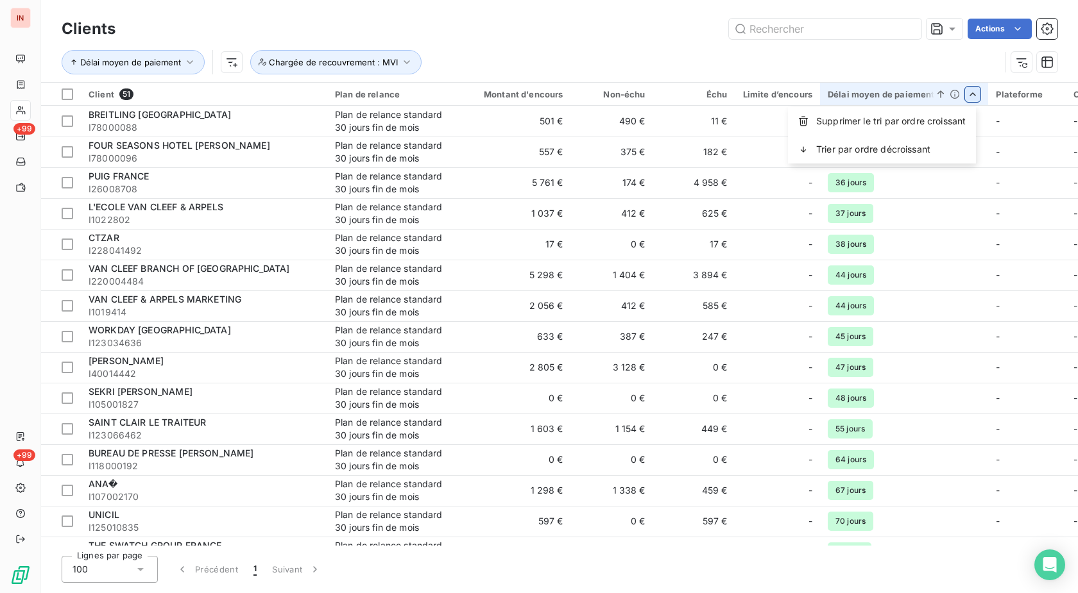
click at [968, 98] on html "IN +99 +99 Clients Actions Délai moyen de paiement Chargée de recouvrement : MV…" at bounding box center [539, 296] width 1078 height 593
click at [913, 151] on span "Trier par ordre décroissant" at bounding box center [873, 149] width 114 height 13
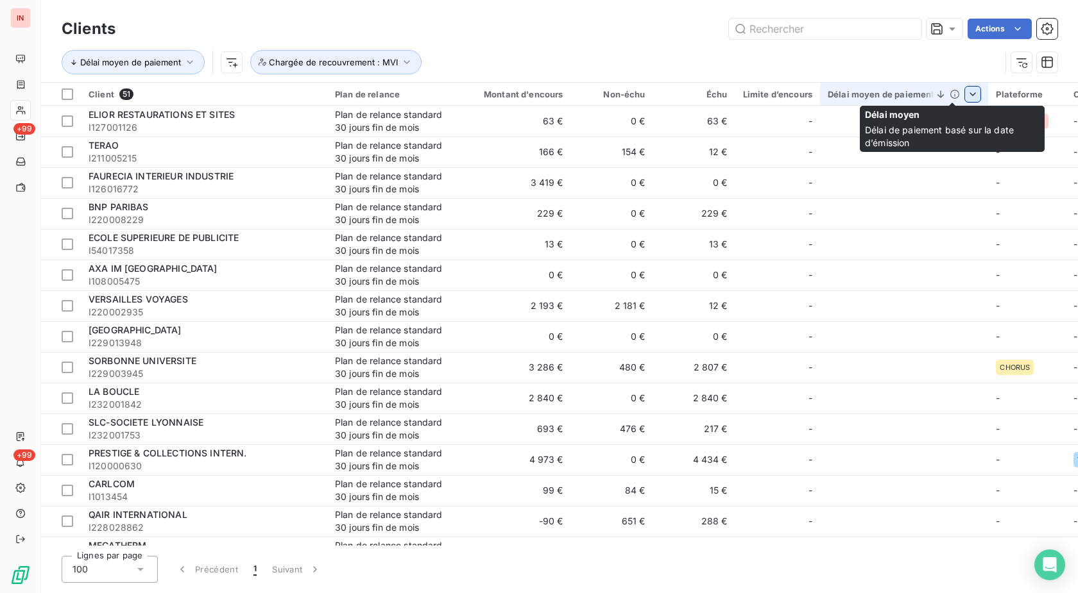
click at [964, 97] on html "IN +99 +99 Clients Actions Délai moyen de paiement Chargée de recouvrement : MV…" at bounding box center [539, 296] width 1078 height 593
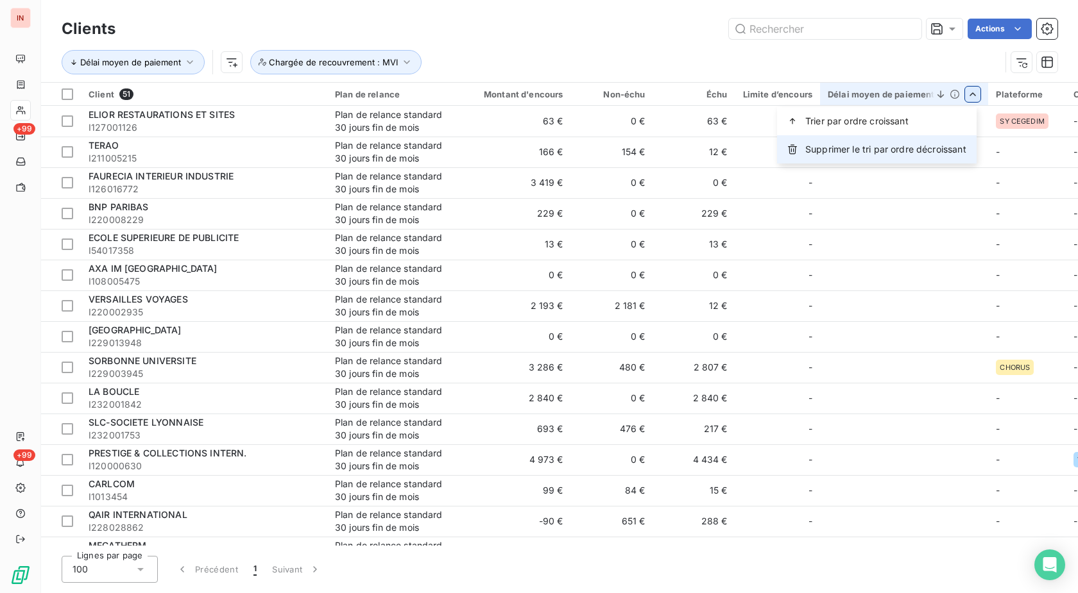
click at [909, 149] on span "Supprimer le tri par ordre décroissant" at bounding box center [885, 149] width 161 height 13
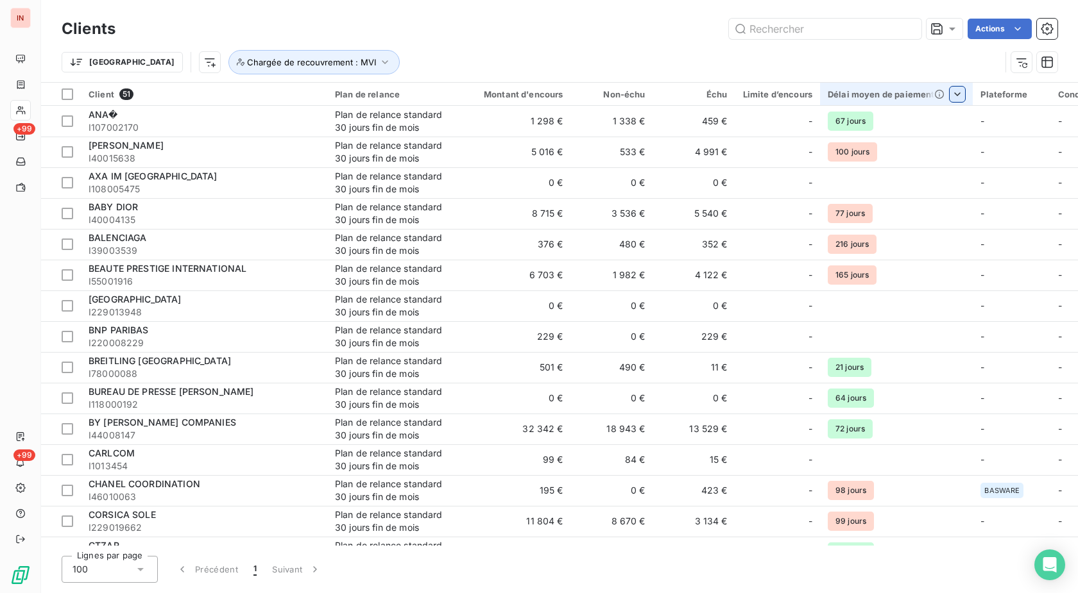
click at [879, 97] on div "Délai moyen de paiement" at bounding box center [895, 94] width 137 height 10
click at [952, 96] on html "IN +99 +99 Clients Actions Trier Chargée de recouvrement : MVI Client 51 Plan d…" at bounding box center [539, 296] width 1078 height 593
click at [897, 121] on span "Trier par ordre croissant" at bounding box center [887, 121] width 103 height 13
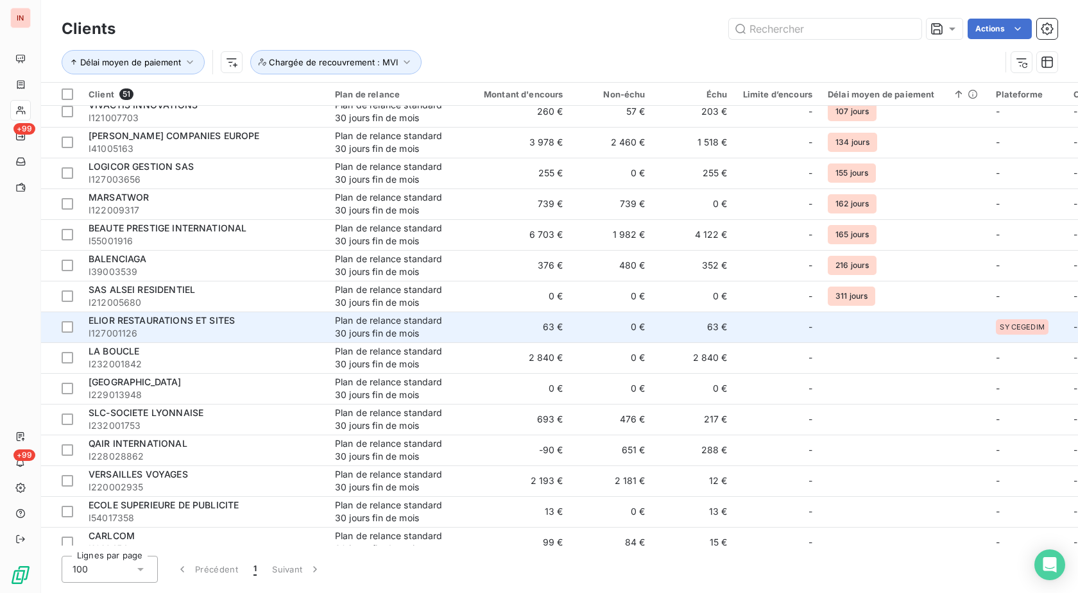
scroll to position [880, 0]
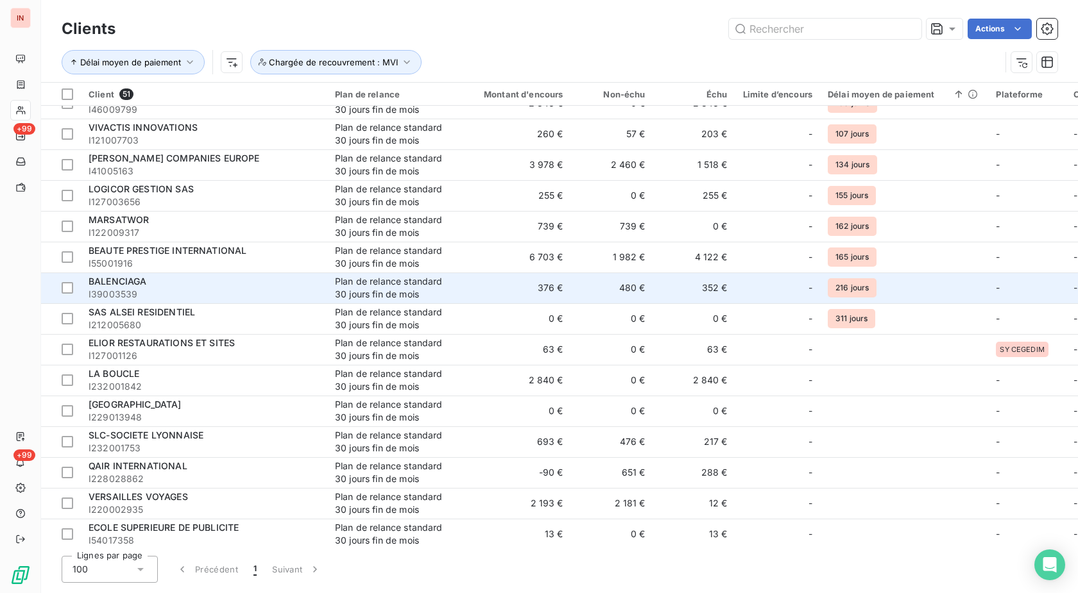
click at [863, 296] on span "216 jours" at bounding box center [851, 287] width 49 height 19
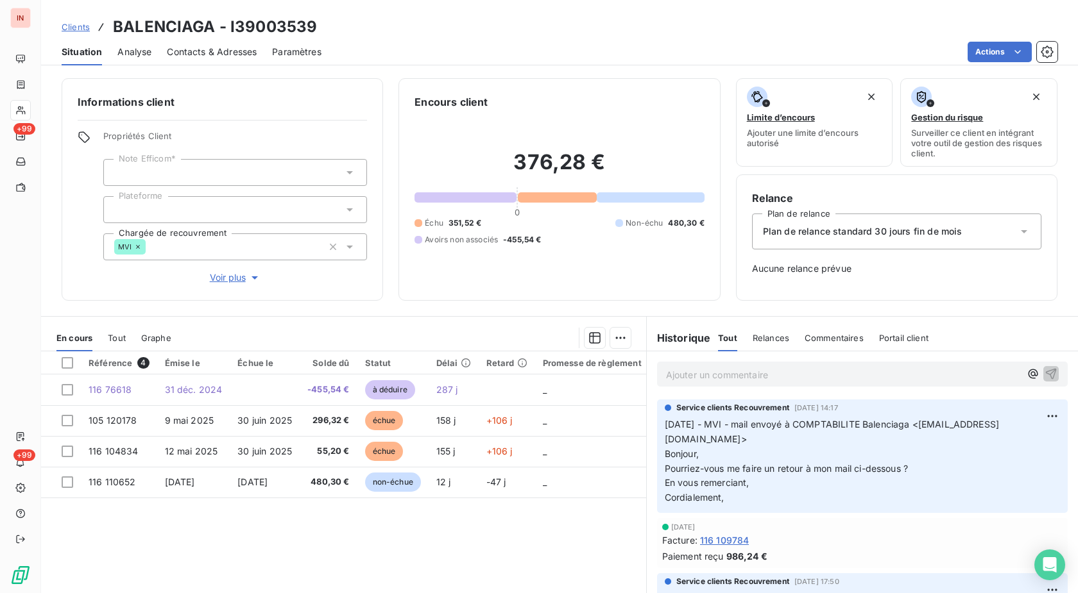
click at [258, 26] on h3 "BALENCIAGA - I39003539" at bounding box center [215, 26] width 204 height 23
drag, startPoint x: 928, startPoint y: 425, endPoint x: 888, endPoint y: 427, distance: 40.5
click at [899, 425] on p "[DATE] - MVI - mail envoyé à COMPTABILITE Balenciaga <[EMAIL_ADDRESS][DOMAIN_NA…" at bounding box center [861, 462] width 395 height 88
drag, startPoint x: 804, startPoint y: 440, endPoint x: 714, endPoint y: 424, distance: 91.8
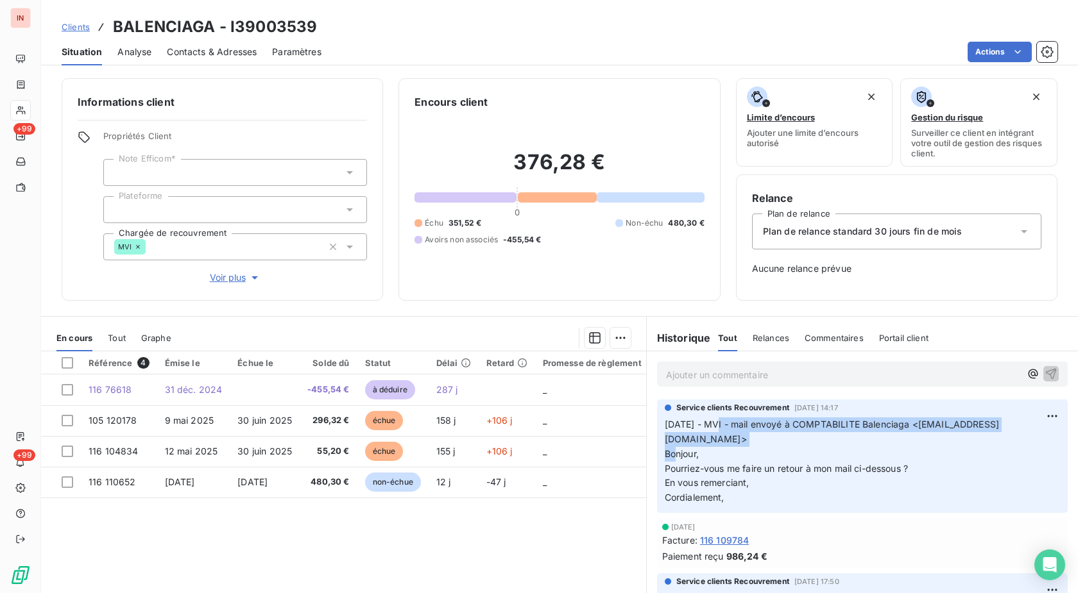
click at [714, 424] on p "[DATE] - MVI - mail envoyé à COMPTABILITE Balenciaga <[EMAIL_ADDRESS][DOMAIN_NA…" at bounding box center [861, 462] width 395 height 88
click at [708, 372] on p "Ajouter un commentaire ﻿" at bounding box center [843, 375] width 354 height 16
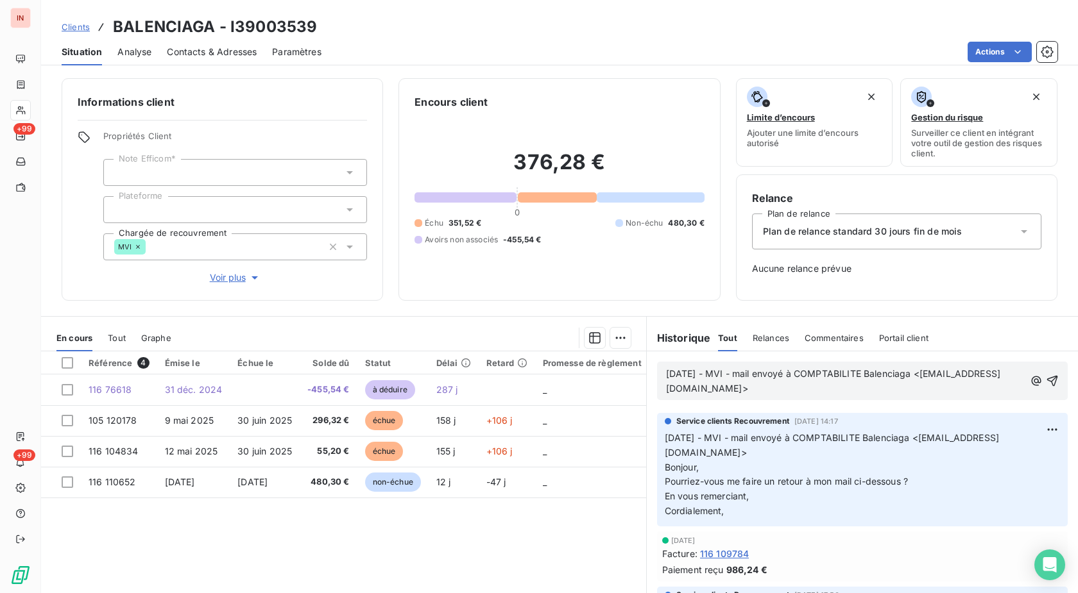
click at [747, 396] on p "[DATE] - MVI - mail envoyé à COMPTABILITE Balenciaga <[EMAIL_ADDRESS][DOMAIN_NA…" at bounding box center [845, 382] width 359 height 30
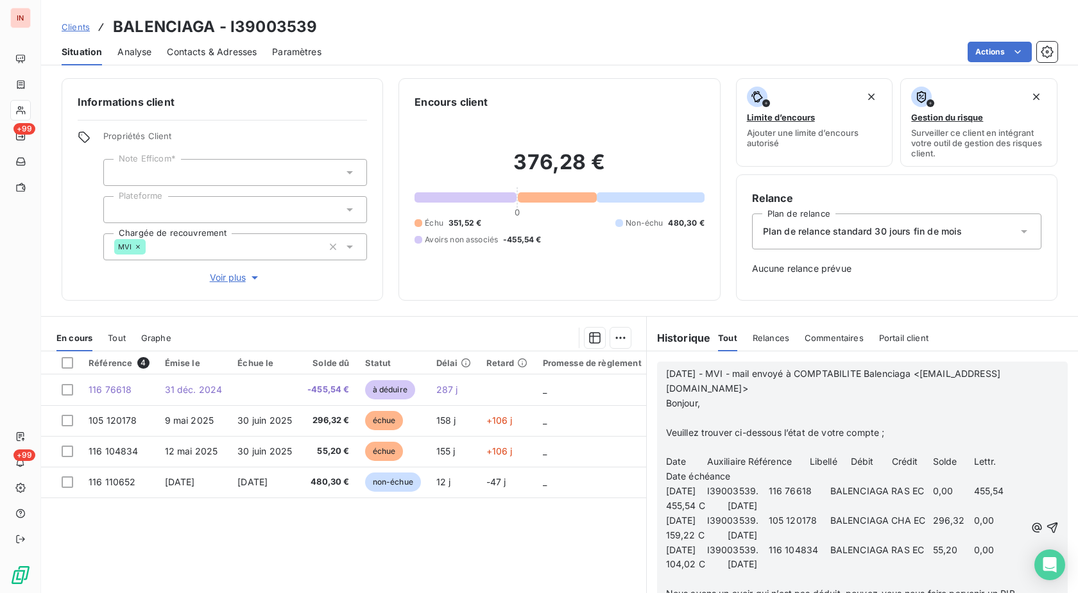
click at [683, 421] on p "﻿" at bounding box center [845, 418] width 359 height 15
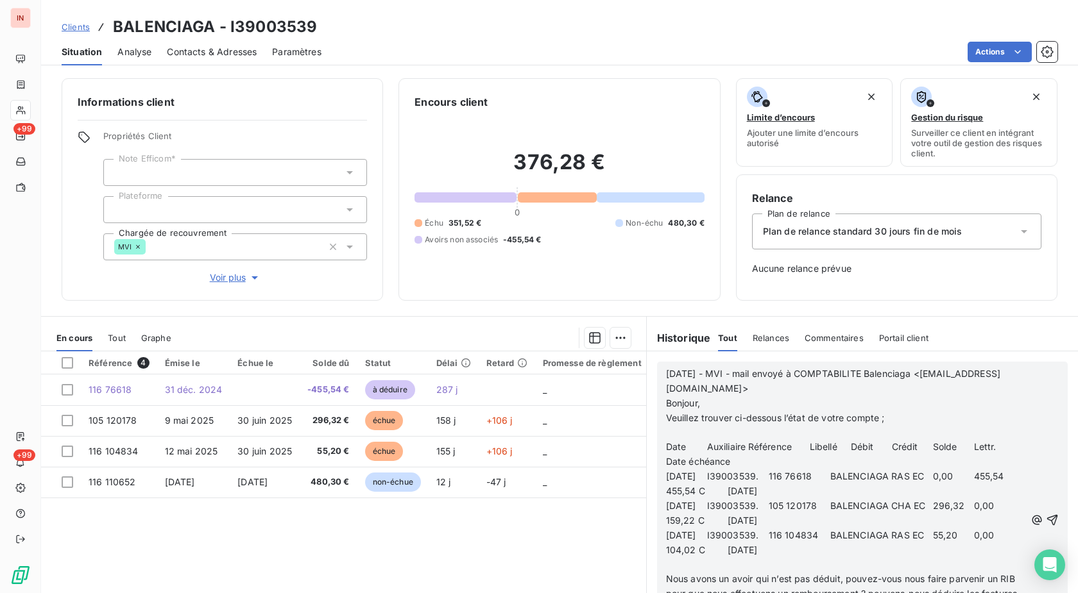
click at [683, 429] on p "﻿" at bounding box center [845, 433] width 359 height 15
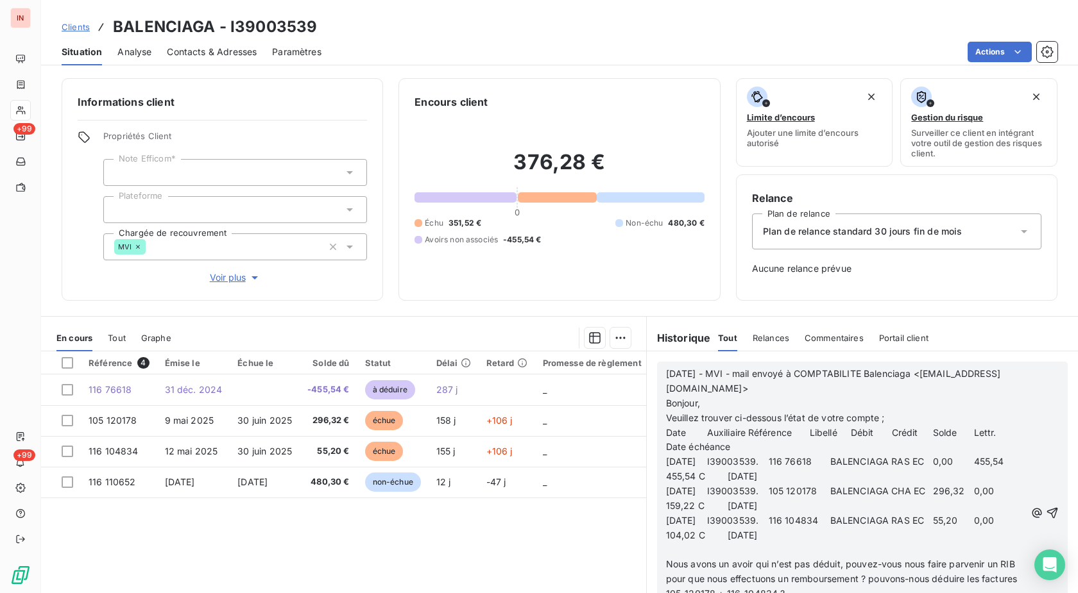
click at [669, 548] on p "﻿" at bounding box center [845, 550] width 359 height 15
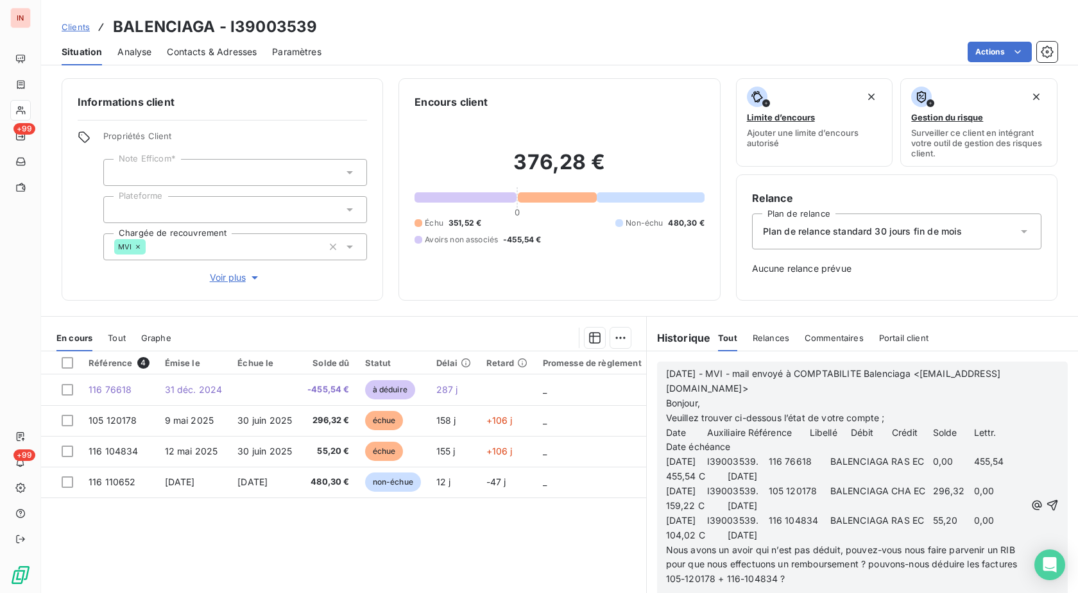
scroll to position [44, 0]
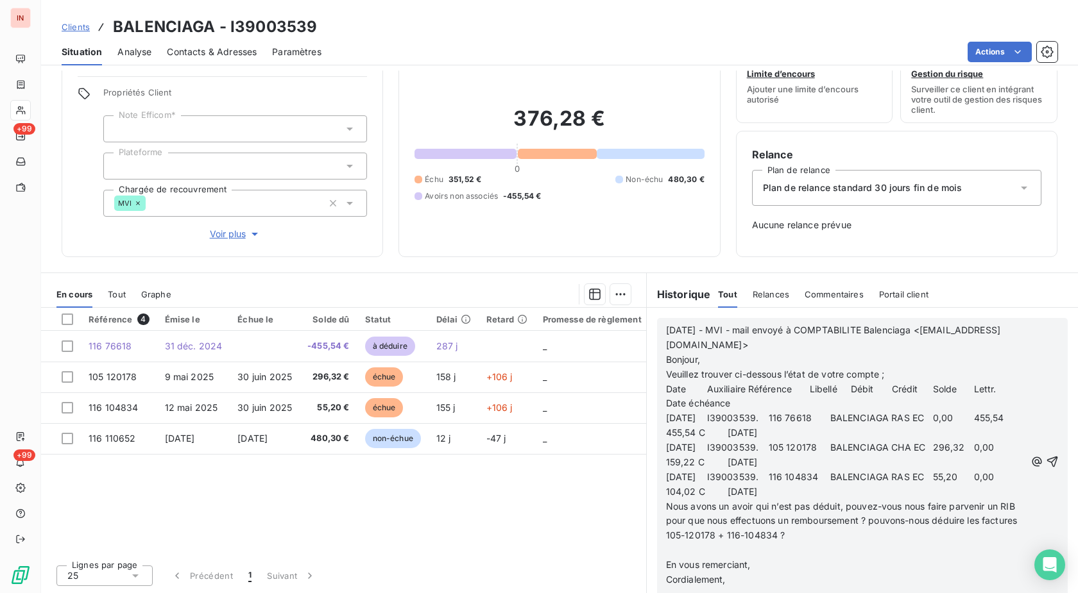
click at [675, 554] on p "﻿" at bounding box center [845, 550] width 359 height 15
click at [679, 581] on p "﻿" at bounding box center [845, 580] width 359 height 15
click at [756, 559] on p "Cordialement," at bounding box center [845, 565] width 359 height 15
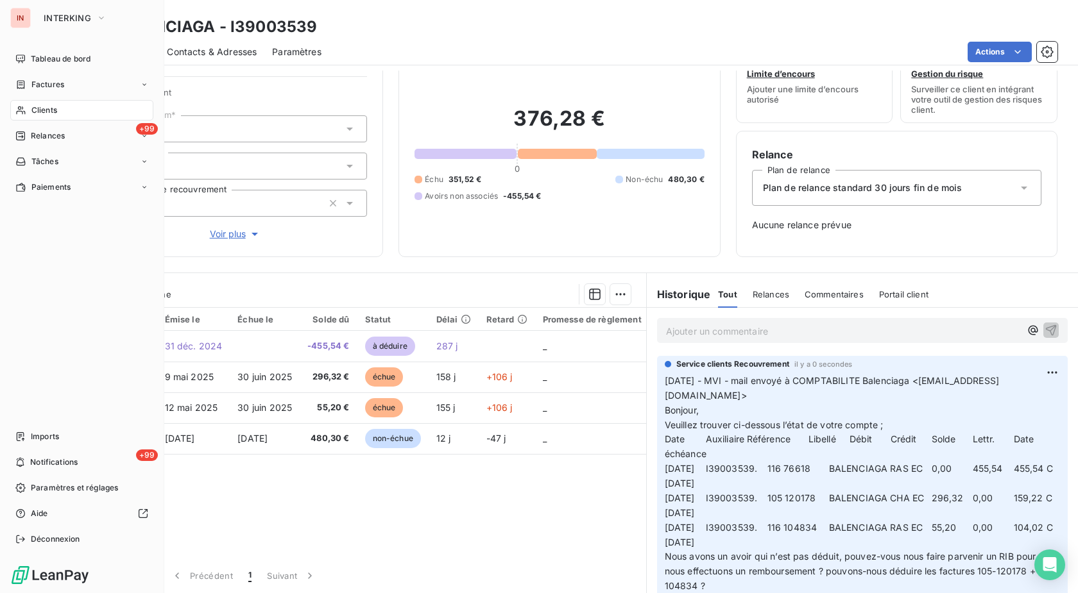
click at [28, 115] on div "Clients" at bounding box center [81, 110] width 143 height 21
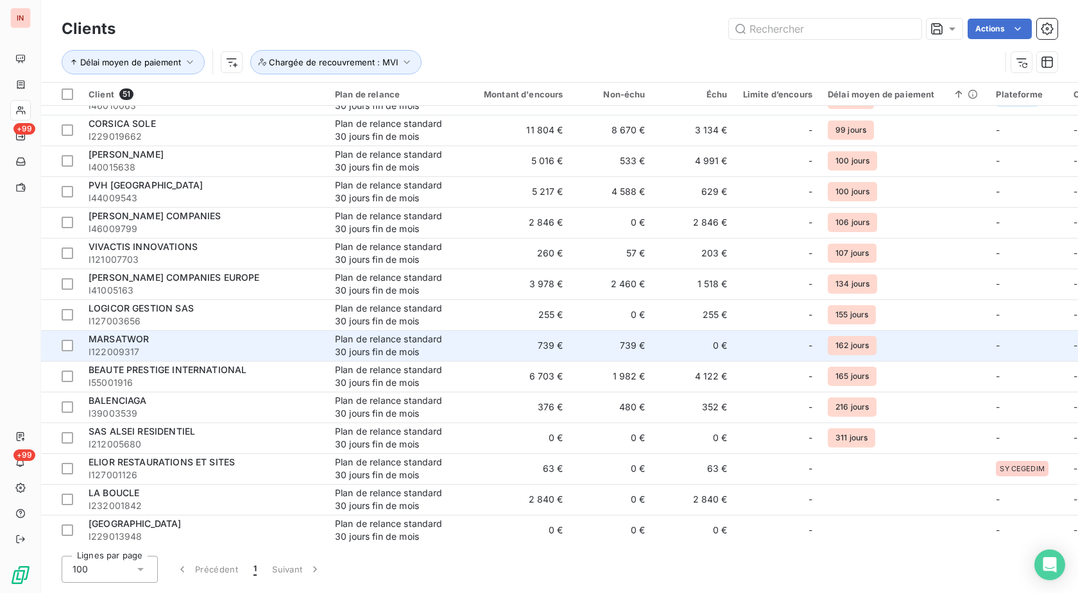
scroll to position [749, 0]
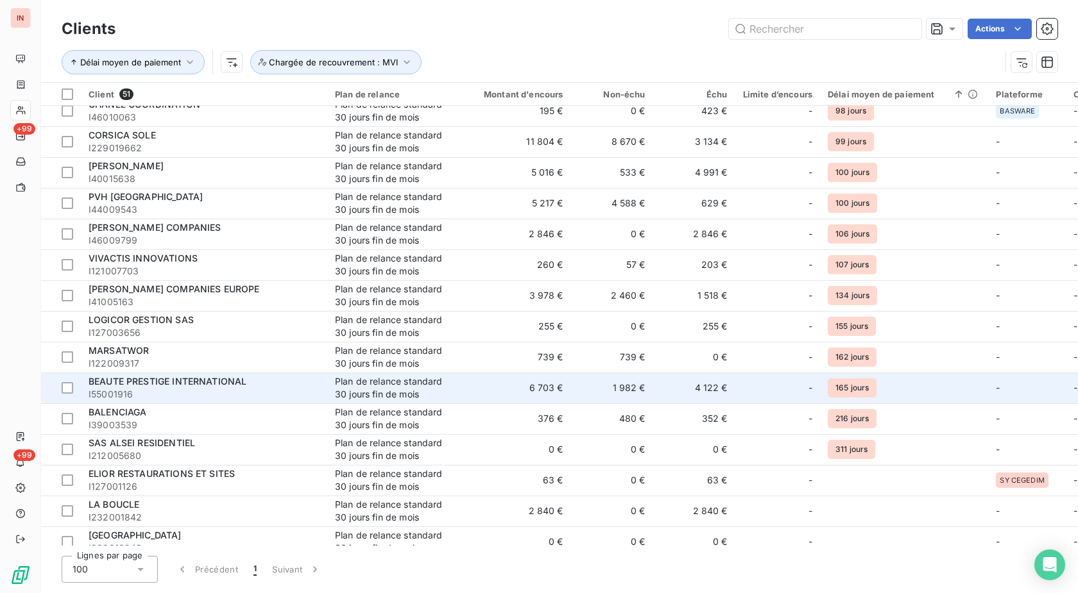
click at [792, 399] on td "-" at bounding box center [777, 388] width 85 height 31
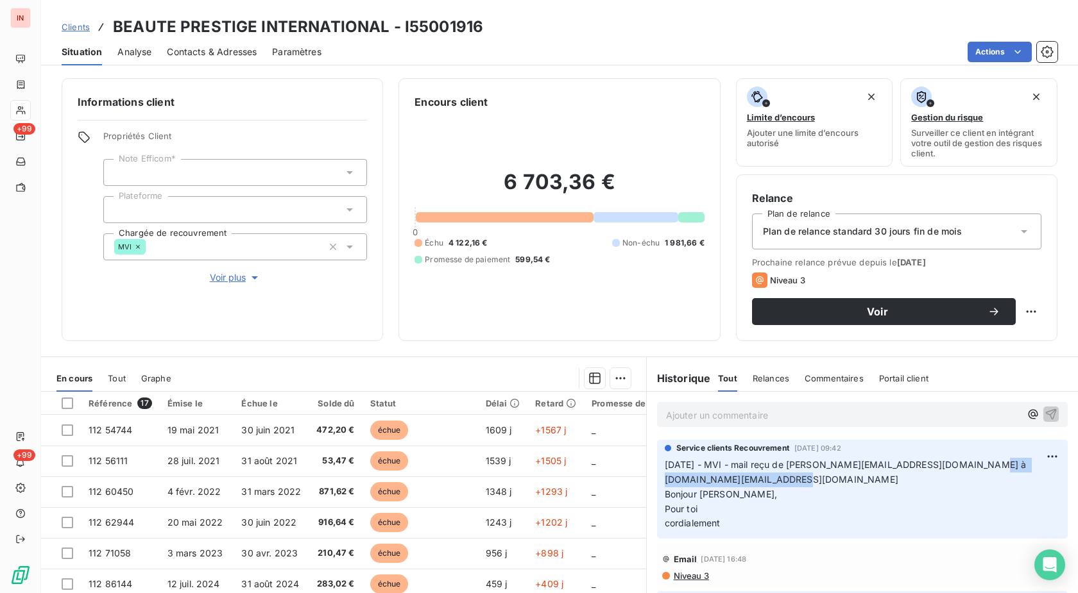
drag, startPoint x: 810, startPoint y: 480, endPoint x: 652, endPoint y: 484, distance: 158.5
click at [657, 484] on div "Service clients Recouvrement 6 oct. 2025, 09:42 [DATE] - MVI - mail reçu de [PE…" at bounding box center [862, 489] width 410 height 99
click at [414, 19] on h3 "BEAUTE PRESTIGE INTERNATIONAL - I55001916" at bounding box center [298, 26] width 370 height 23
click at [718, 418] on p "Ajouter un commentaire ﻿" at bounding box center [843, 415] width 354 height 16
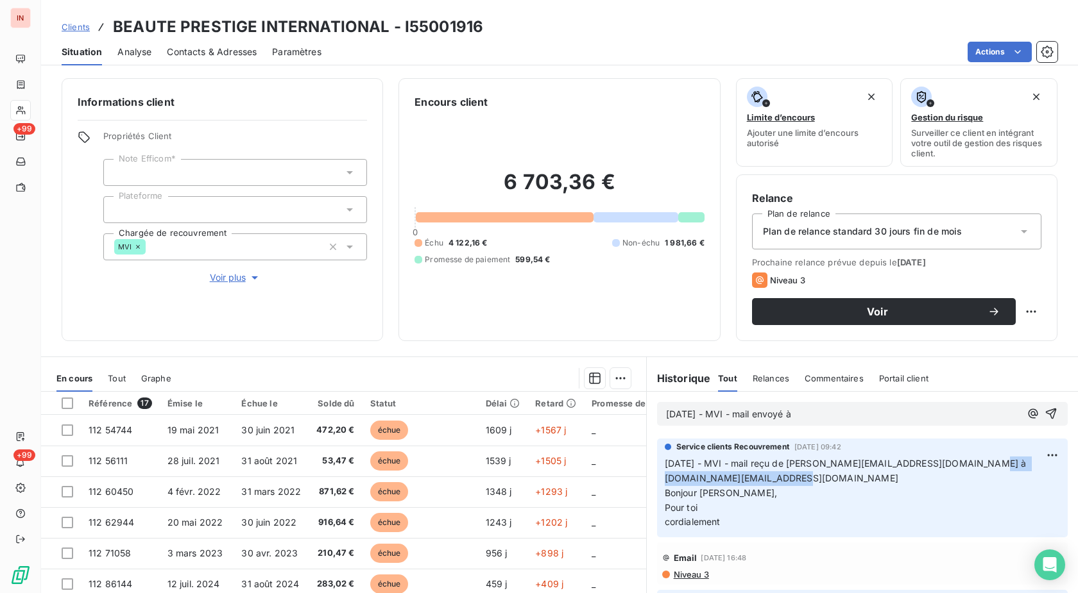
drag, startPoint x: 809, startPoint y: 477, endPoint x: 659, endPoint y: 476, distance: 150.1
click at [664, 476] on p "[DATE] - MVI - mail reçu de [PERSON_NAME][EMAIL_ADDRESS][DOMAIN_NAME] à [DOMAIN…" at bounding box center [861, 493] width 395 height 73
click at [821, 416] on p "[DATE] - MVI - mail envoyé à" at bounding box center [843, 414] width 354 height 15
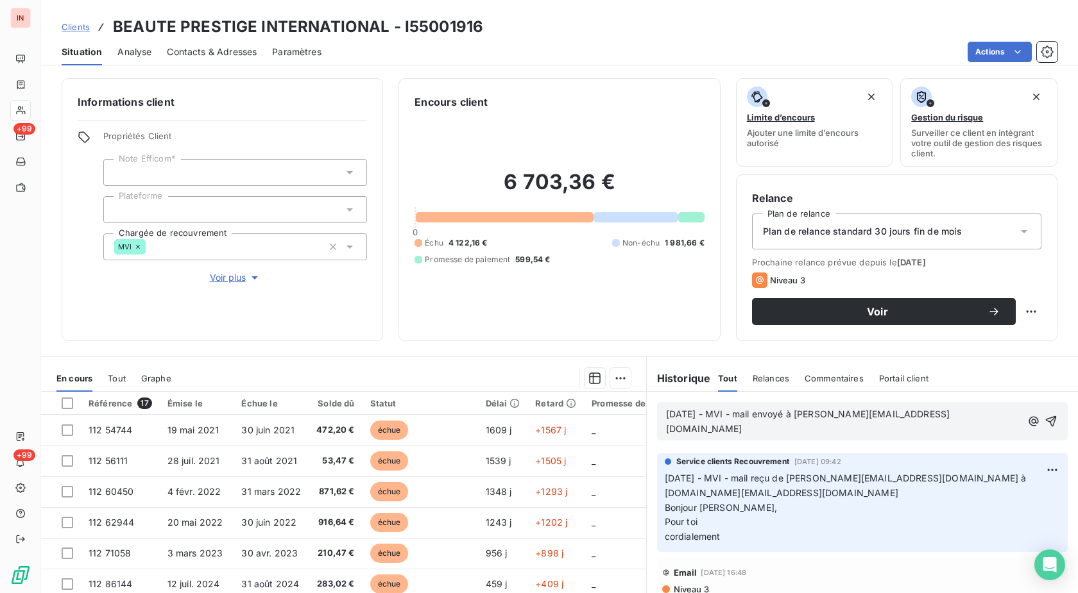
click at [695, 428] on p "[DATE] - MVI - mail envoyé à [PERSON_NAME][EMAIL_ADDRESS][DOMAIN_NAME]" at bounding box center [843, 422] width 355 height 30
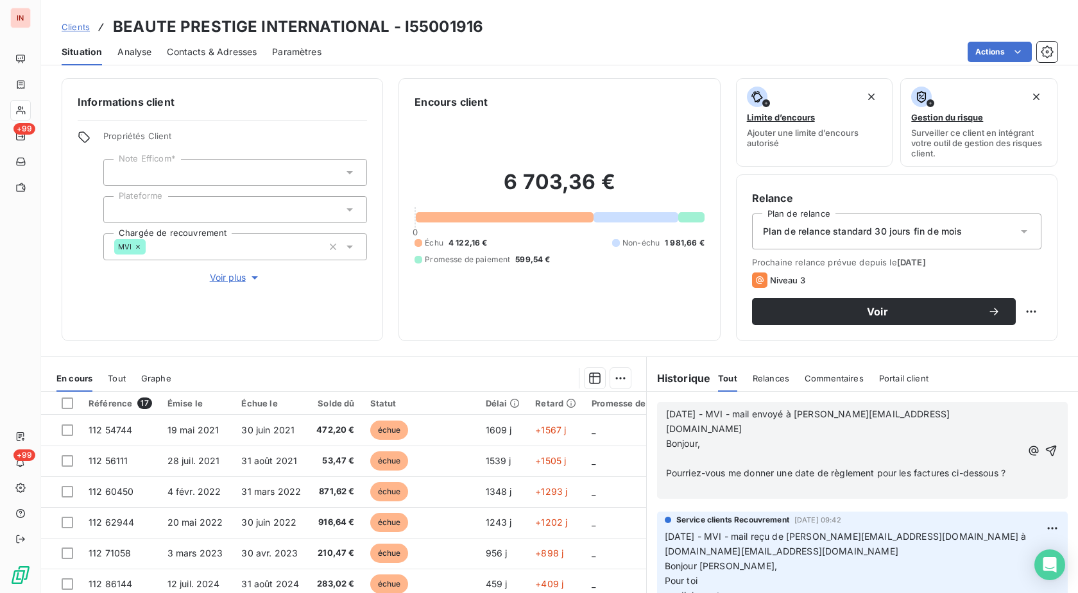
click at [685, 452] on p "﻿" at bounding box center [843, 459] width 355 height 15
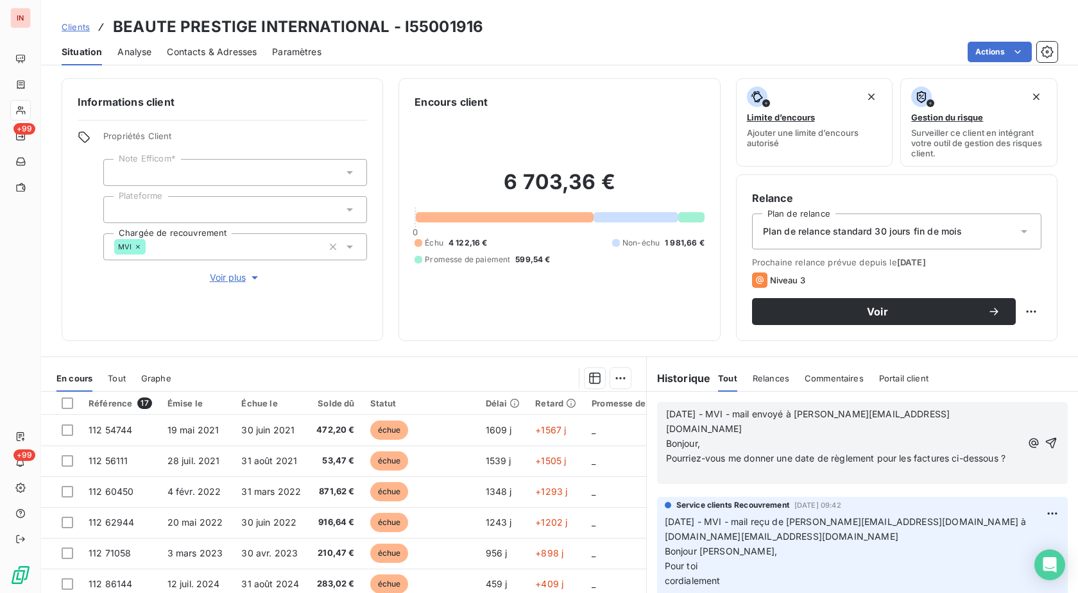
click at [679, 472] on p "﻿" at bounding box center [843, 473] width 355 height 15
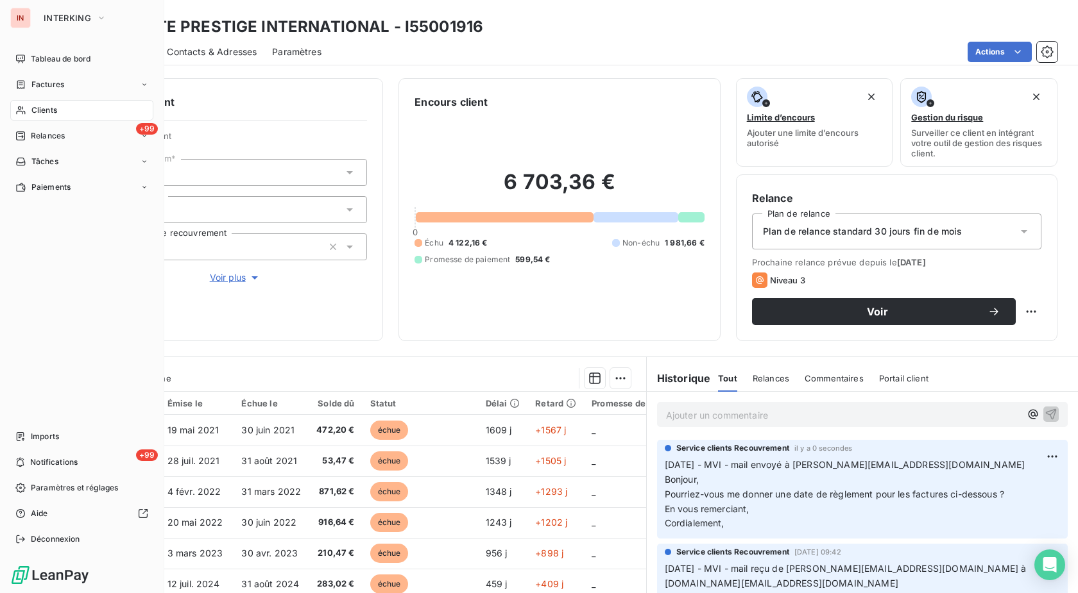
click at [71, 114] on div "Clients" at bounding box center [81, 110] width 143 height 21
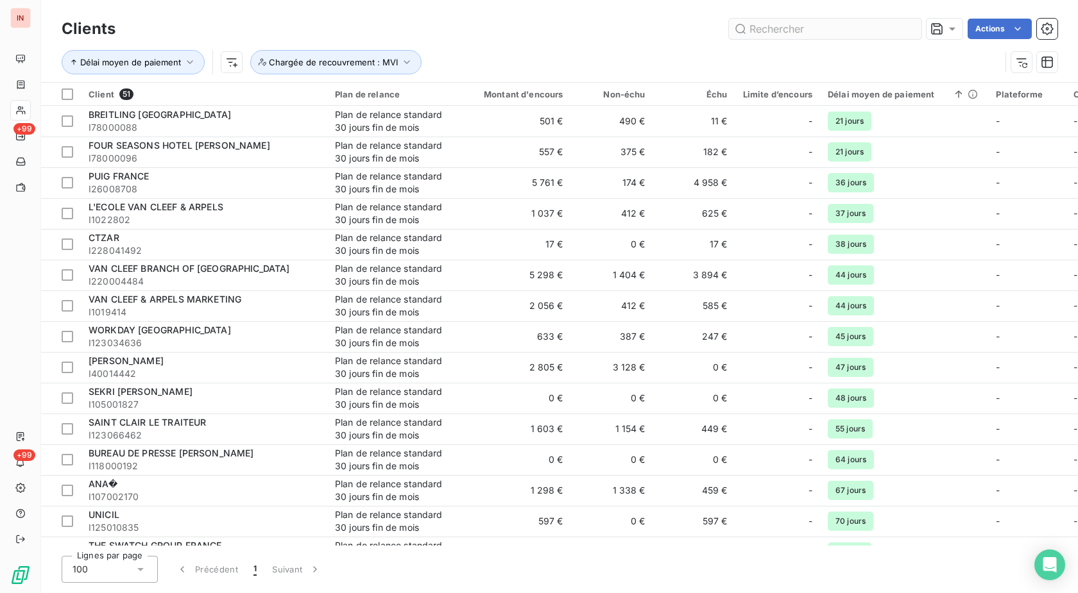
click at [826, 28] on input "text" at bounding box center [825, 29] width 192 height 21
click at [389, 65] on span "Chargée de recouvrement : MVI" at bounding box center [333, 62] width 129 height 10
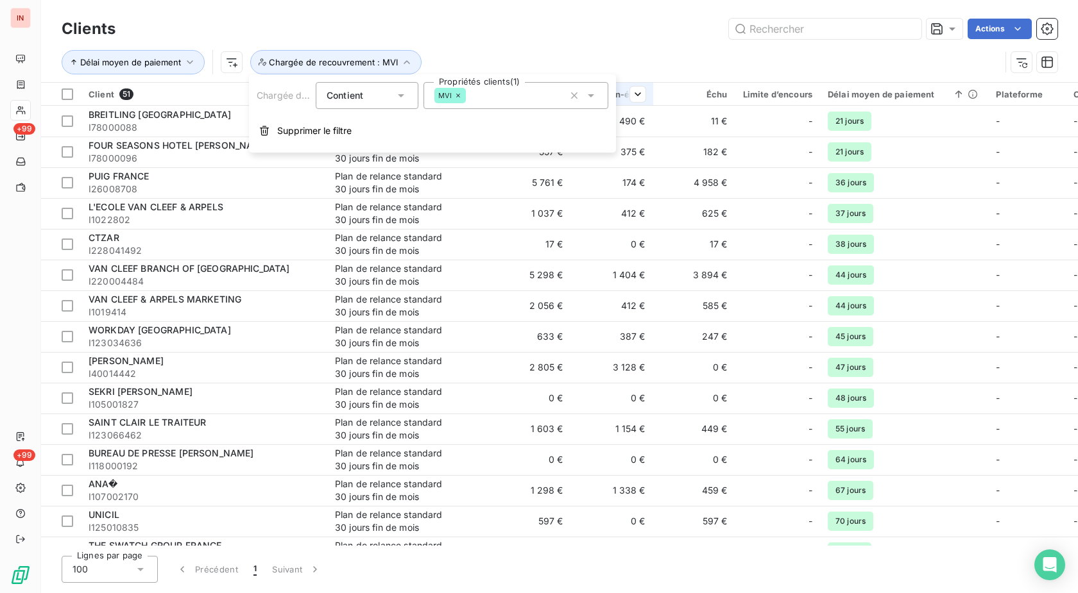
drag, startPoint x: 350, startPoint y: 139, endPoint x: 607, endPoint y: 103, distance: 259.7
click at [350, 139] on button "Supprimer le filtre" at bounding box center [432, 131] width 367 height 28
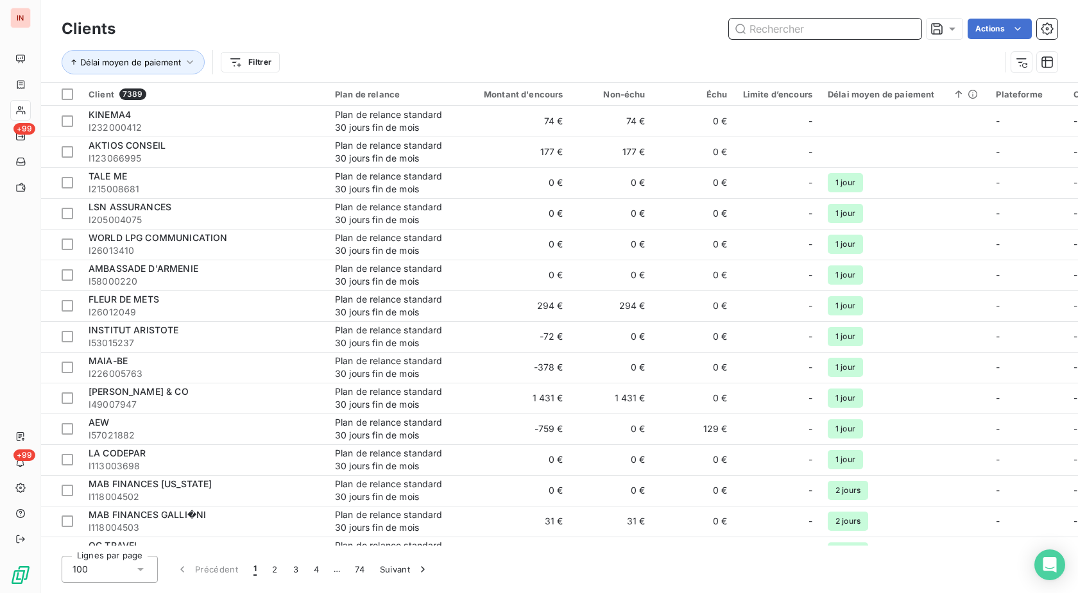
click at [781, 31] on input "text" at bounding box center [825, 29] width 192 height 21
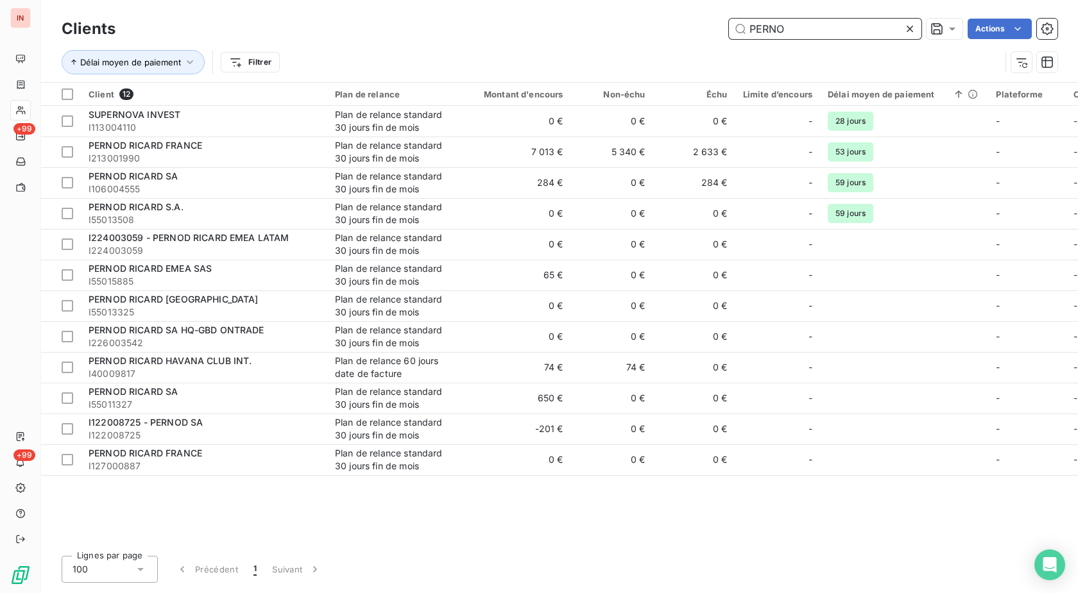
type input "PERNO"
click at [596, 26] on div "PERNO Actions" at bounding box center [594, 29] width 926 height 21
click at [909, 34] on icon at bounding box center [909, 28] width 13 height 13
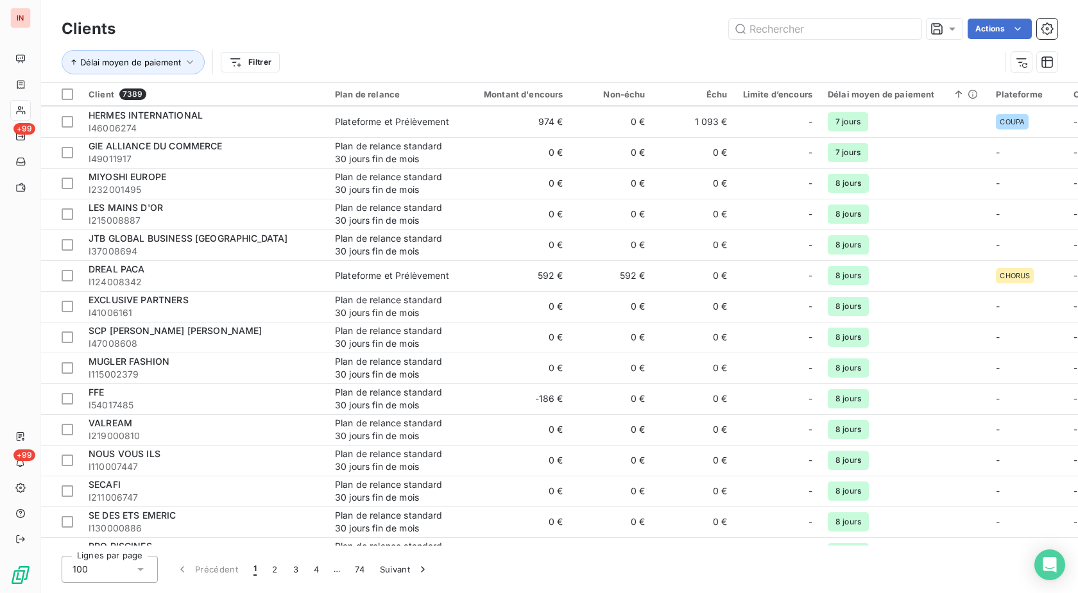
scroll to position [2650, 0]
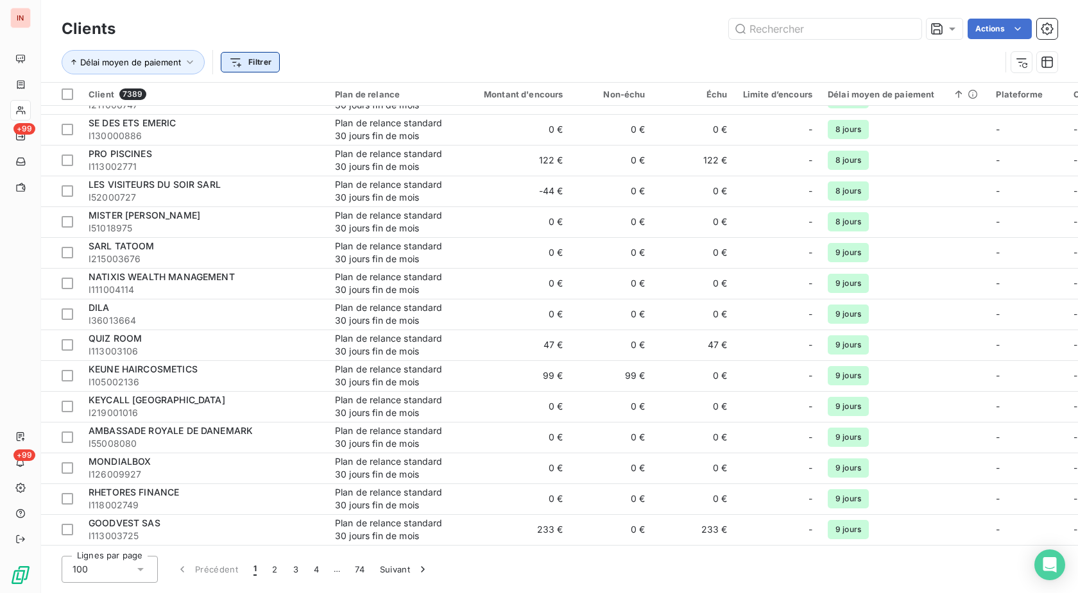
click at [235, 62] on html "IN +99 +99 Clients Actions Délai moyen de paiement Filtrer Client 7389 Plan de …" at bounding box center [539, 296] width 1078 height 593
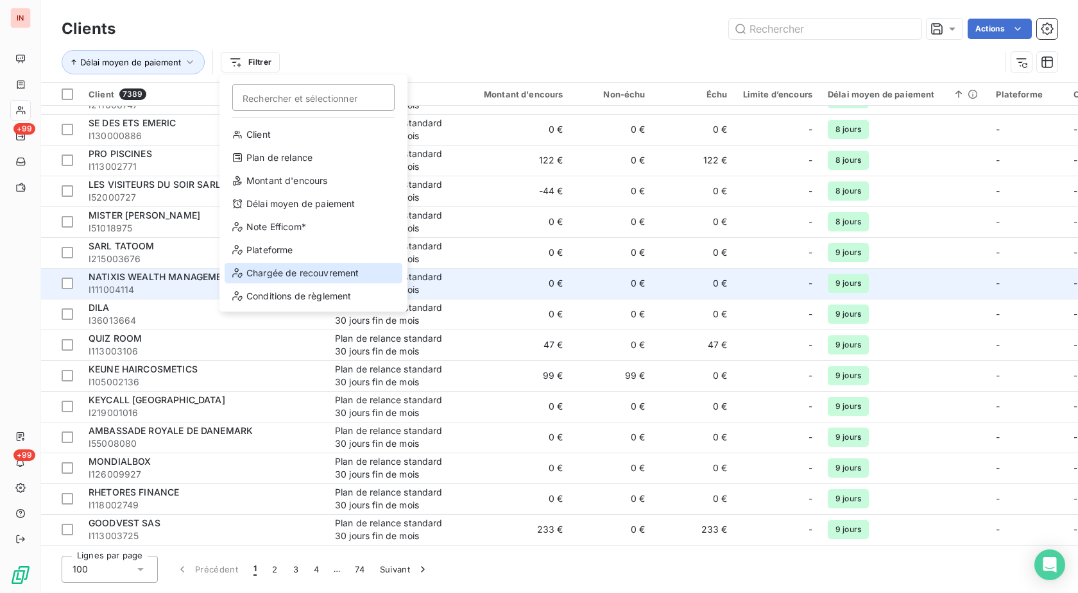
click at [285, 279] on div "Chargée de recouvrement" at bounding box center [313, 273] width 178 height 21
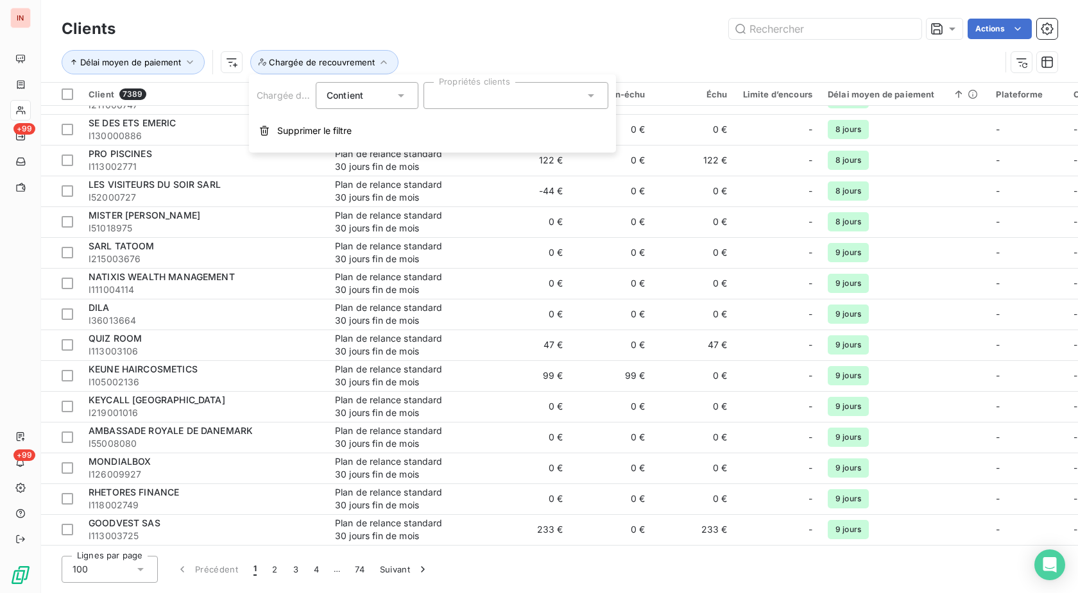
click at [484, 90] on div at bounding box center [515, 95] width 185 height 27
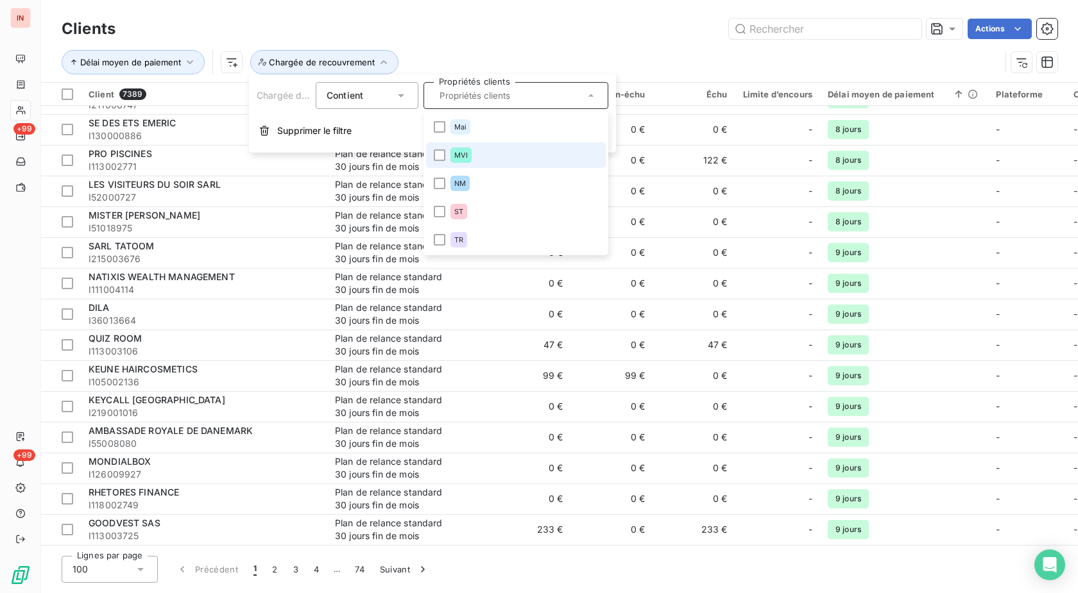
click at [439, 161] on li "MVI" at bounding box center [516, 155] width 180 height 26
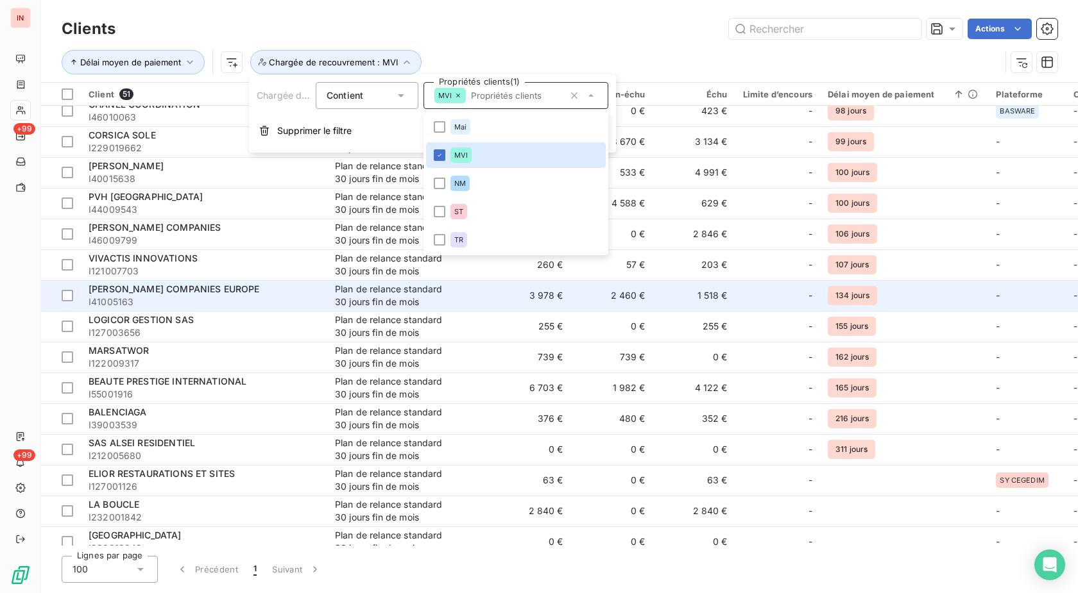
scroll to position [684, 0]
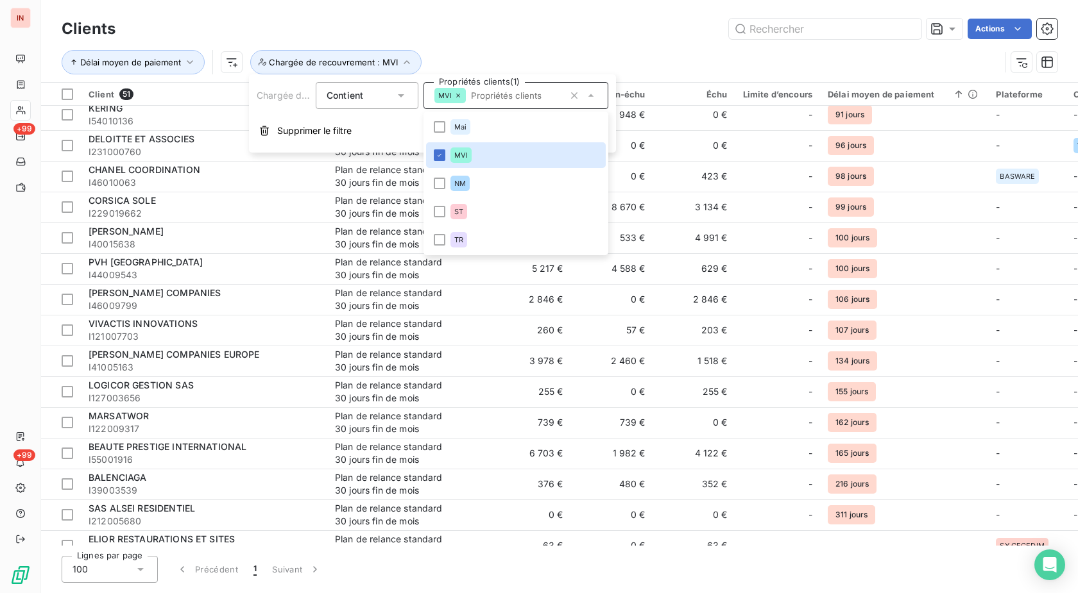
click at [623, 51] on div "Délai moyen de paiement Chargée de recouvrement : MVI" at bounding box center [531, 62] width 938 height 24
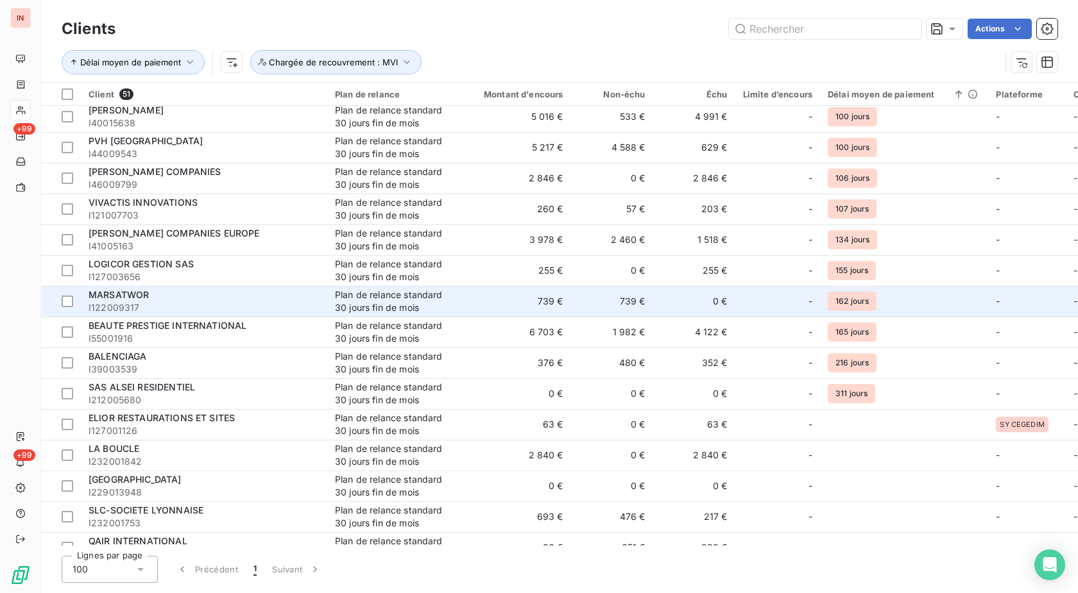
scroll to position [815, 0]
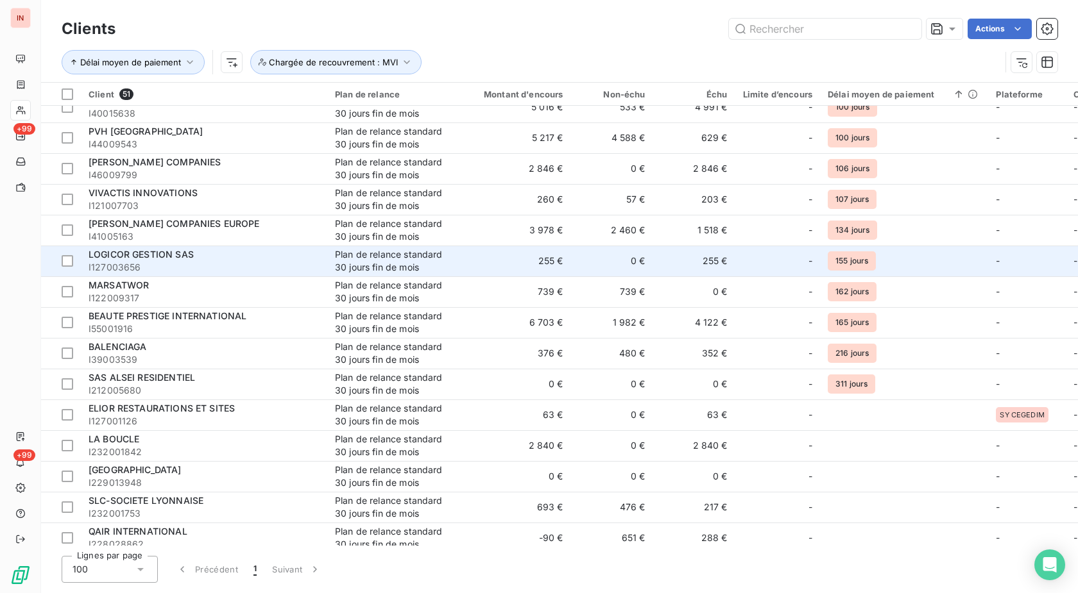
click at [766, 267] on div "-" at bounding box center [777, 261] width 69 height 21
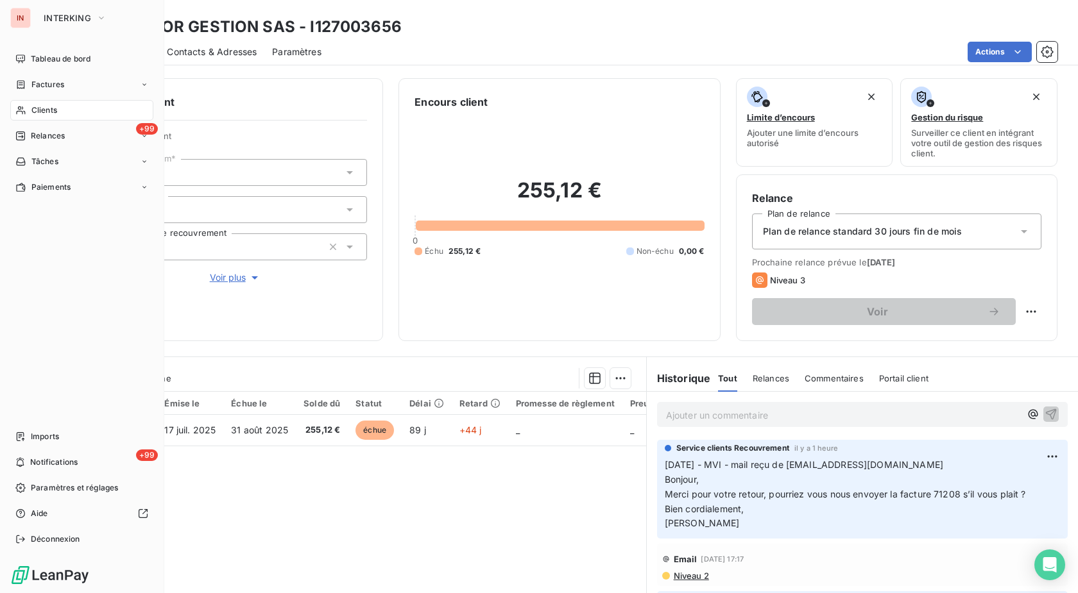
click at [22, 111] on icon at bounding box center [20, 110] width 11 height 10
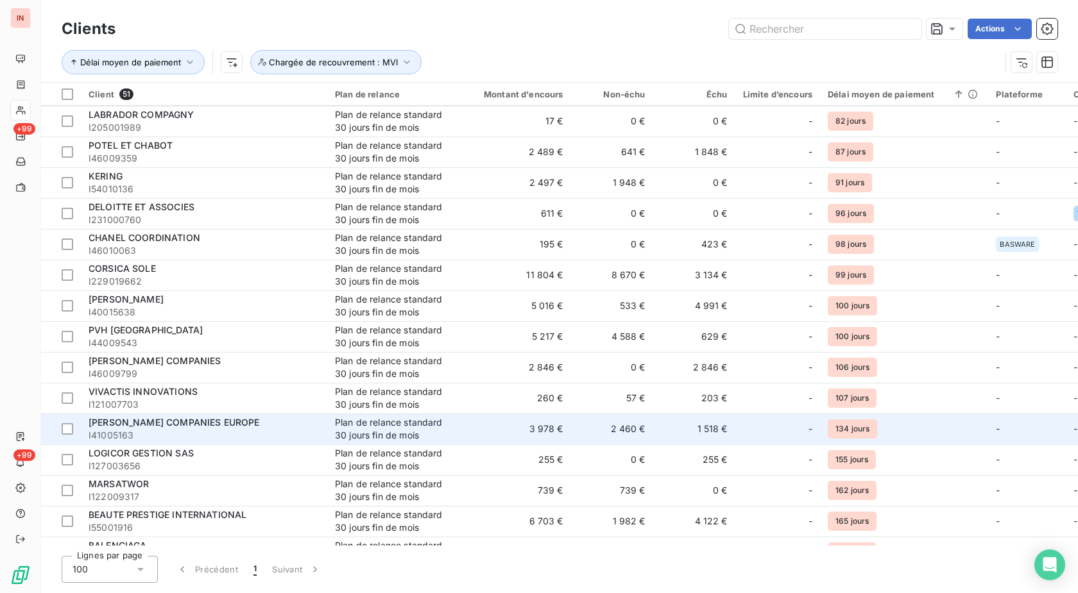
scroll to position [654, 0]
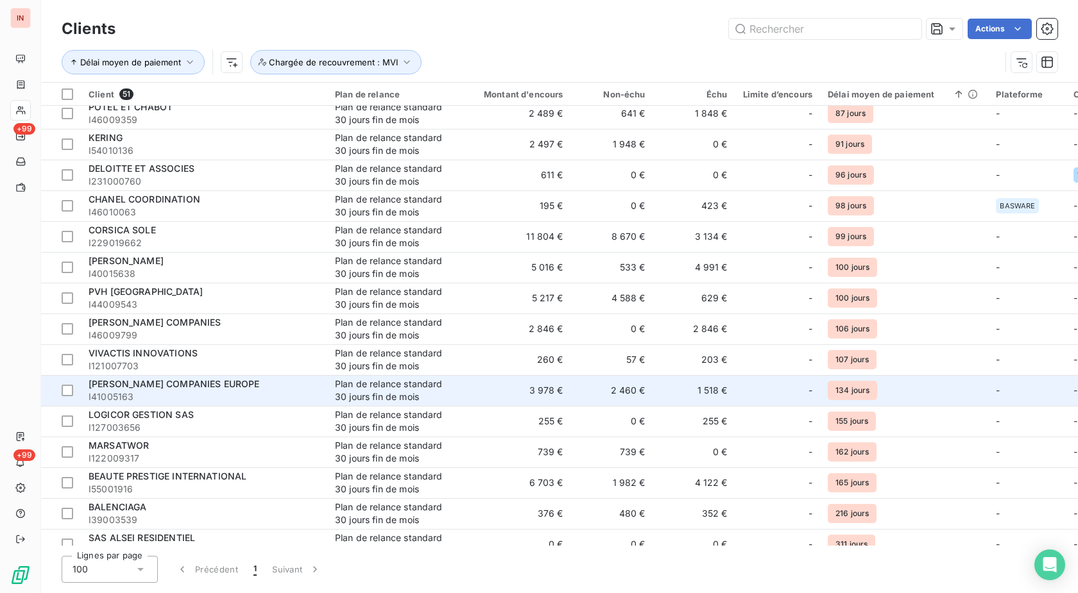
click at [316, 394] on span "I41005163" at bounding box center [204, 397] width 231 height 13
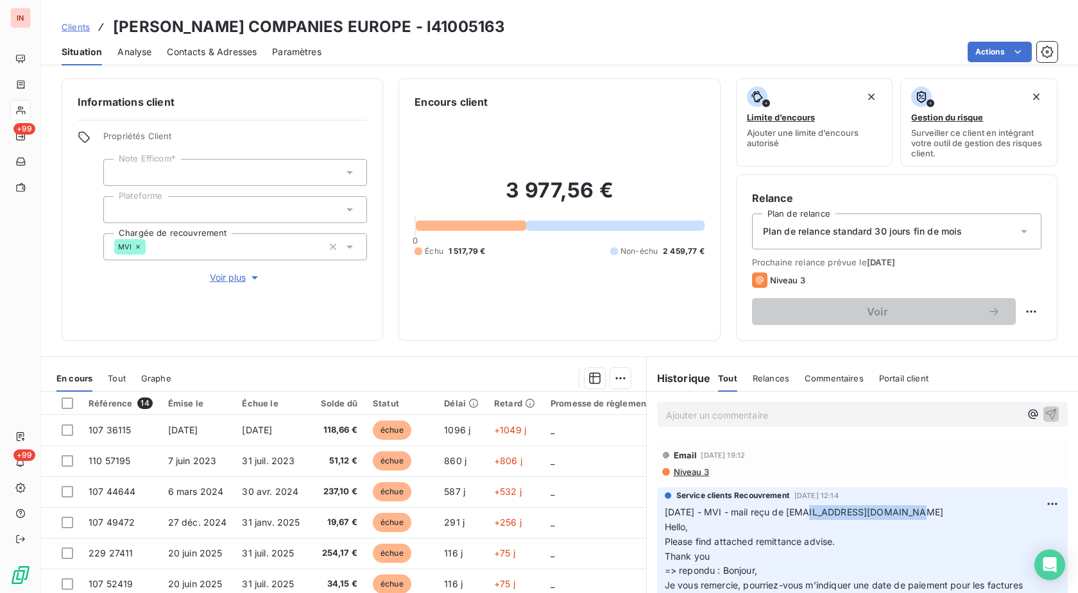
drag, startPoint x: 912, startPoint y: 517, endPoint x: 800, endPoint y: 517, distance: 111.6
click at [800, 517] on p "[DATE] - MVI - mail reçu de [EMAIL_ADDRESS][DOMAIN_NAME] Hello, Please find att…" at bounding box center [861, 563] width 395 height 117
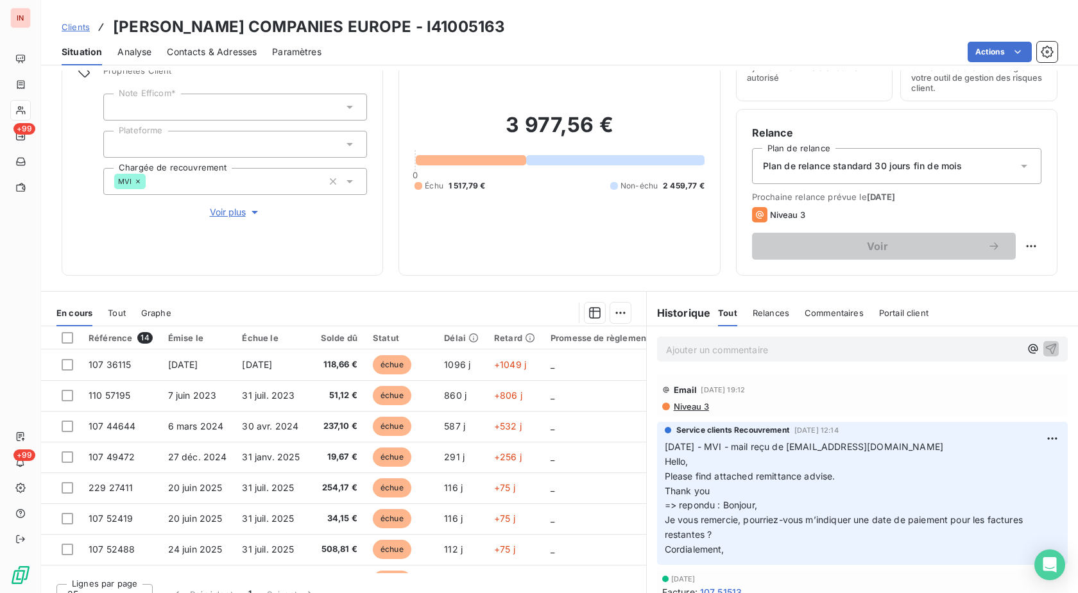
click at [432, 28] on h3 "[PERSON_NAME] COMPANIES EUROPE - I41005163" at bounding box center [309, 26] width 392 height 23
click at [728, 346] on p "Ajouter un commentaire ﻿" at bounding box center [843, 350] width 354 height 16
click at [862, 350] on p "[DATE] - MVI - mail envoyé à" at bounding box center [843, 349] width 354 height 15
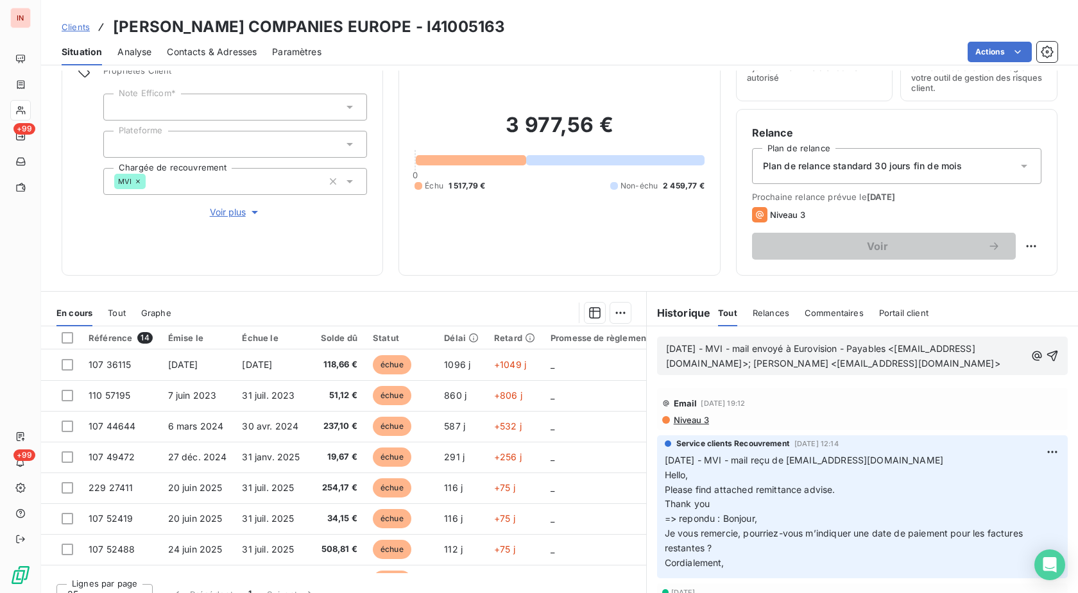
click at [684, 371] on p "[DATE] - MVI - mail envoyé à Eurovision - Payables <[EMAIL_ADDRESS][DOMAIN_NAME…" at bounding box center [845, 357] width 359 height 30
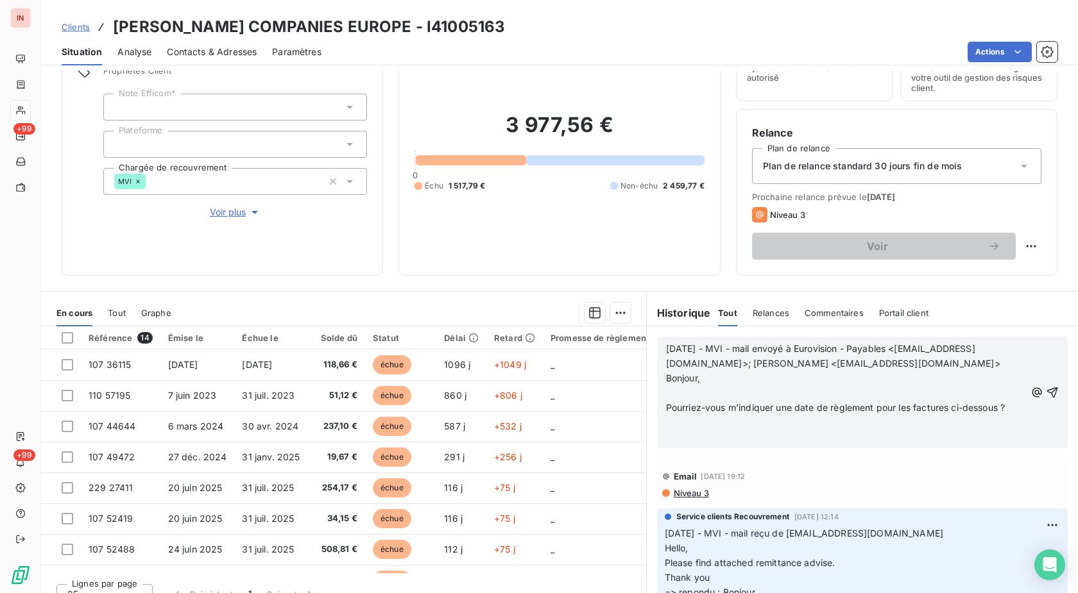
click at [682, 398] on p "﻿" at bounding box center [845, 393] width 359 height 15
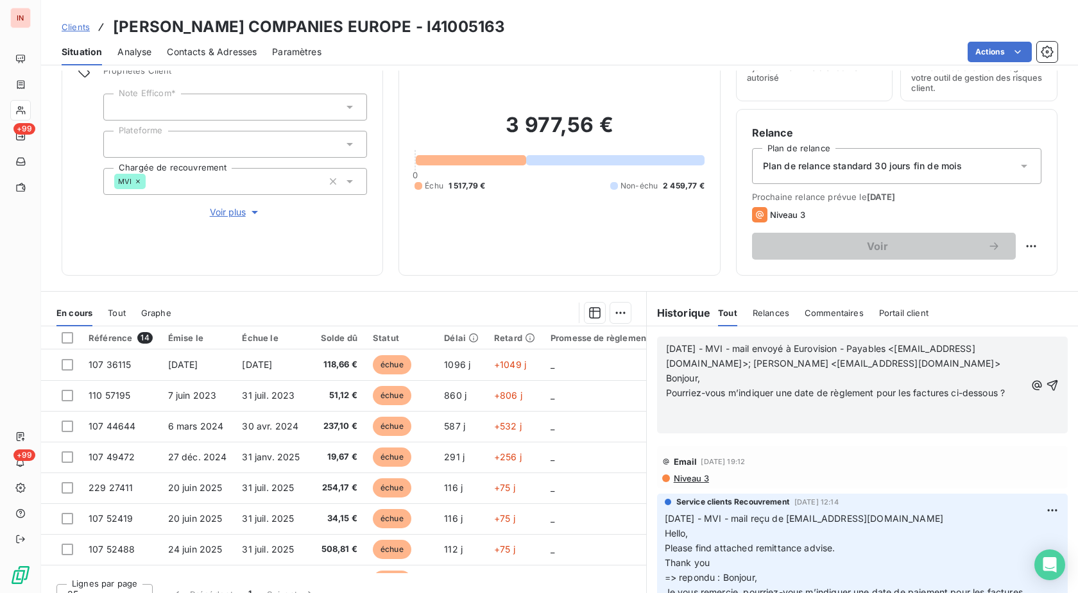
click at [675, 419] on p "﻿" at bounding box center [845, 422] width 359 height 15
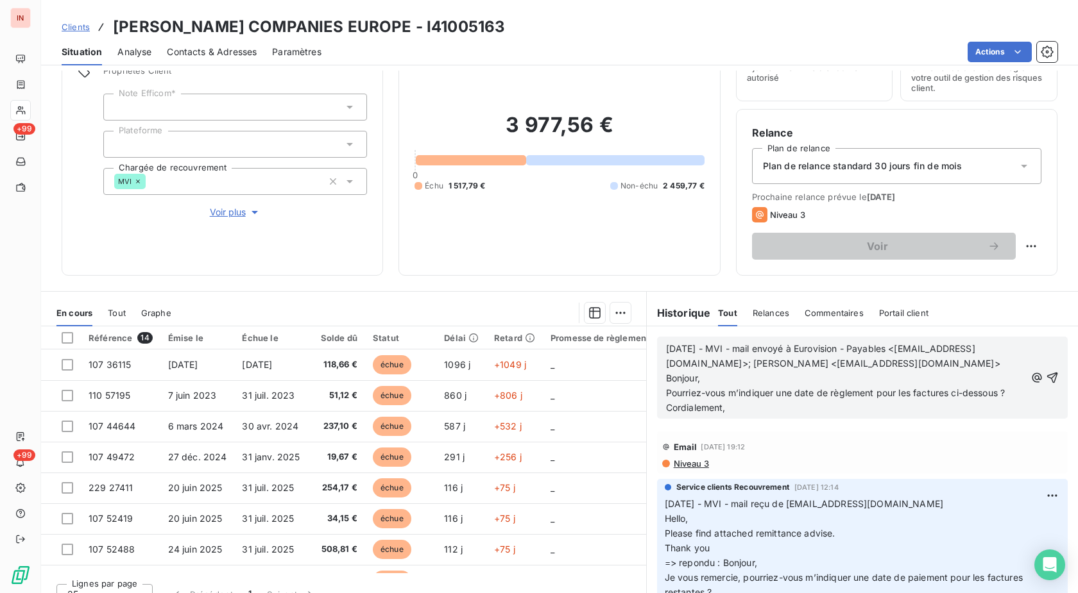
click at [740, 403] on p "Cordialement," at bounding box center [845, 408] width 359 height 15
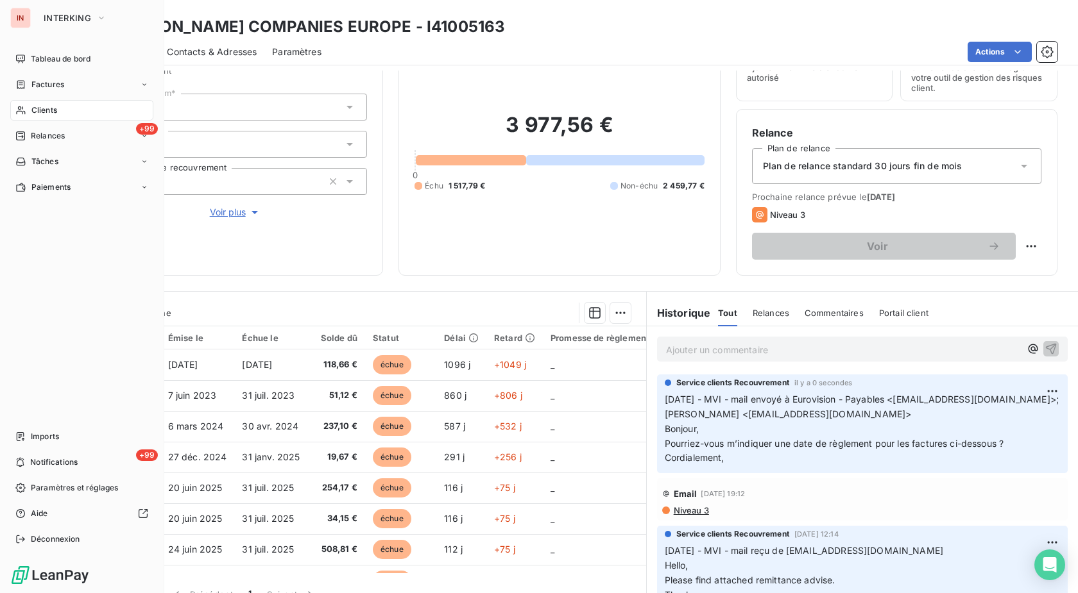
click at [37, 113] on span "Clients" at bounding box center [44, 111] width 26 height 12
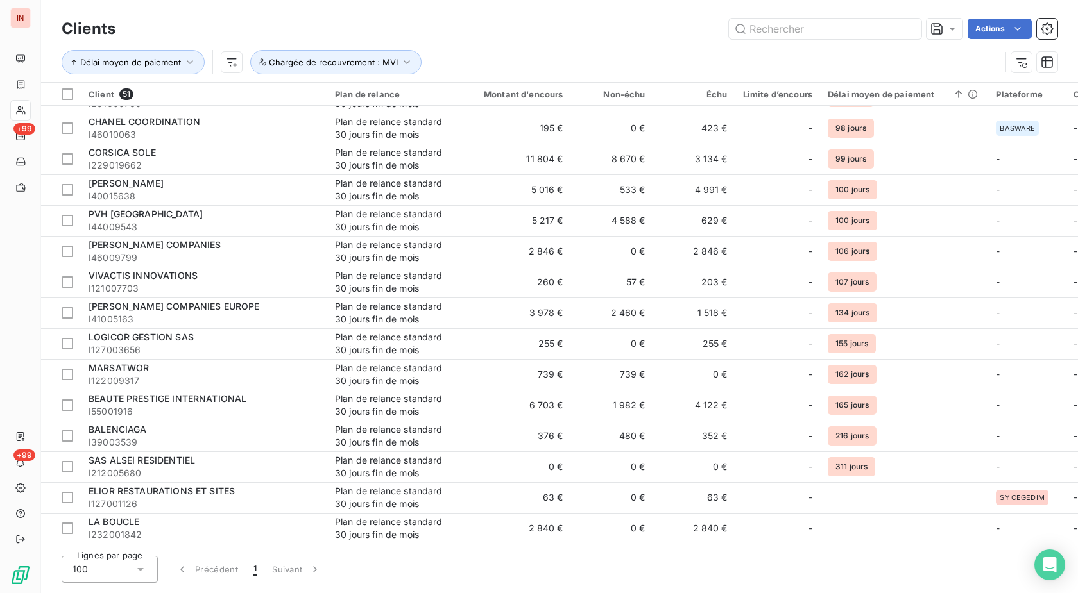
scroll to position [785, 0]
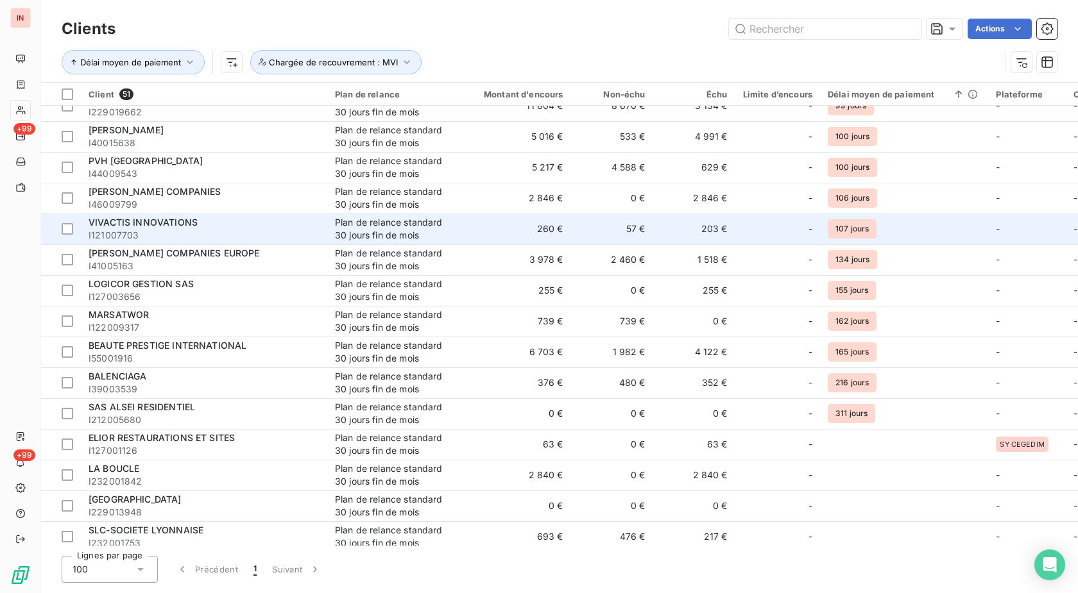
click at [180, 226] on span "VIVACTIS INNOVATIONS" at bounding box center [143, 222] width 109 height 11
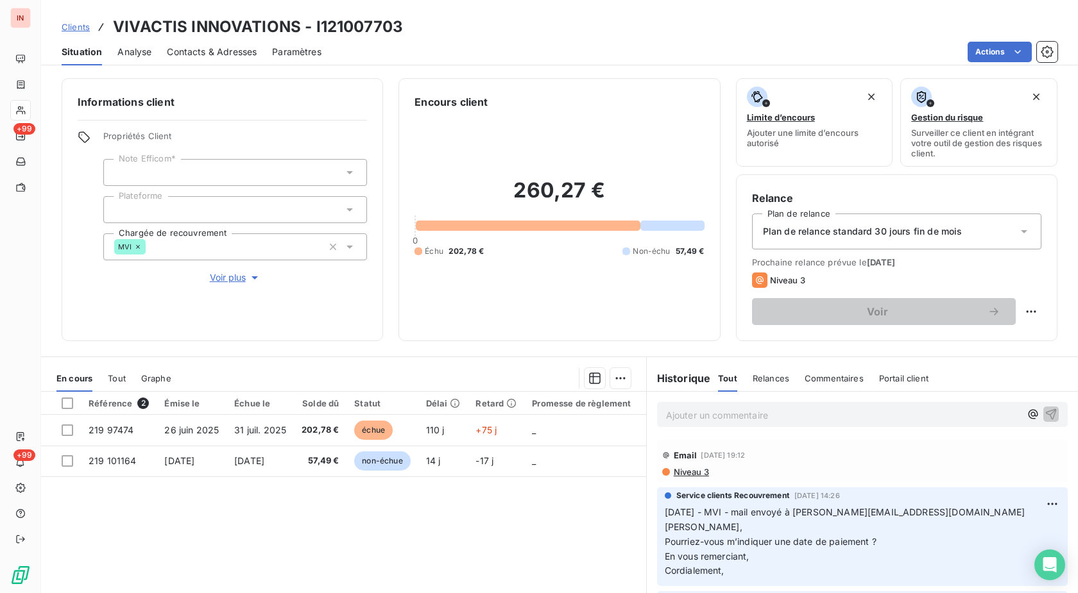
click at [773, 510] on span "[DATE] - MVI - mail envoyé à [PERSON_NAME][EMAIL_ADDRESS][DOMAIN_NAME] [PERSON_…" at bounding box center [844, 520] width 360 height 26
drag, startPoint x: 910, startPoint y: 513, endPoint x: 713, endPoint y: 511, distance: 197.6
click at [713, 511] on p "[DATE] - MVI - mail envoyé à [PERSON_NAME][EMAIL_ADDRESS][DOMAIN_NAME] [PERSON_…" at bounding box center [861, 541] width 395 height 73
click at [741, 411] on p "Ajouter un commentaire ﻿" at bounding box center [843, 415] width 354 height 16
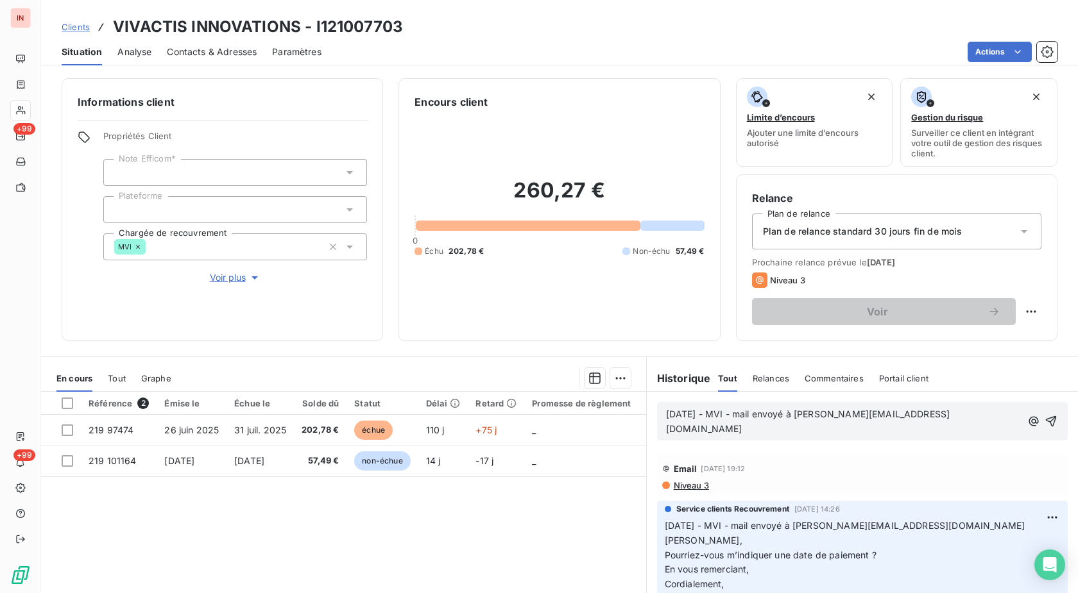
click at [666, 425] on p "[DATE] - MVI - mail envoyé à [PERSON_NAME][EMAIL_ADDRESS][DOMAIN_NAME]" at bounding box center [843, 422] width 355 height 30
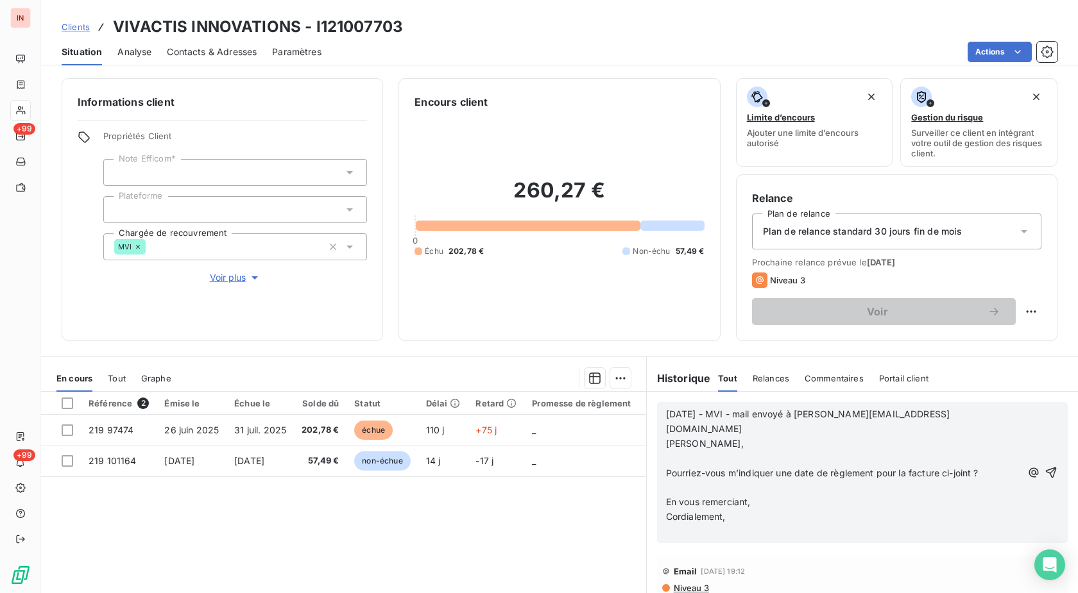
click at [671, 452] on p "﻿" at bounding box center [843, 459] width 355 height 15
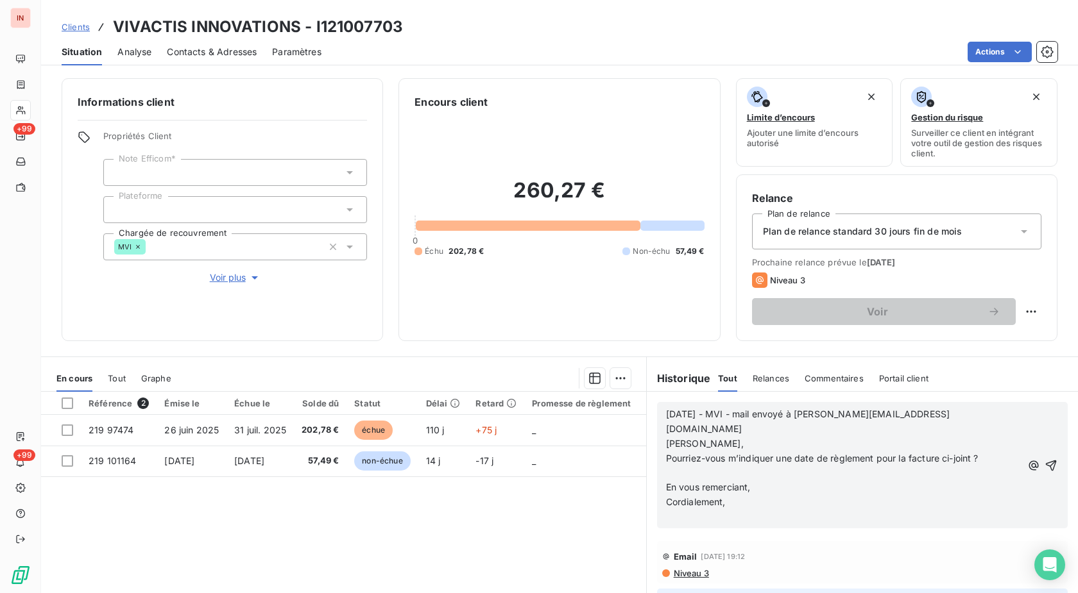
click at [674, 466] on p "﻿" at bounding box center [843, 473] width 355 height 15
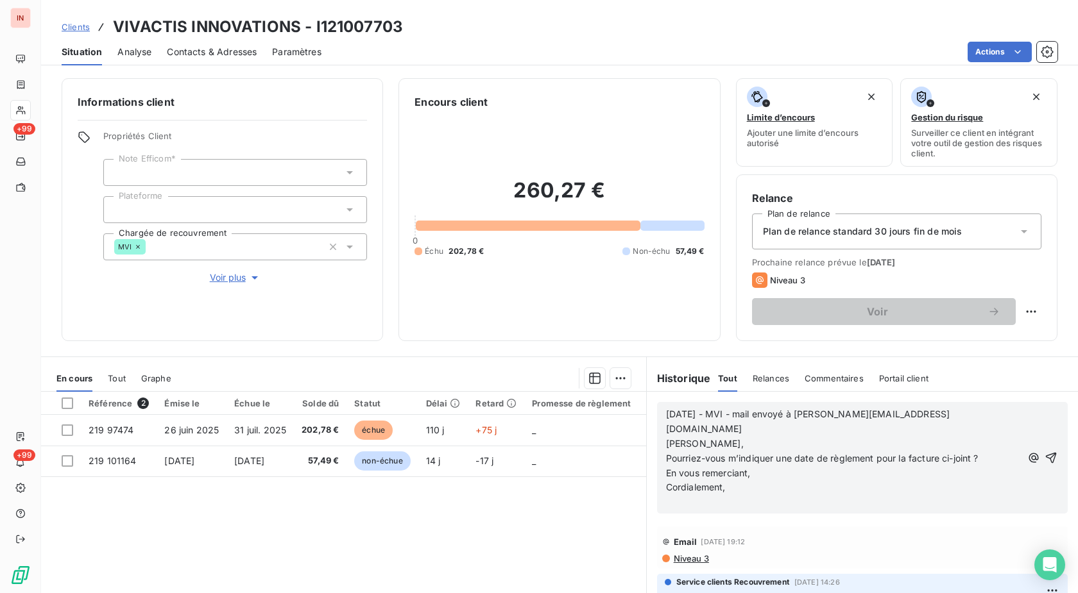
click at [675, 495] on p "﻿" at bounding box center [843, 502] width 355 height 15
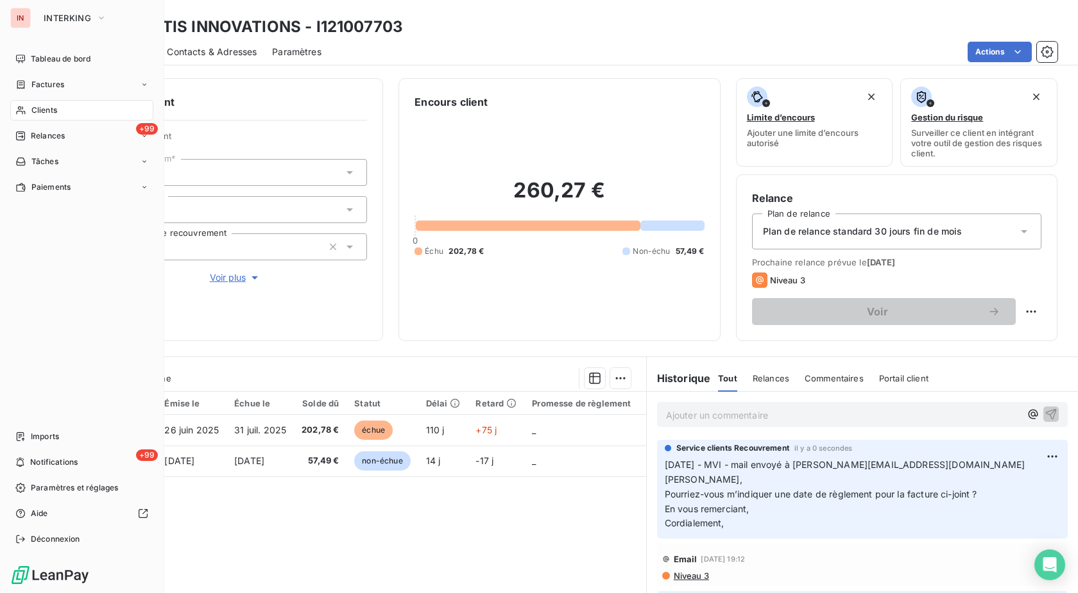
click at [33, 111] on span "Clients" at bounding box center [44, 111] width 26 height 12
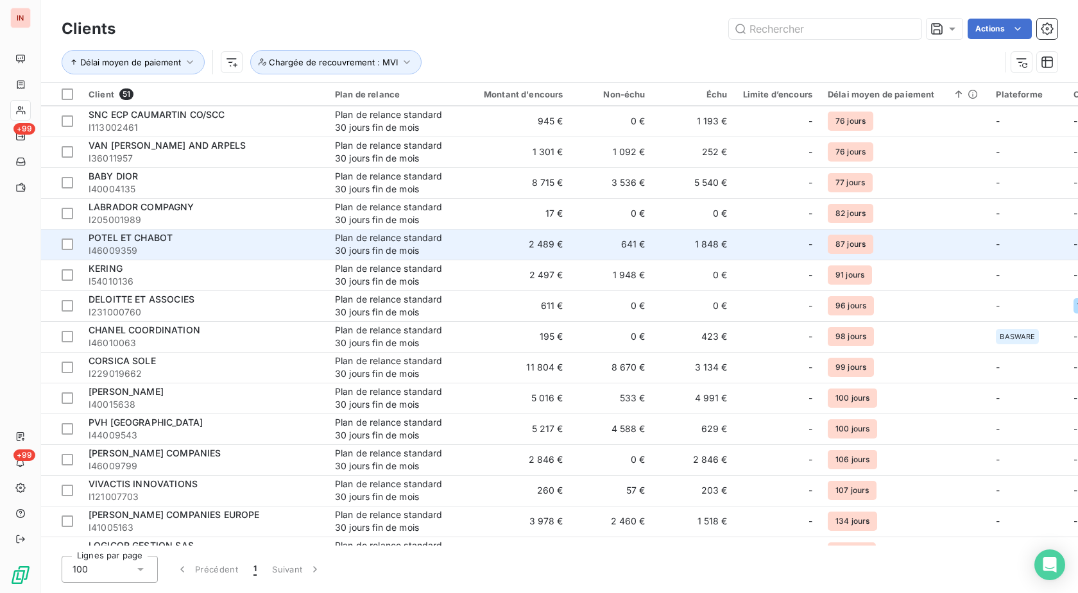
scroll to position [589, 0]
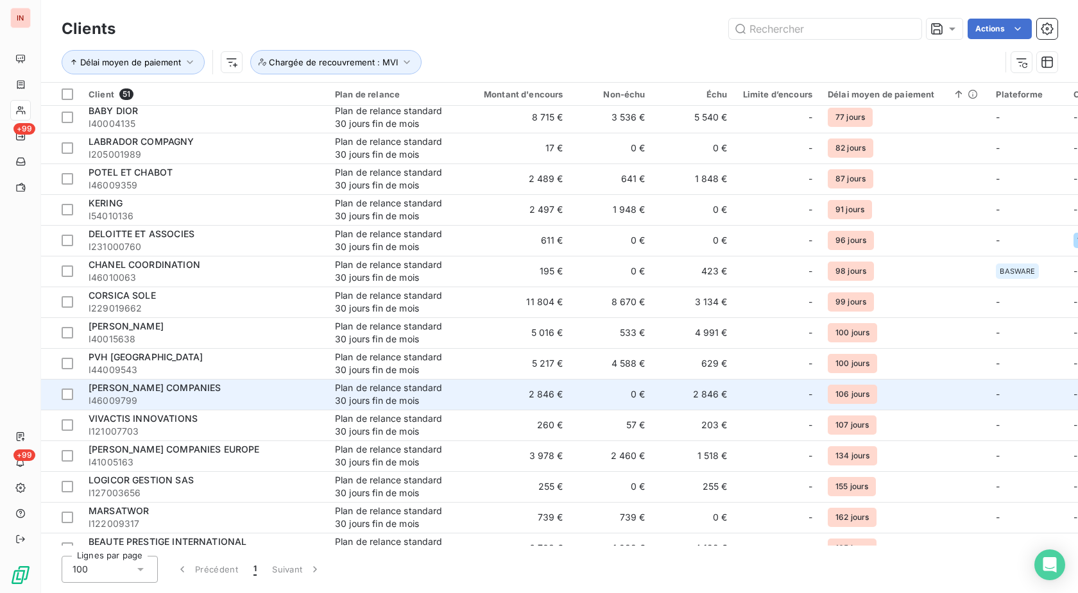
click at [496, 400] on td "2 846 €" at bounding box center [516, 394] width 110 height 31
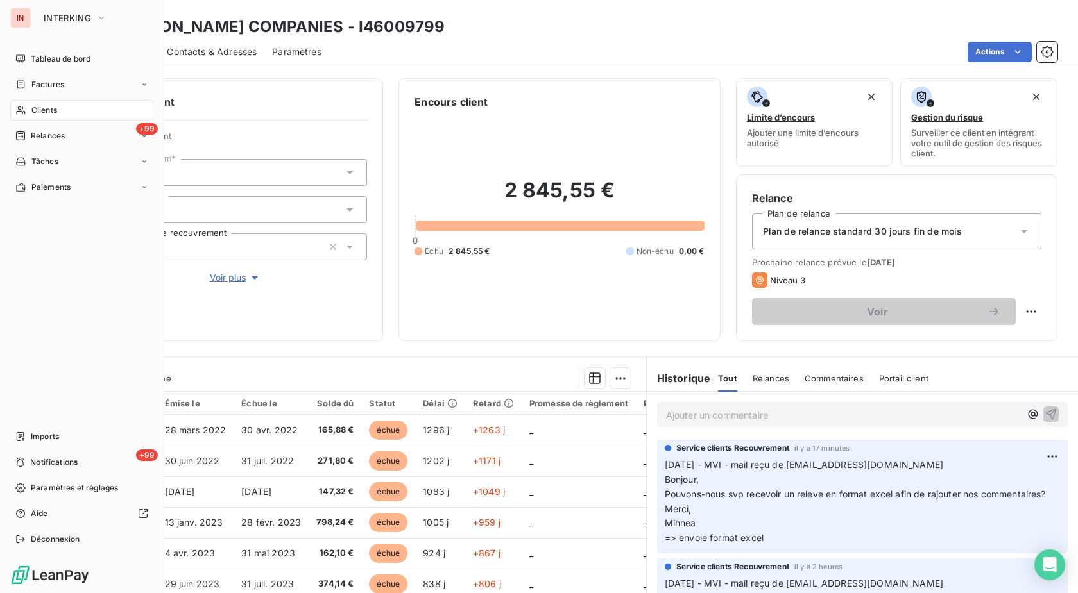
click at [26, 108] on icon at bounding box center [20, 110] width 11 height 10
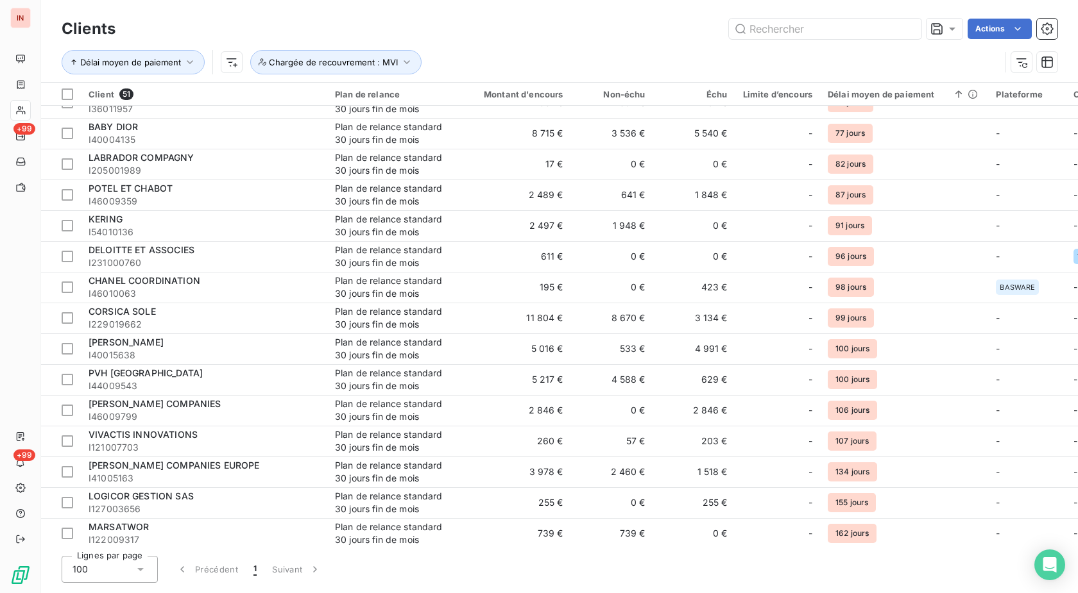
scroll to position [589, 0]
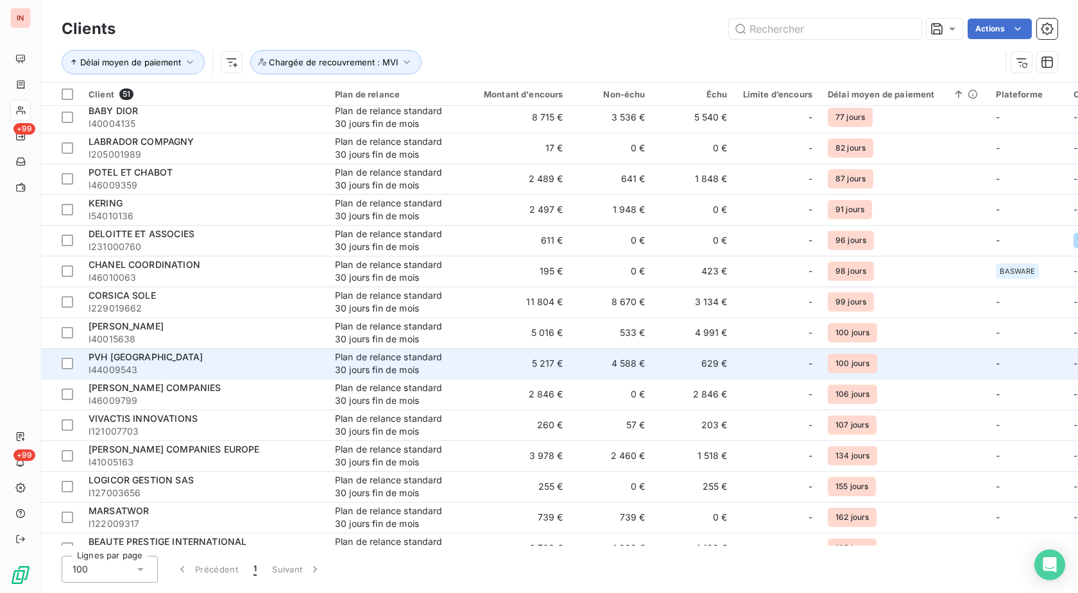
click at [413, 369] on div "Plan de relance standard 30 jours fin de mois" at bounding box center [394, 364] width 118 height 26
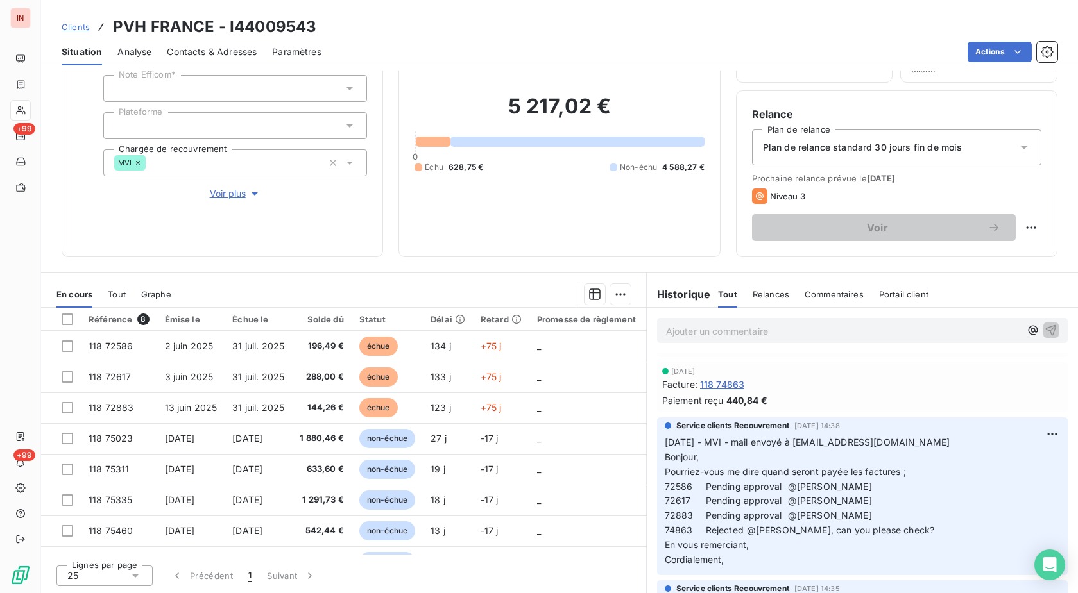
scroll to position [65, 0]
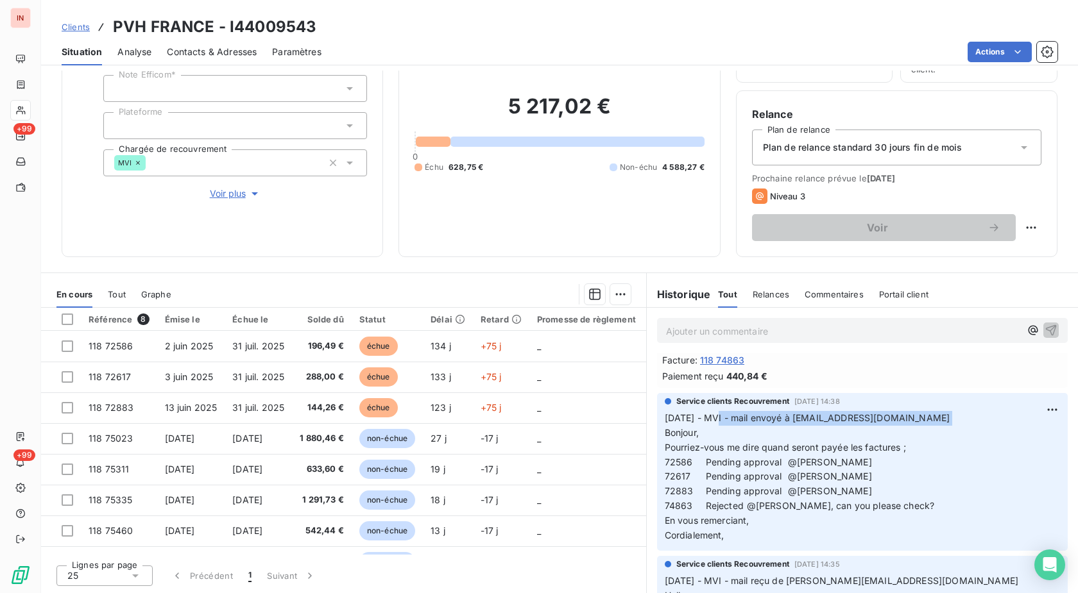
drag, startPoint x: 713, startPoint y: 418, endPoint x: 974, endPoint y: 416, distance: 261.7
click at [974, 416] on p "[DATE] - MVI - mail envoyé à [EMAIL_ADDRESS][DOMAIN_NAME] [PERSON_NAME], Pourri…" at bounding box center [861, 477] width 395 height 132
click at [833, 333] on p "Ajouter un commentaire ﻿" at bounding box center [843, 331] width 354 height 16
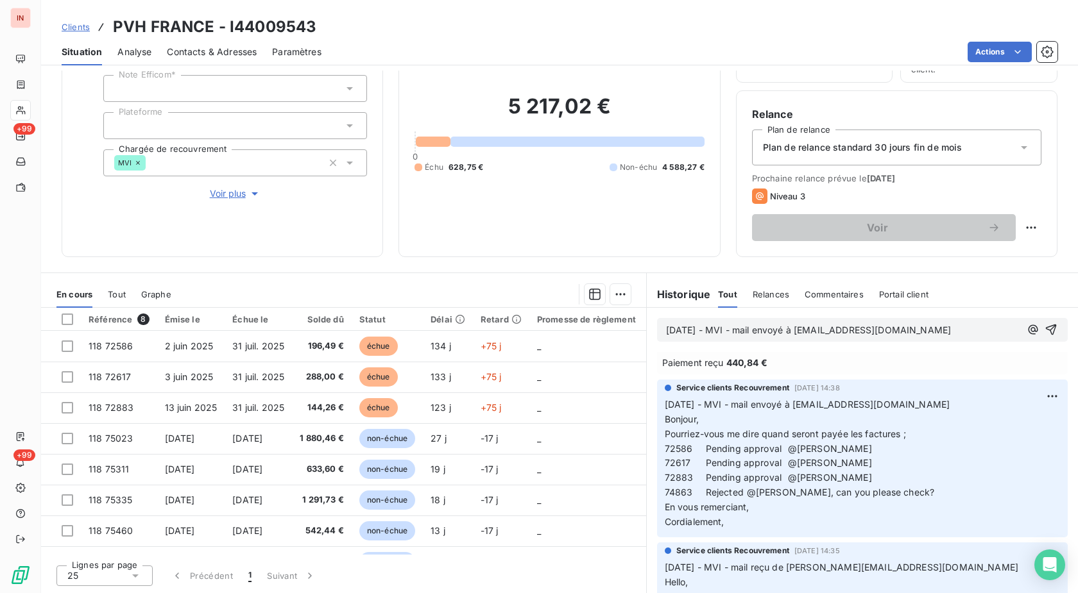
click at [700, 338] on p "[DATE] - MVI - mail envoyé à [EMAIL_ADDRESS][DOMAIN_NAME]" at bounding box center [843, 330] width 354 height 15
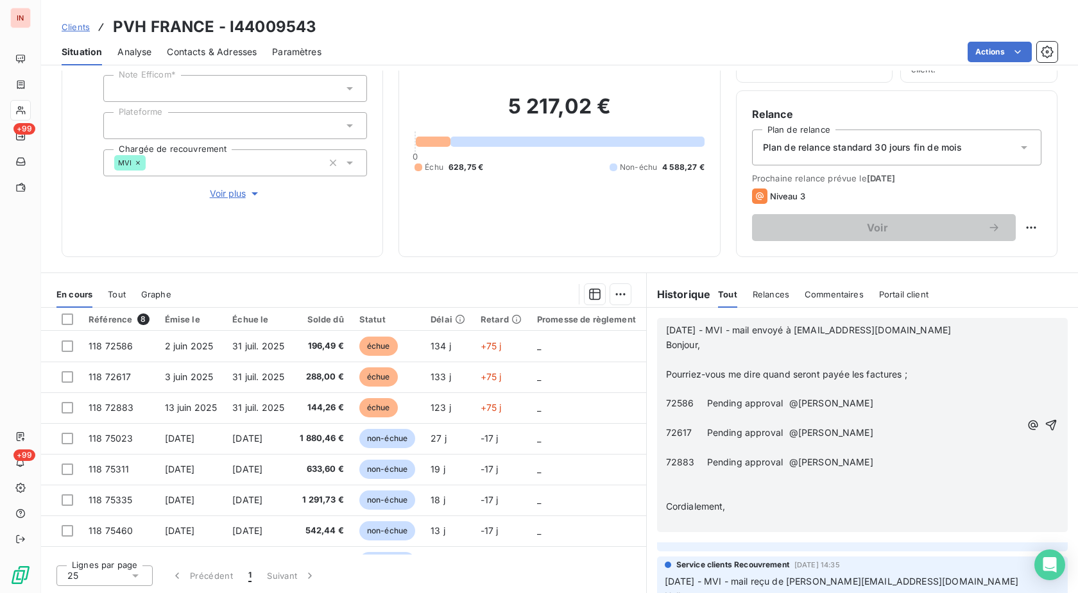
click at [670, 355] on p "﻿" at bounding box center [843, 360] width 354 height 15
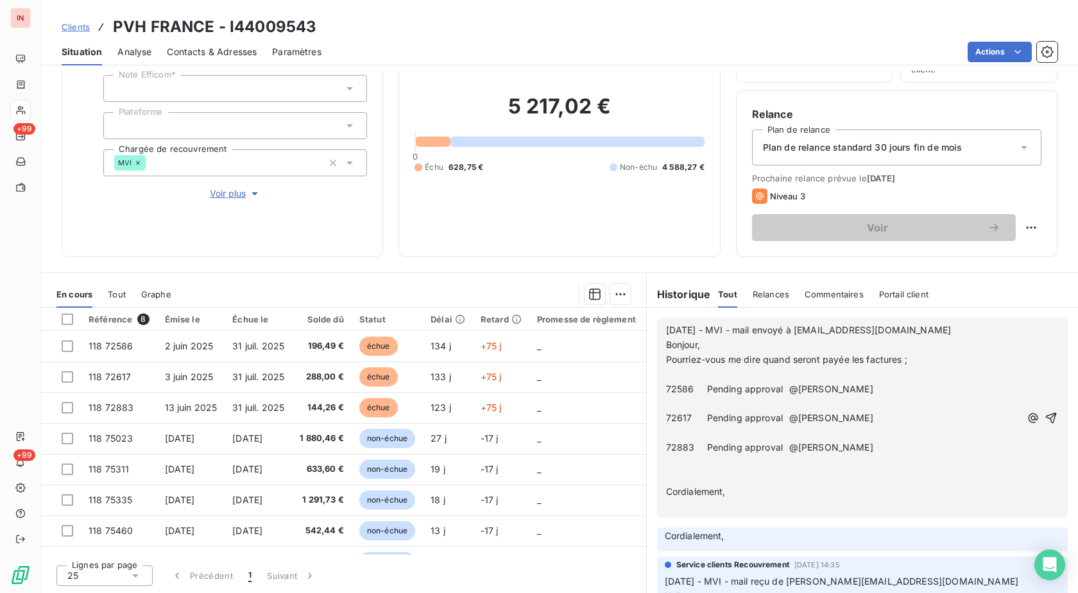
click at [674, 372] on p "﻿" at bounding box center [843, 375] width 354 height 15
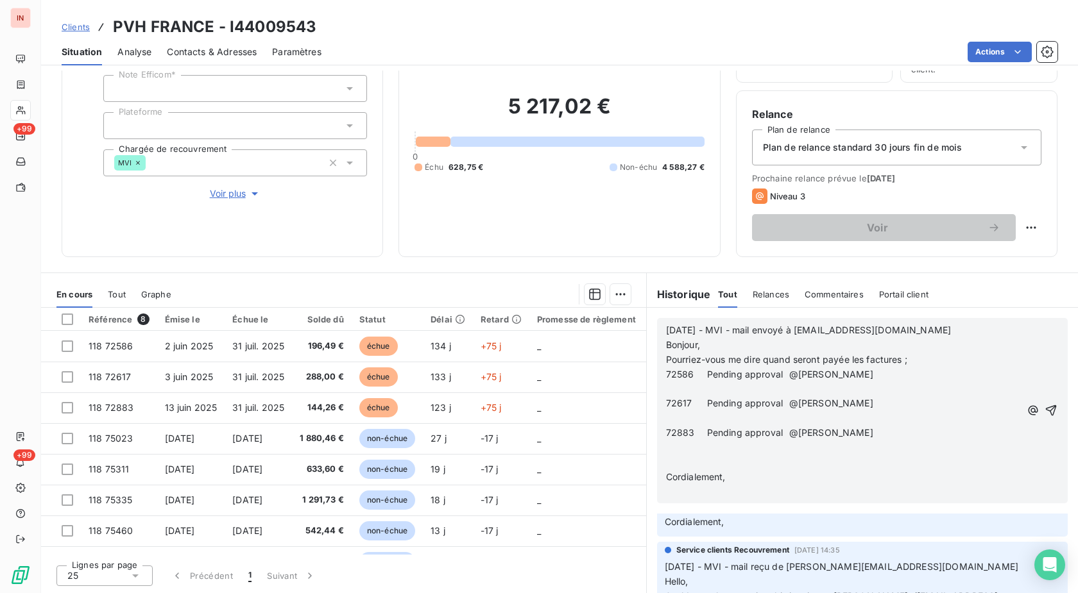
scroll to position [224, 0]
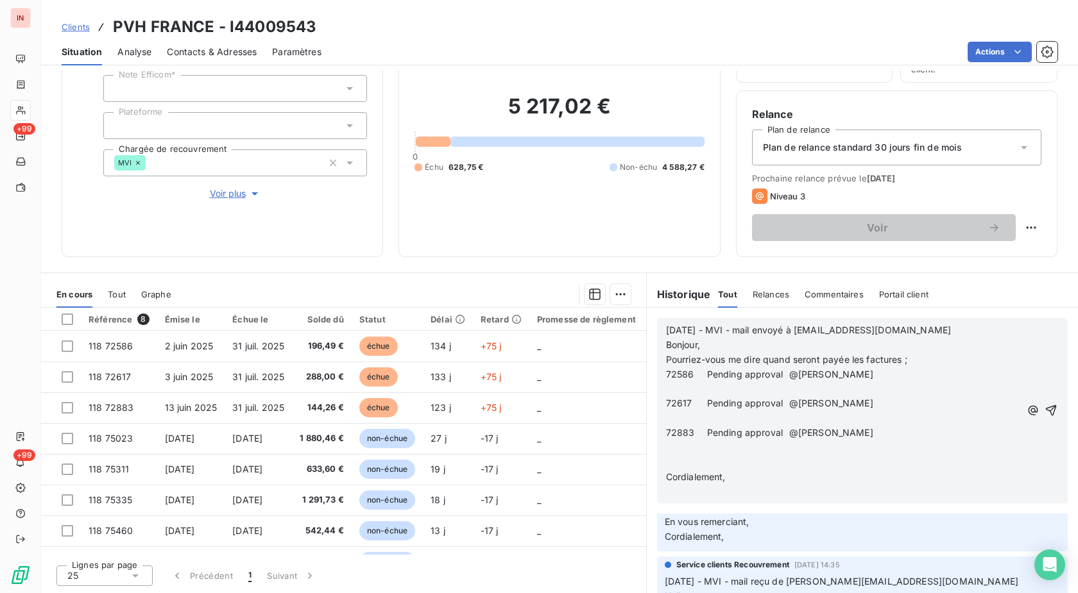
click at [670, 462] on p "﻿" at bounding box center [843, 462] width 354 height 15
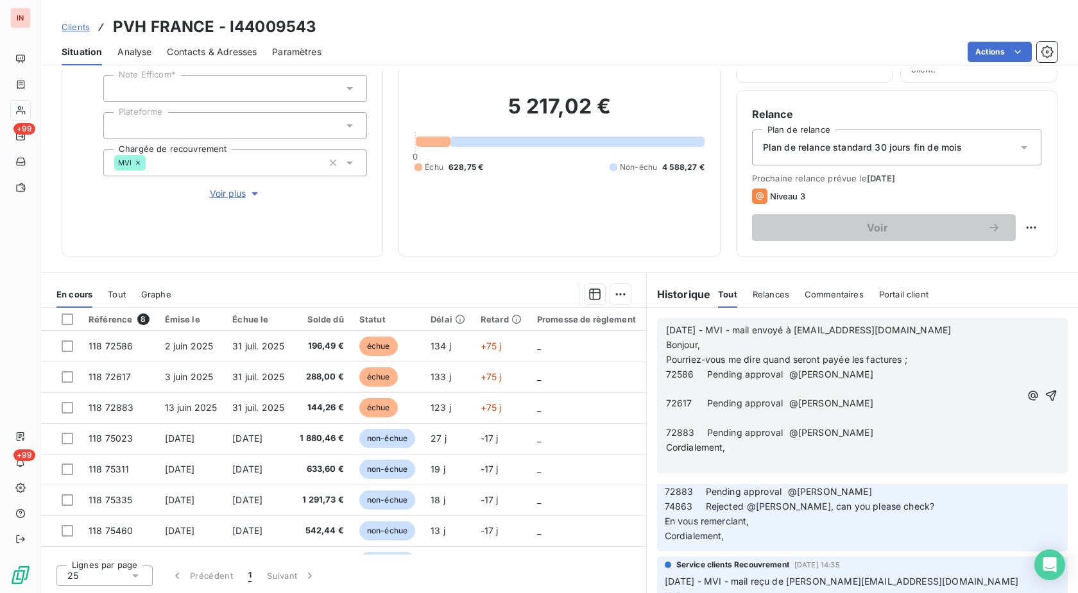
click at [672, 462] on p "﻿" at bounding box center [843, 462] width 354 height 15
click at [666, 417] on p "﻿" at bounding box center [843, 418] width 354 height 15
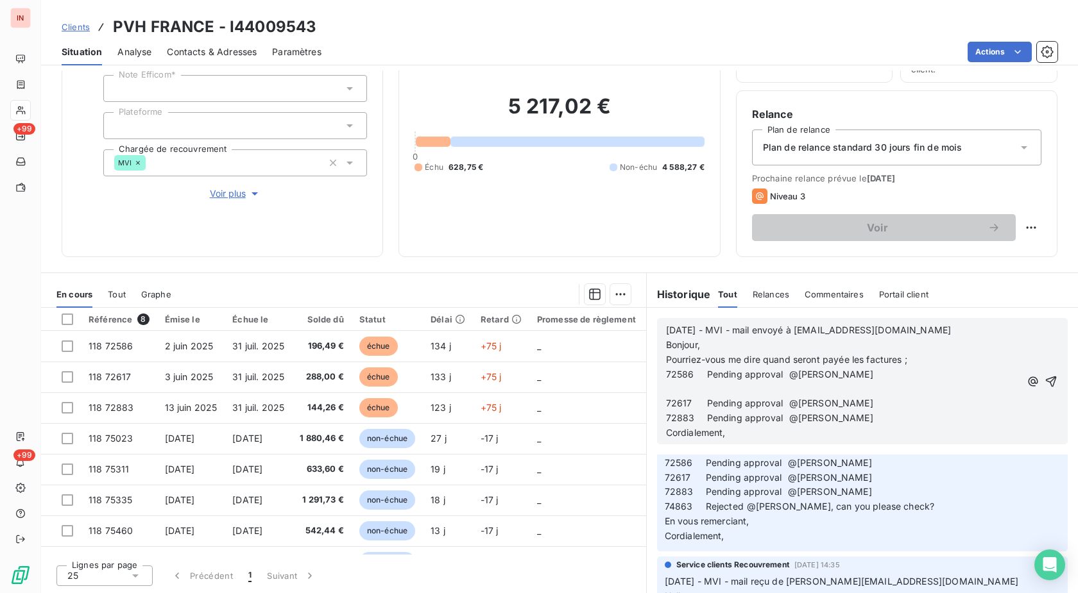
click at [668, 388] on p "﻿" at bounding box center [843, 389] width 354 height 15
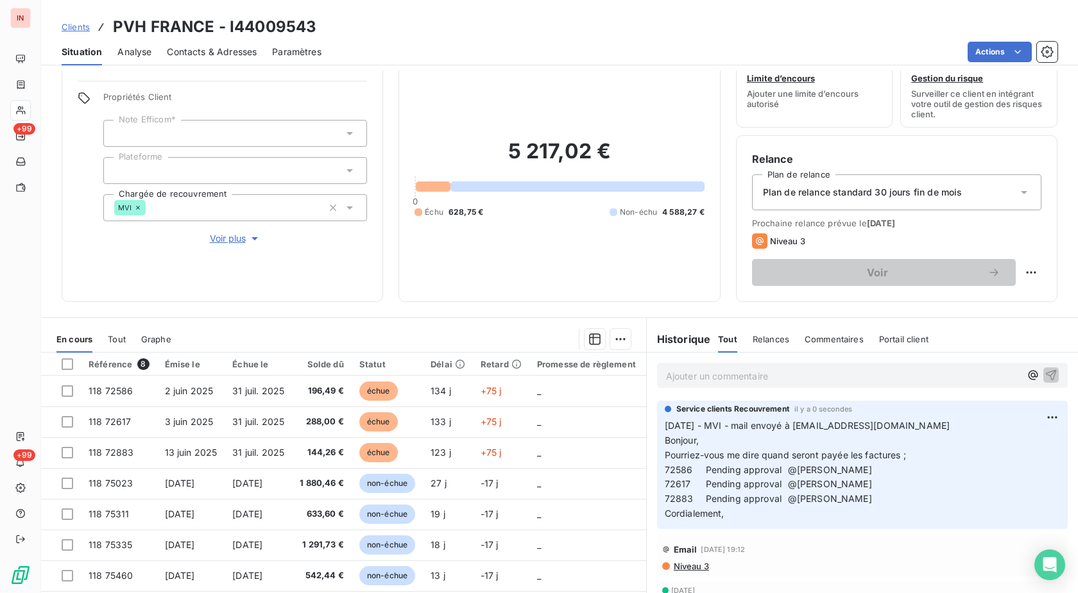
scroll to position [19, 0]
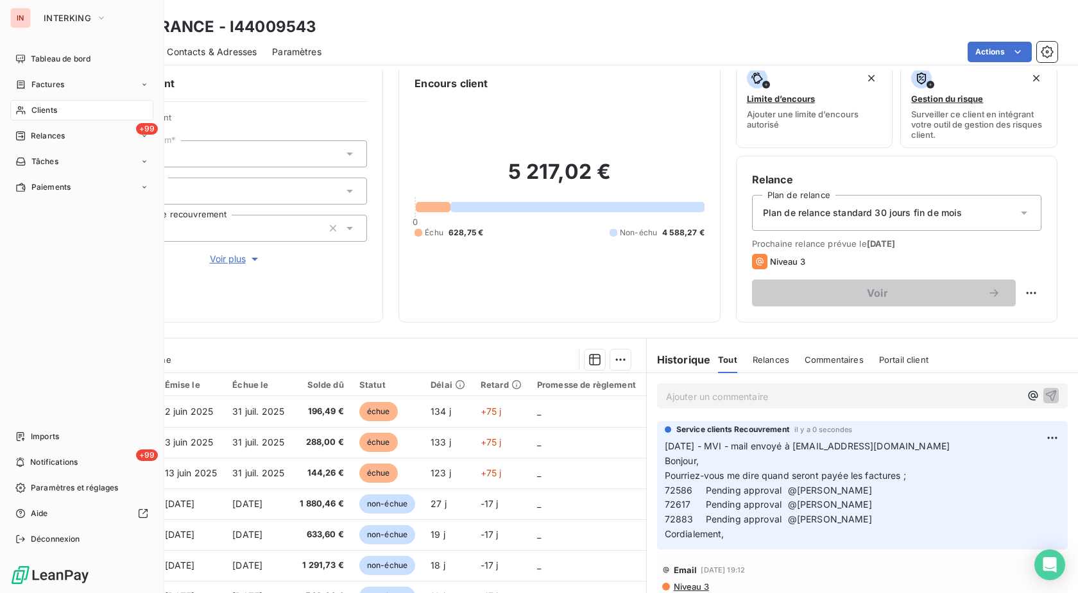
click at [35, 108] on span "Clients" at bounding box center [44, 111] width 26 height 12
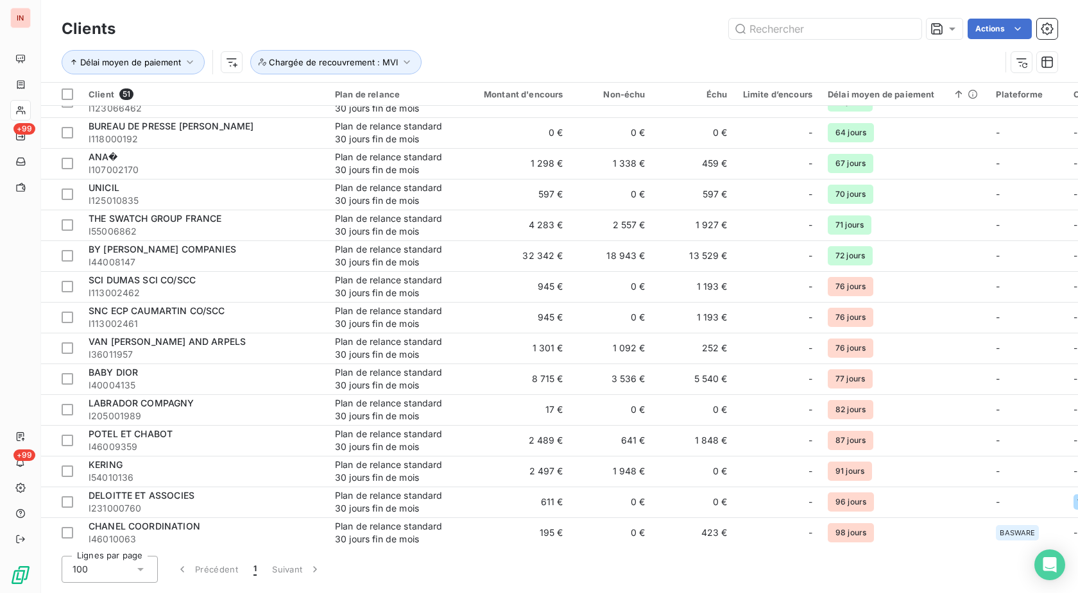
scroll to position [654, 0]
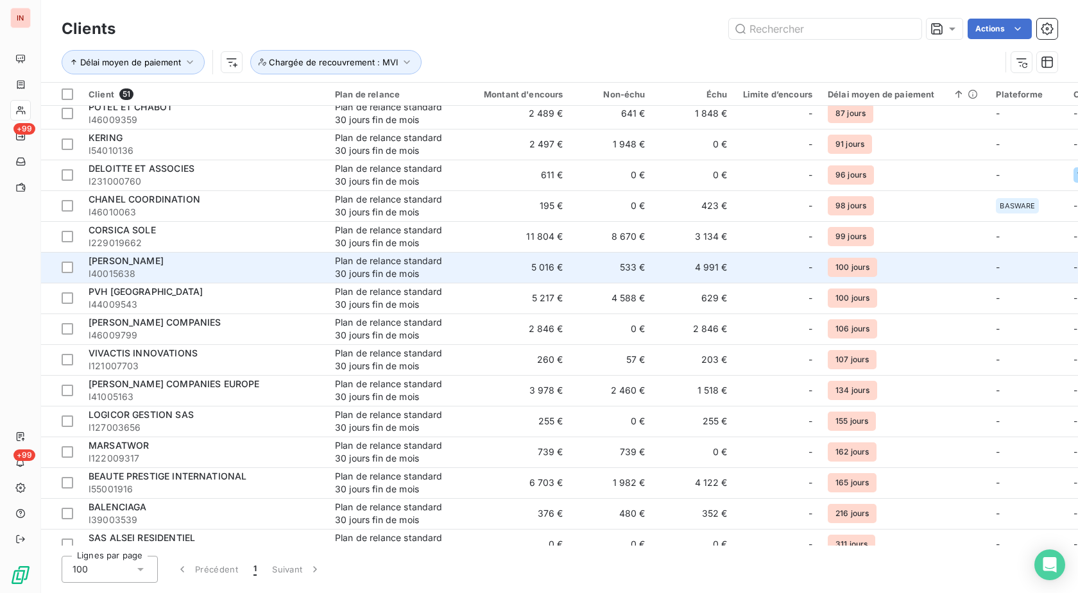
click at [178, 272] on span "I40015638" at bounding box center [204, 273] width 231 height 13
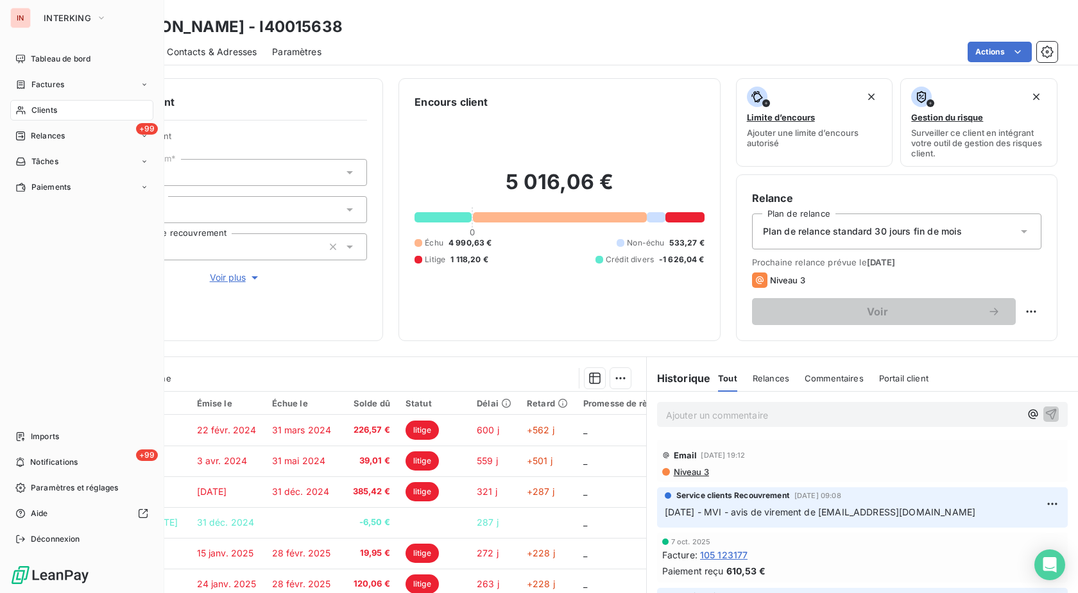
click at [63, 118] on div "Clients" at bounding box center [81, 110] width 143 height 21
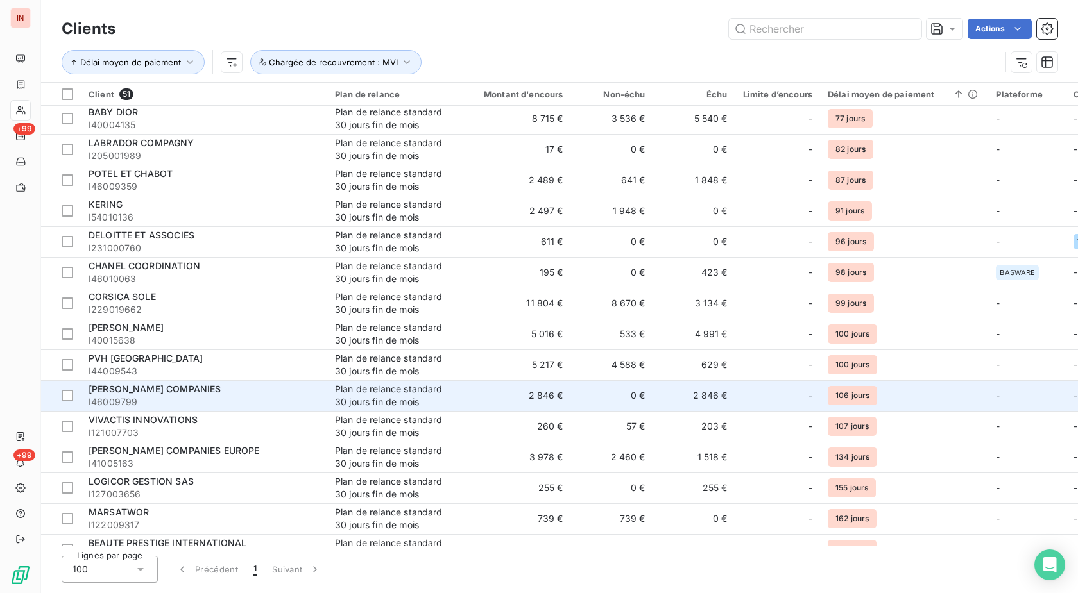
scroll to position [589, 0]
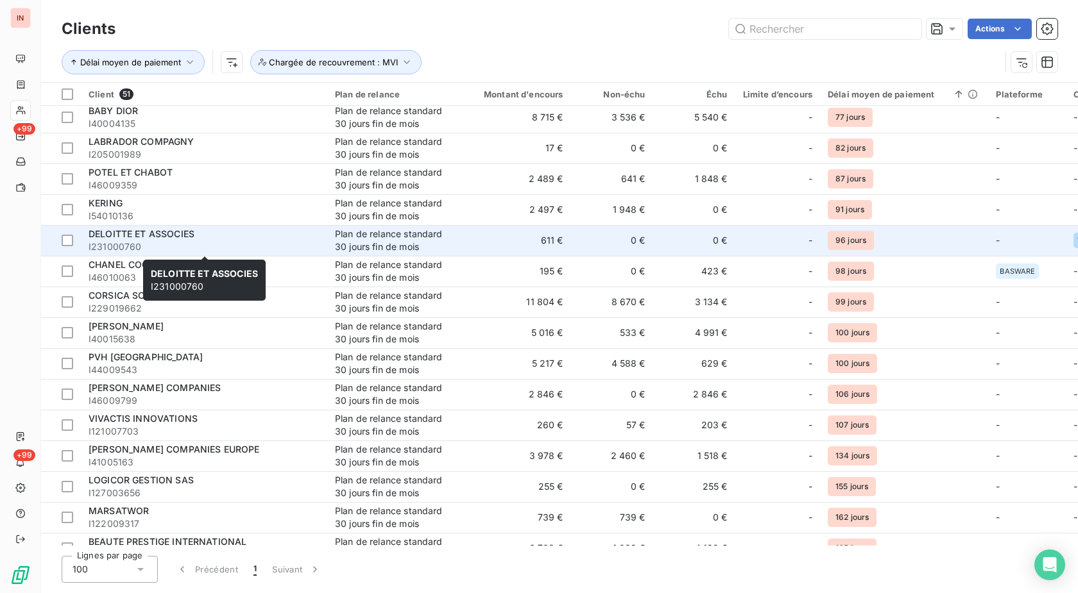
click at [167, 242] on span "I231000760" at bounding box center [204, 247] width 231 height 13
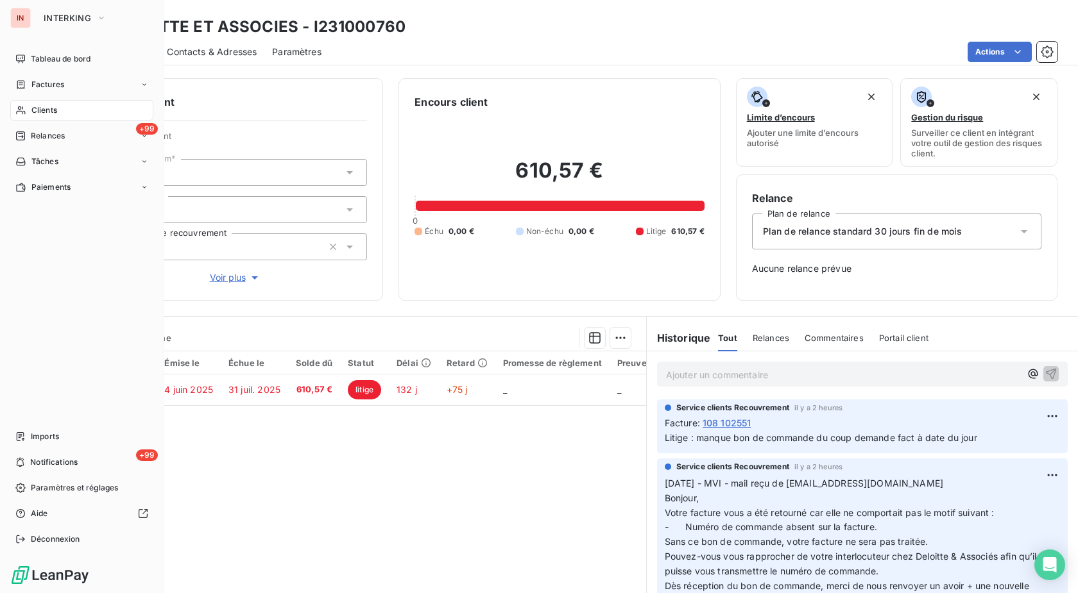
click at [35, 114] on span "Clients" at bounding box center [44, 111] width 26 height 12
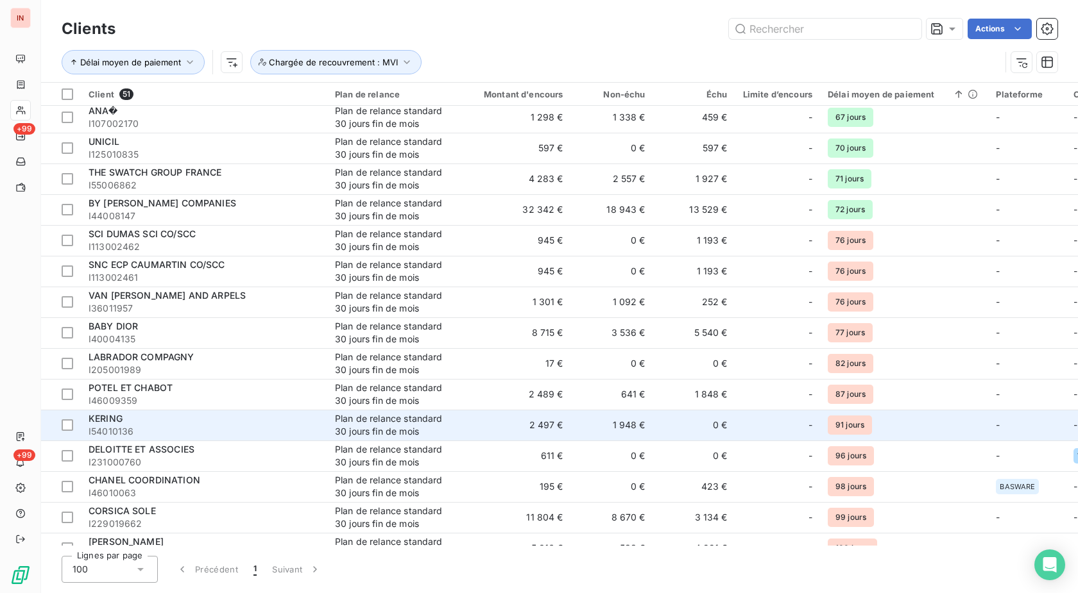
scroll to position [393, 0]
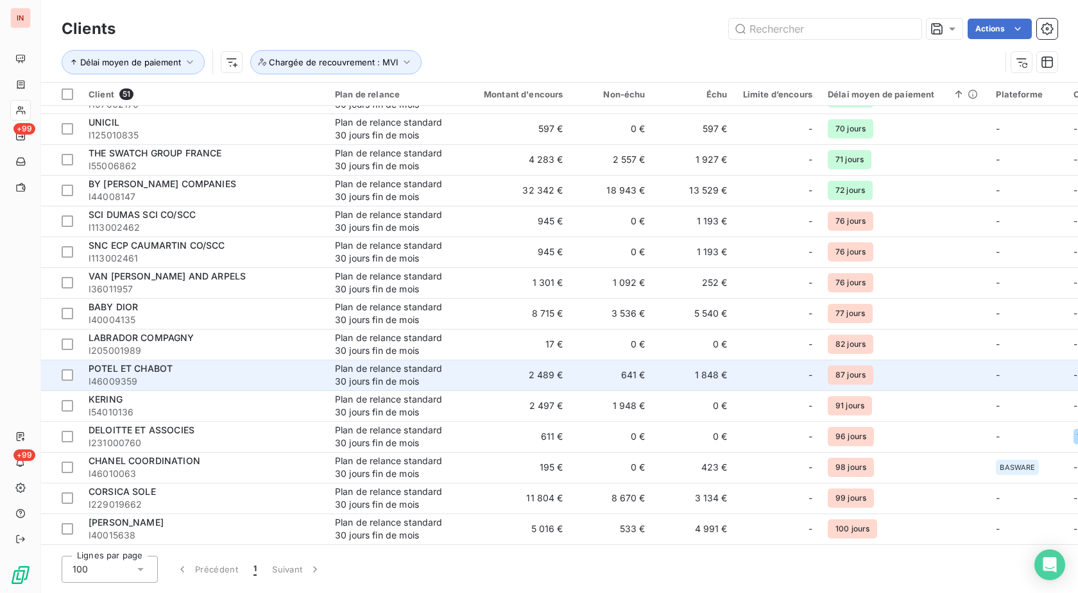
click at [212, 378] on span "I46009359" at bounding box center [204, 381] width 231 height 13
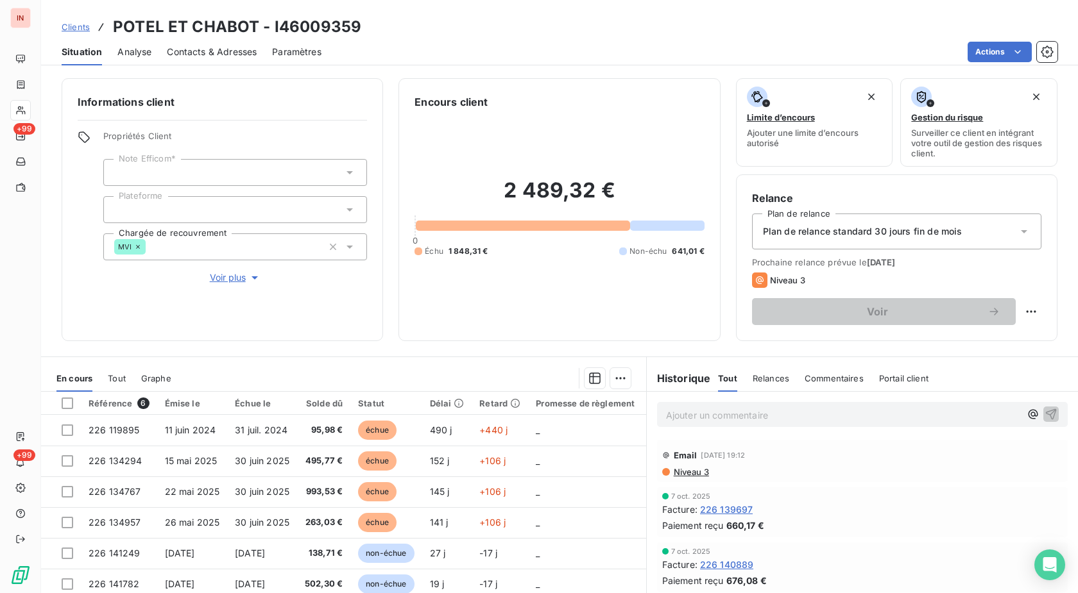
click at [332, 28] on h3 "POTEL ET CHABOT - I46009359" at bounding box center [237, 26] width 248 height 23
click at [698, 413] on p "Ajouter un commentaire ﻿" at bounding box center [843, 415] width 354 height 16
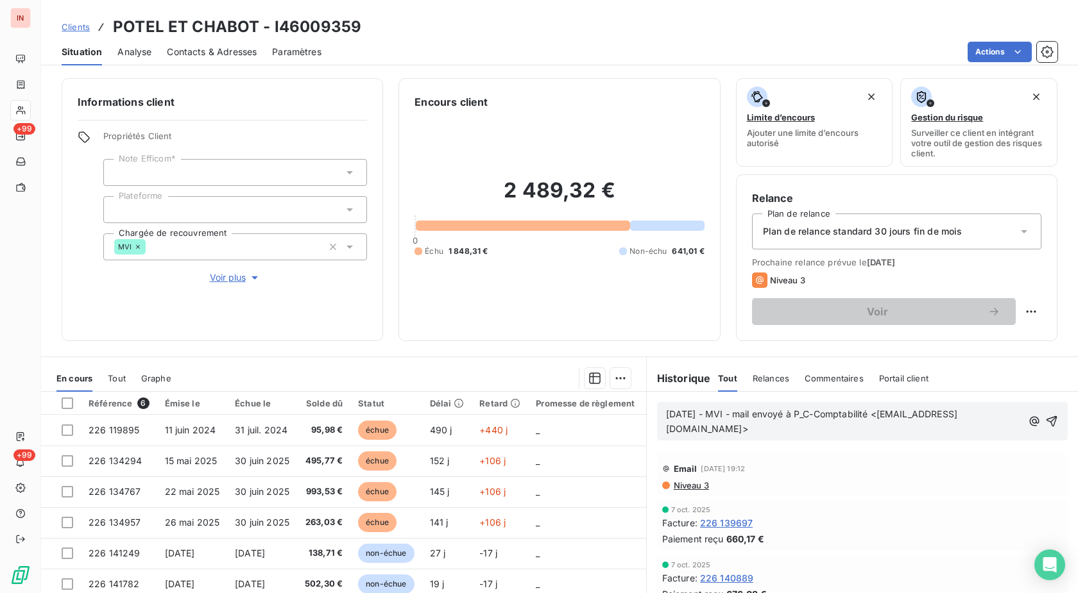
click at [696, 437] on p "[DATE] - MVI - mail envoyé à P_C-Comptabilité <[EMAIL_ADDRESS][DOMAIN_NAME]>" at bounding box center [844, 422] width 356 height 30
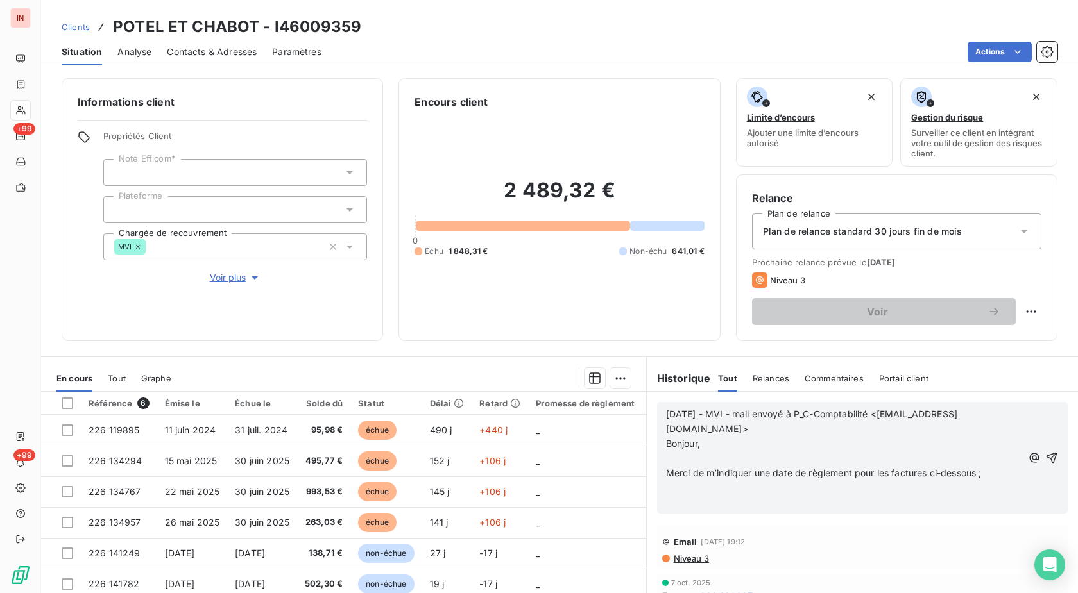
click at [696, 456] on p "﻿" at bounding box center [844, 459] width 356 height 15
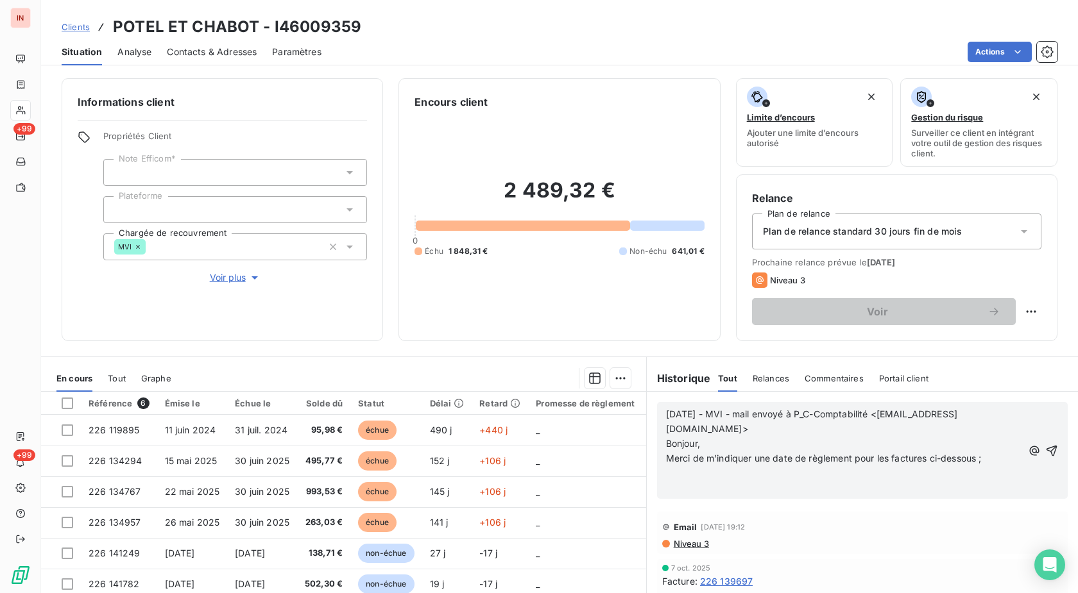
click at [684, 472] on p "﻿" at bounding box center [844, 473] width 356 height 15
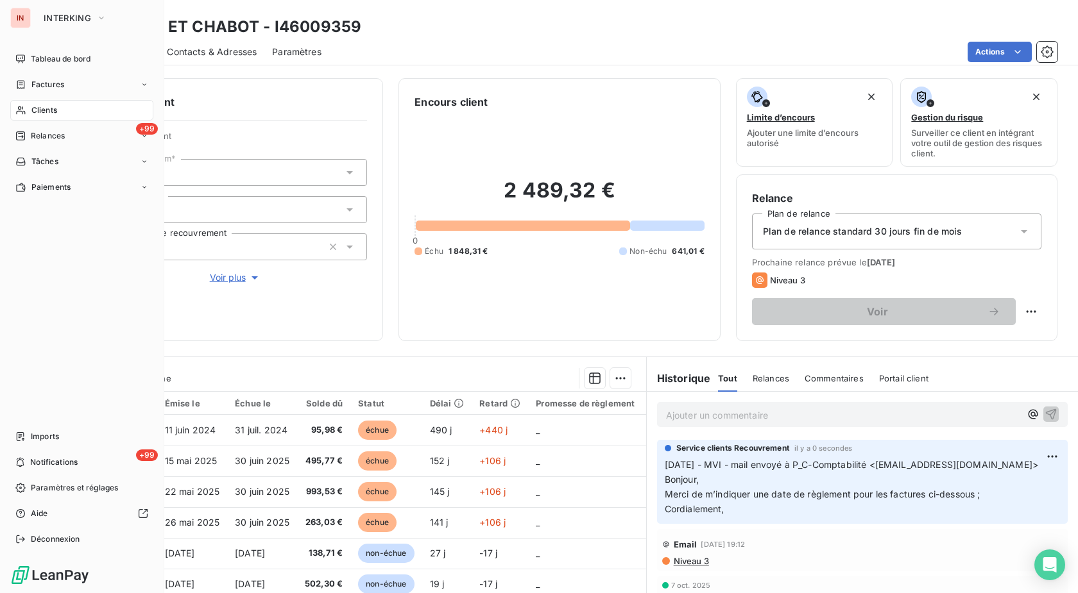
click at [36, 108] on span "Clients" at bounding box center [44, 111] width 26 height 12
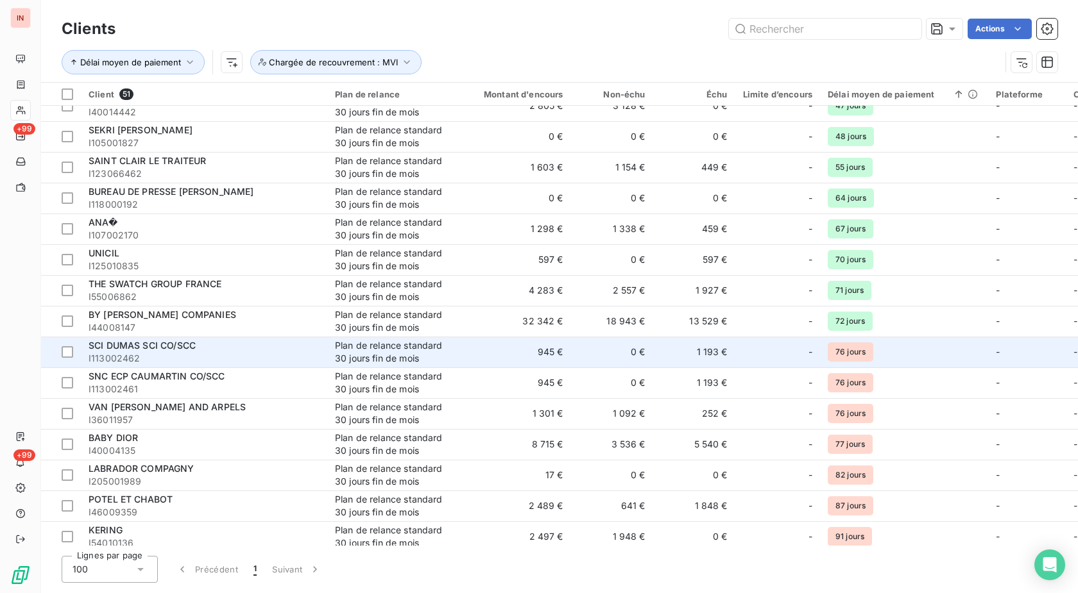
scroll to position [327, 0]
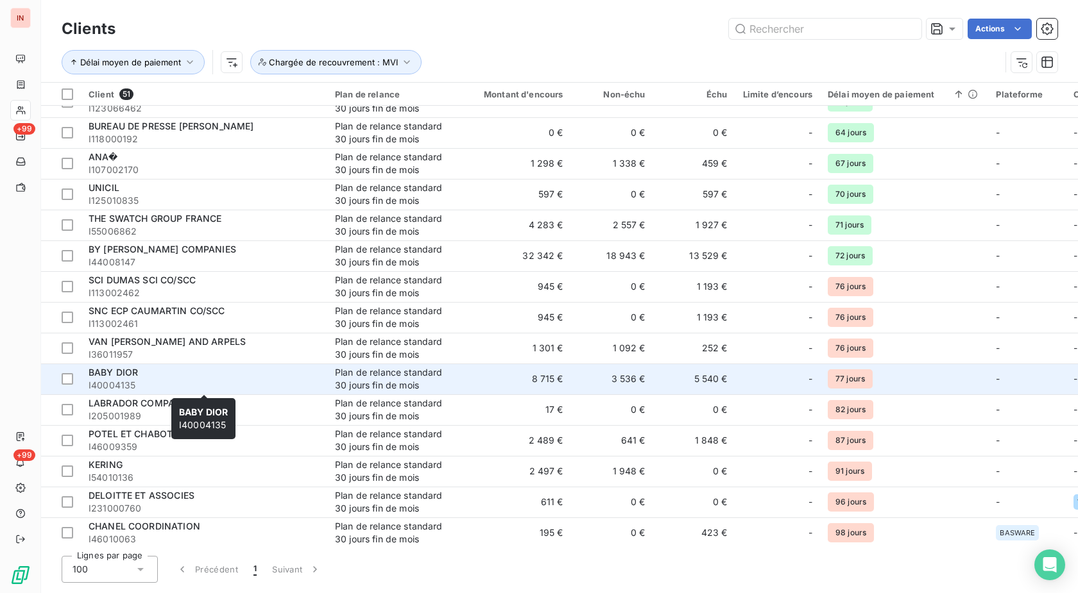
click at [245, 382] on span "I40004135" at bounding box center [204, 385] width 231 height 13
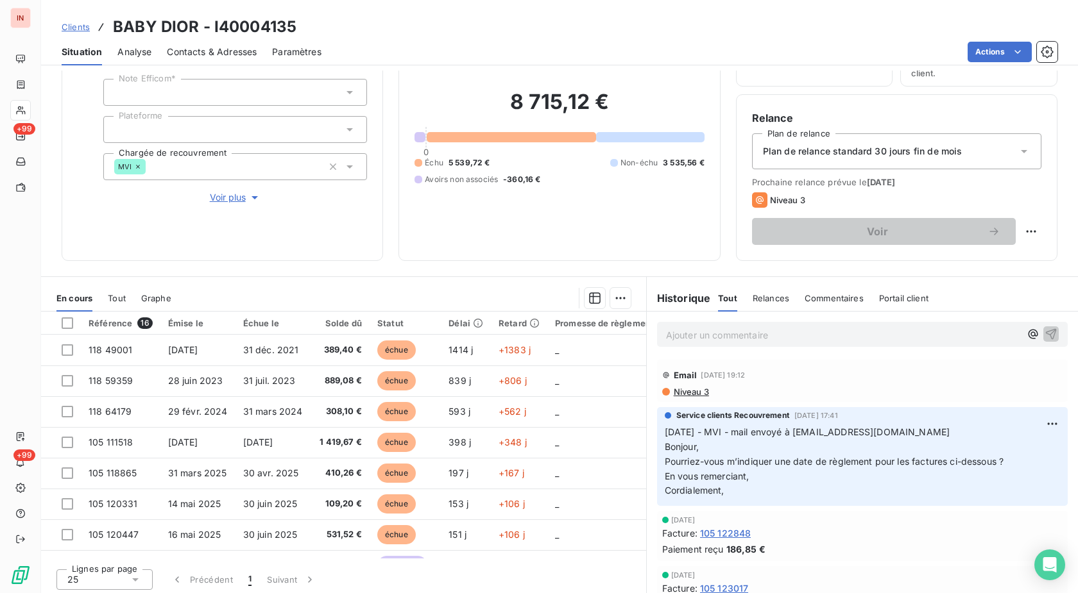
scroll to position [84, 0]
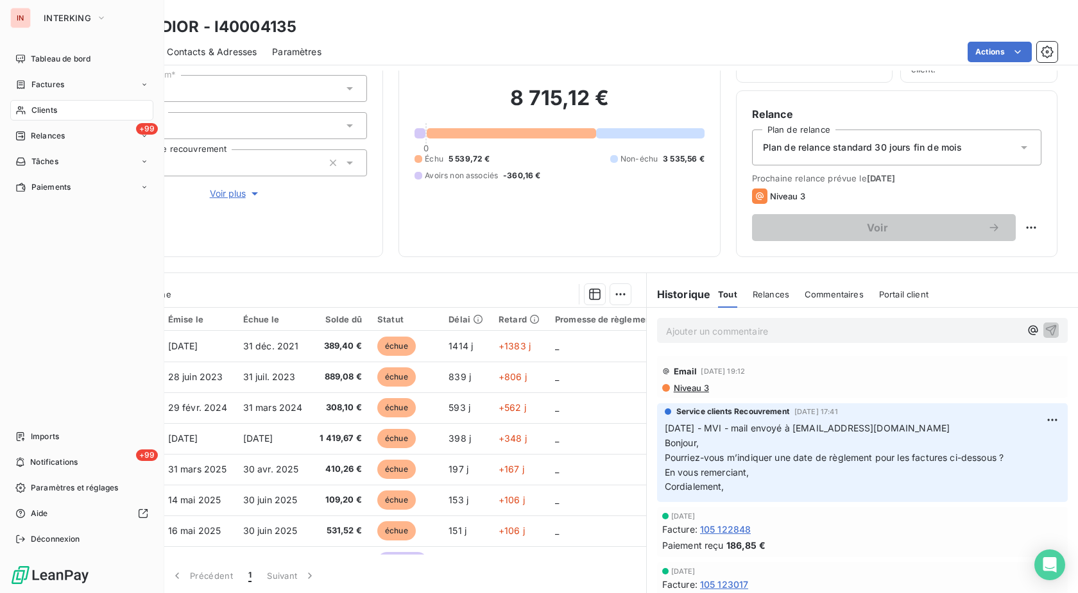
click at [24, 105] on icon at bounding box center [20, 110] width 11 height 10
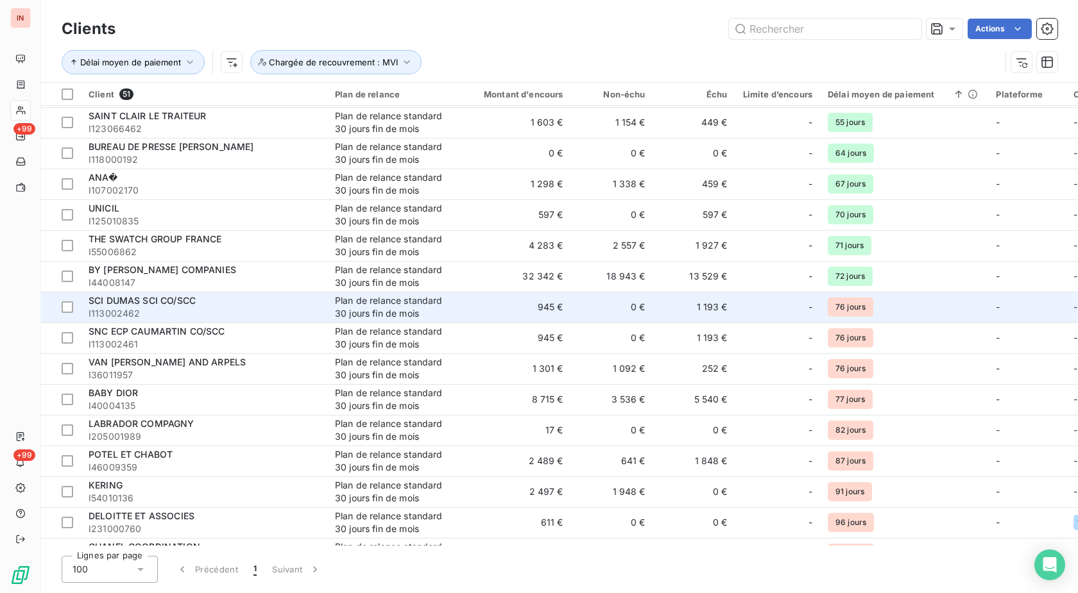
scroll to position [327, 0]
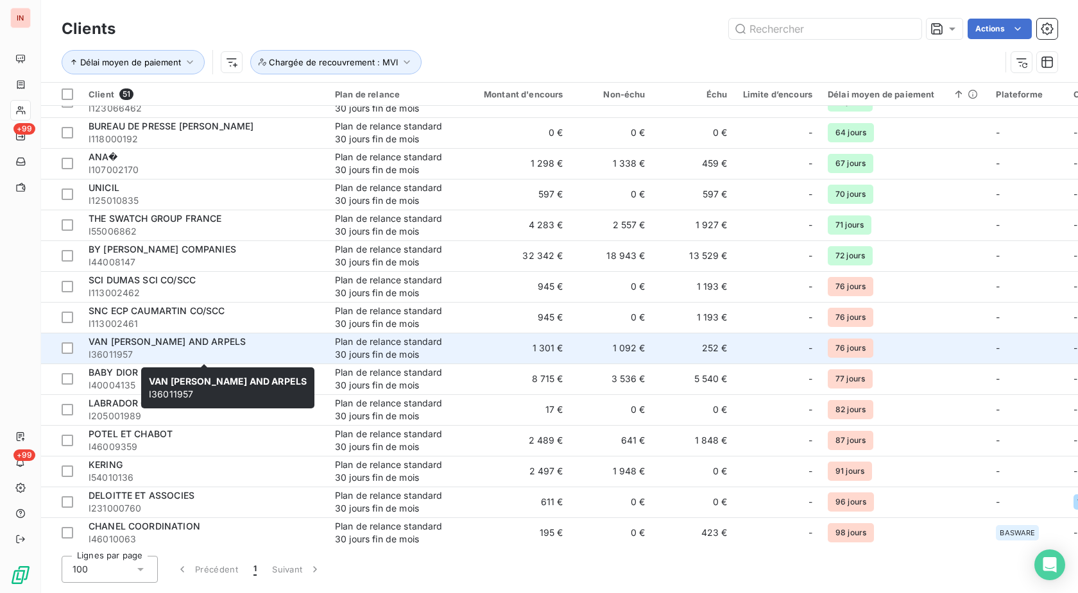
click at [310, 348] on span "I36011957" at bounding box center [204, 354] width 231 height 13
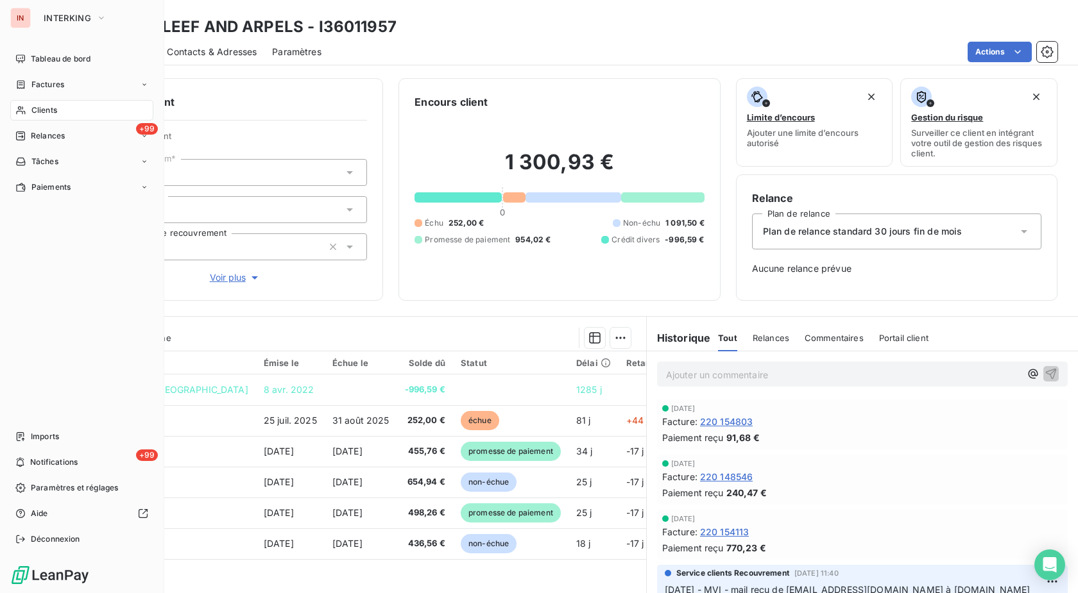
click at [37, 106] on span "Clients" at bounding box center [44, 111] width 26 height 12
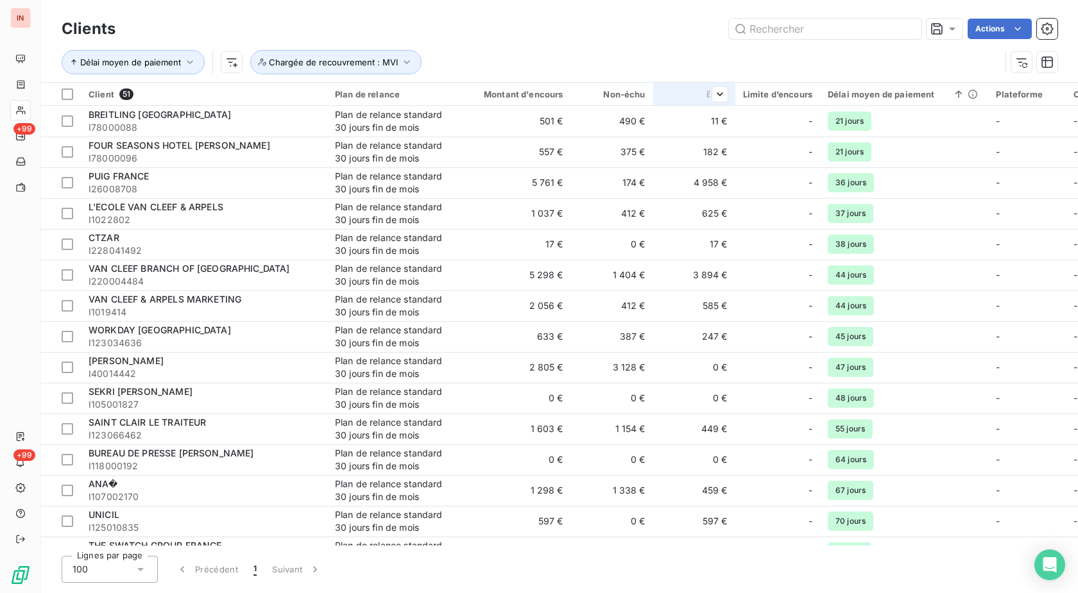
click at [698, 91] on div "Échu" at bounding box center [694, 94] width 67 height 10
click at [970, 90] on html "IN +99 +99 Clients Actions Délai moyen de paiement Chargée de recouvrement : MV…" at bounding box center [539, 296] width 1078 height 593
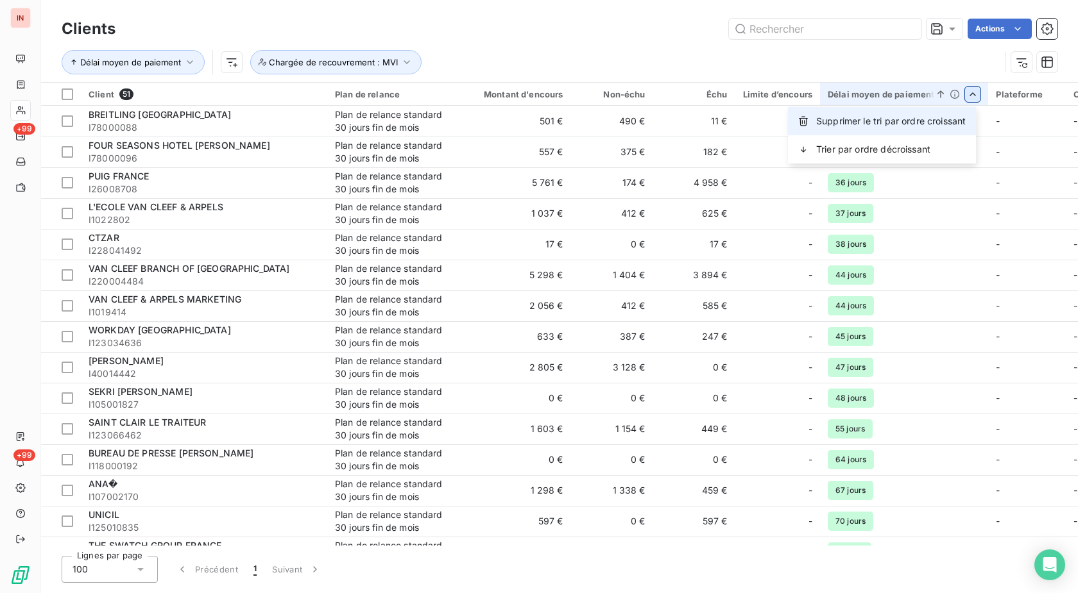
click at [878, 123] on span "Supprimer le tri par ordre croissant" at bounding box center [890, 121] width 149 height 13
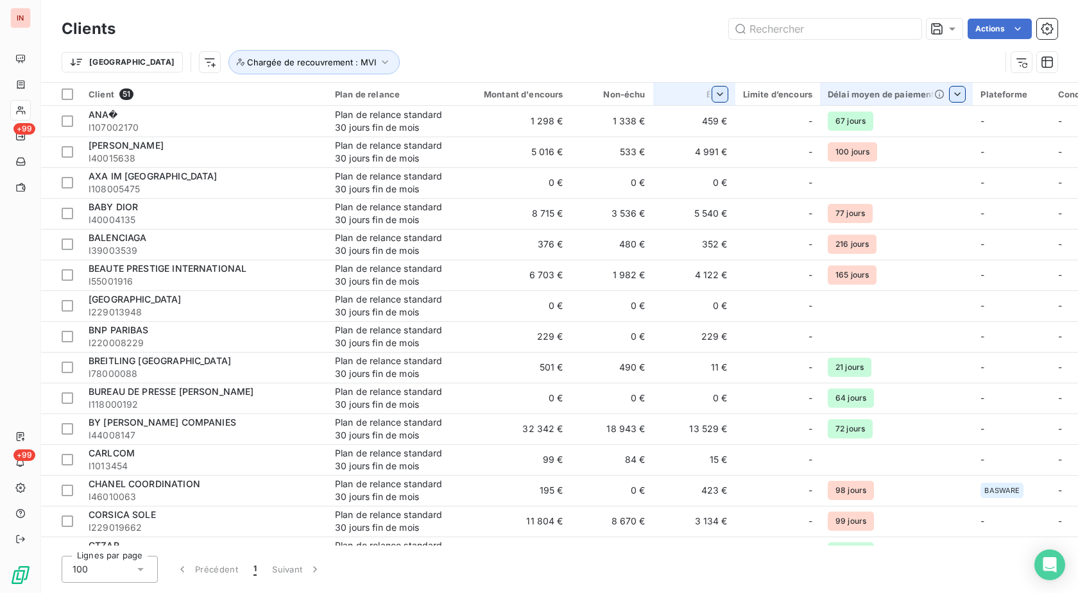
click at [717, 93] on html "IN +99 +99 Clients Actions Trier Chargée de recouvrement : MVI Client 51 Plan d…" at bounding box center [539, 296] width 1078 height 593
click at [684, 119] on span "Trier par ordre croissant" at bounding box center [652, 121] width 103 height 13
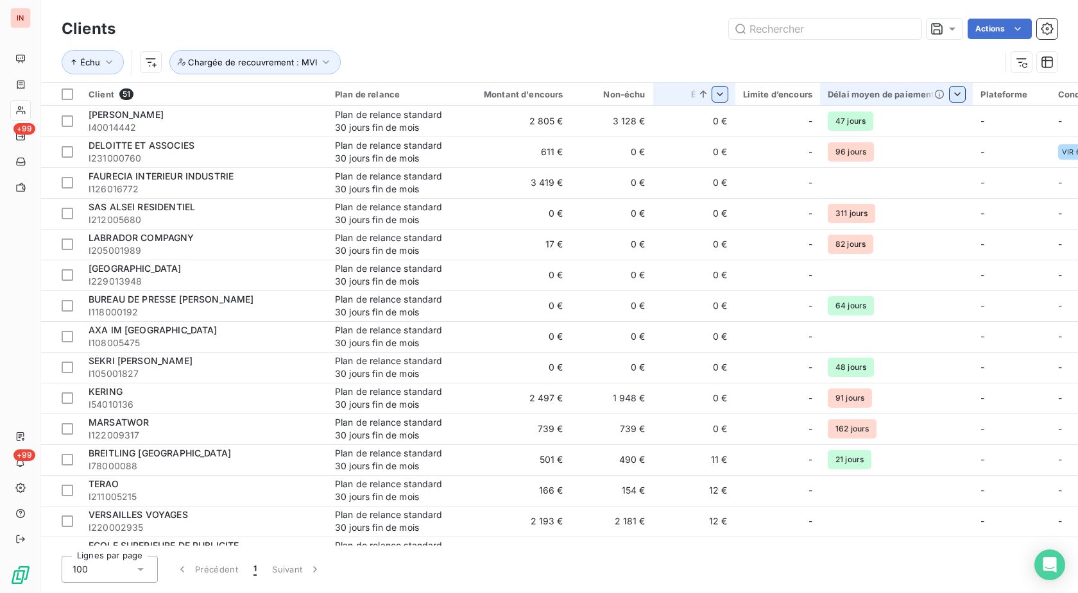
click at [716, 97] on html "IN +99 +99 Clients Actions Échu Chargée de recouvrement : MVI Client 51 Plan de…" at bounding box center [539, 296] width 1078 height 593
click at [754, 253] on html "IN +99 +99 Clients Actions Échu Chargée de recouvrement : MVI Client 51 Plan de…" at bounding box center [539, 296] width 1078 height 593
click at [720, 90] on html "IN +99 +99 Clients Actions Échu Chargée de recouvrement : MVI Client 51 Plan de…" at bounding box center [539, 296] width 1078 height 593
click at [682, 149] on div "Trier par ordre décroissant" at bounding box center [631, 149] width 188 height 28
